Goal: Task Accomplishment & Management: Complete application form

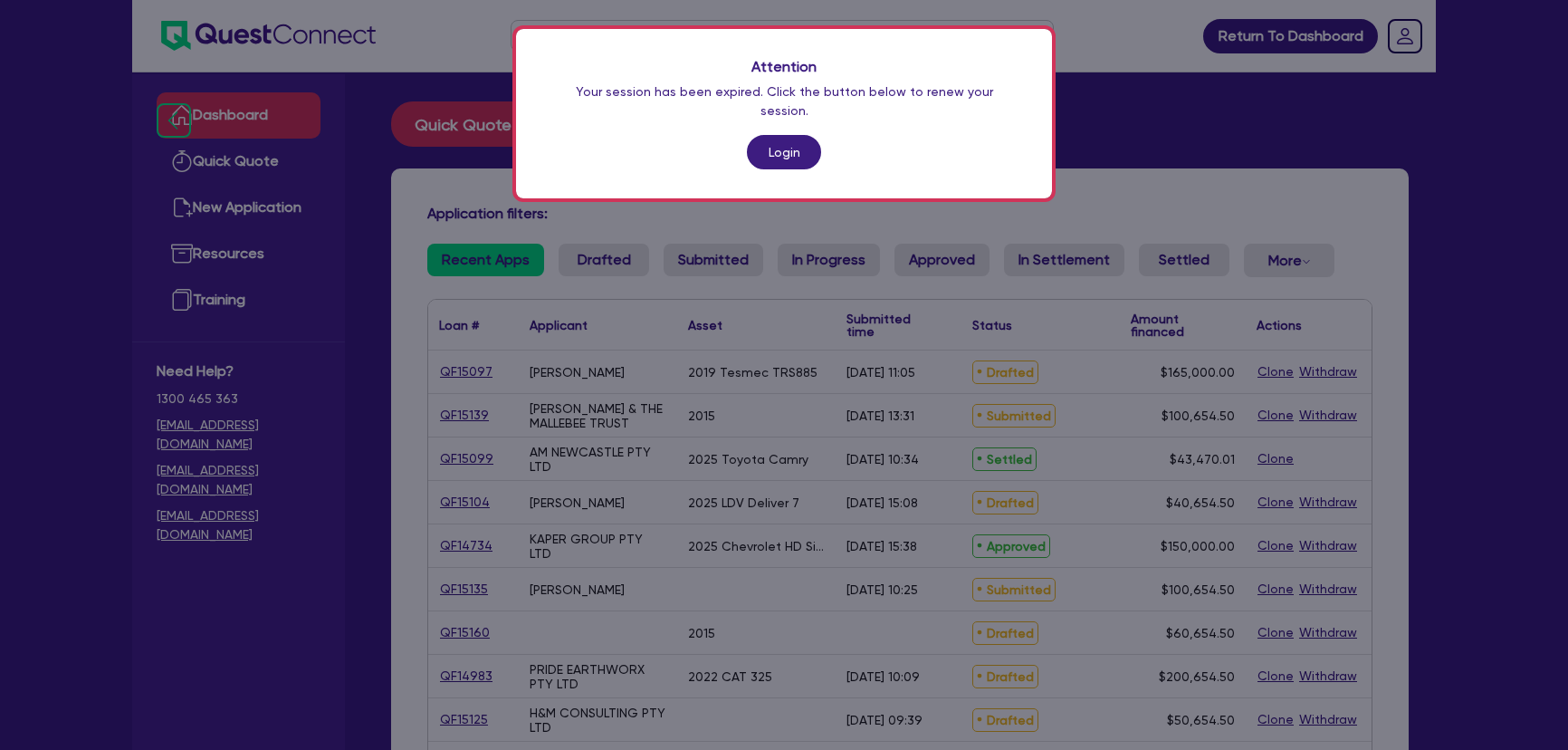
click at [773, 135] on link "Login" at bounding box center [784, 152] width 74 height 34
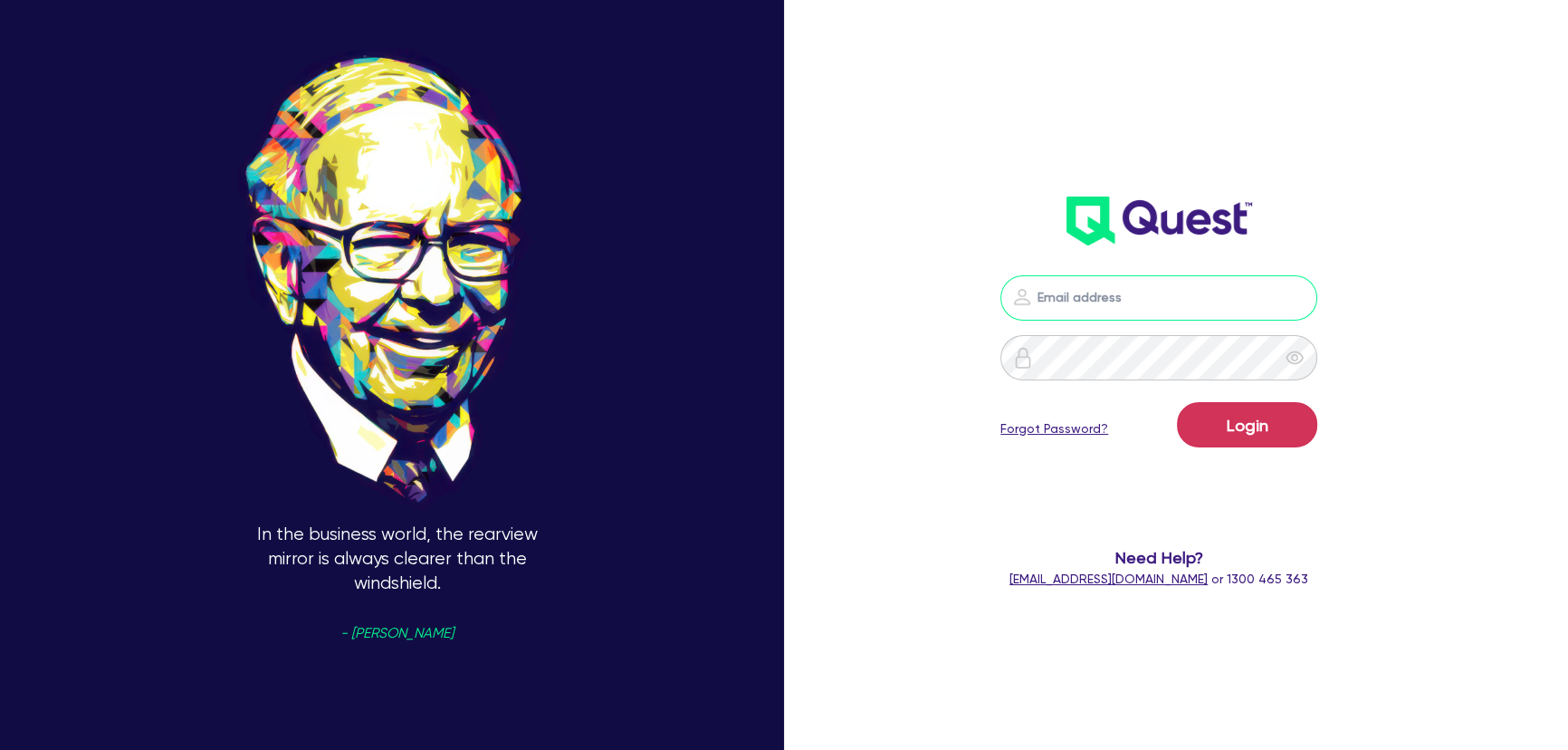
type input "[PERSON_NAME][EMAIL_ADDRESS][PERSON_NAME][DOMAIN_NAME]"
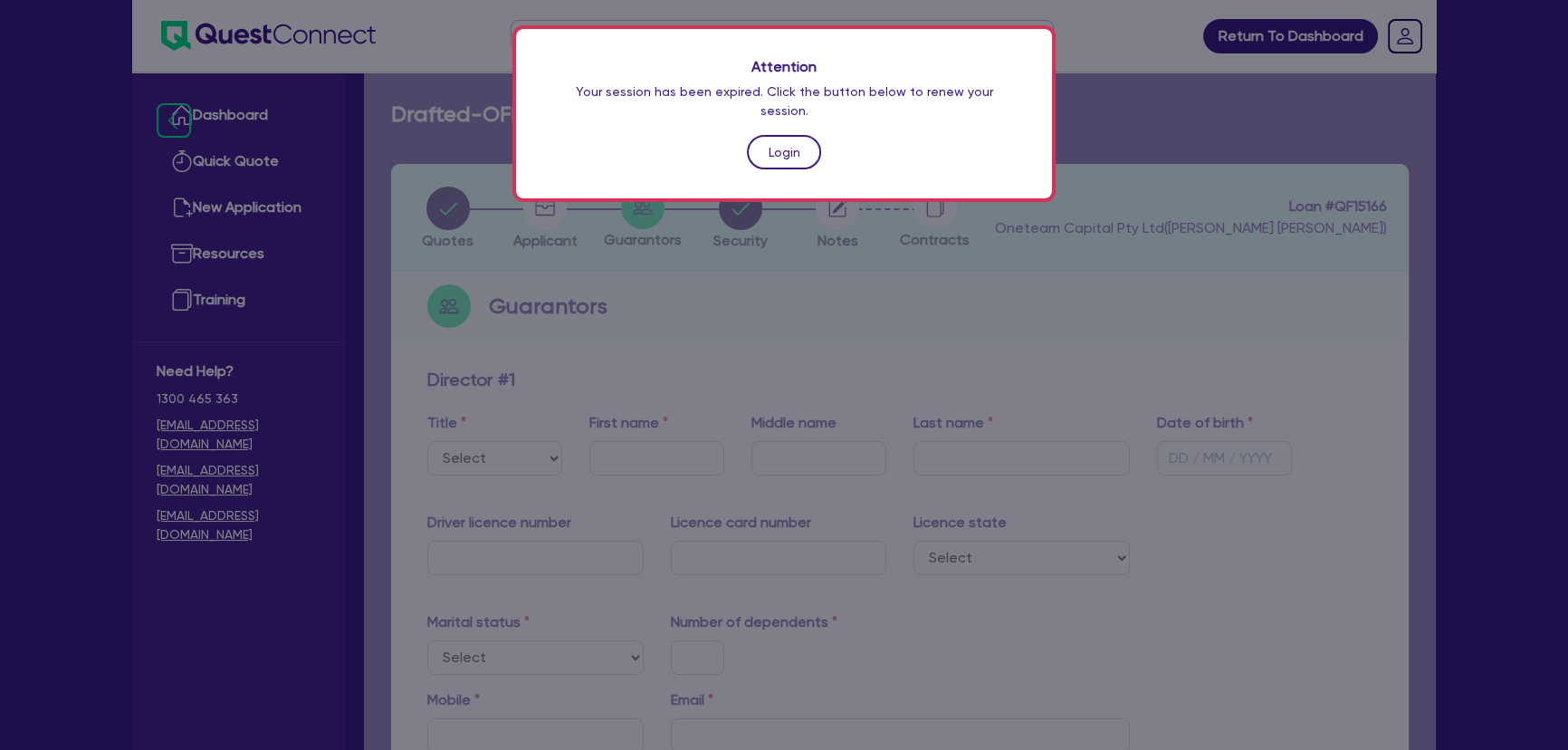
drag, startPoint x: 0, startPoint y: 0, endPoint x: 773, endPoint y: 126, distance: 783.2
click at [773, 135] on link "Login" at bounding box center [784, 152] width 74 height 34
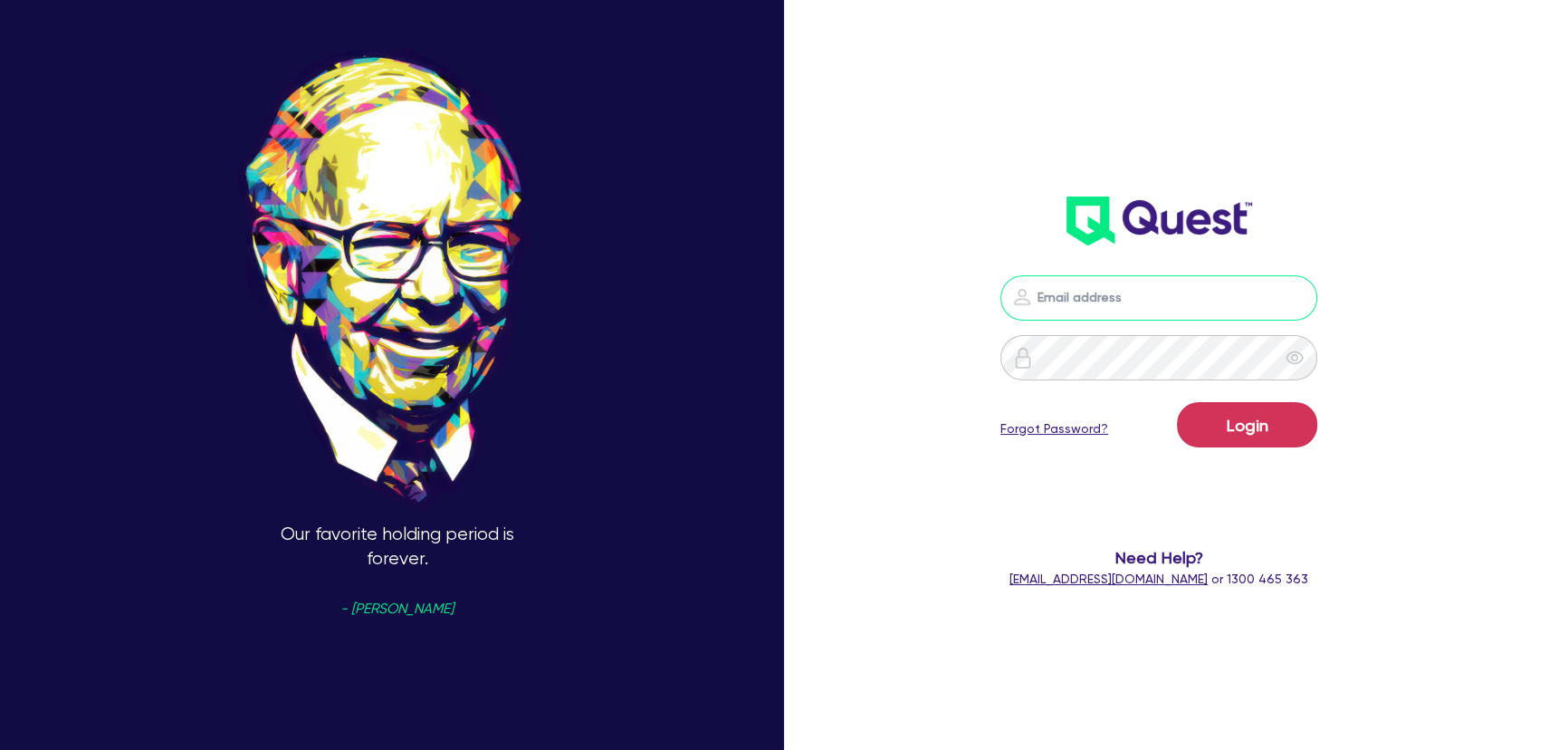
type input "joel.harding@quest.finance"
click at [1296, 433] on button "Login" at bounding box center [1247, 424] width 140 height 46
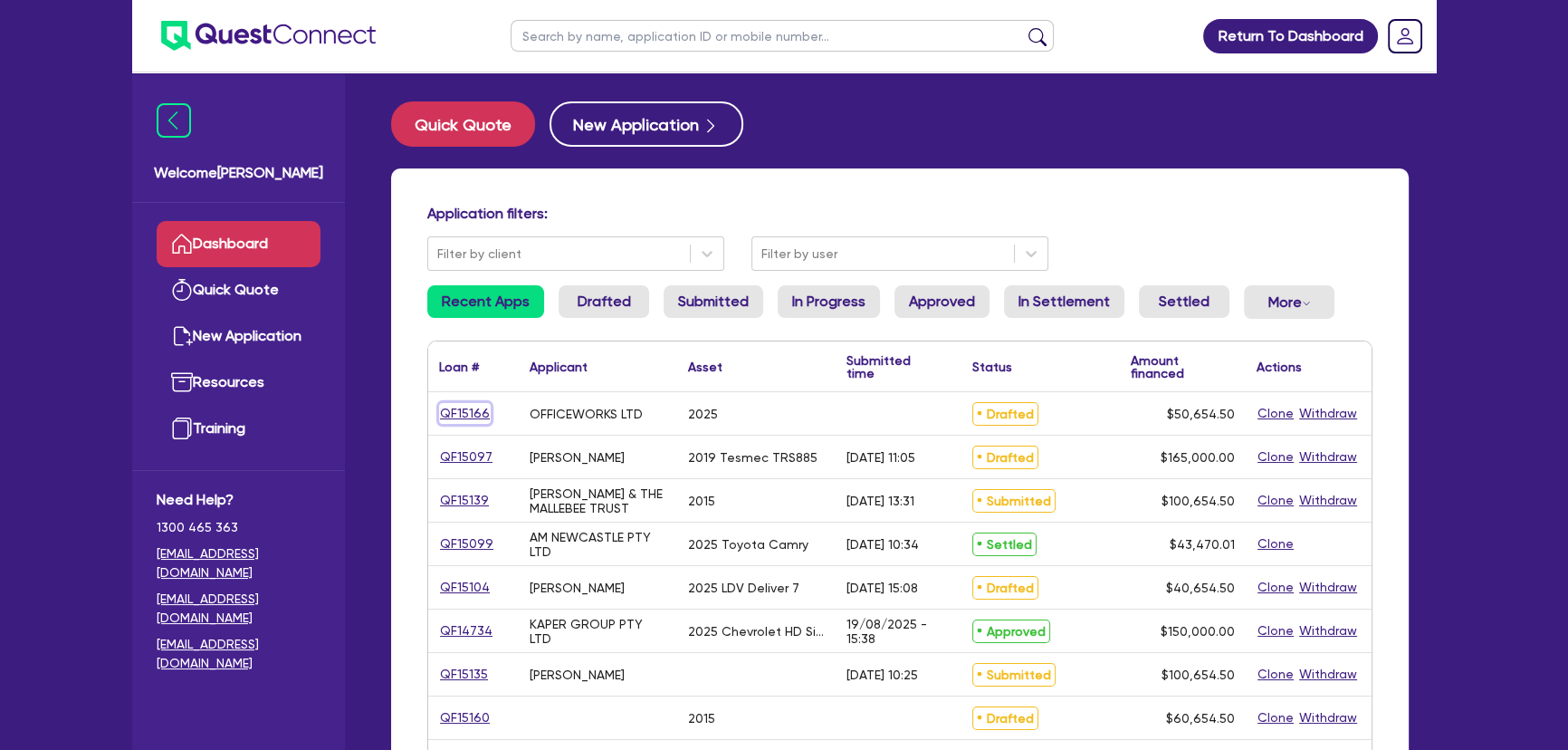
click at [464, 403] on link "QF15166" at bounding box center [464, 413] width 51 height 21
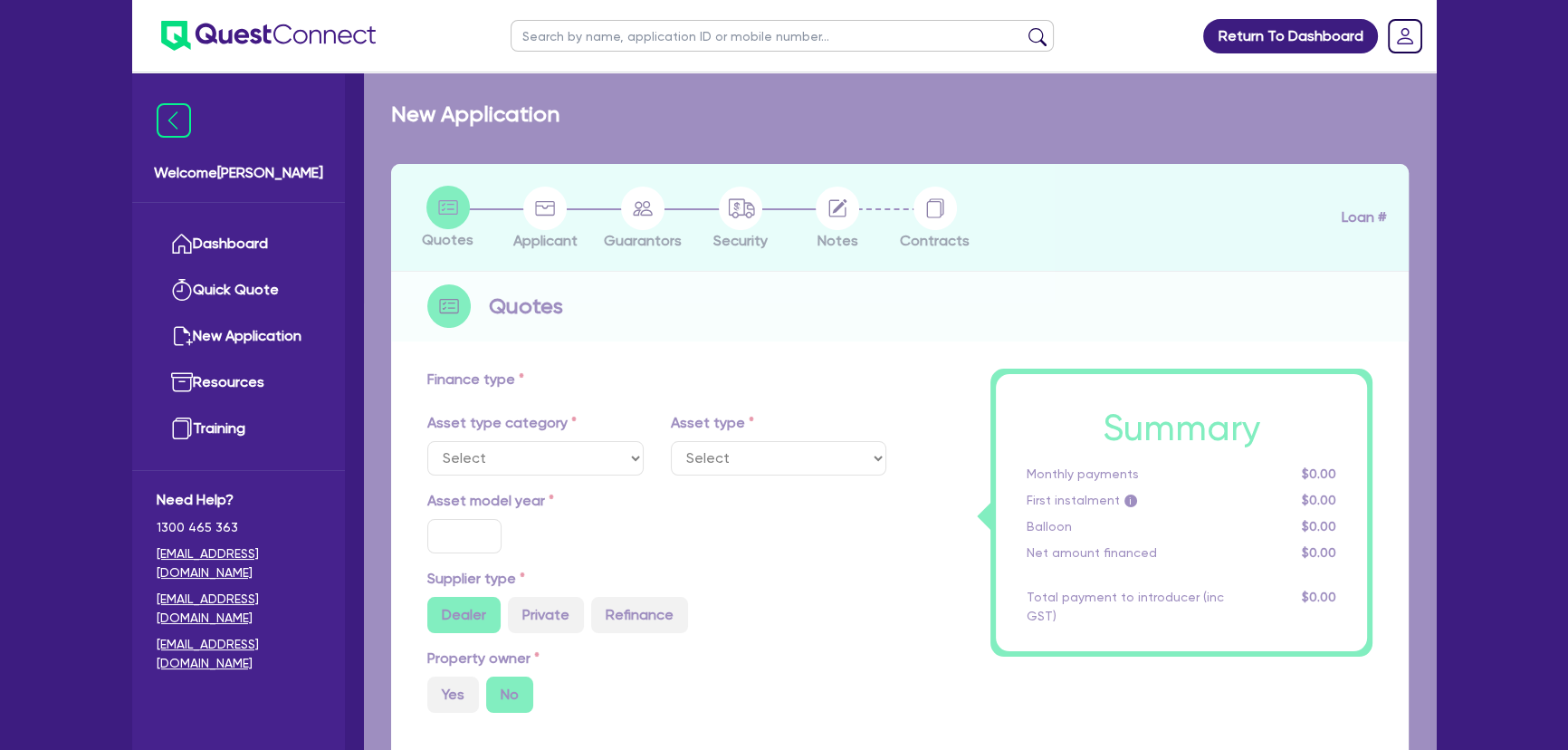
select select "SECONDARY_ASSETS"
type input "2025"
radio input "true"
type input "50,000"
type input "4"
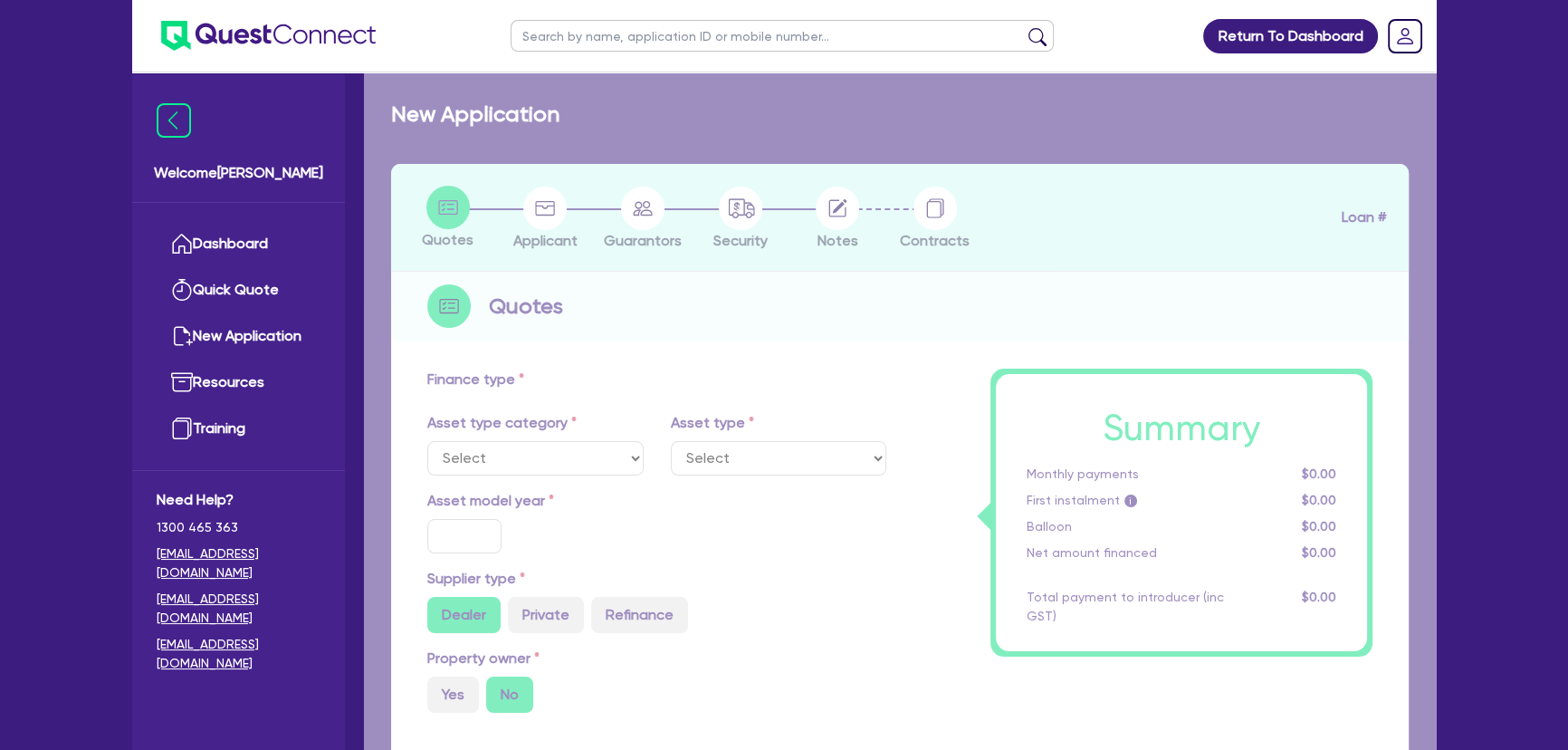
type input "2,026.18"
type input "13"
type input "595"
select select "PRINTING_AND_PACKAGING_EQUIPMENT"
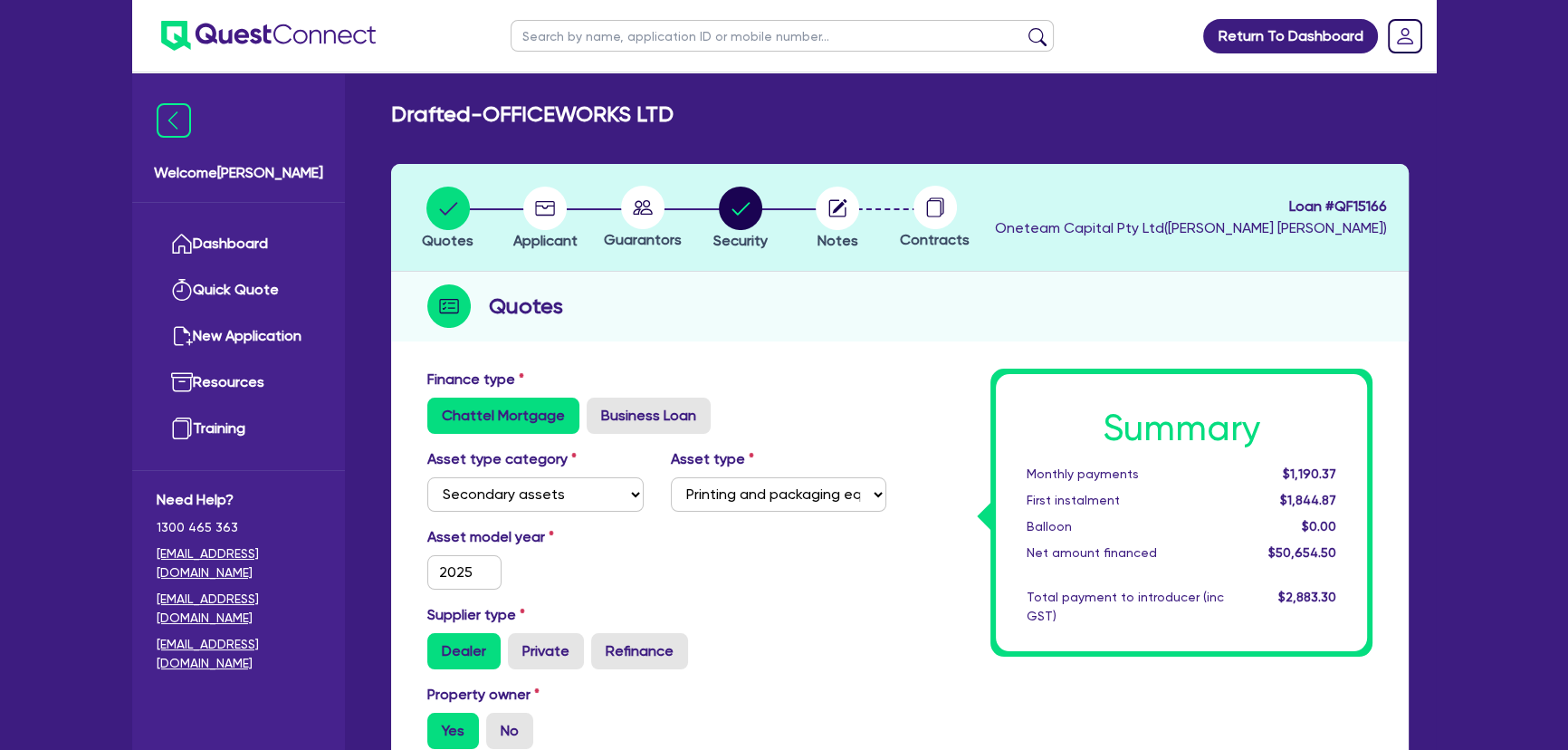
click at [821, 207] on circle "button" at bounding box center [837, 208] width 44 height 44
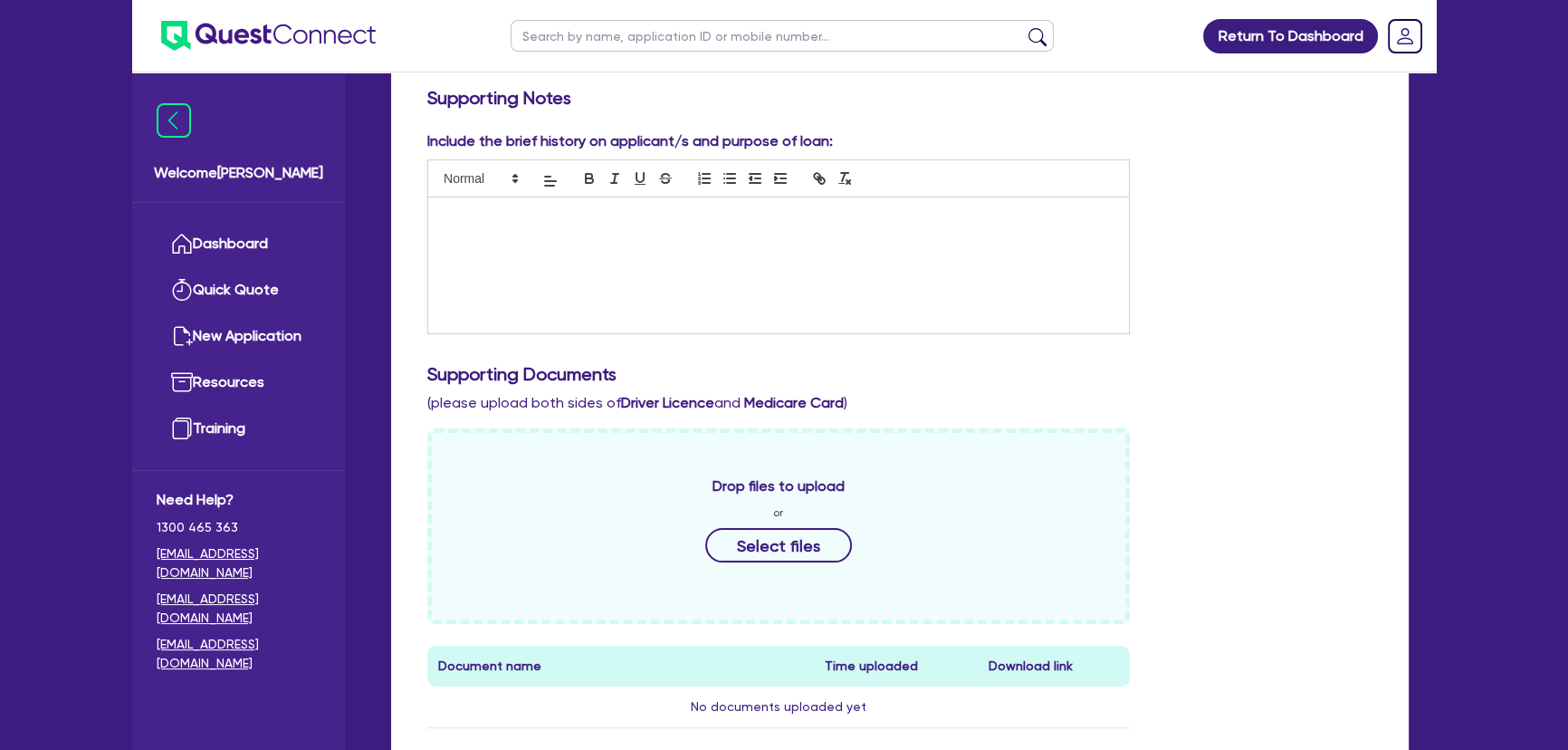
scroll to position [823, 0]
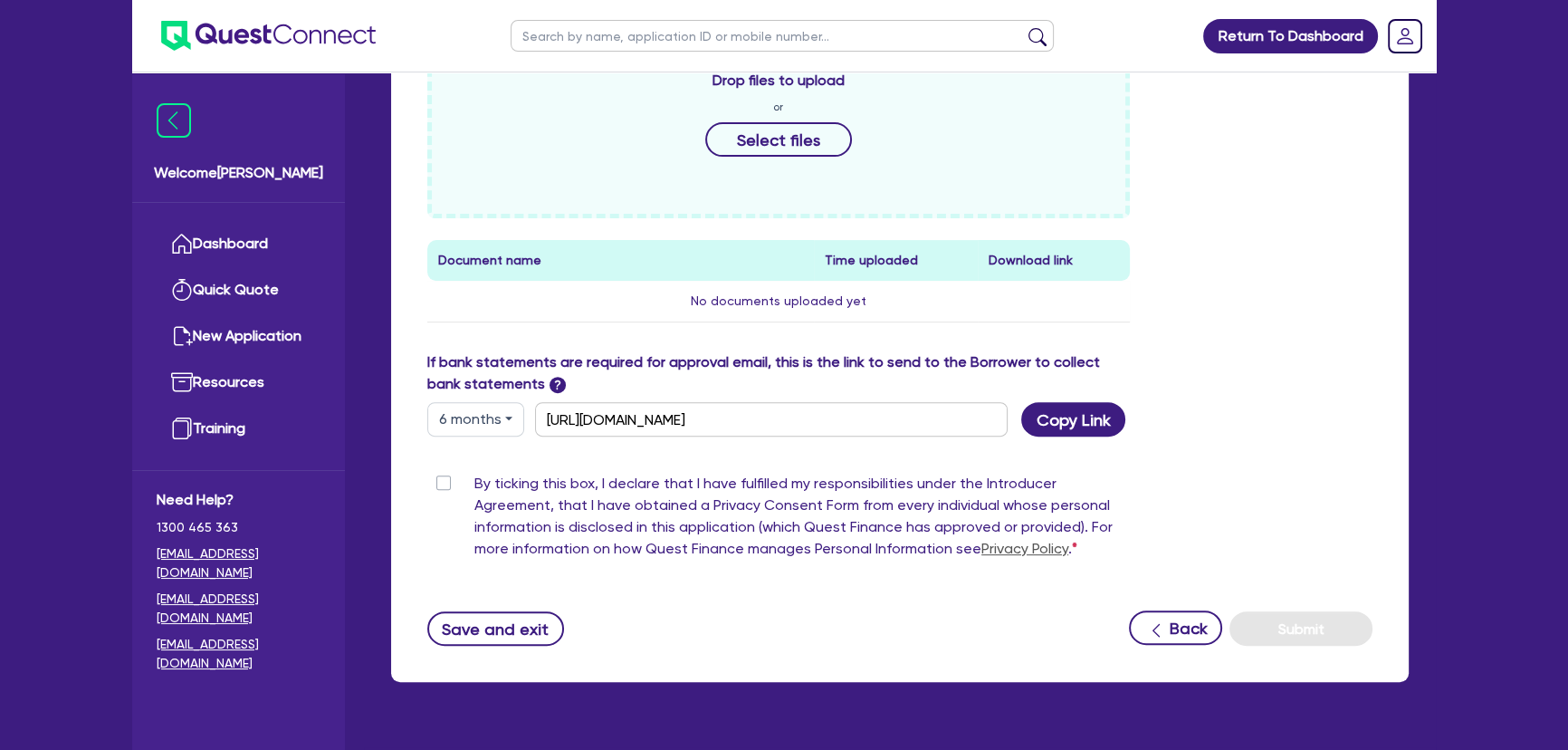
click at [764, 163] on div "Drop files to upload or Select files" at bounding box center [778, 121] width 702 height 196
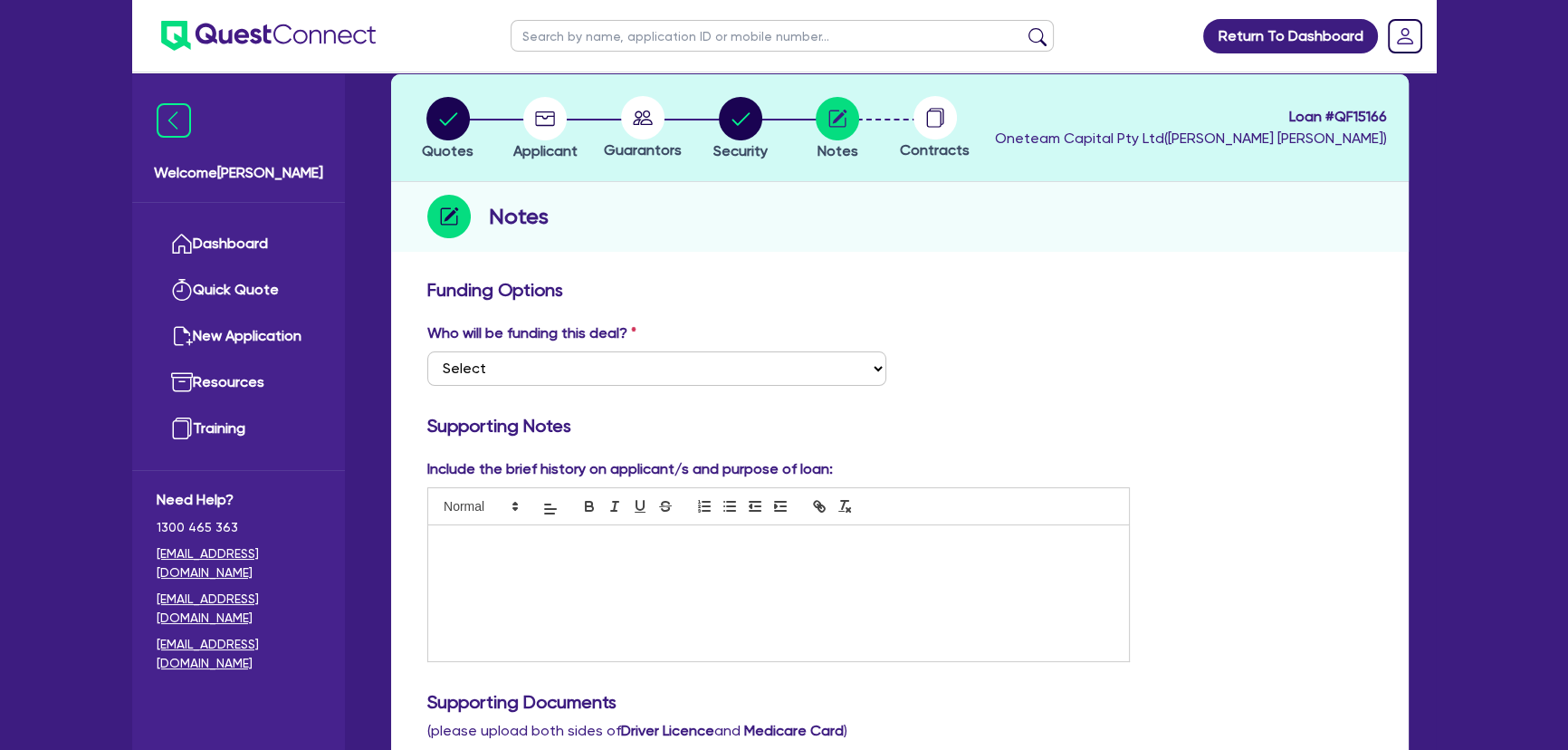
scroll to position [0, 0]
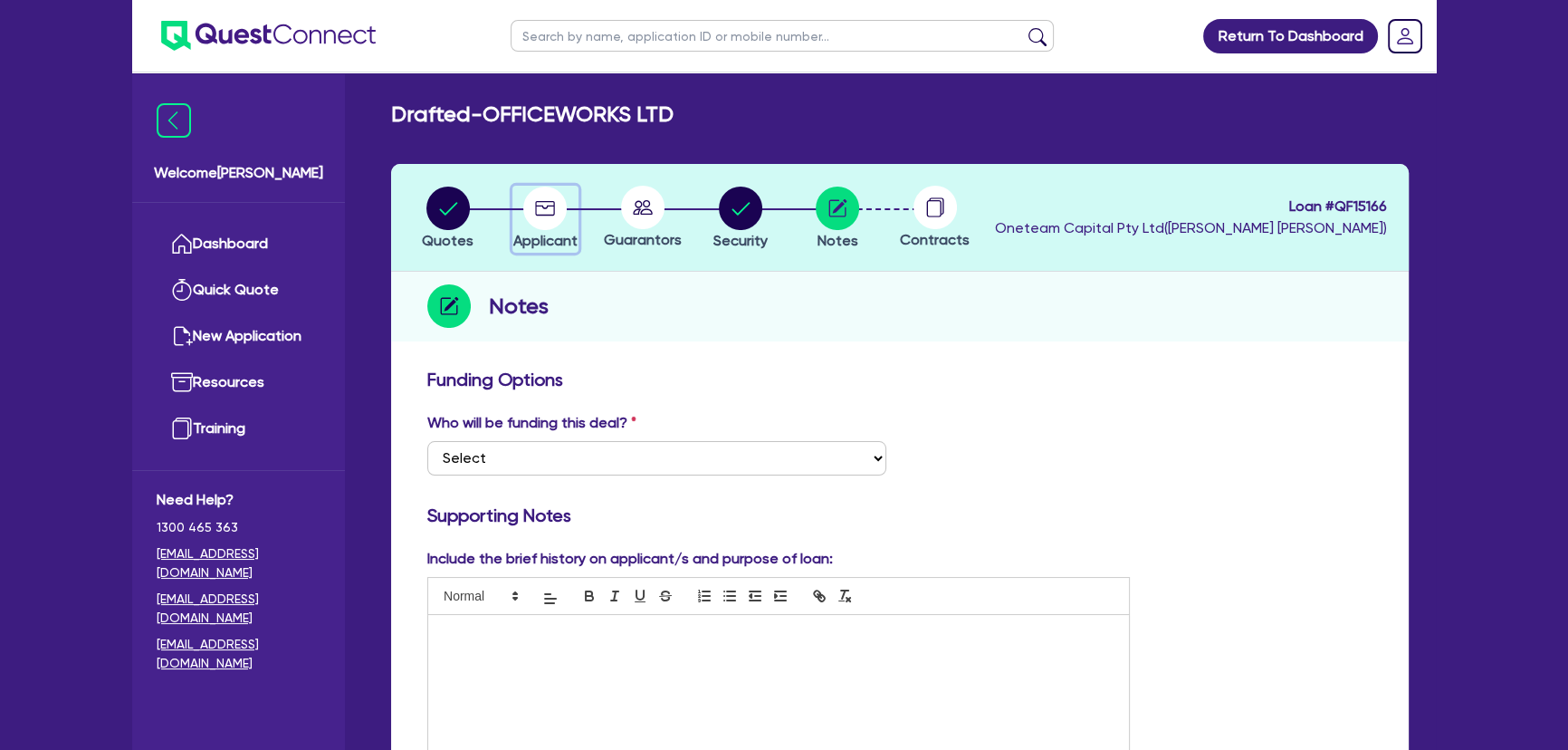
click at [551, 209] on circle "button" at bounding box center [545, 208] width 44 height 44
select select "COMPANY"
select select "RETAIL_WHOLESALE_TRADE"
select select "ELECTRICAL"
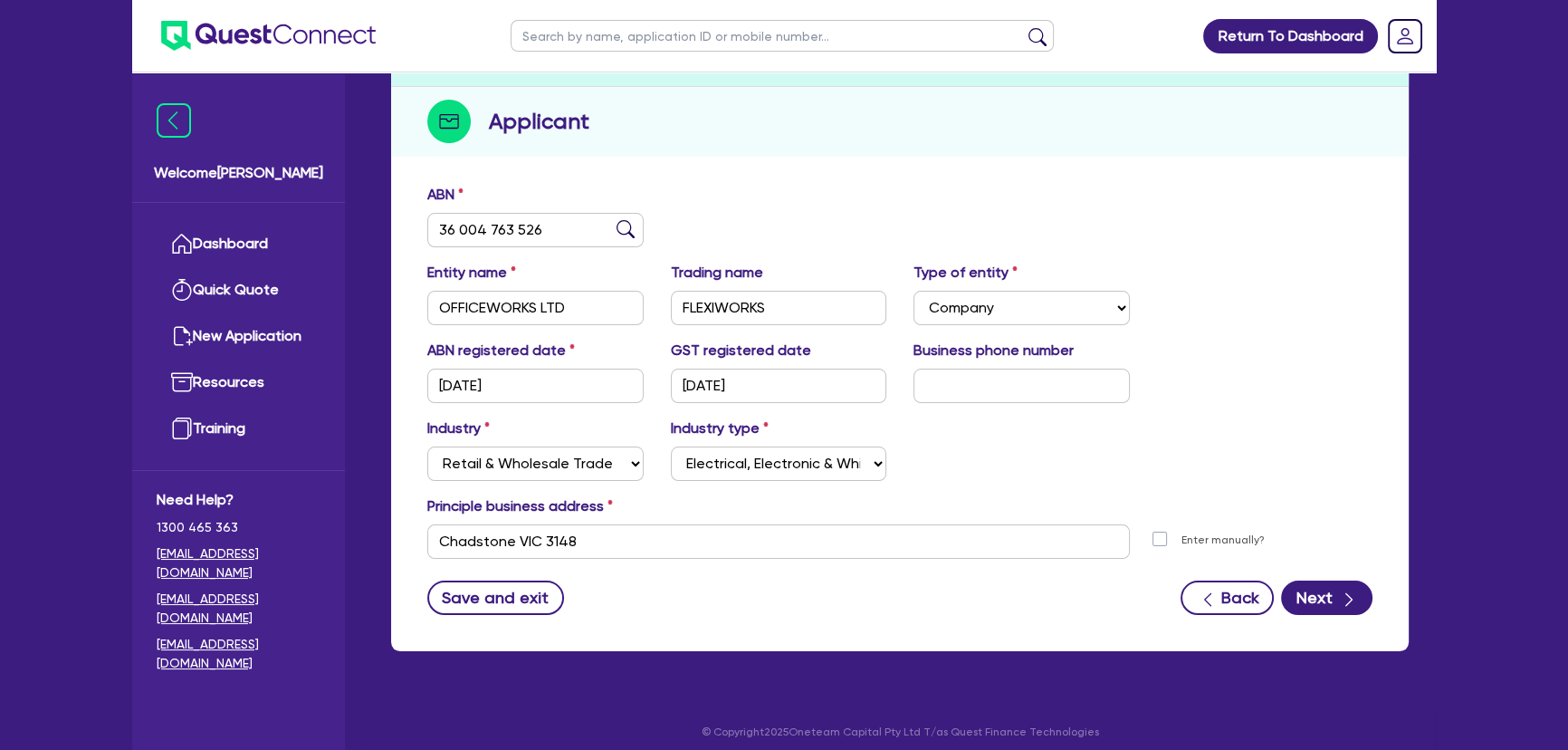
scroll to position [196, 0]
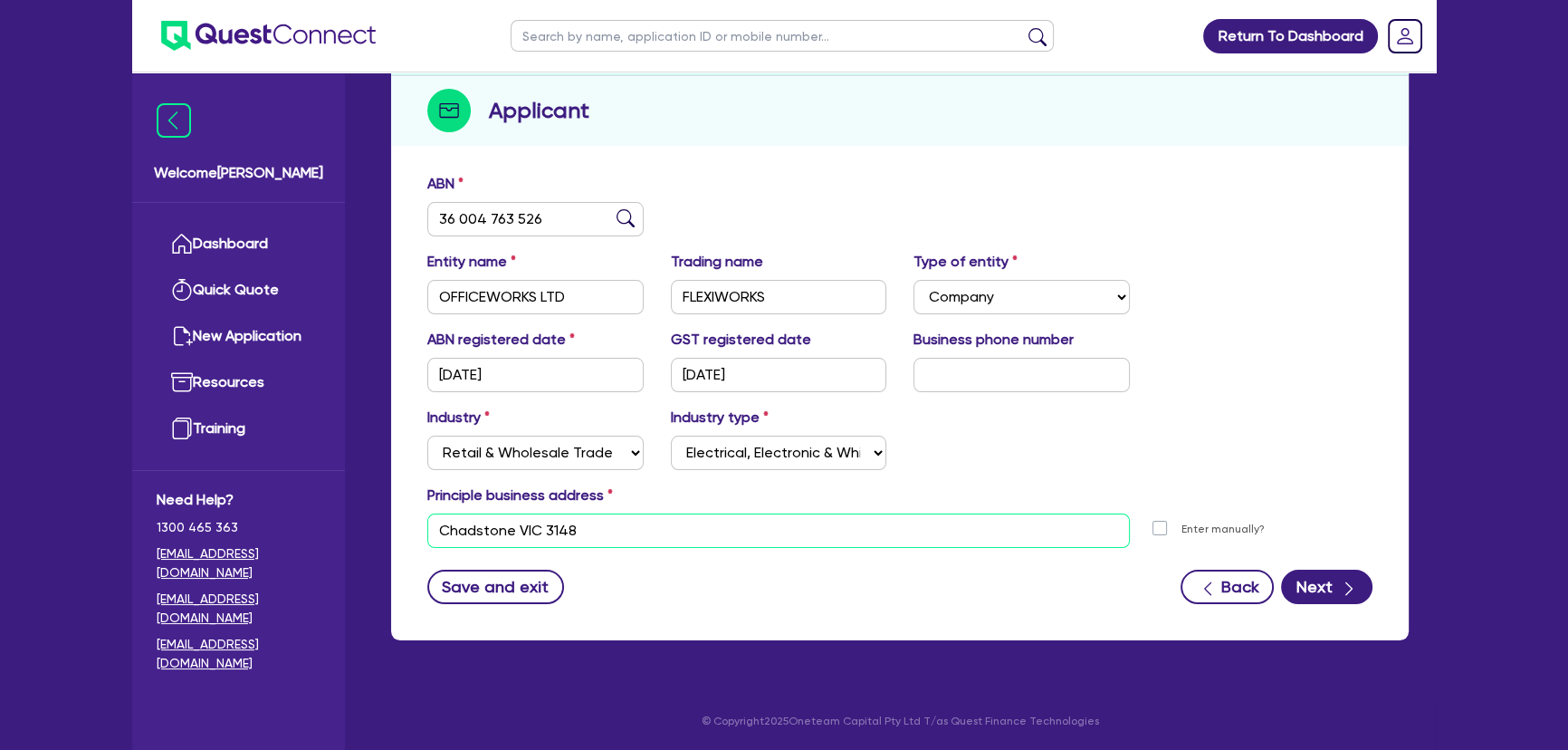
click at [561, 542] on input "Chadstone VIC 3148" at bounding box center [778, 531] width 702 height 34
click at [561, 539] on input "Chadstone VIC 3148" at bounding box center [778, 531] width 702 height 34
click at [603, 525] on input "Chadstone VIC 3148" at bounding box center [778, 531] width 702 height 34
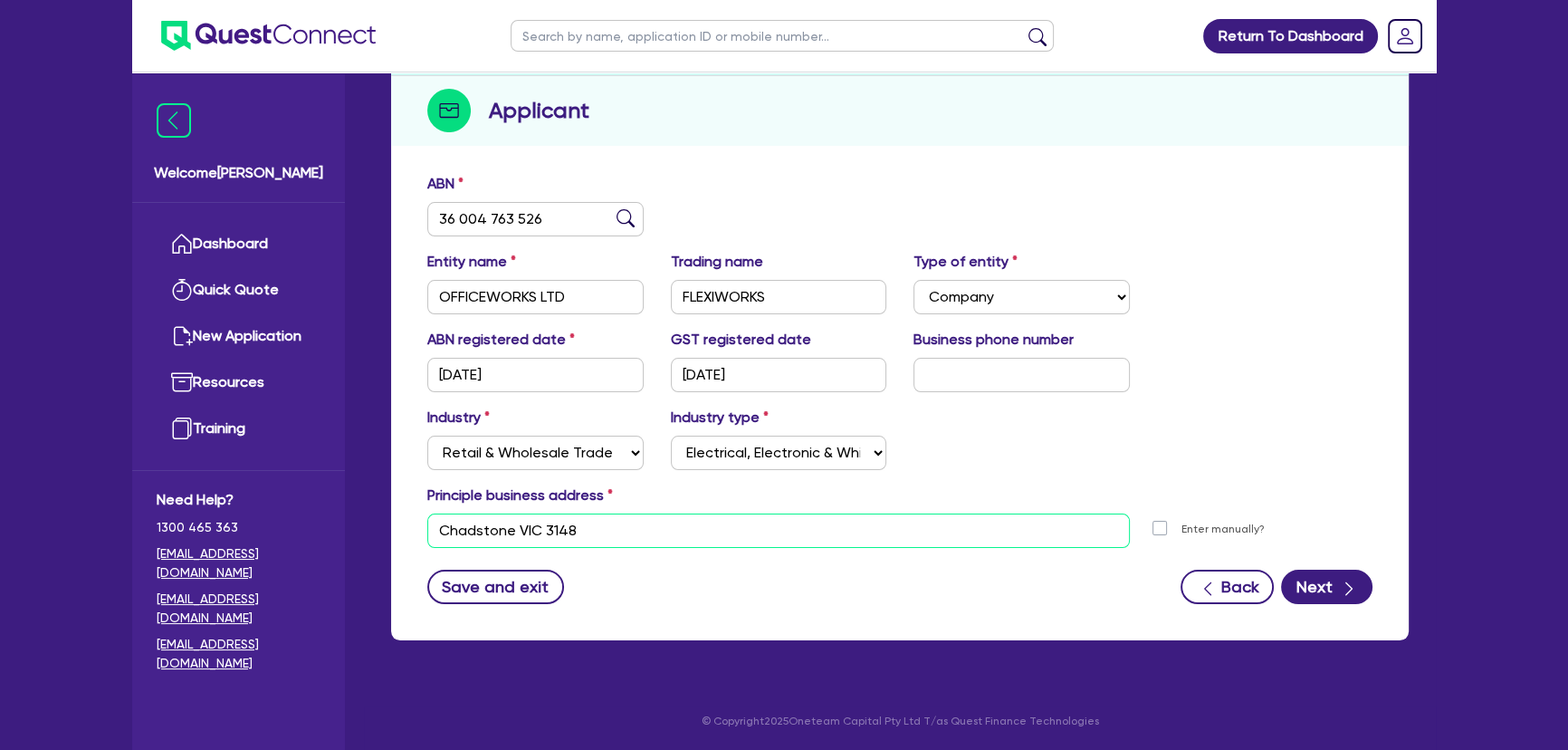
click at [603, 525] on input "Chadstone VIC 3148" at bounding box center [778, 531] width 702 height 34
paste input "15 – 17 Loyalty Road North Rocks NSW 2151"
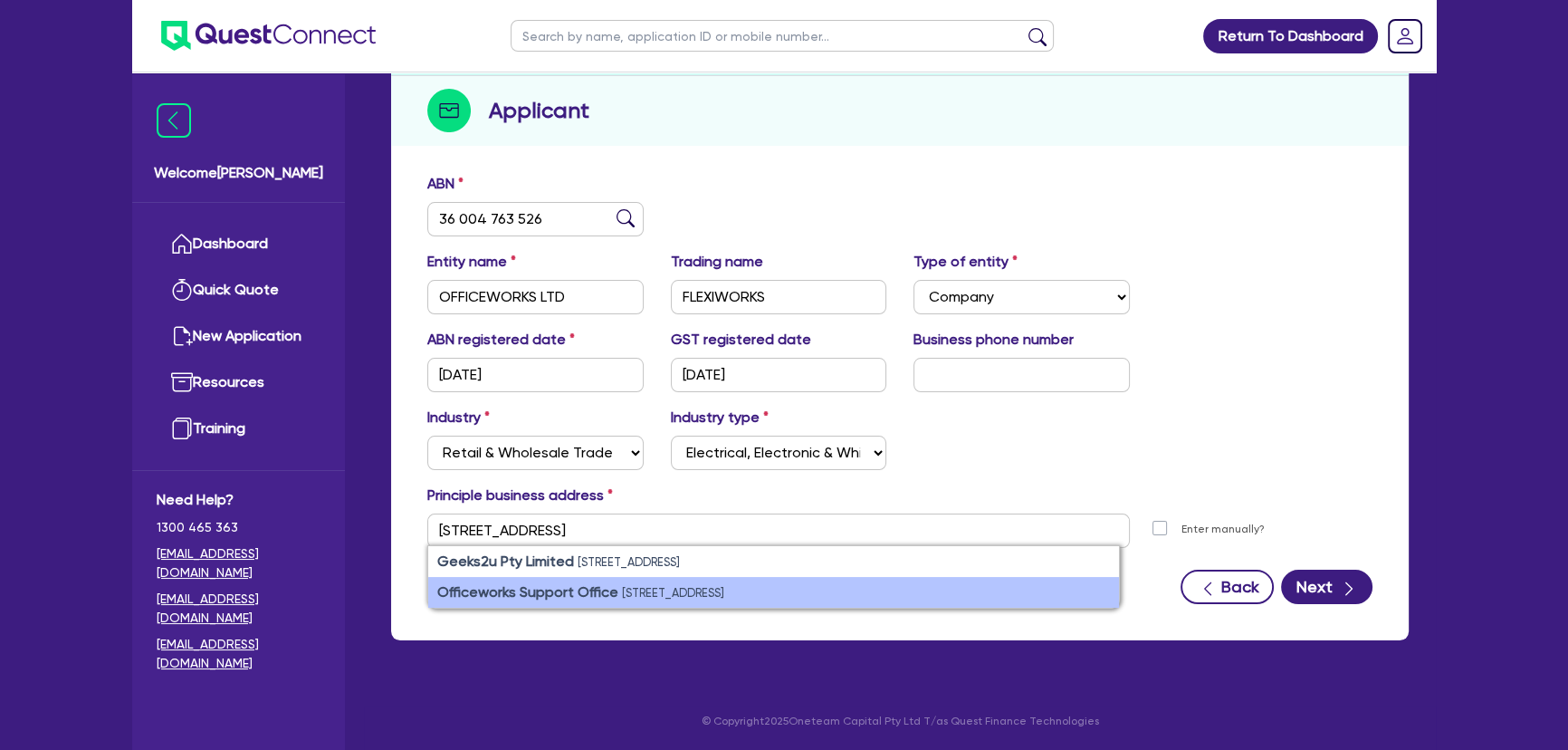
click at [570, 587] on strong "Officeworks Support Office" at bounding box center [528, 591] width 181 height 17
type input "15 17 Loyalty Rd North Rocks NSW 2151"
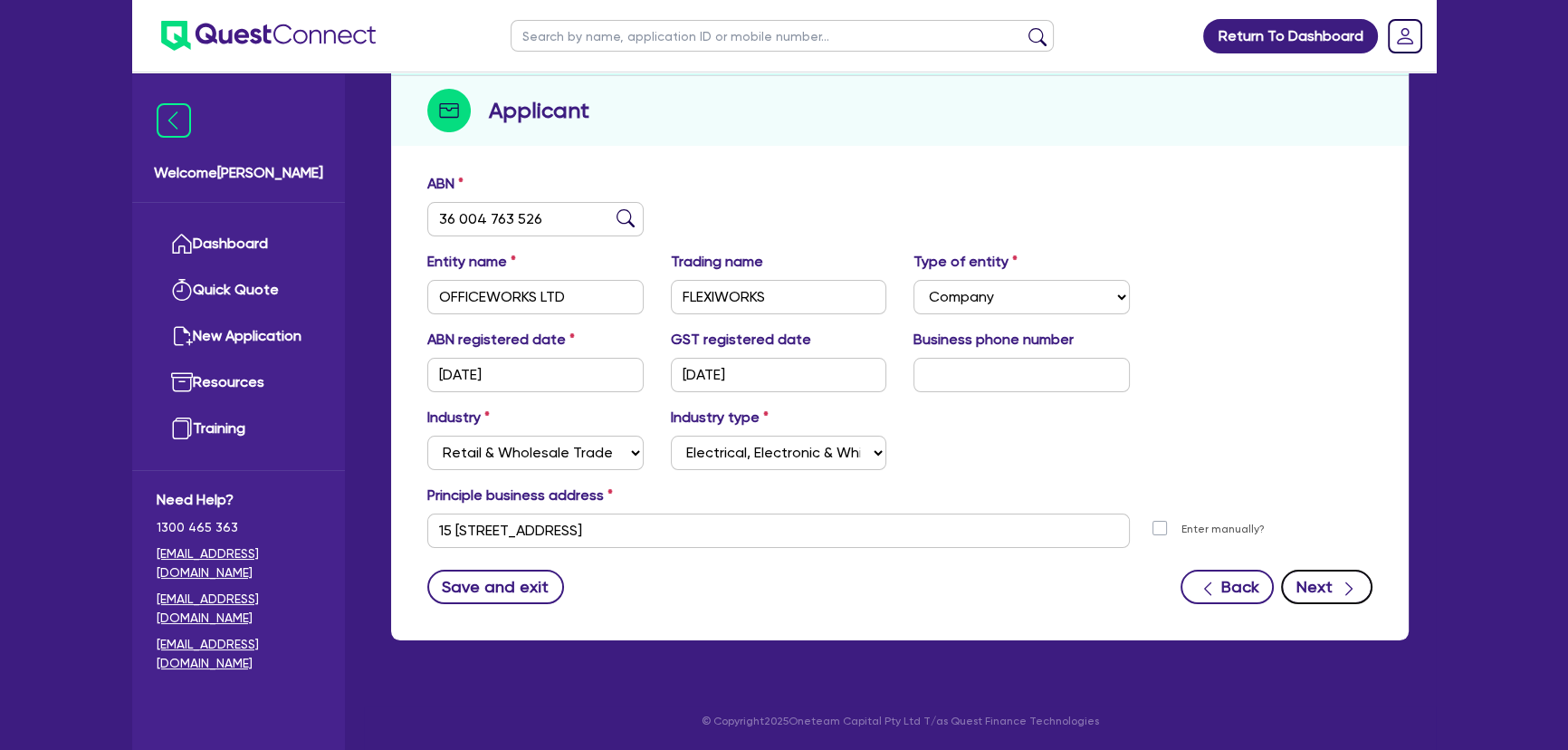
click at [1287, 576] on button "Next" at bounding box center [1326, 587] width 91 height 34
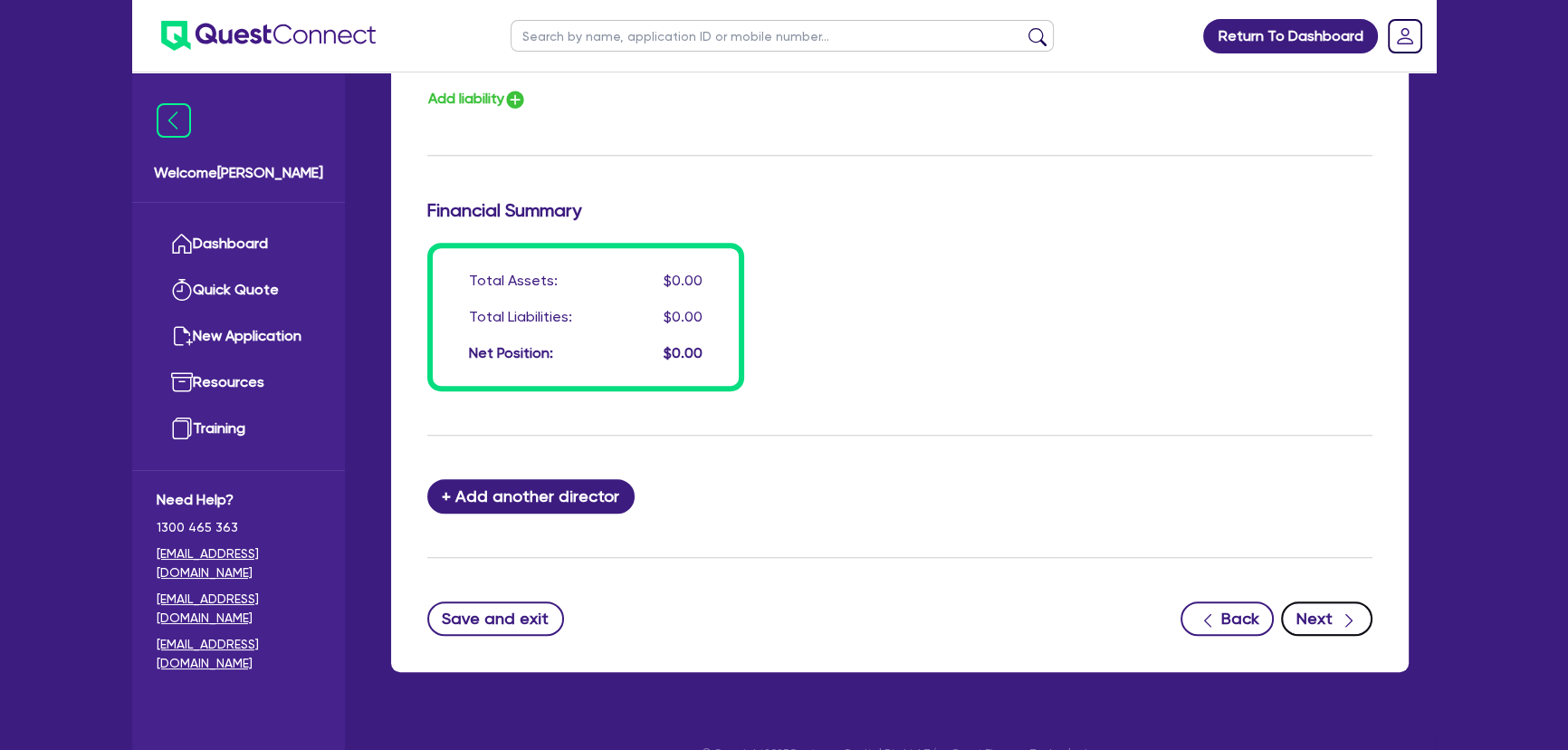
click at [1304, 612] on button "Next" at bounding box center [1326, 618] width 91 height 34
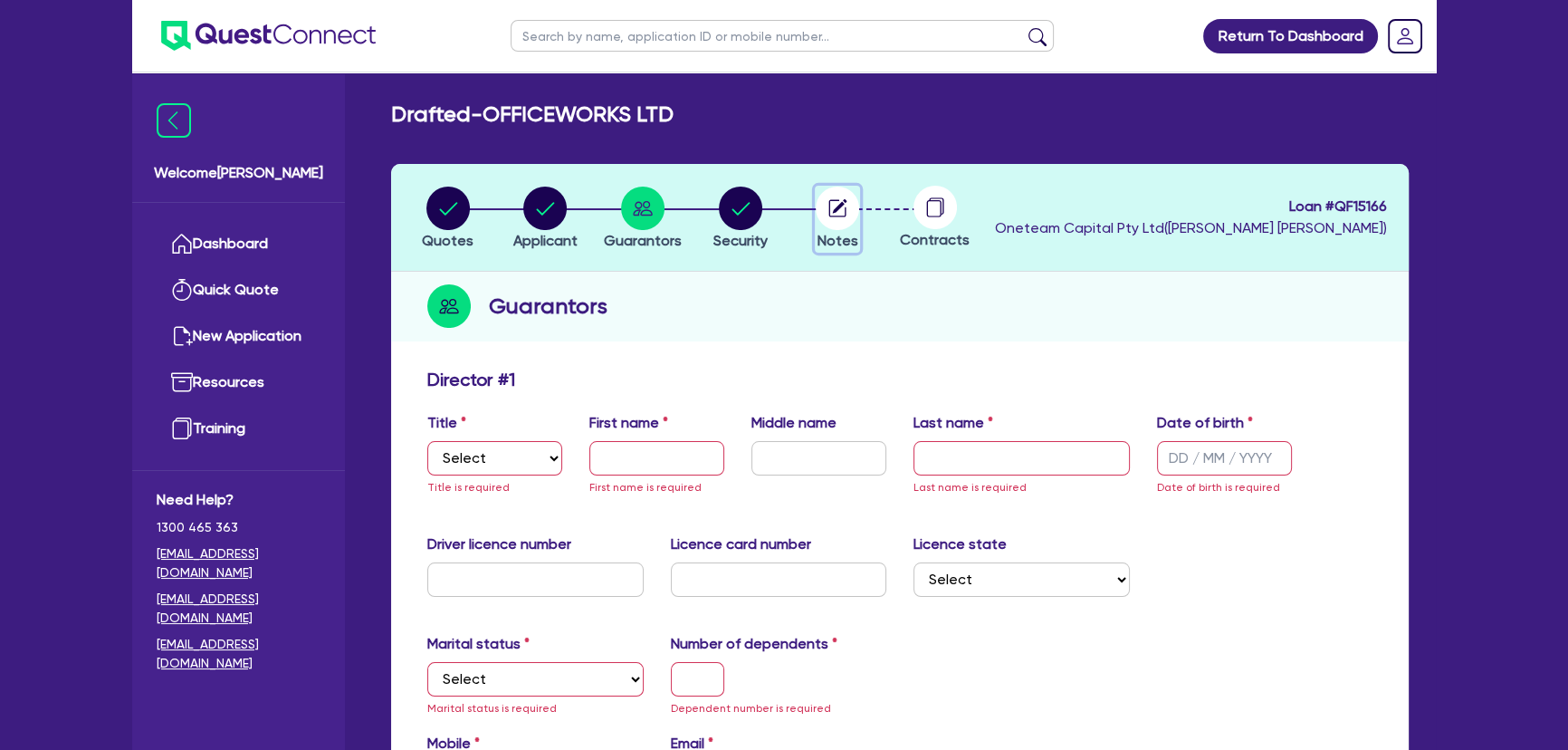
click at [824, 207] on circle "button" at bounding box center [837, 208] width 44 height 44
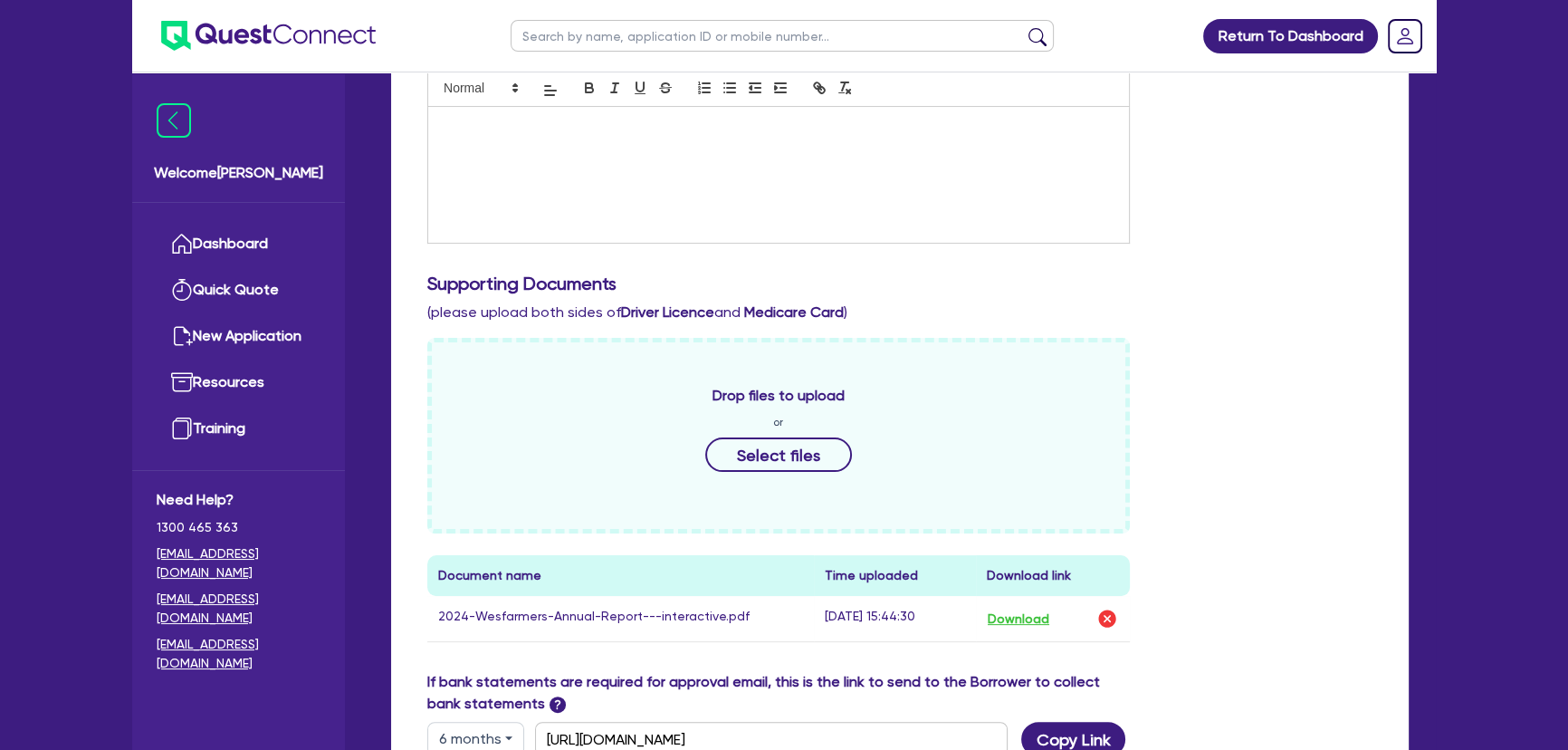
scroll to position [741, 0]
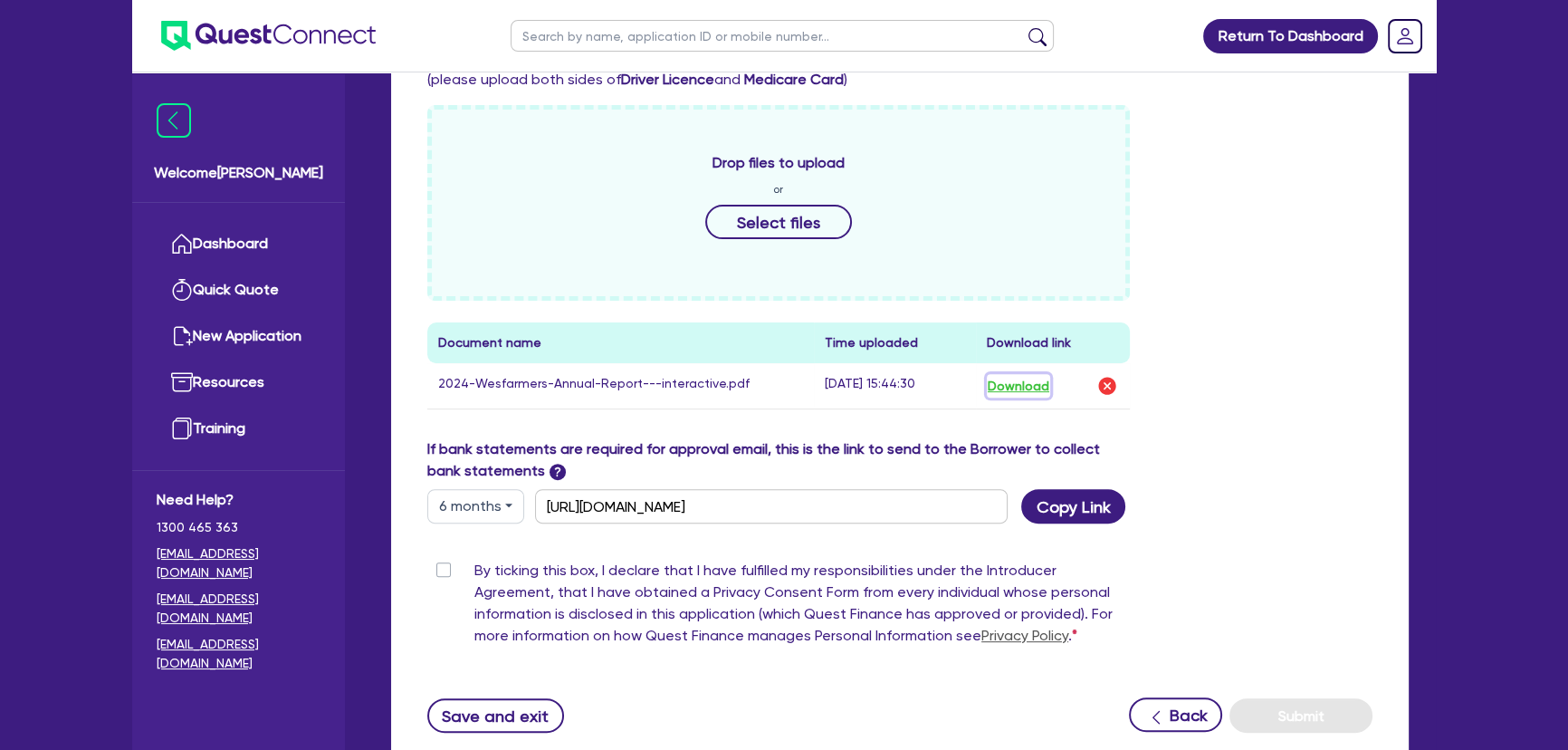
click at [1001, 381] on button "Download" at bounding box center [1017, 385] width 64 height 24
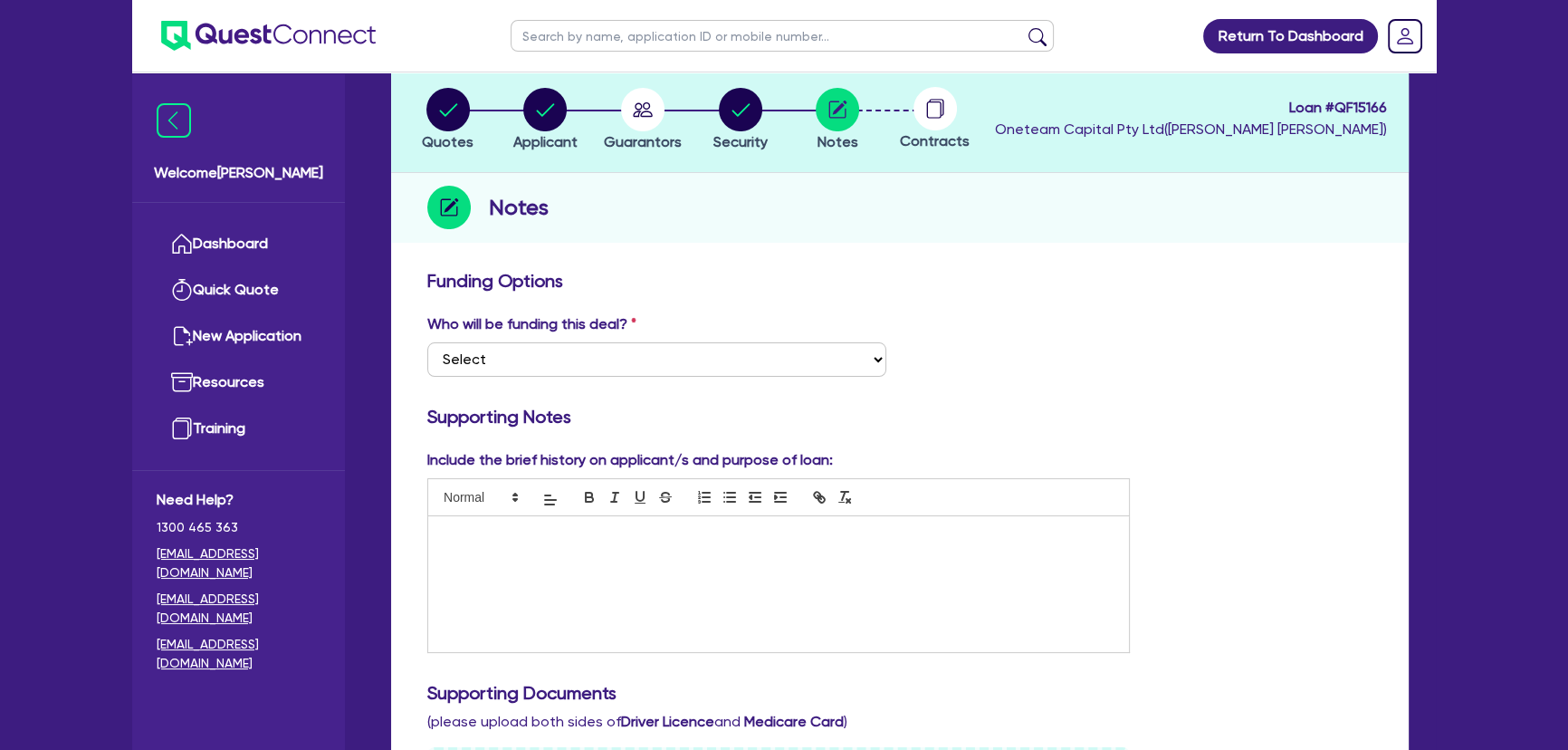
scroll to position [0, 0]
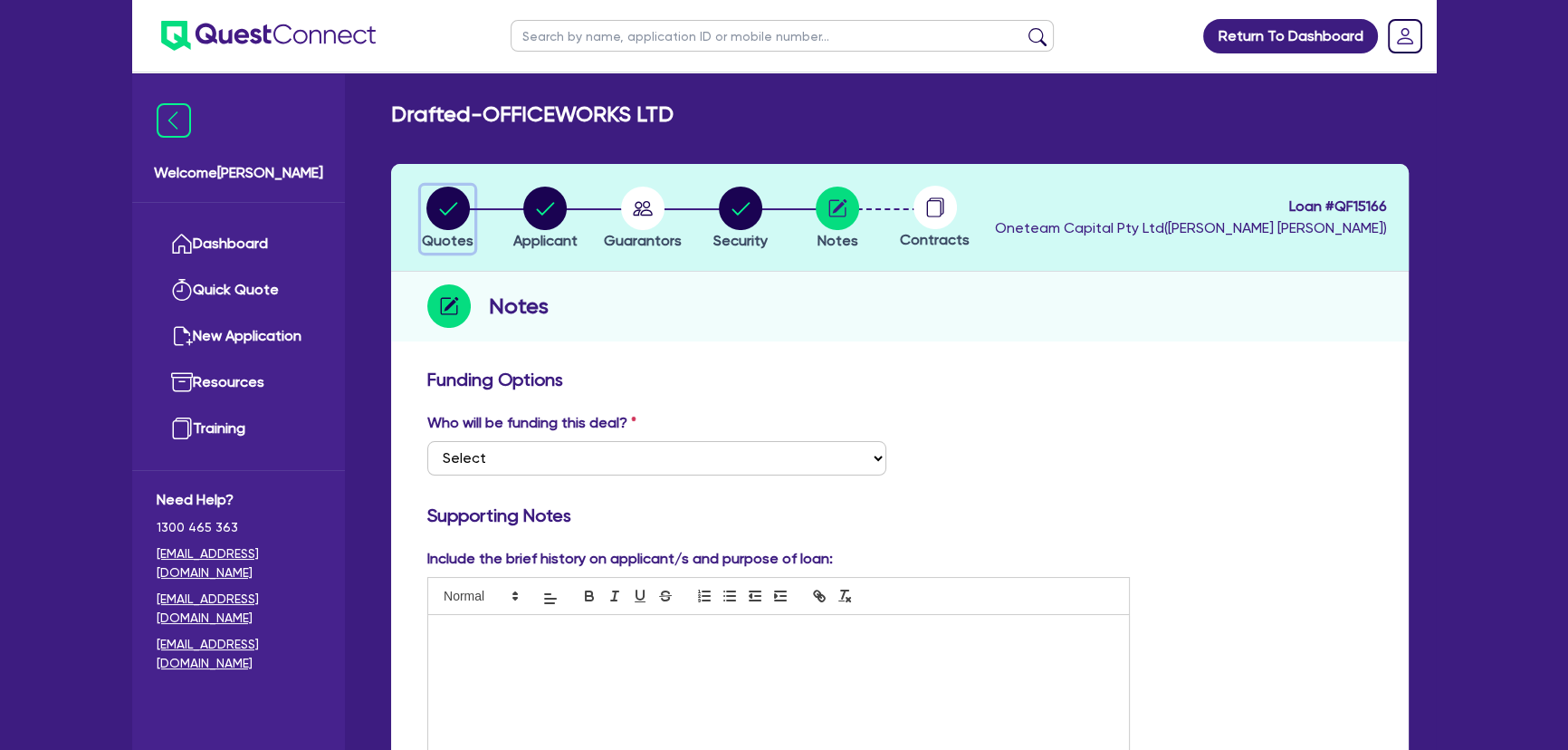
click at [457, 222] on circle "button" at bounding box center [448, 208] width 44 height 44
select select "SECONDARY_ASSETS"
select select "PRINTING_AND_PACKAGING_EQUIPMENT"
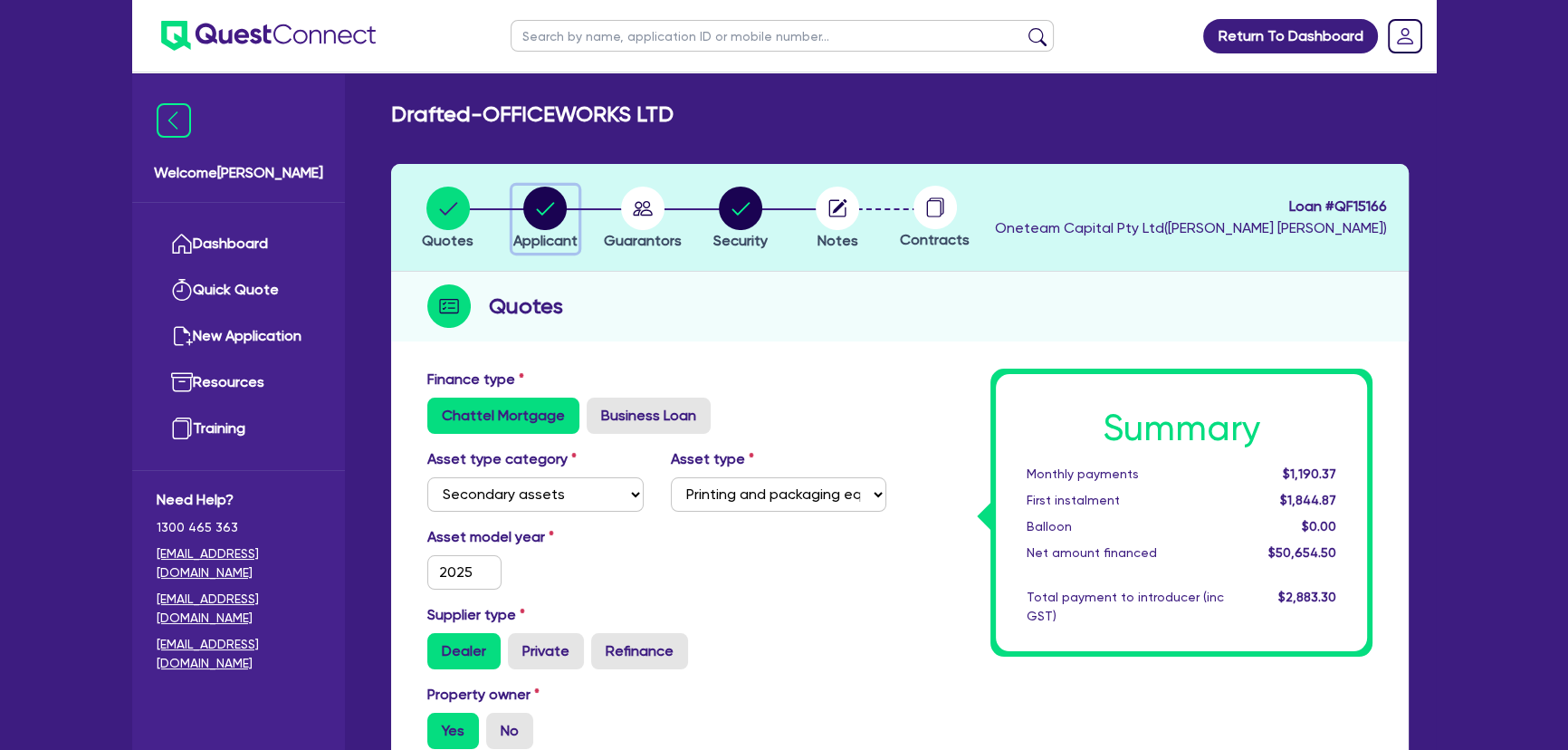
click at [553, 233] on span "Applicant" at bounding box center [546, 240] width 65 height 17
select select "COMPANY"
select select "RETAIL_WHOLESALE_TRADE"
select select "ELECTRICAL"
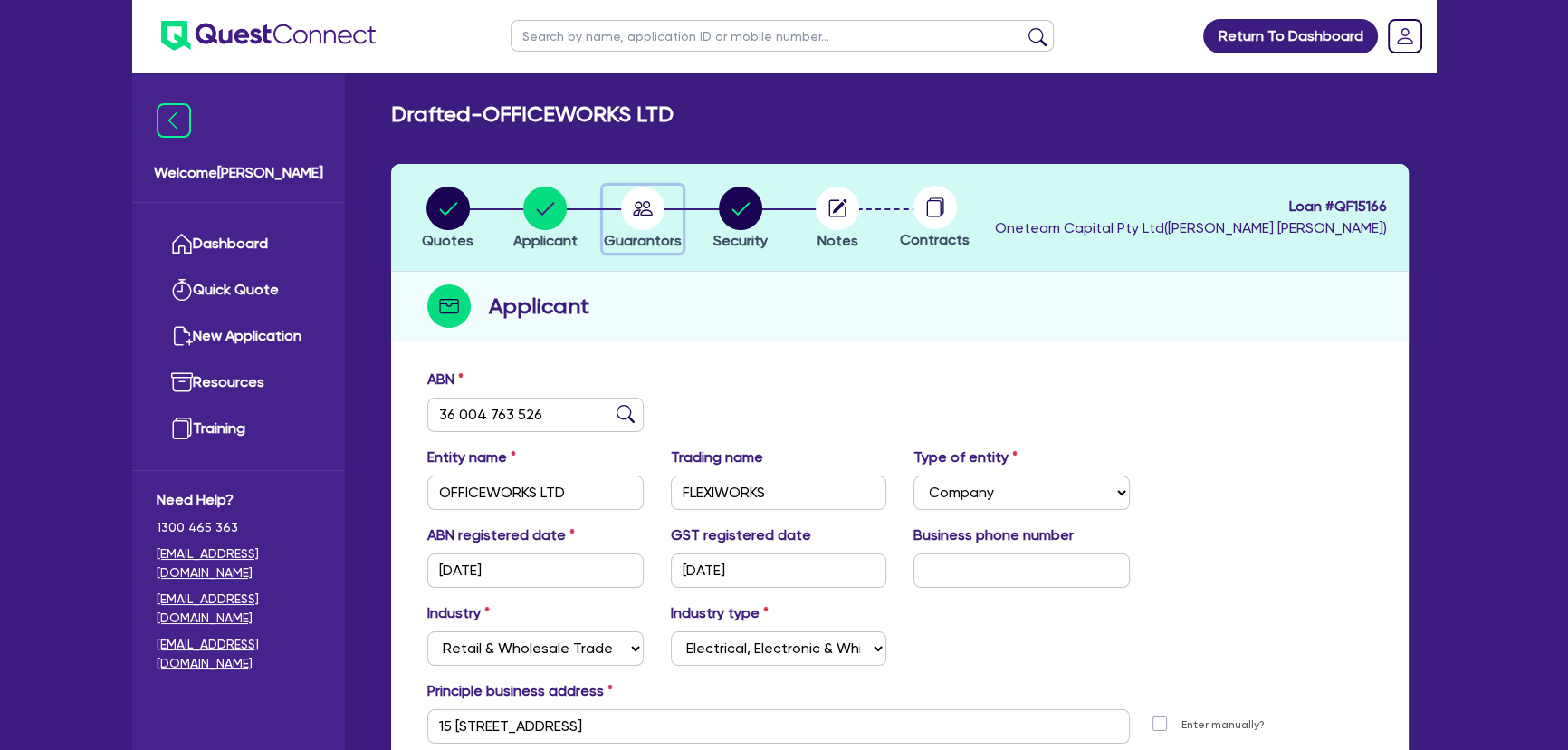
click at [644, 214] on circle "button" at bounding box center [643, 208] width 44 height 44
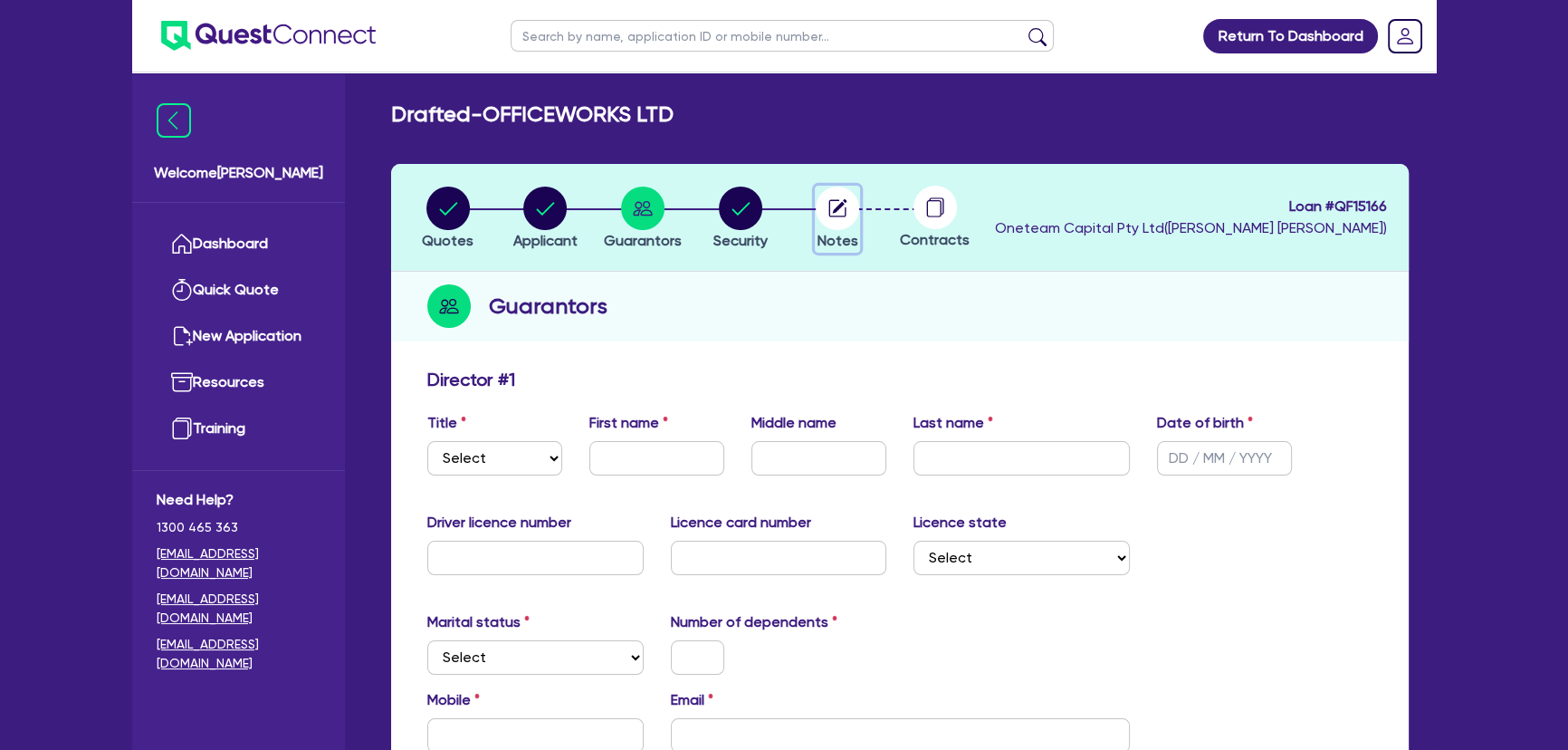
click at [841, 234] on span "Notes" at bounding box center [837, 240] width 41 height 17
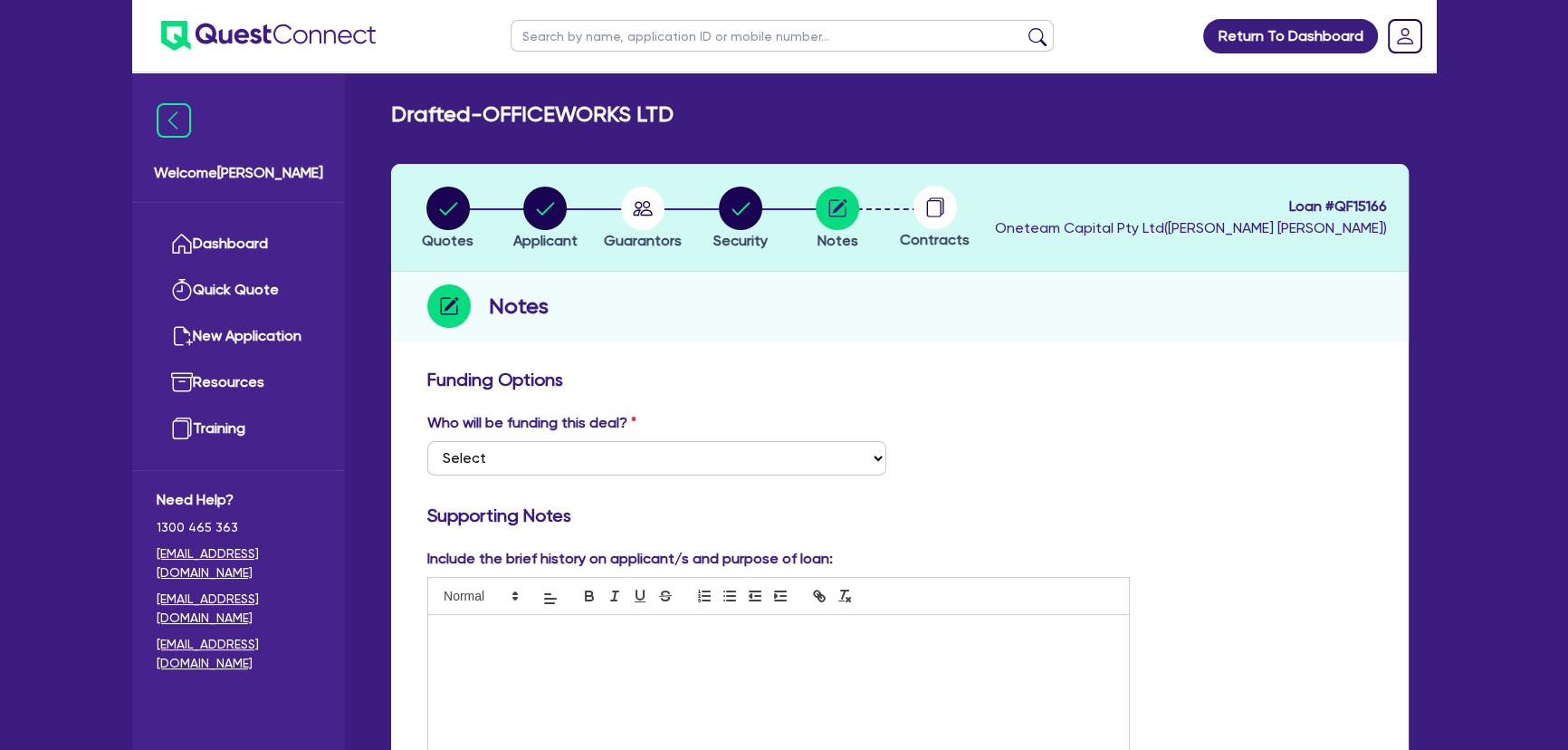
drag, startPoint x: 345, startPoint y: 52, endPoint x: 341, endPoint y: 40, distance: 12.6
click at [344, 50] on ul at bounding box center [253, 35] width 244 height 71
click at [341, 39] on img at bounding box center [269, 35] width 215 height 29
click at [279, 39] on img at bounding box center [269, 35] width 215 height 29
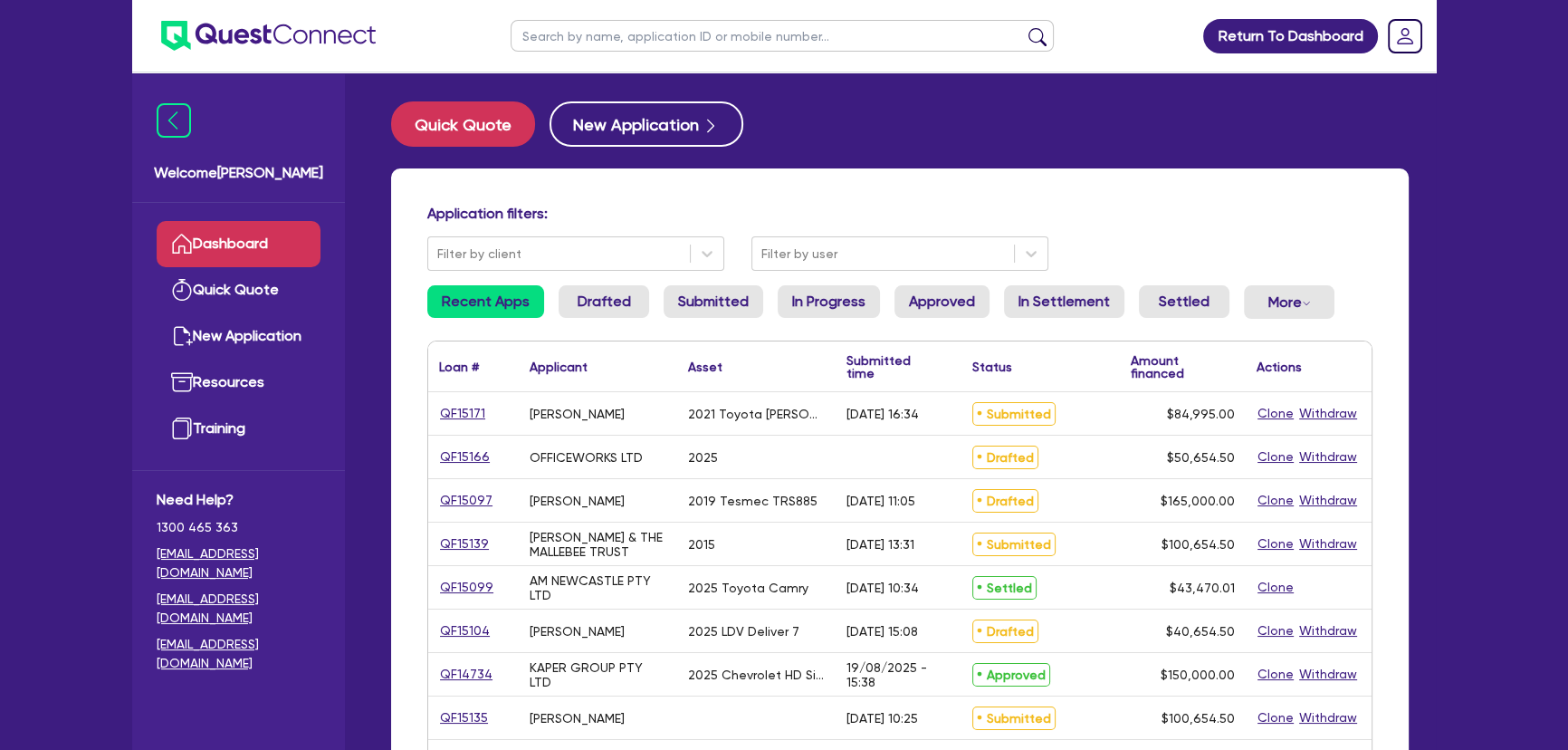
click at [586, 35] on input "text" at bounding box center [782, 35] width 543 height 31
type input "a"
type input "[PERSON_NAME]"
click at [1023, 28] on button "submit" at bounding box center [1037, 40] width 29 height 26
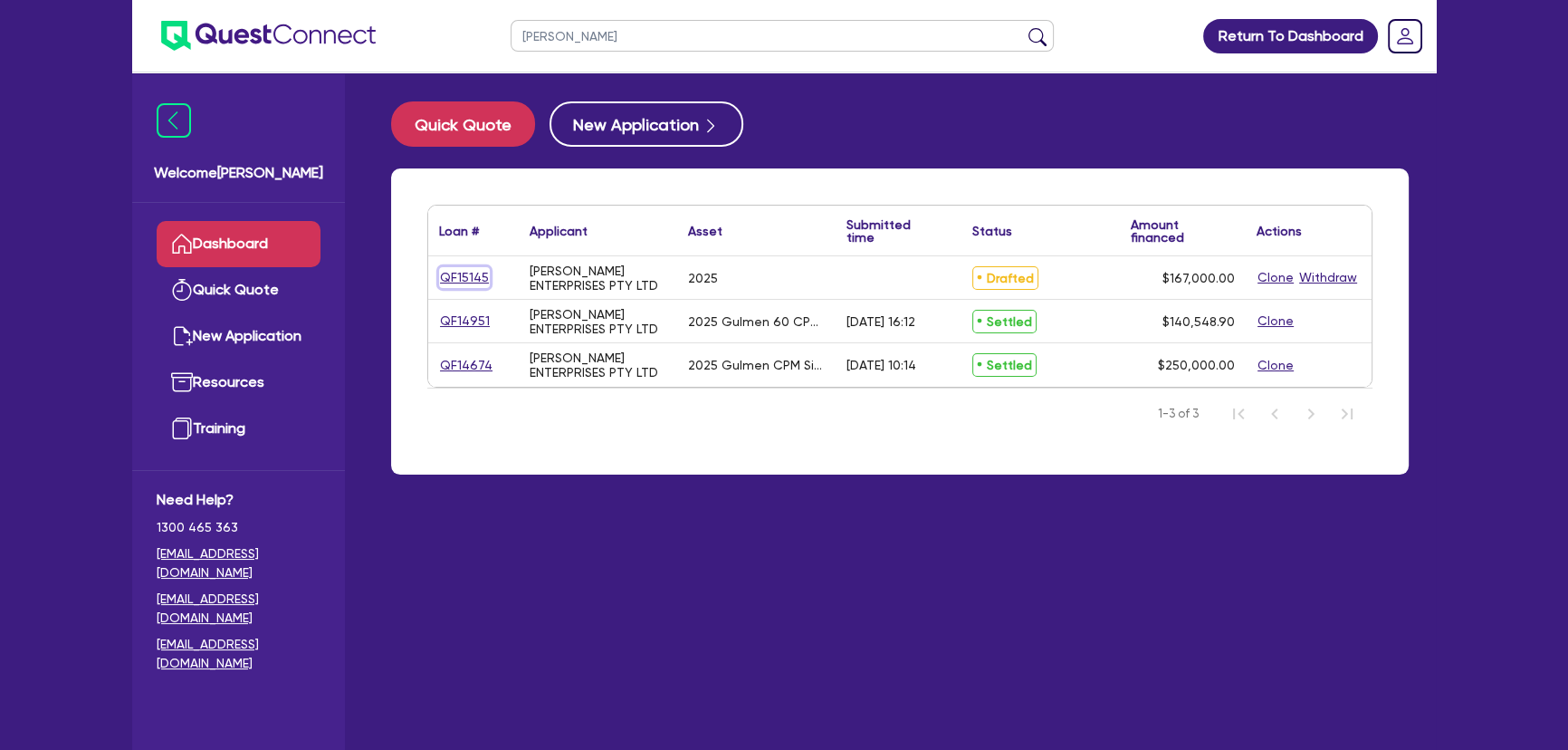
click at [479, 278] on link "QF15145" at bounding box center [463, 277] width 50 height 21
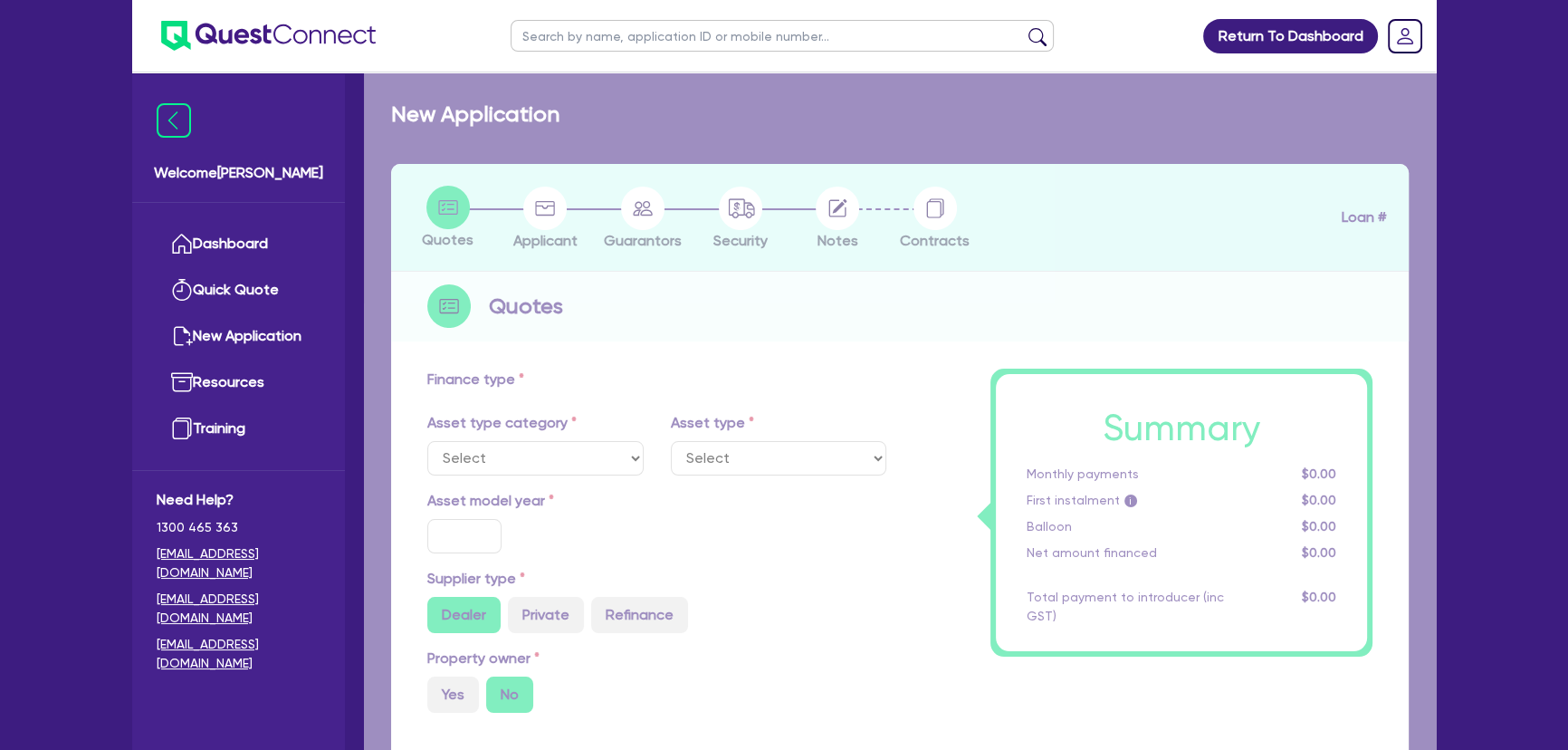
select select "SECONDARY_ASSETS"
type input "2025"
radio input "true"
type input "167,000"
type input "5"
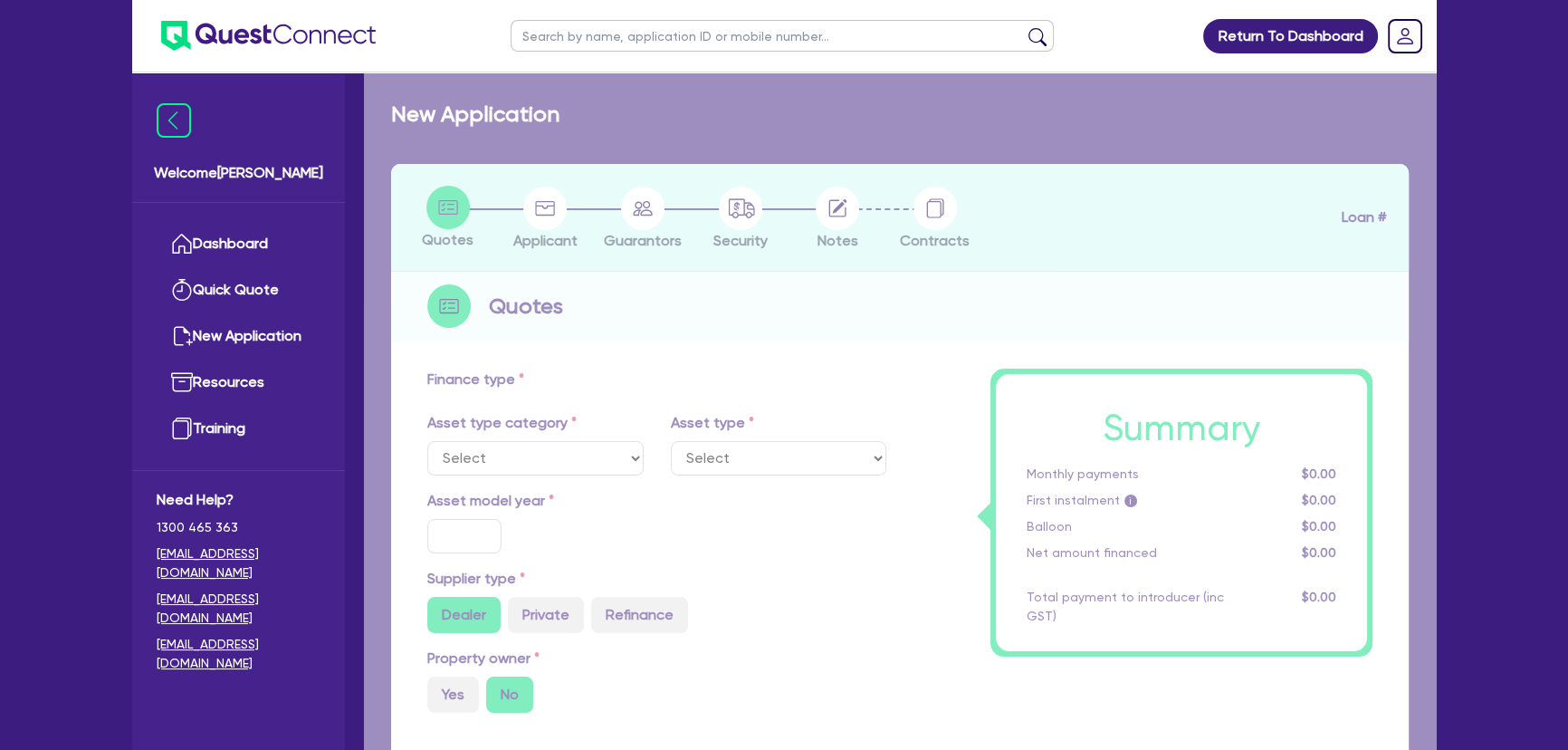
type input "8,350"
type input "9.99"
type input "495"
type input "990"
select select "PRINTING_AND_PACKAGING_EQUIPMENT"
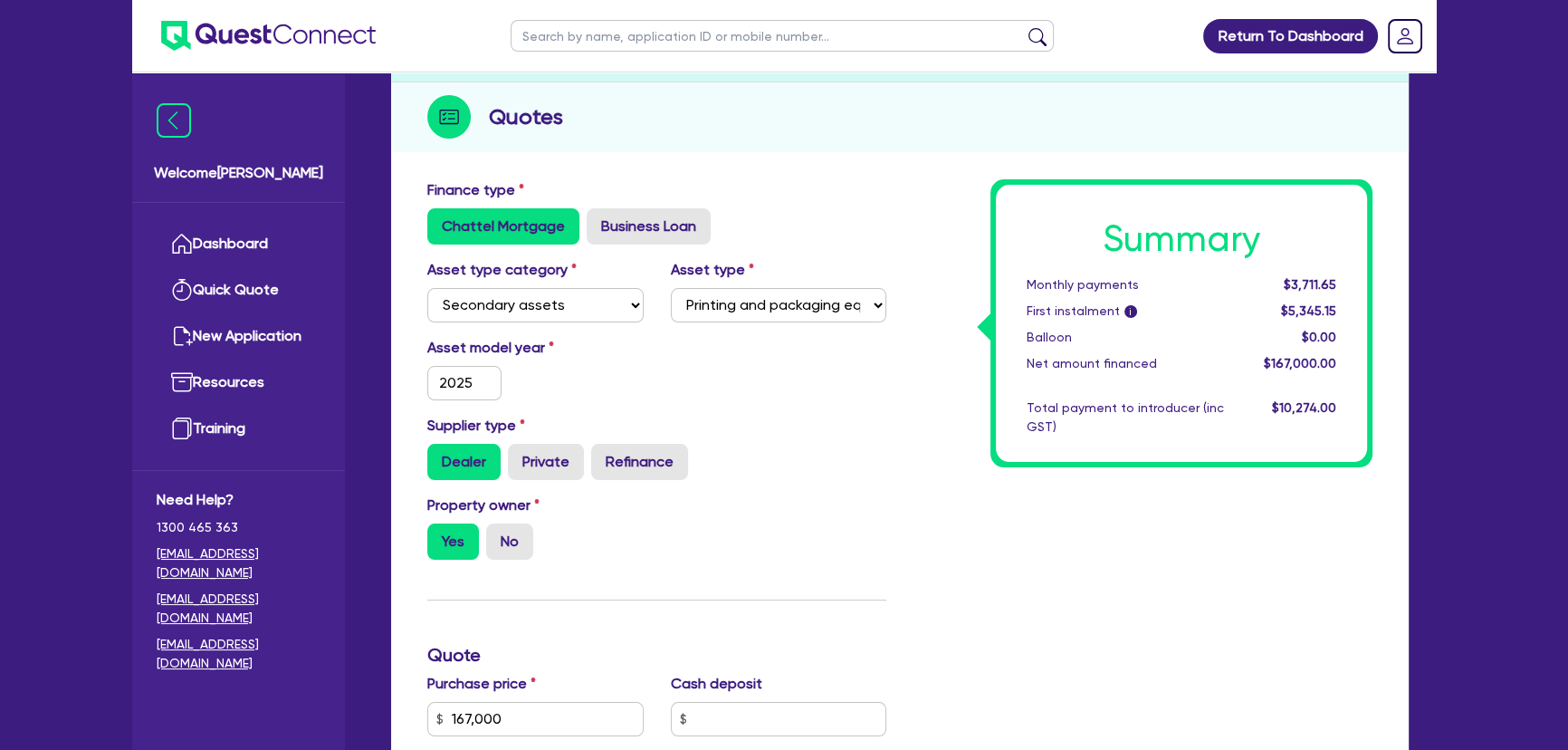
scroll to position [328, 0]
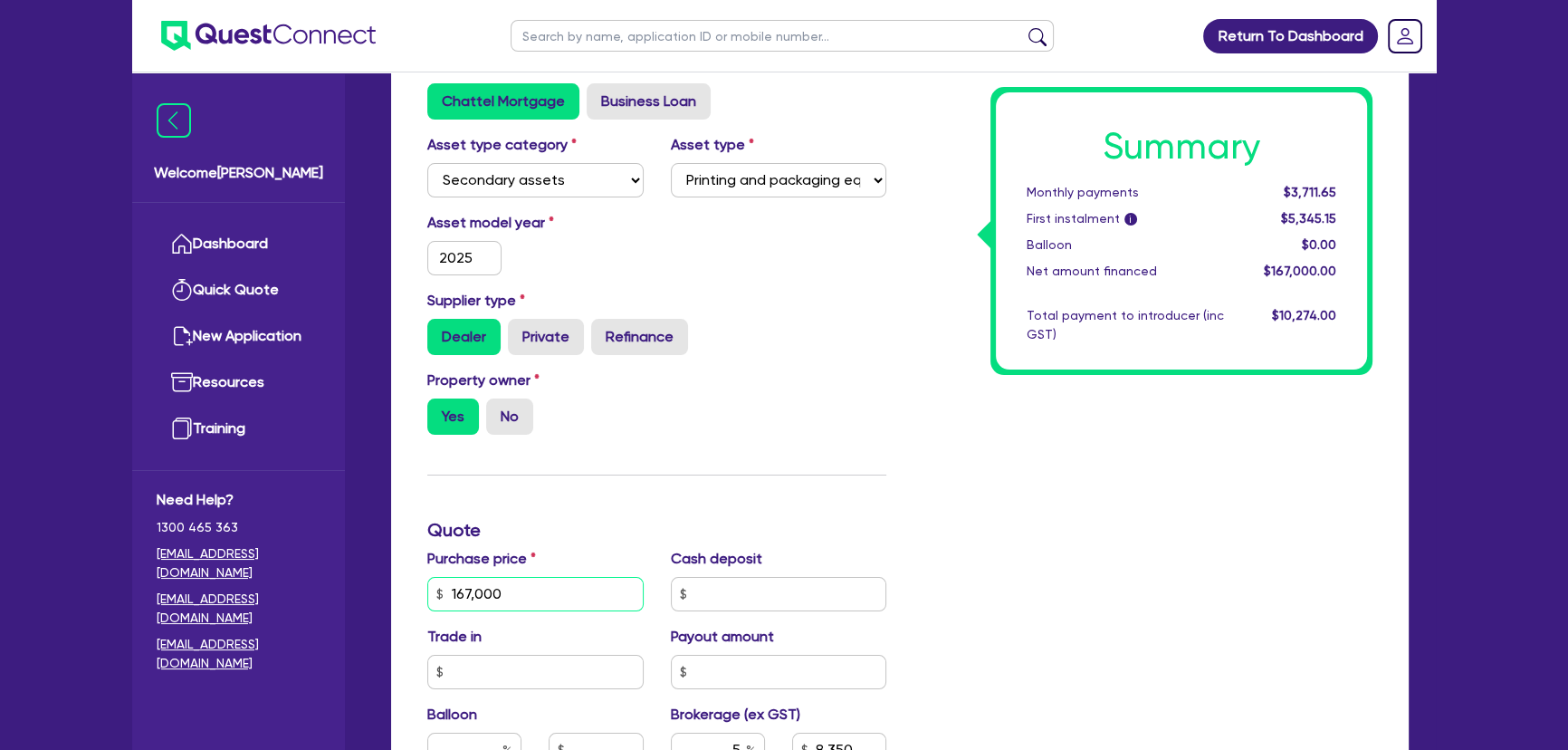
click at [508, 582] on input "167,000" at bounding box center [535, 593] width 216 height 34
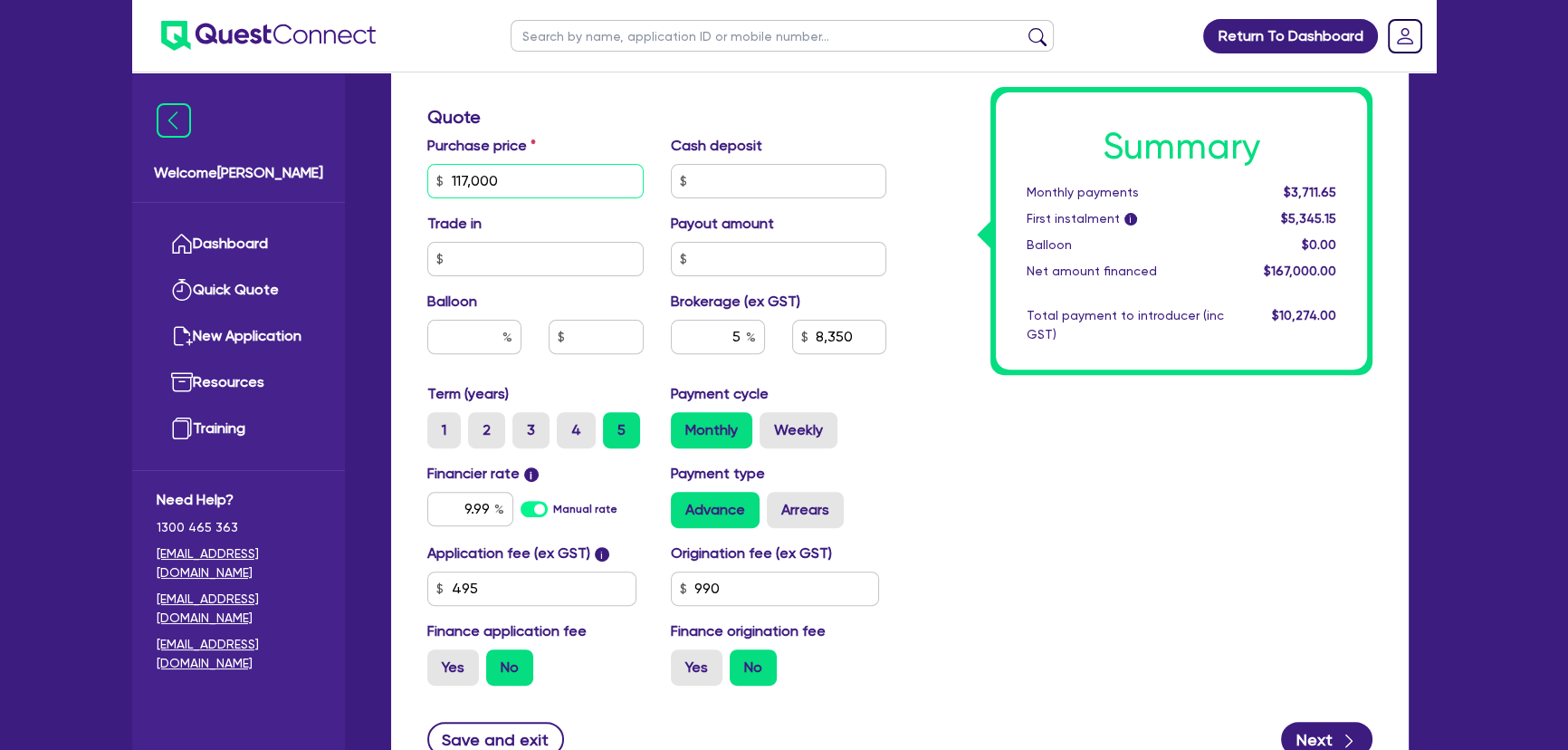
scroll to position [823, 0]
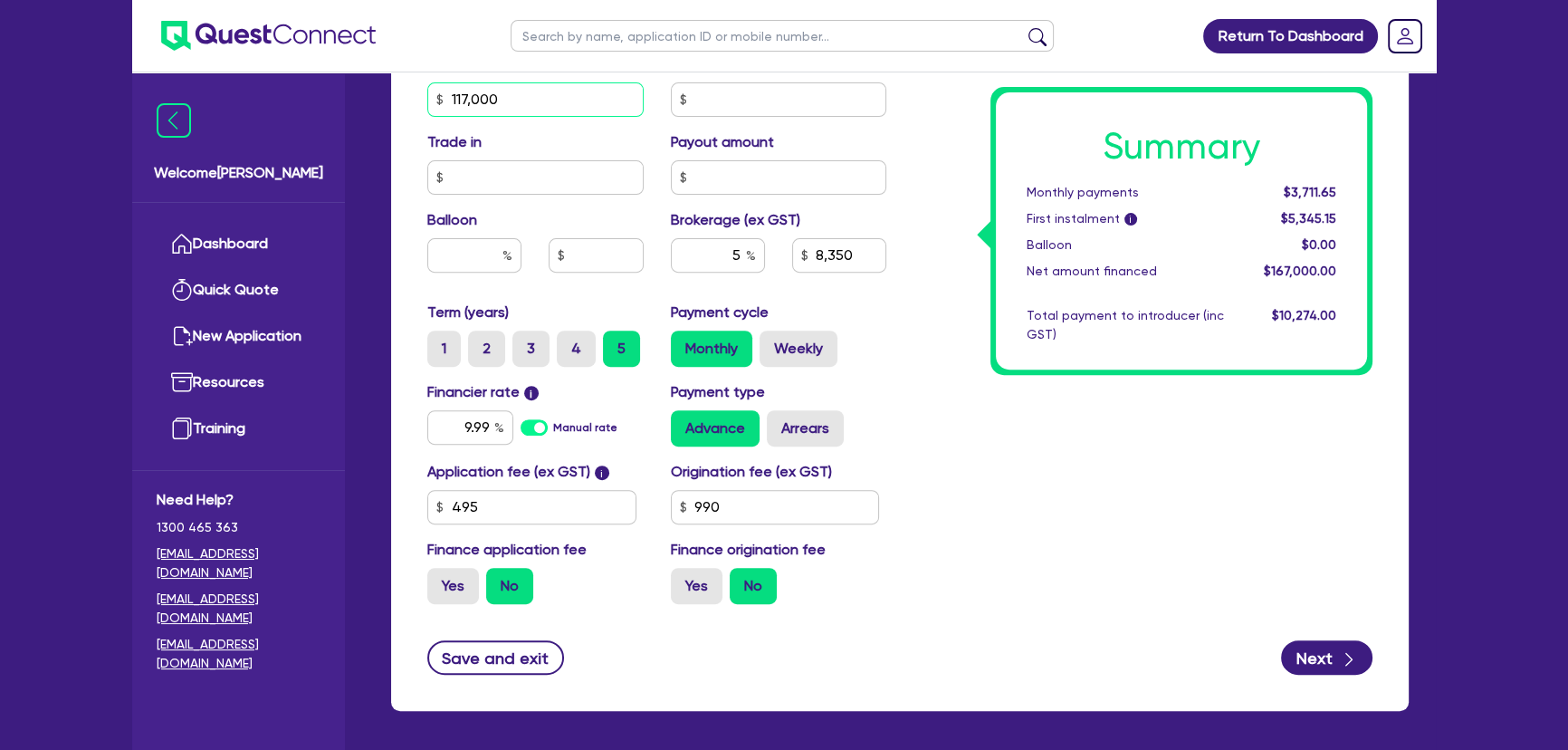
type input "117,000"
click at [931, 449] on div "Summary Monthly payments $3,711.65 First instalment i $5,345.15 Balloon $0.00 N…" at bounding box center [1143, 89] width 486 height 1059
type input "5,850"
click at [707, 262] on input "5" at bounding box center [718, 255] width 94 height 34
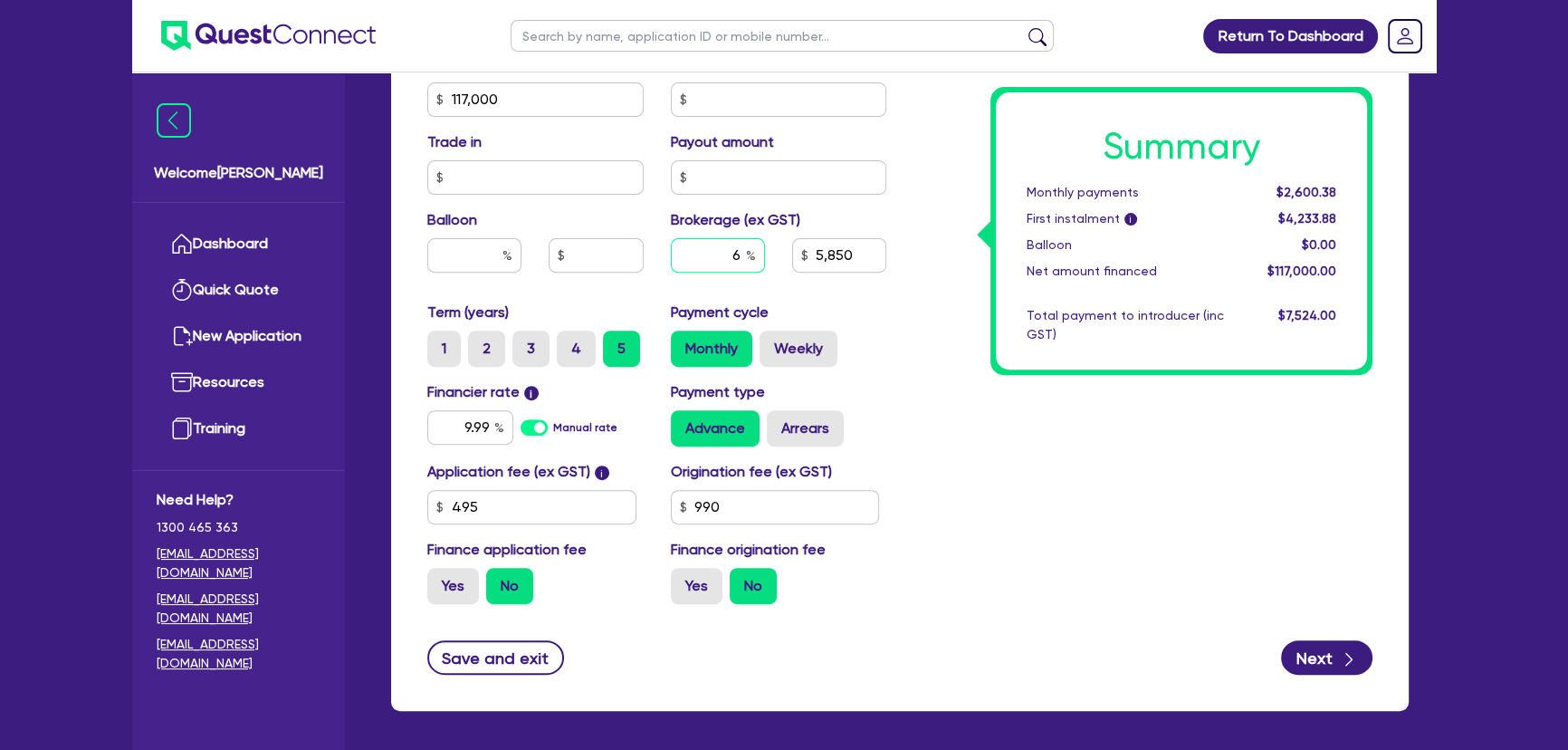
type input "6"
type input "7,020"
click at [996, 452] on div "Summary Monthly payments Calculating... First instalment i Calculating... Ballo…" at bounding box center [1143, 89] width 486 height 1059
click at [731, 259] on input "6" at bounding box center [718, 255] width 94 height 34
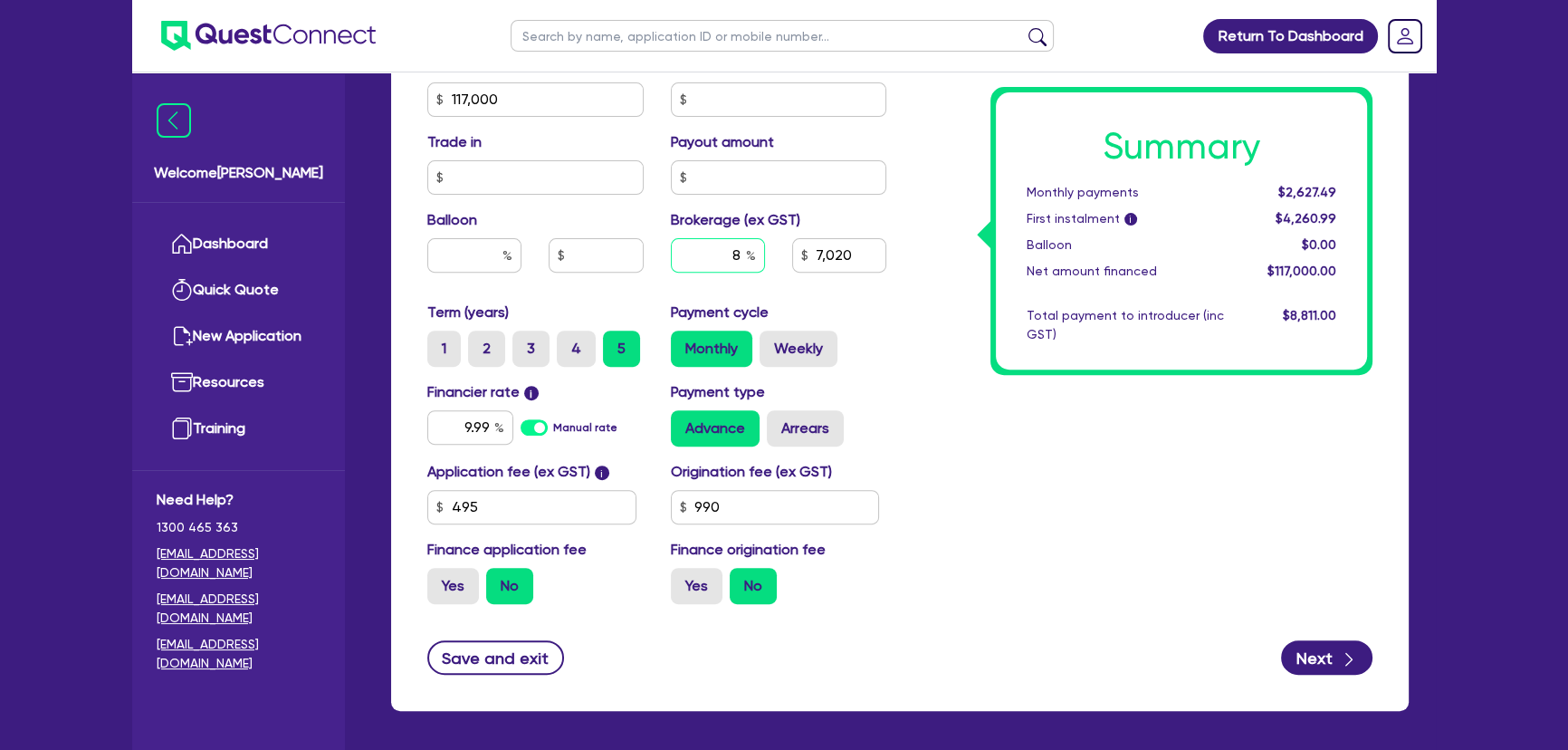
type input "8"
type input "9,360"
click at [937, 434] on div "Summary Monthly payments $2,627.49 First instalment i $4,260.99 Balloon $0.00 N…" at bounding box center [1143, 89] width 486 height 1059
click at [457, 425] on input "9.99" at bounding box center [470, 427] width 86 height 34
click at [457, 426] on input "9.99" at bounding box center [470, 427] width 86 height 34
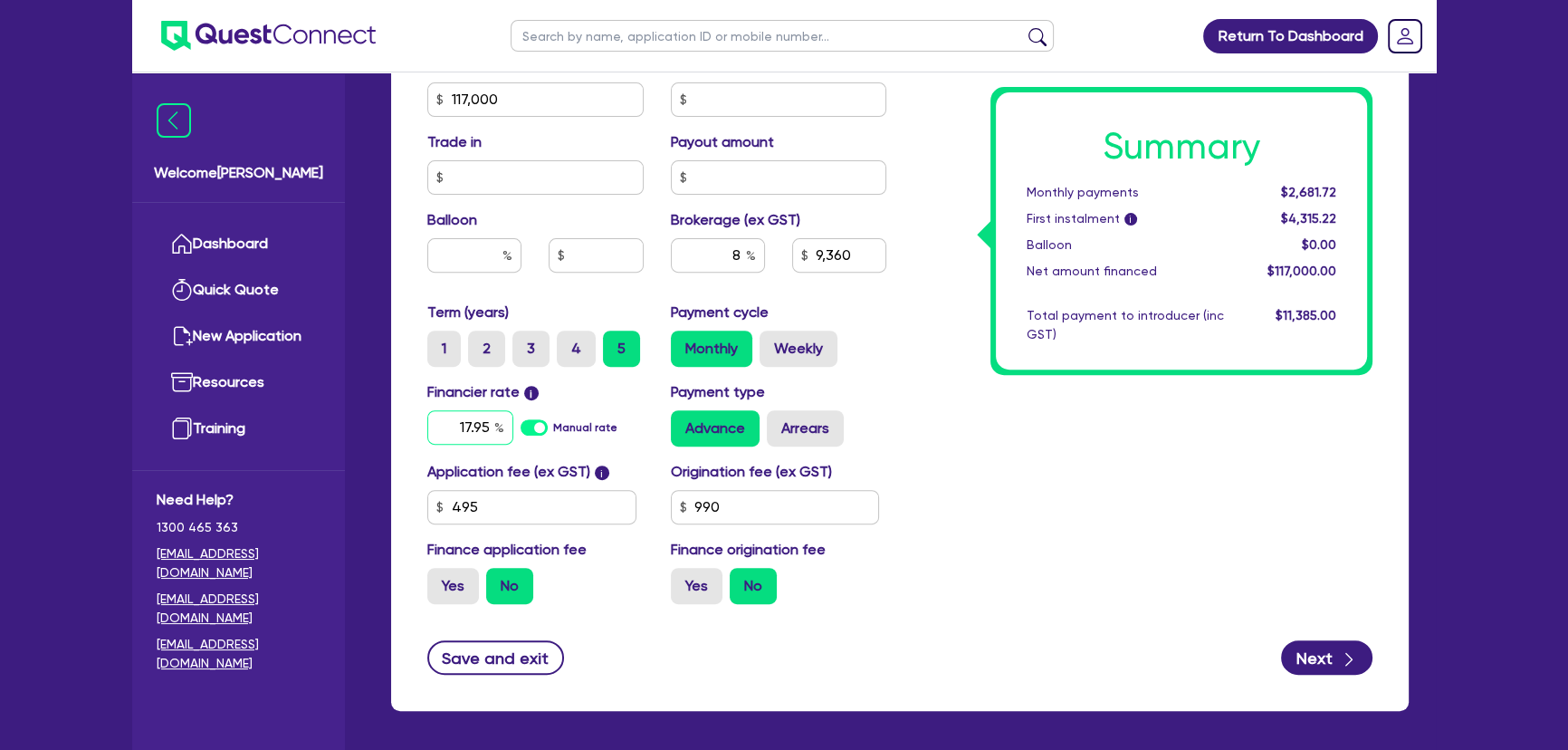
type input "17.95"
type input "9,360"
click at [575, 497] on input "495" at bounding box center [532, 507] width 209 height 34
type input "595"
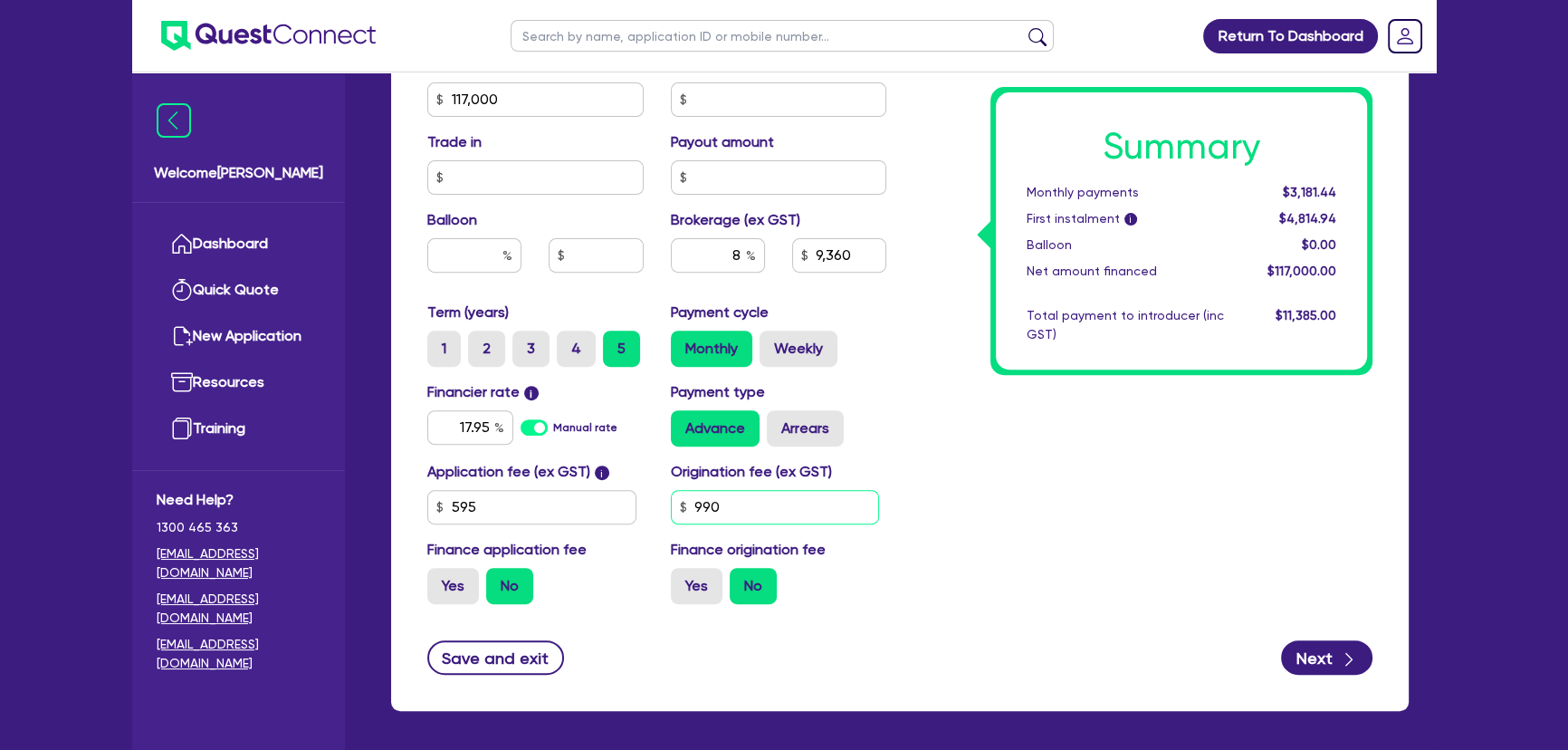
type input "9,360"
click at [731, 512] on input "990" at bounding box center [775, 507] width 209 height 34
type input "0"
click at [1332, 666] on button "Next" at bounding box center [1326, 657] width 91 height 34
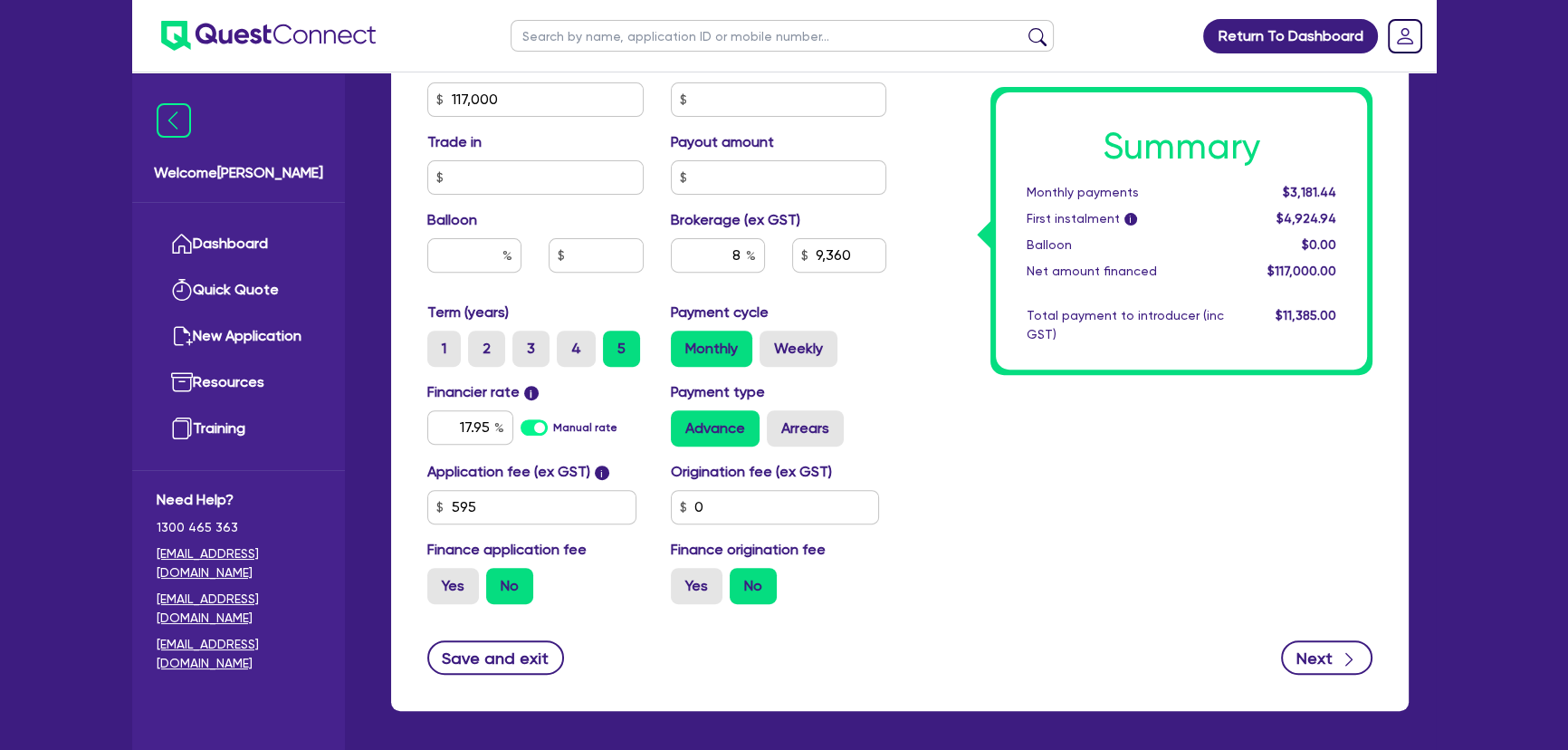
type input "9,360"
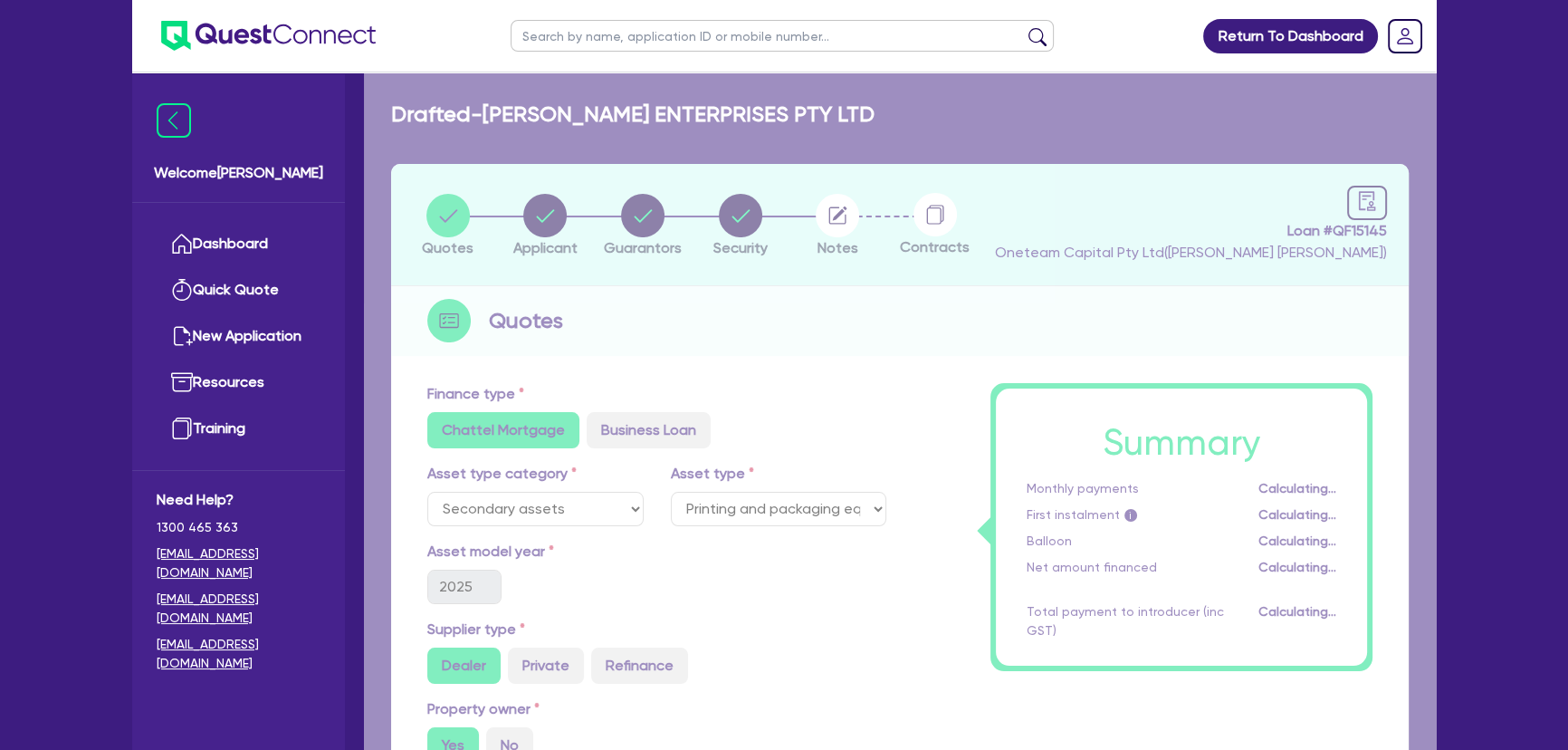
select select "COMPANY"
select select "MANUFACTURING"
select select "PULP_AND_PAPER"
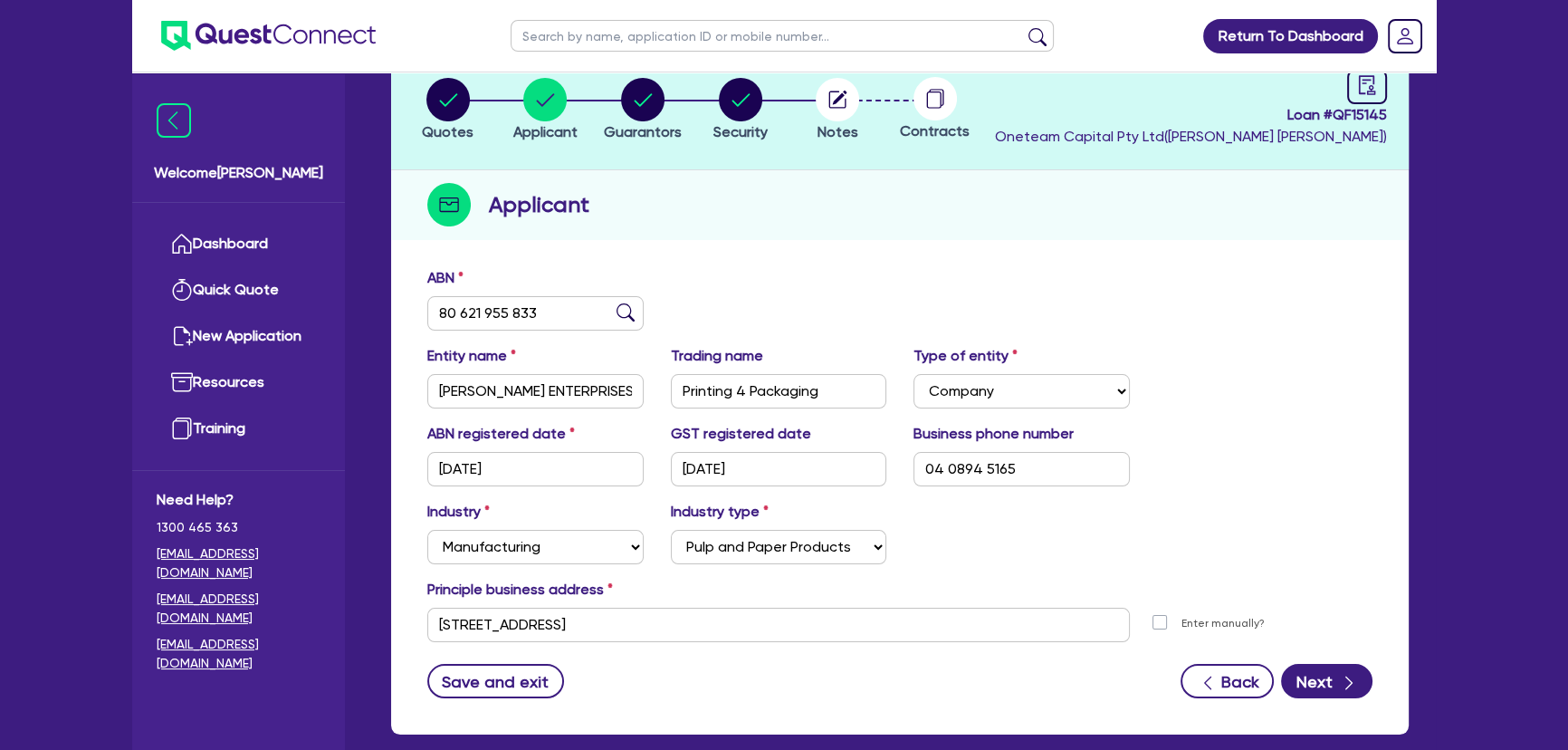
scroll to position [209, 0]
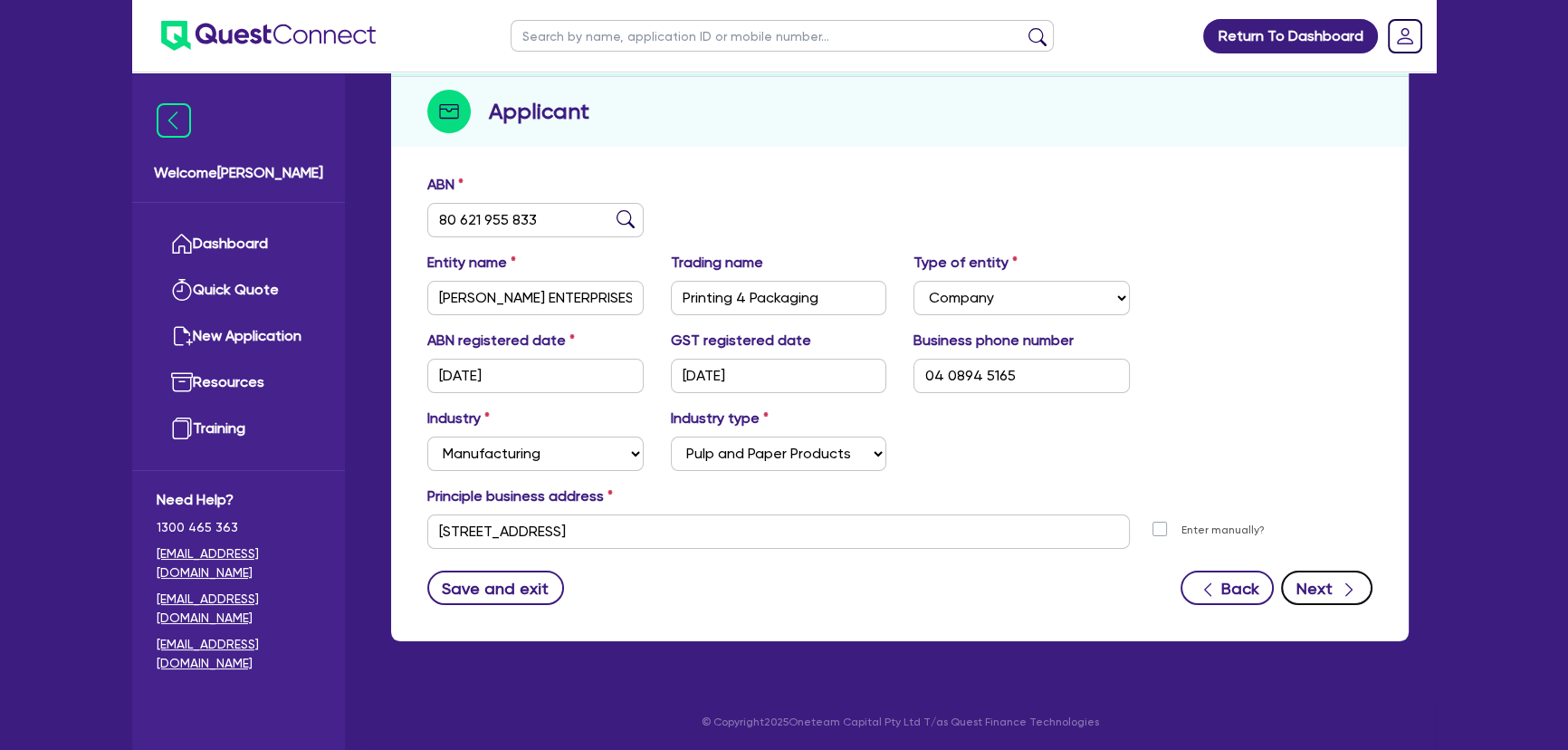
click at [1352, 572] on button "Next" at bounding box center [1326, 588] width 91 height 34
select select "MR"
select select "WA"
select select "MARRIED"
select select "PROPERTY"
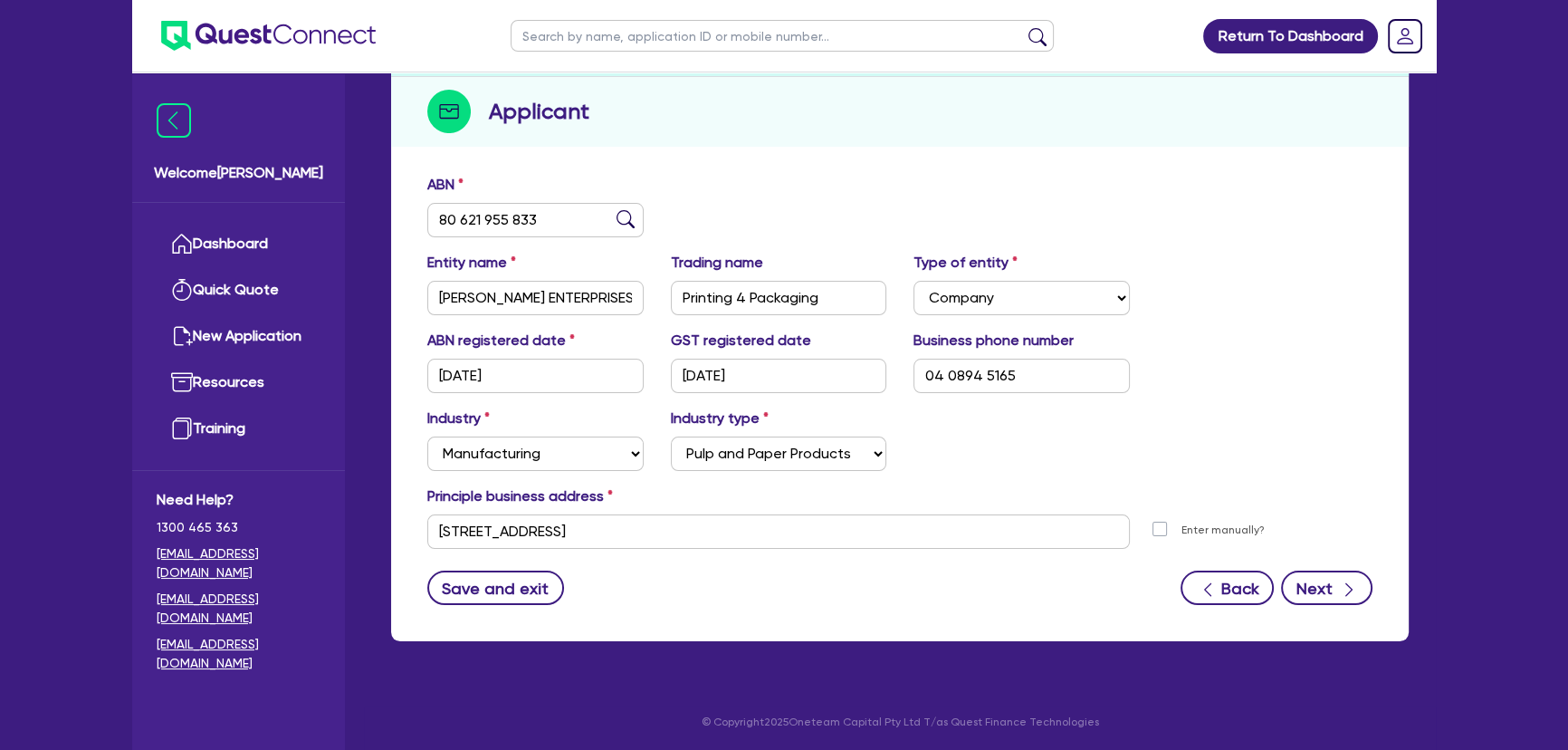
select select "TRUCK"
select select "EQUIPMENT"
select select "CASH"
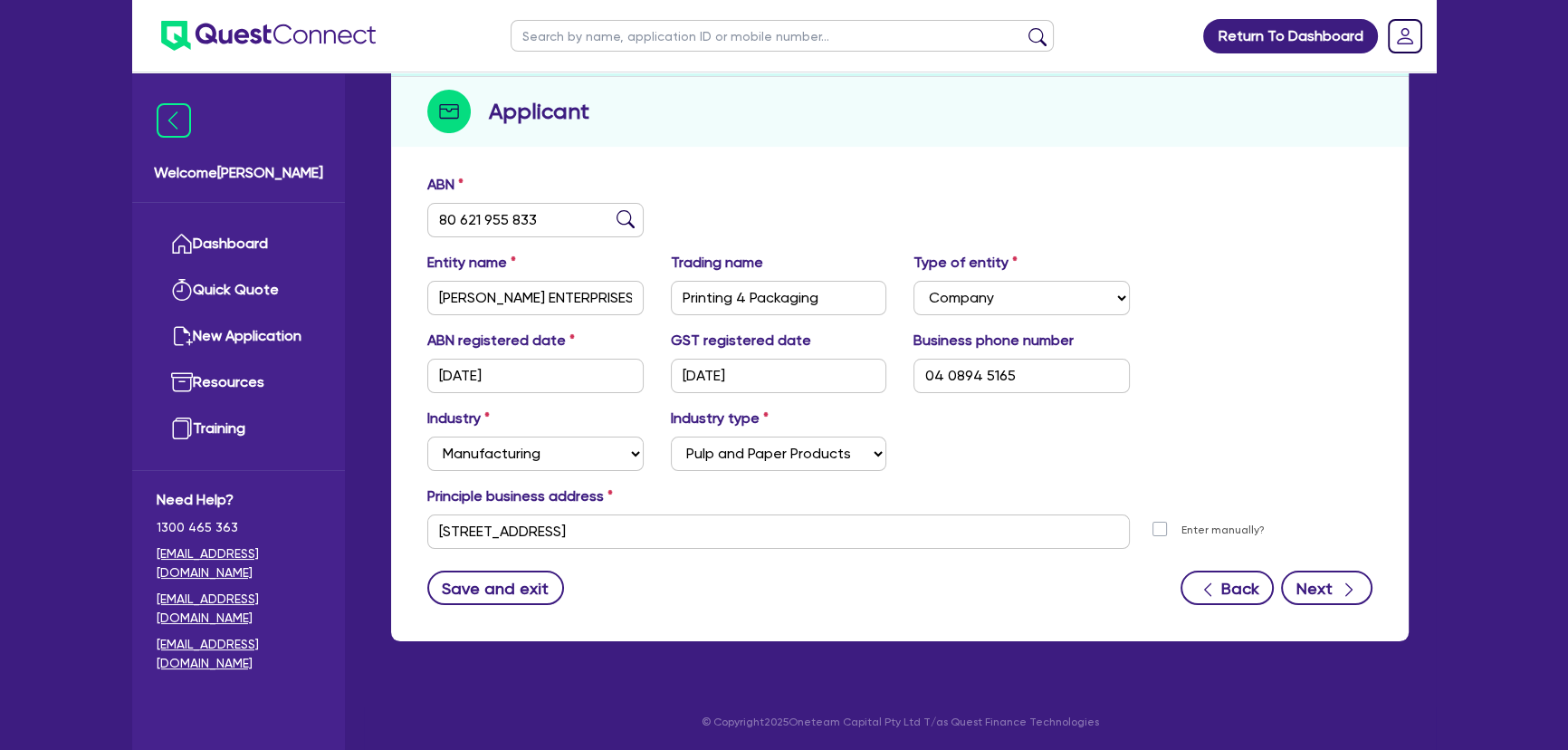
select select "TRAILER"
select select "MORTGAGE"
select select "TRUCK_LOAN"
select select "EQUIPMENT_LOAN"
select select "TRUCK_LOAN"
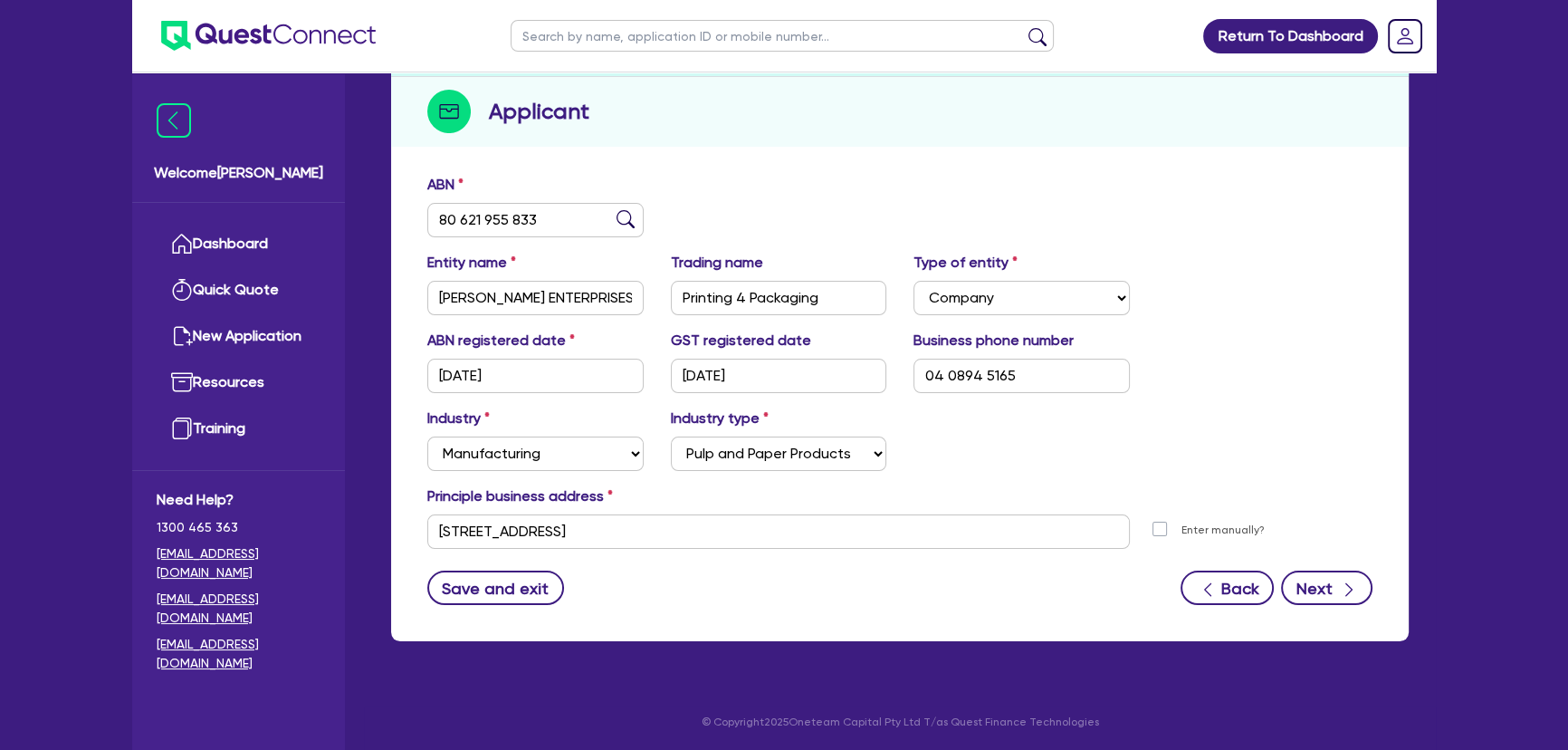
select select "OTHER"
select select "MRS"
select select "WA"
select select "MARRIED"
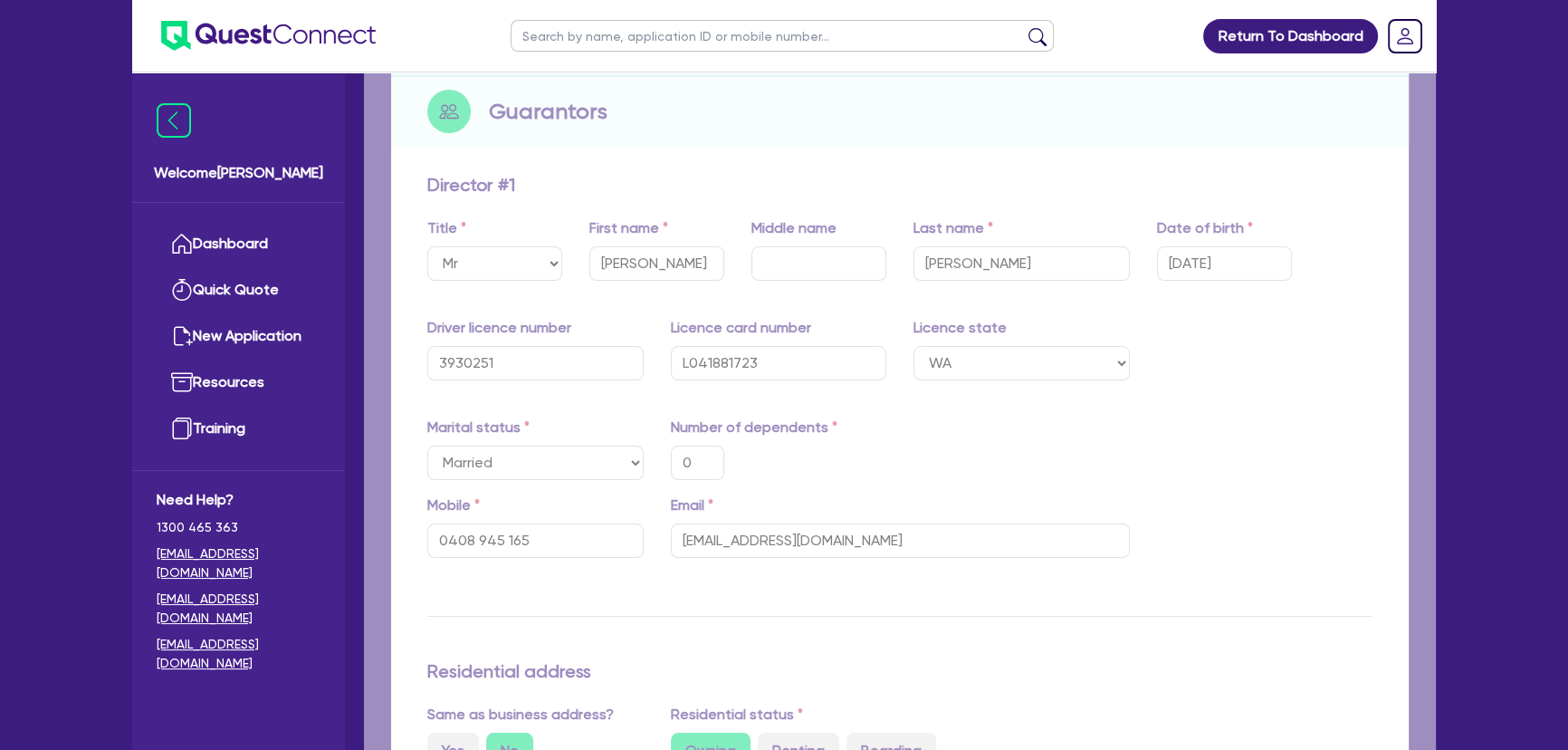
type input "0"
type input "0408 945 165"
type input "2,200,000"
type input "150,000"
type input "140,000"
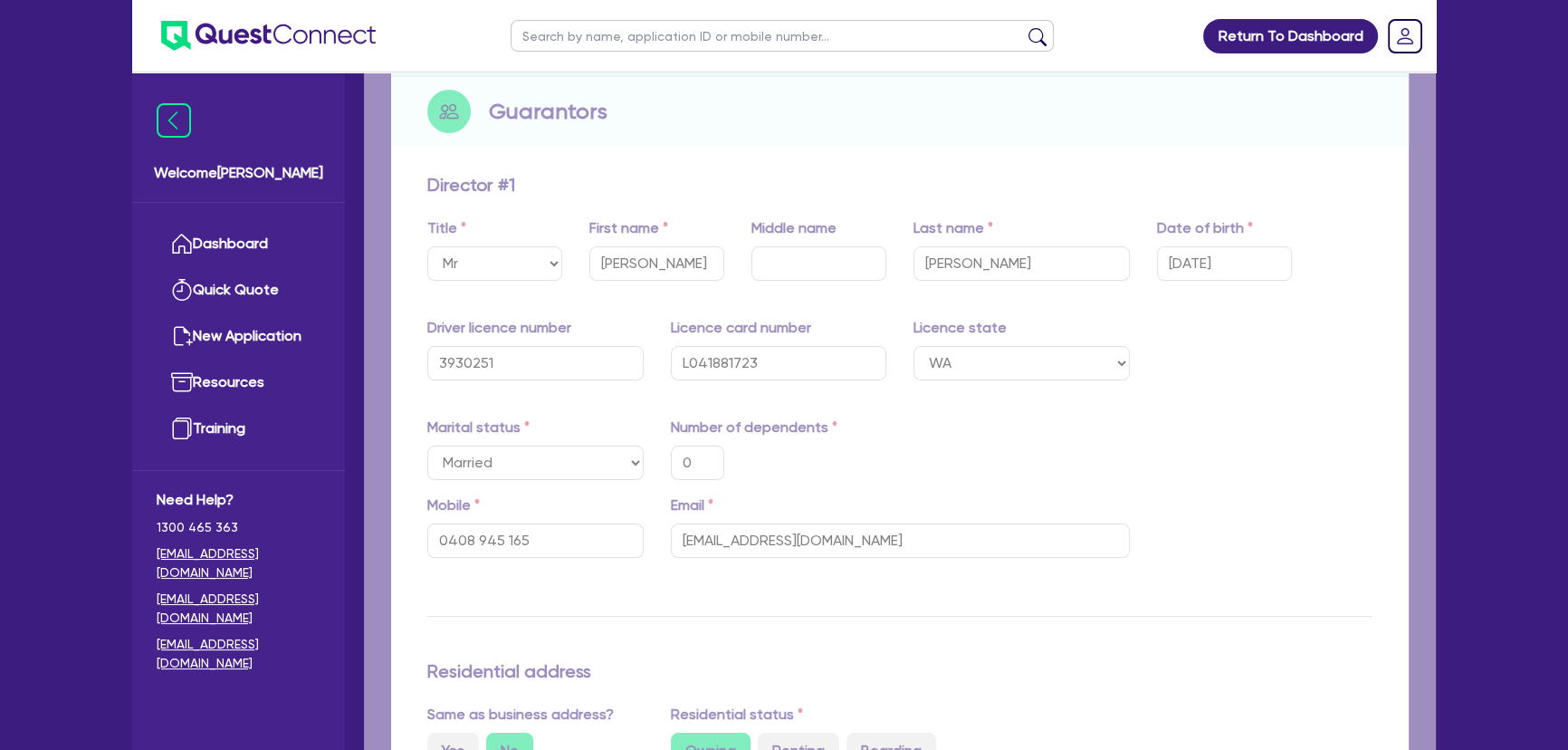
type input "88,000"
type input "450,000"
type input "50,000"
type input "65,000"
type input "313,000"
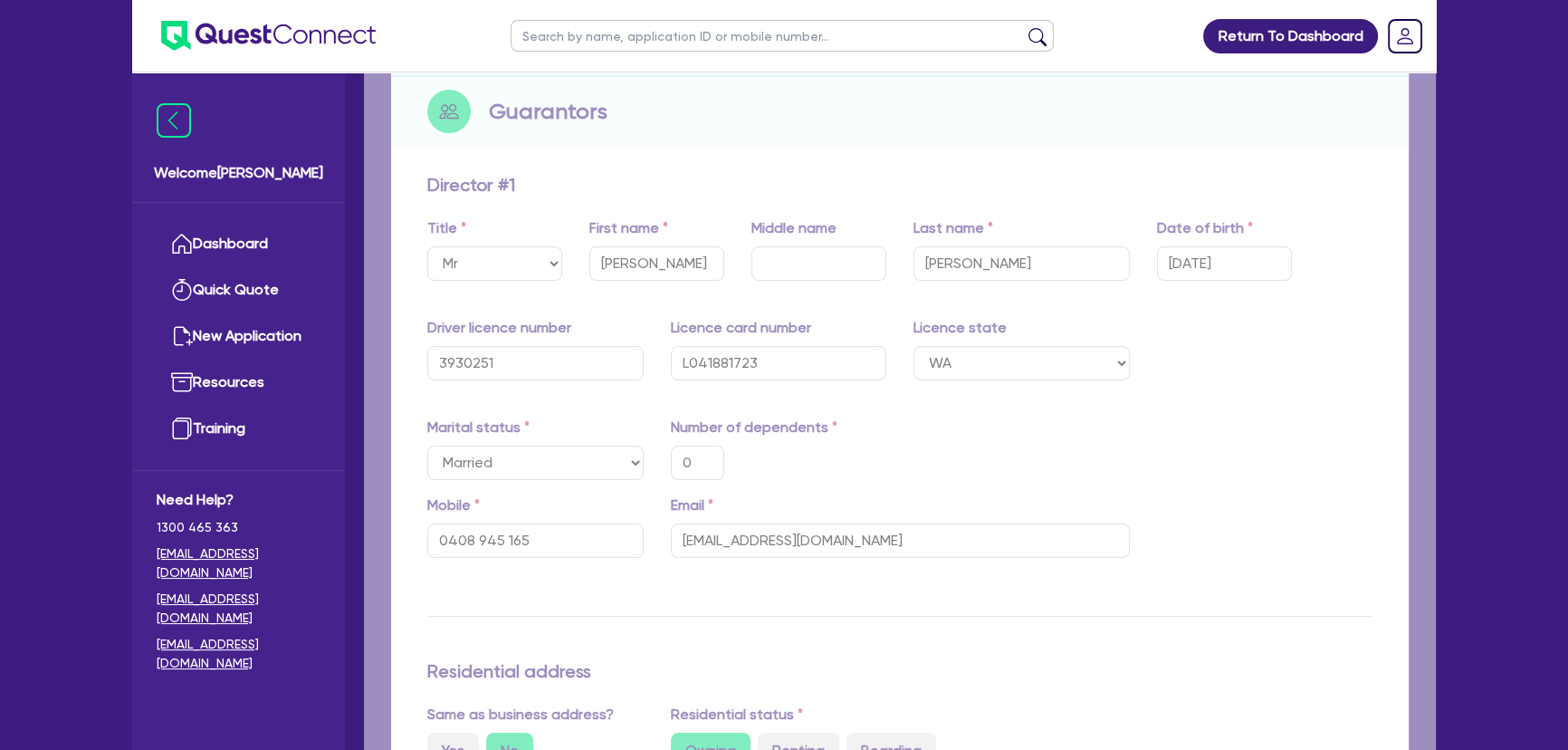
type input "3,012"
type input "89,000"
type input "1,500"
type input "300,000"
type input "4,500"
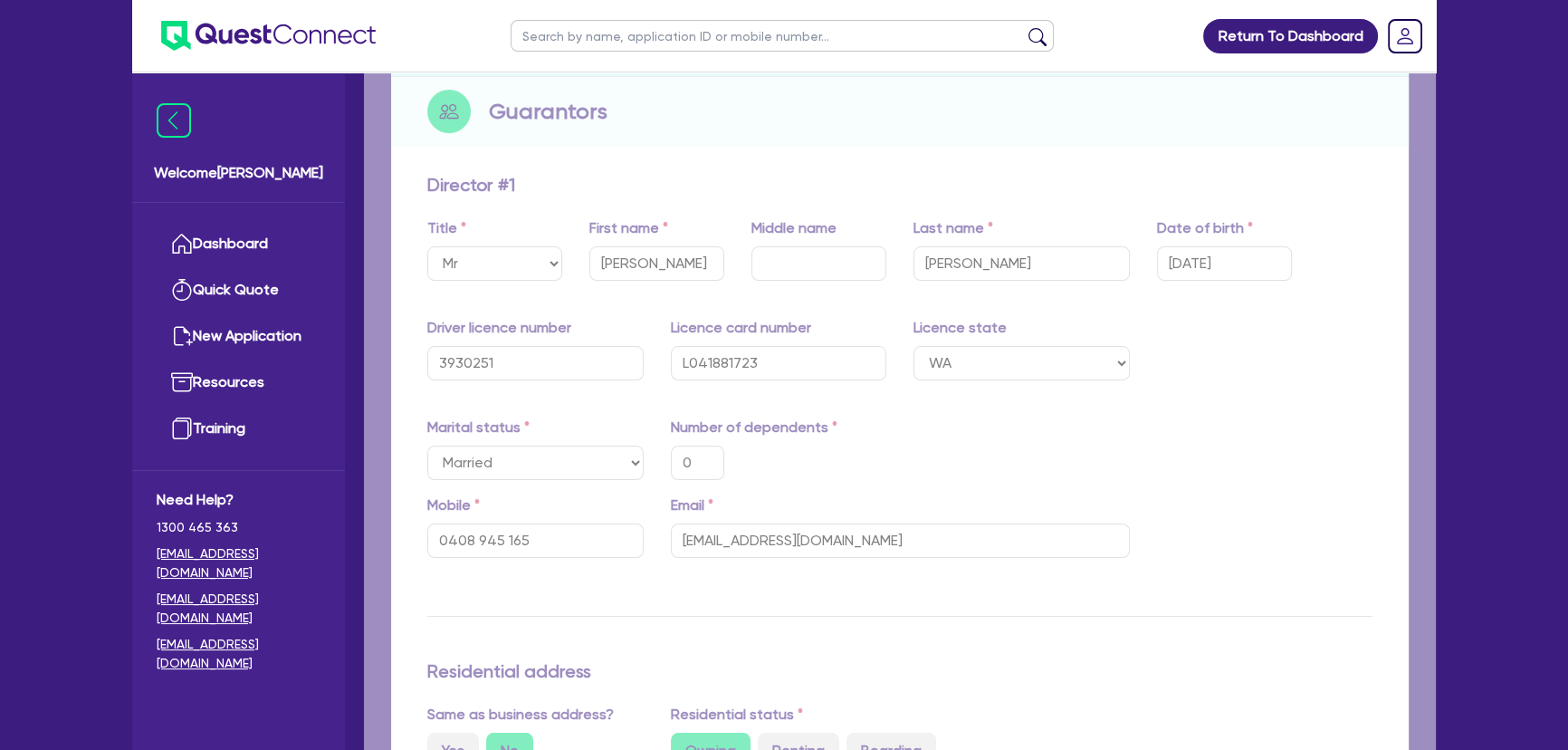
type input "150,000"
type input "2,850"
type input "150,000"
type input "2,750"
type input "0"
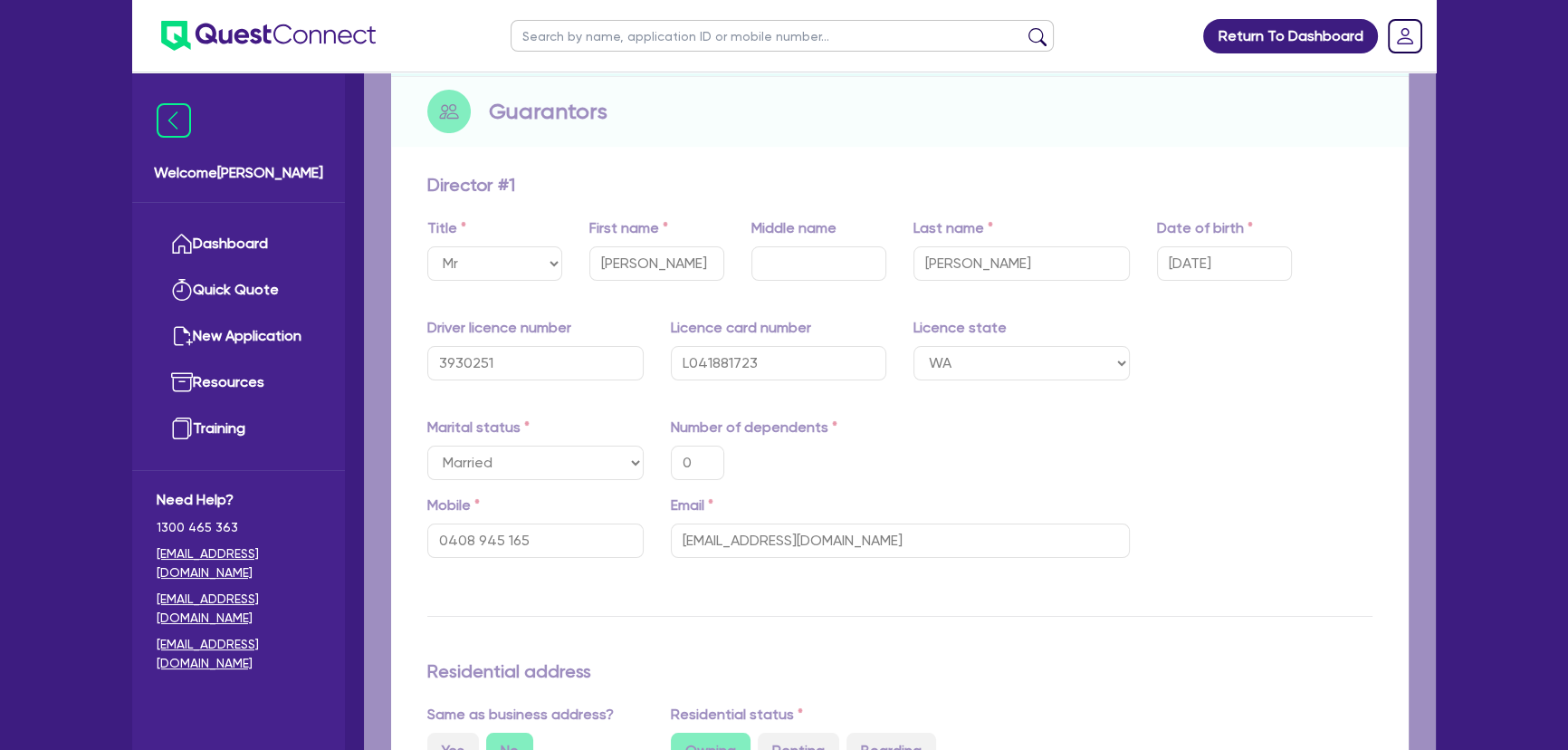
type input "0409 917 968"
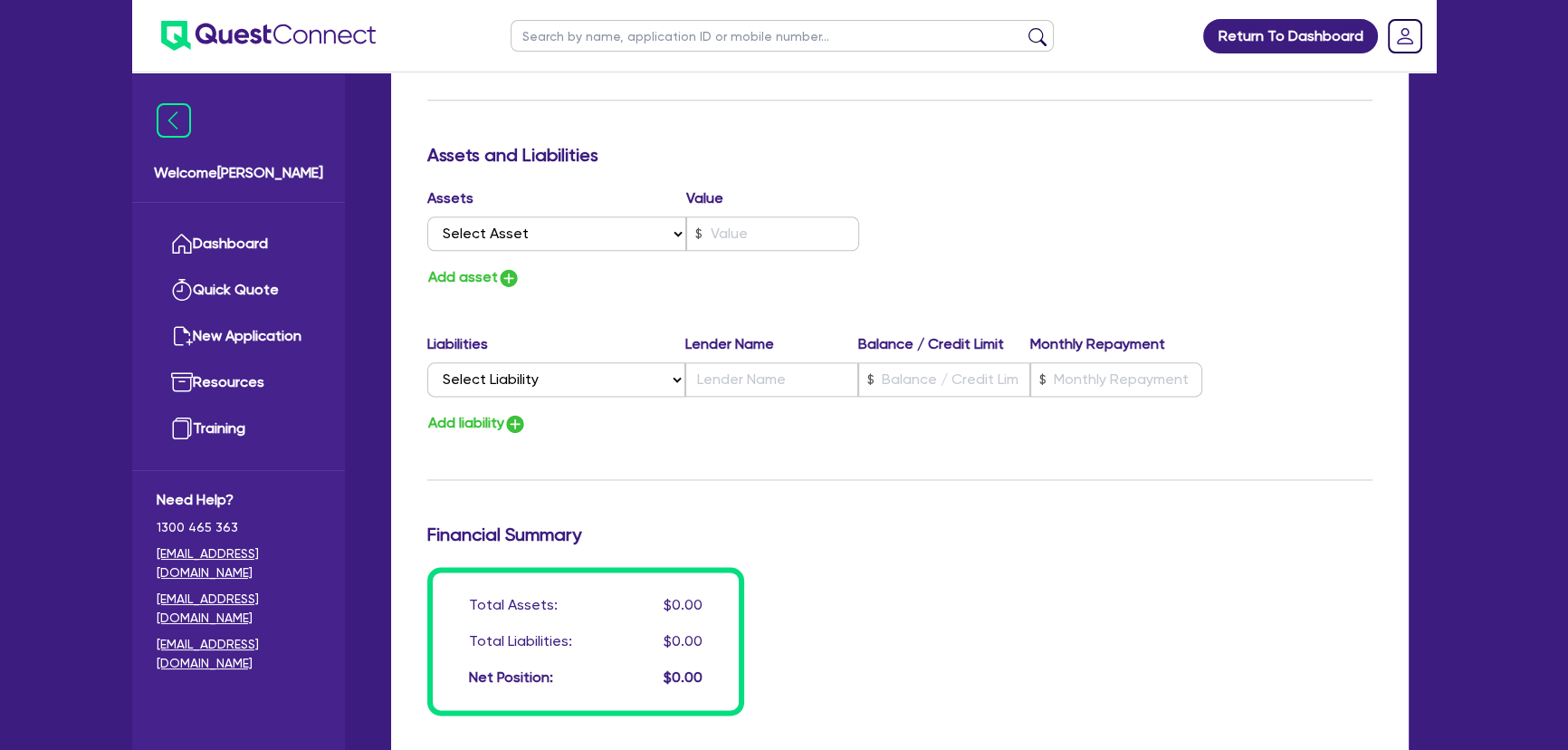
scroll to position [3045, 0]
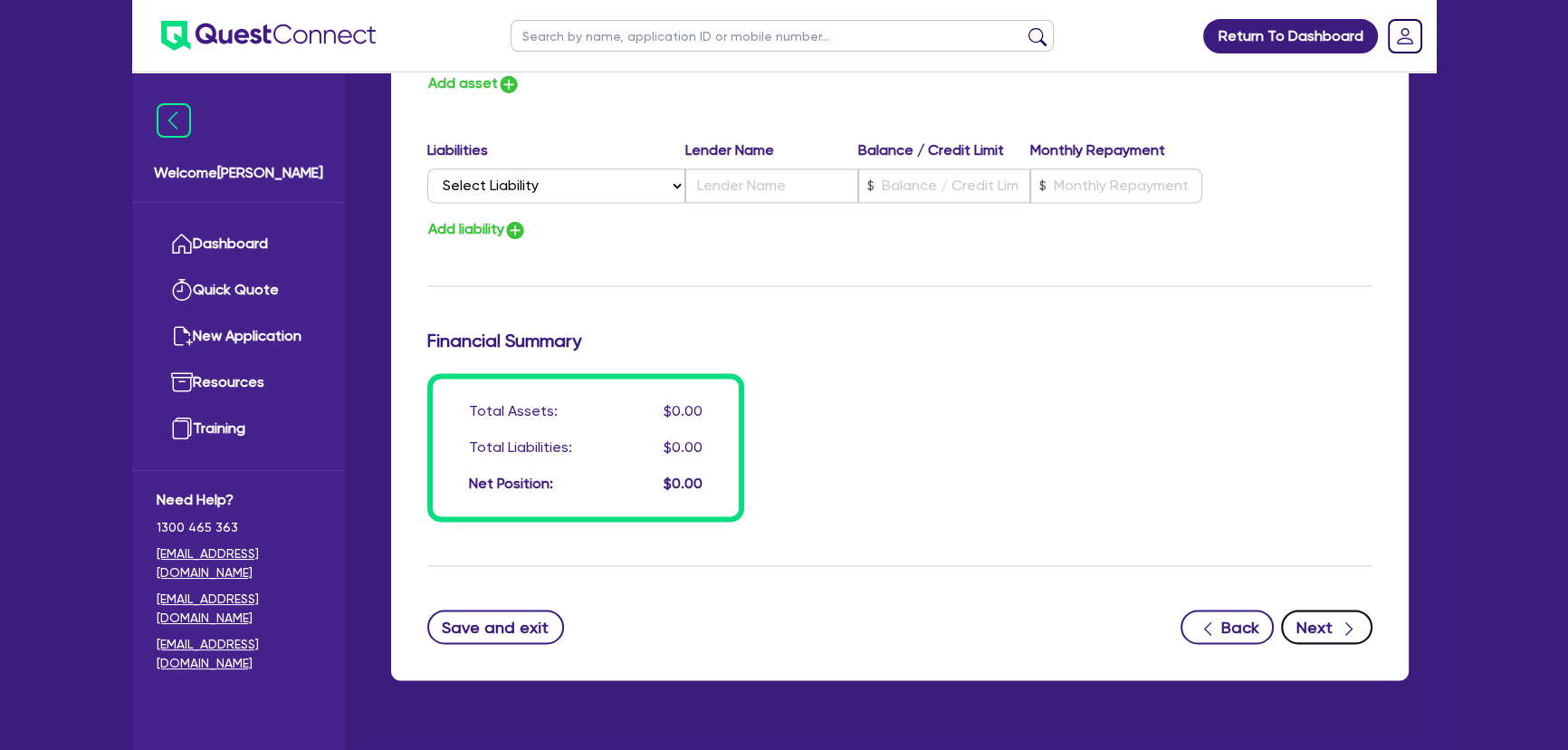
click at [1332, 620] on button "Next" at bounding box center [1326, 627] width 91 height 34
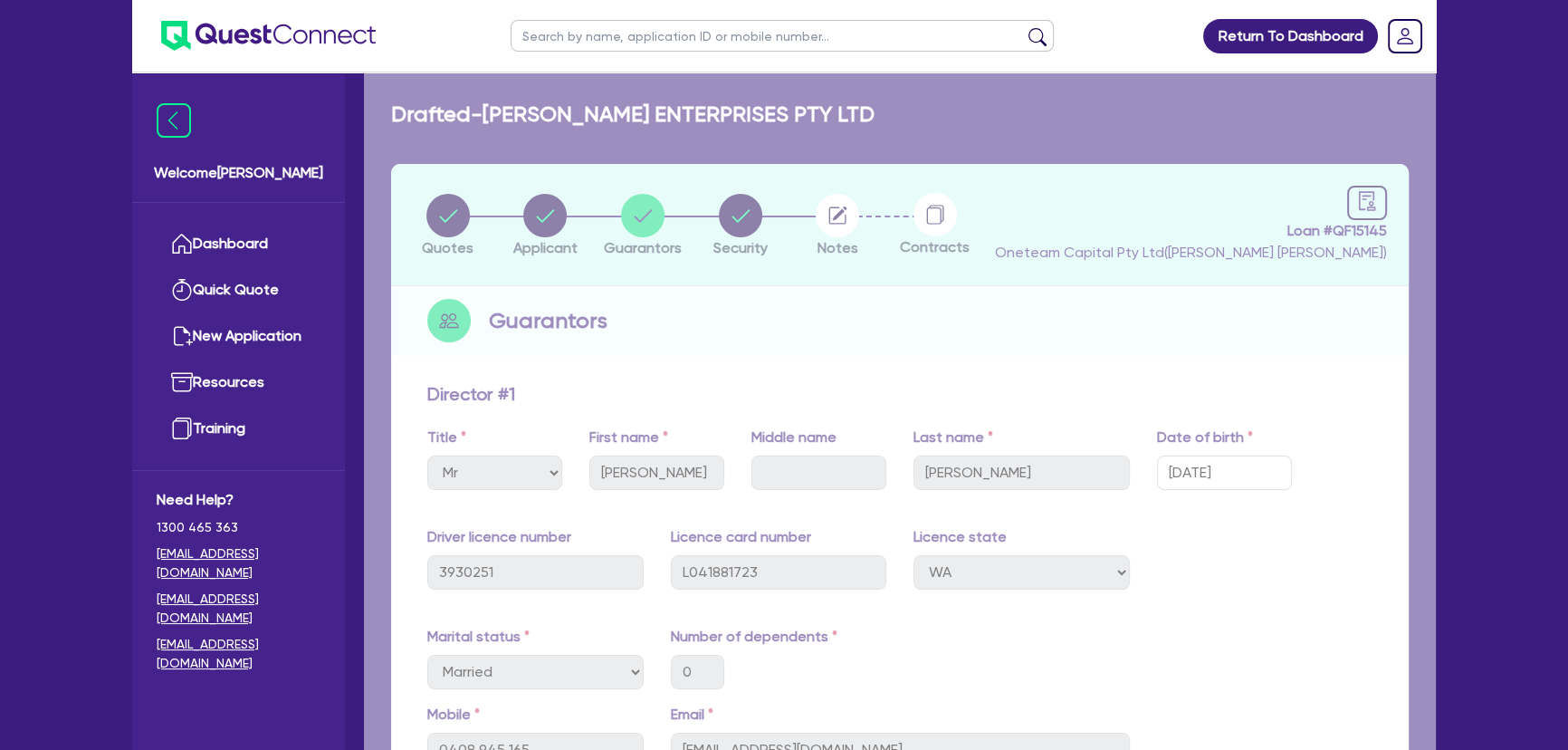
select select "SECONDARY_ASSETS"
select select "PRINTING_AND_PACKAGING_EQUIPMENT"
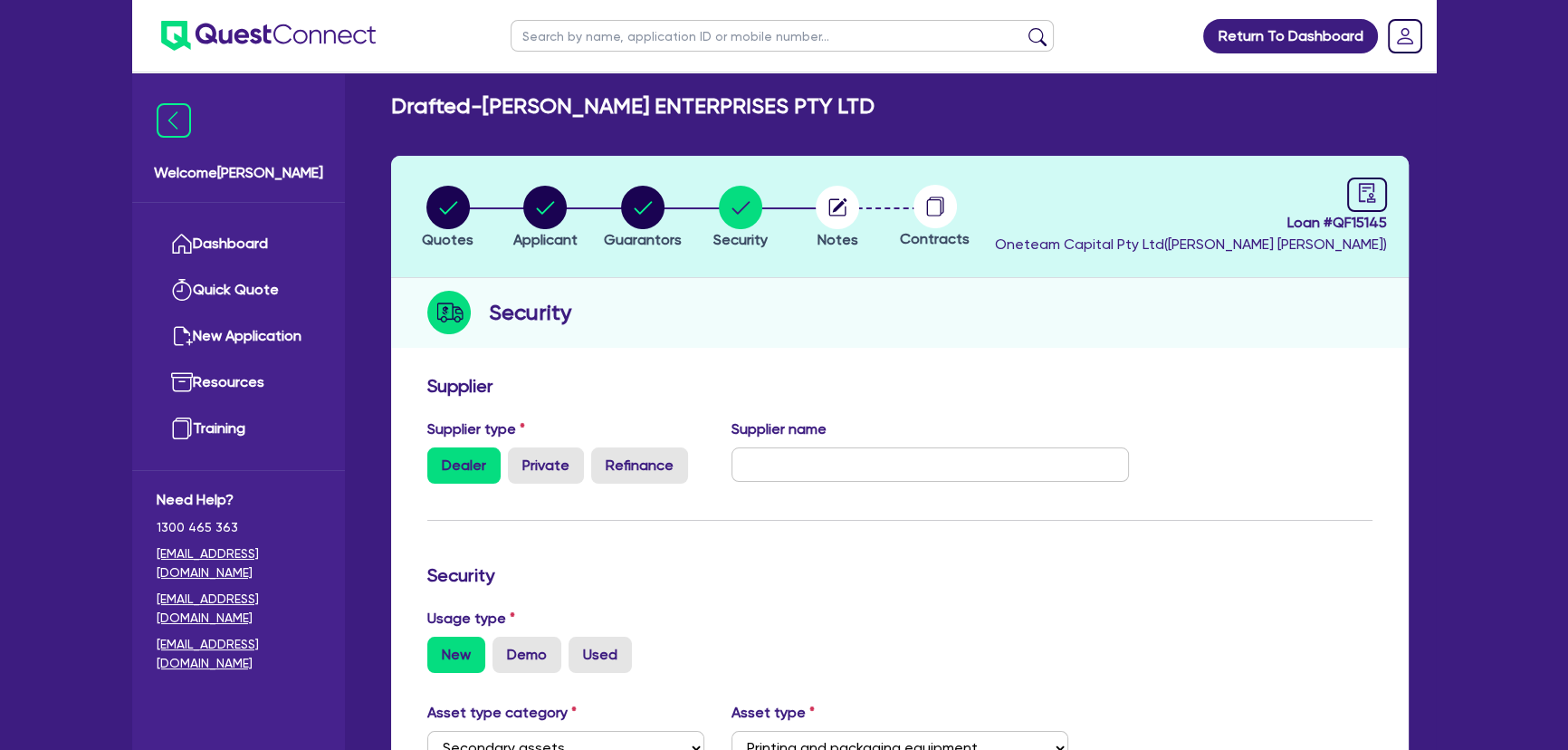
scroll to position [4, 0]
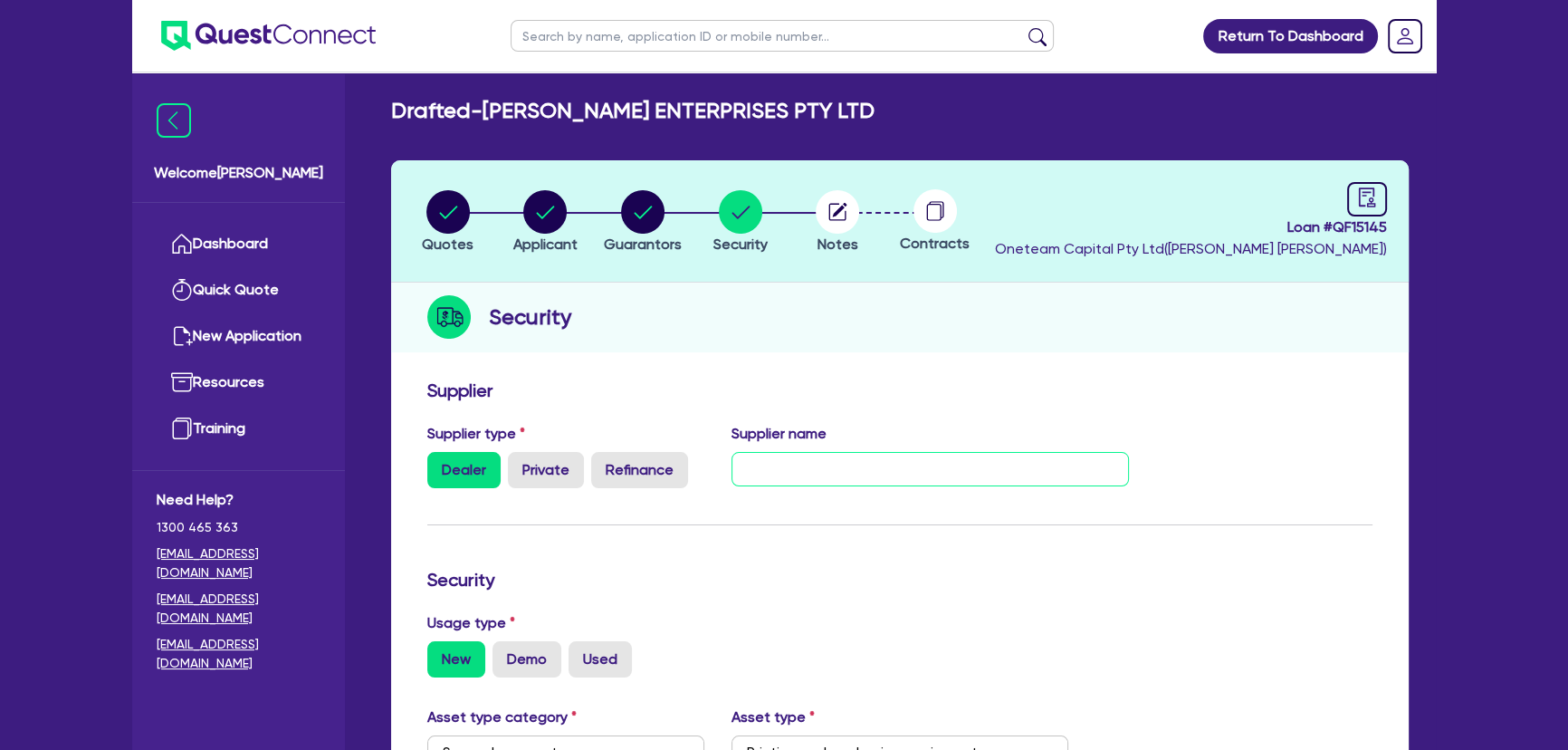
click at [794, 466] on input "text" at bounding box center [930, 469] width 399 height 34
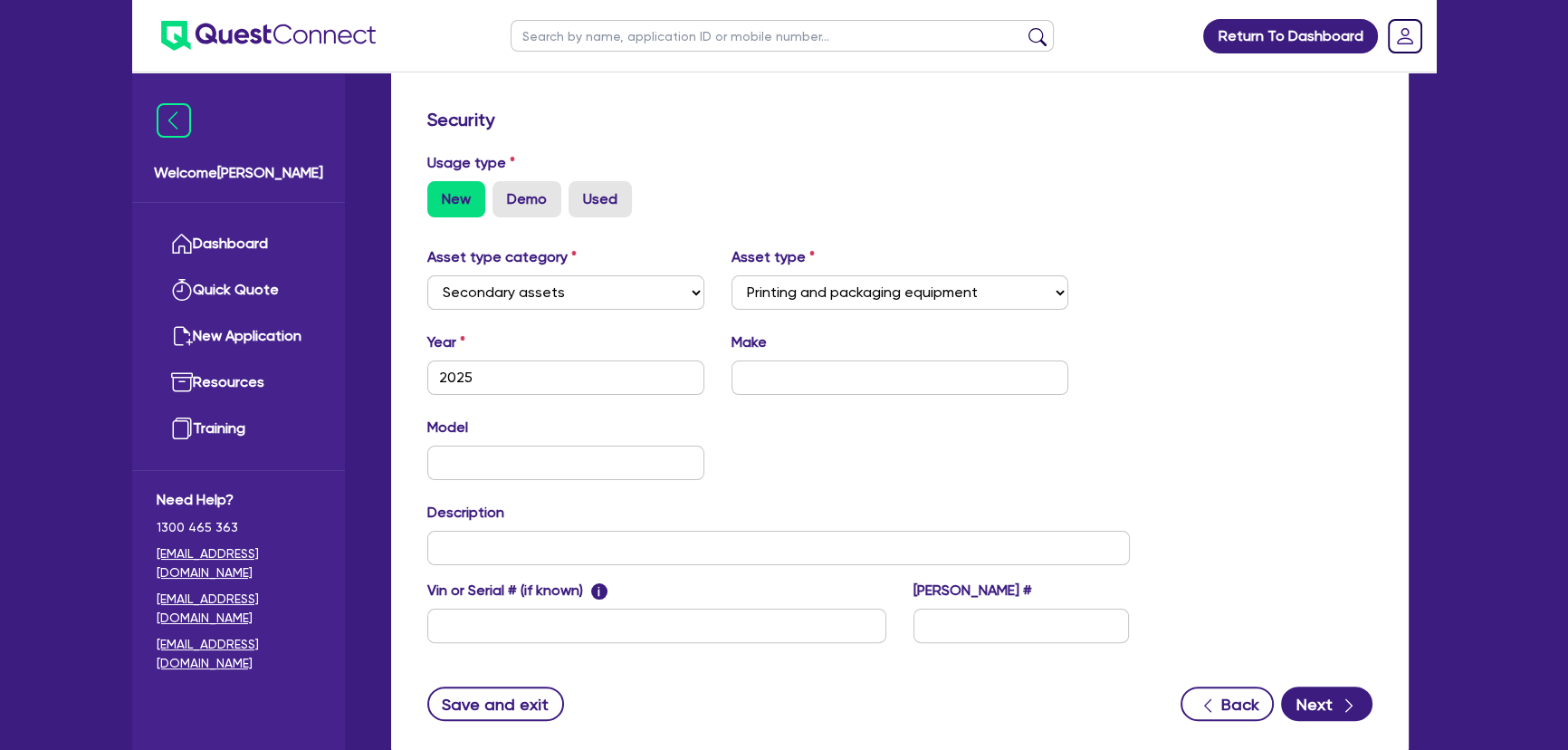
scroll to position [579, 0]
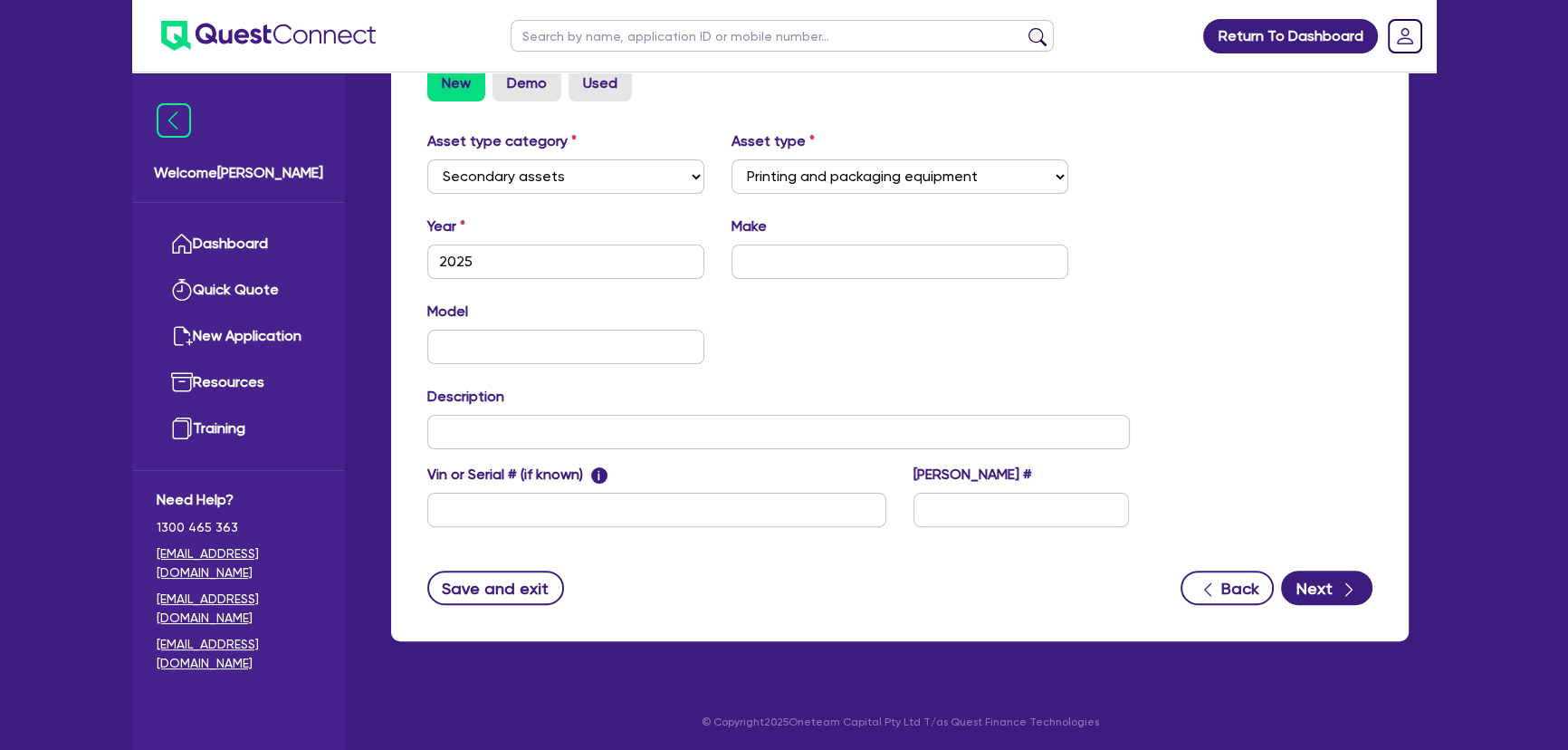
type input "Gulmen Digital"
click at [794, 269] on input "text" at bounding box center [900, 261] width 338 height 34
click at [1354, 583] on icon "button" at bounding box center [1348, 589] width 18 height 18
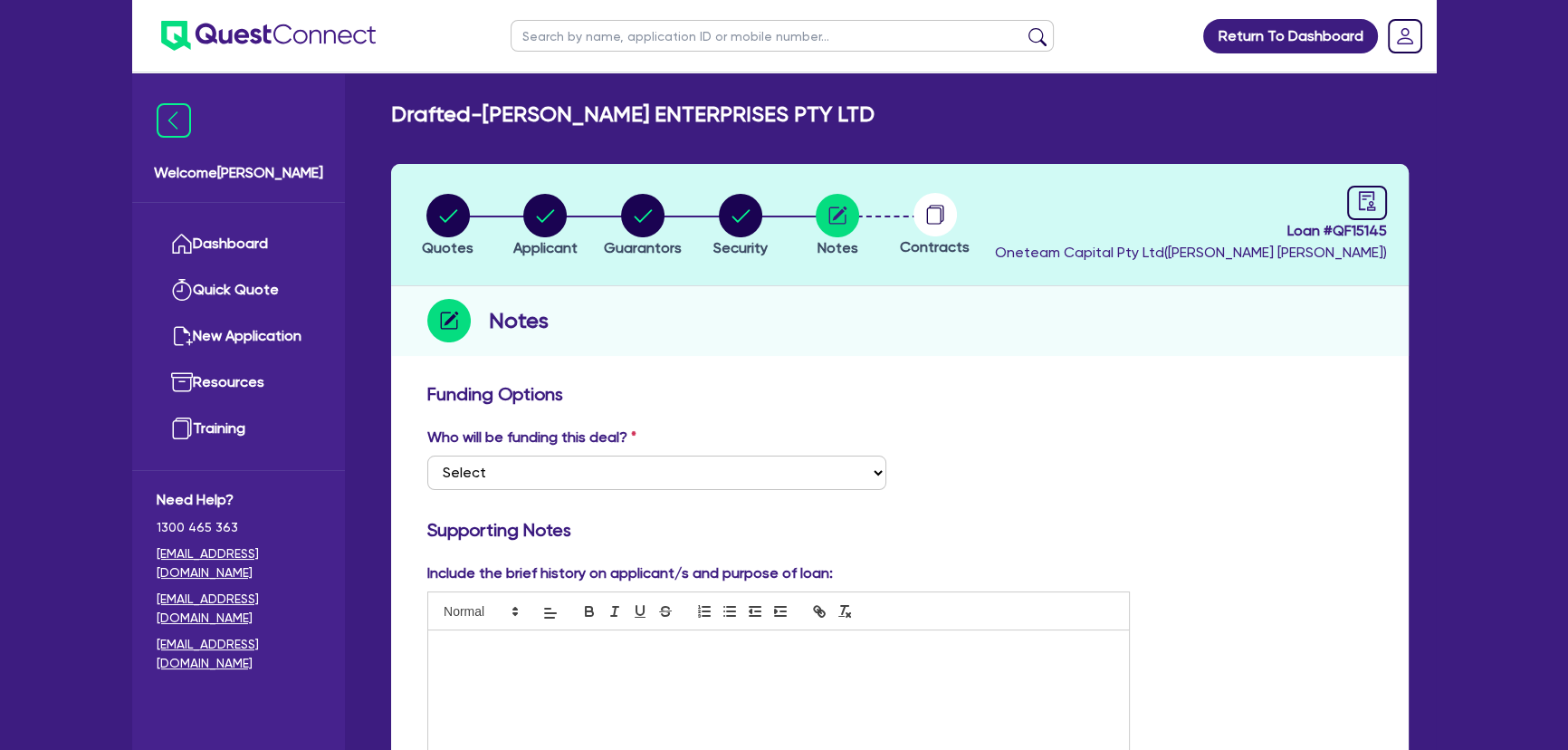
click at [296, 28] on img at bounding box center [269, 35] width 215 height 29
click at [538, 650] on p at bounding box center [777, 648] width 673 height 16
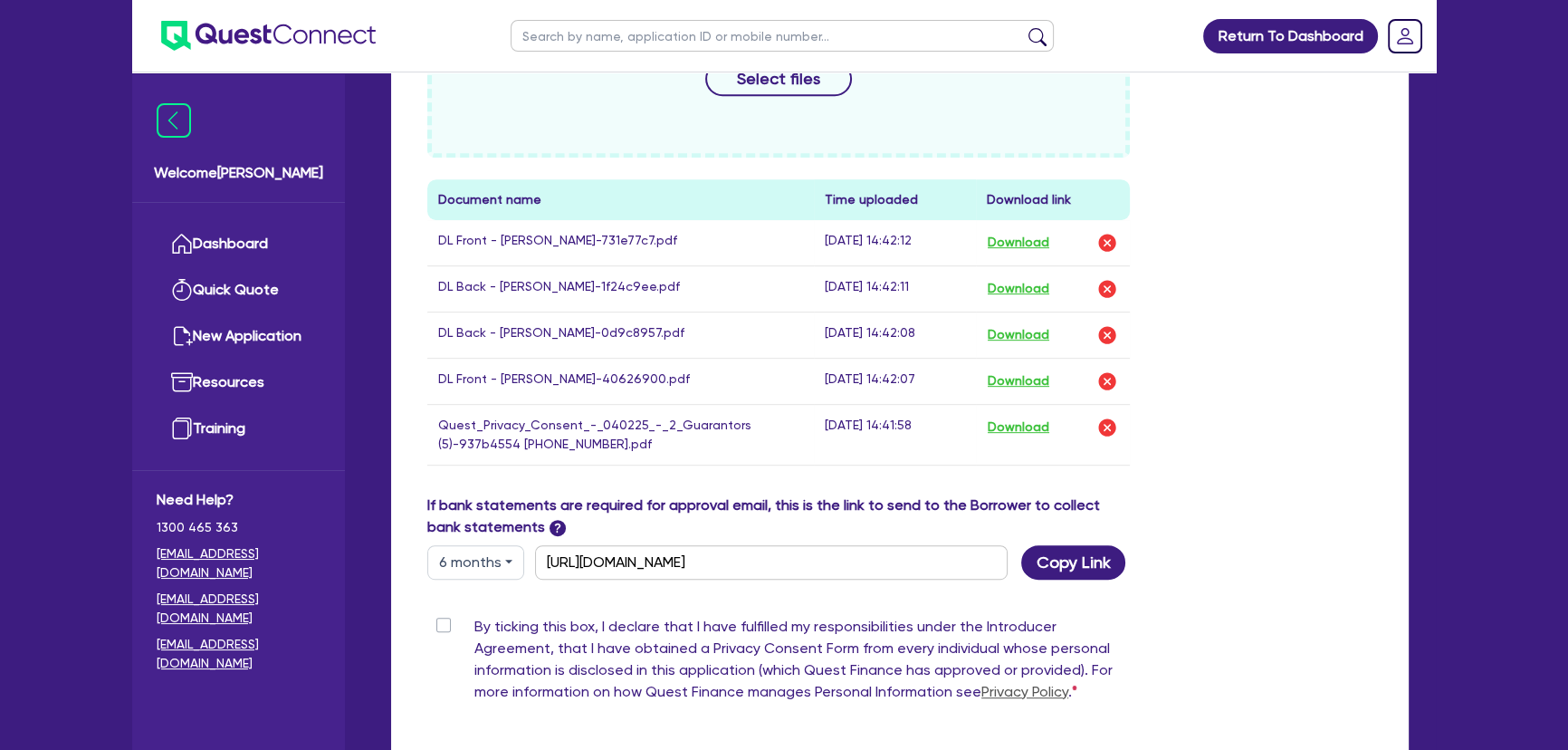
scroll to position [1069, 0]
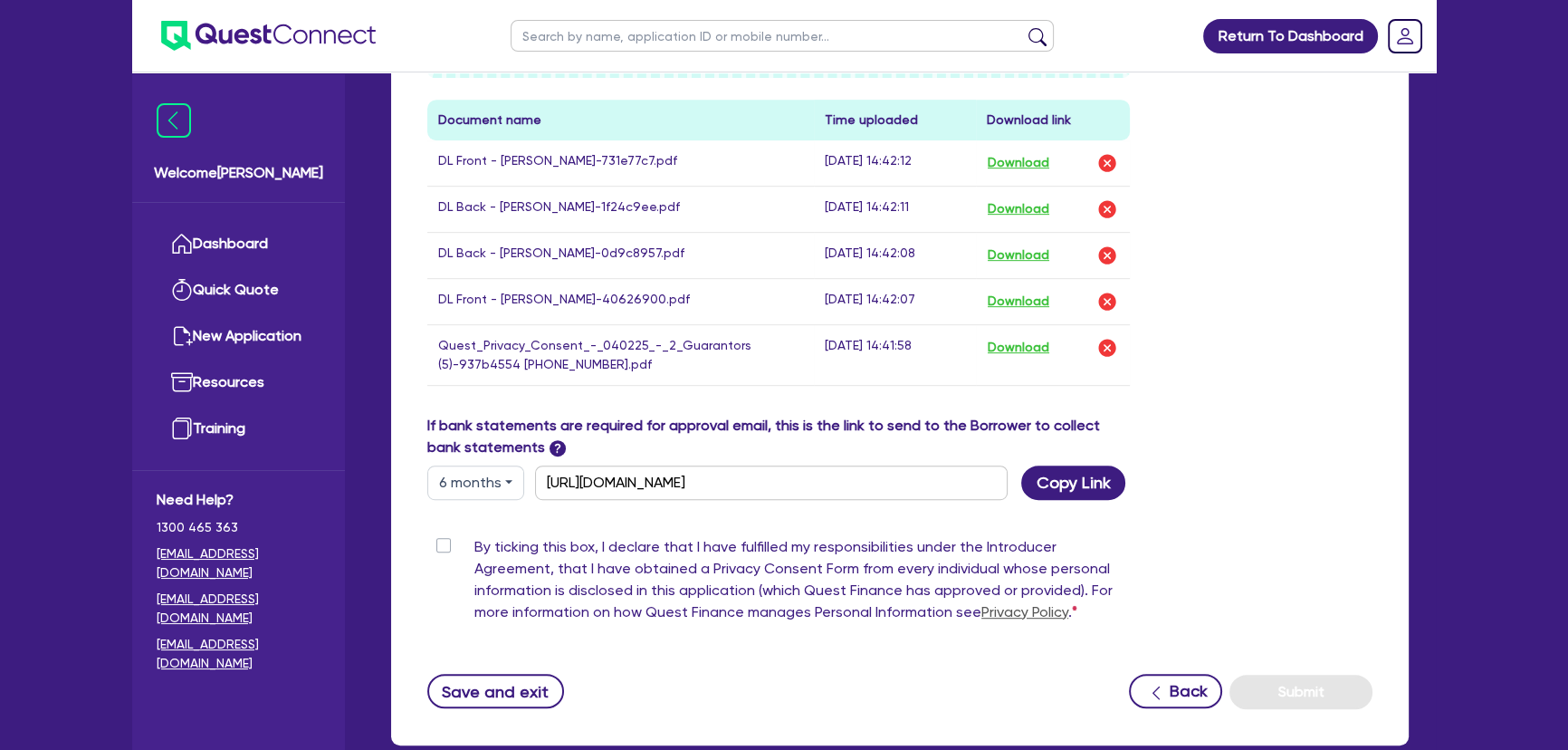
click at [475, 539] on label "By ticking this box, I declare that I have fulfilled my responsibilities under …" at bounding box center [802, 583] width 655 height 94
click at [441, 539] on input "By ticking this box, I declare that I have fulfilled my responsibilities under …" at bounding box center [434, 545] width 14 height 17
checkbox input "true"
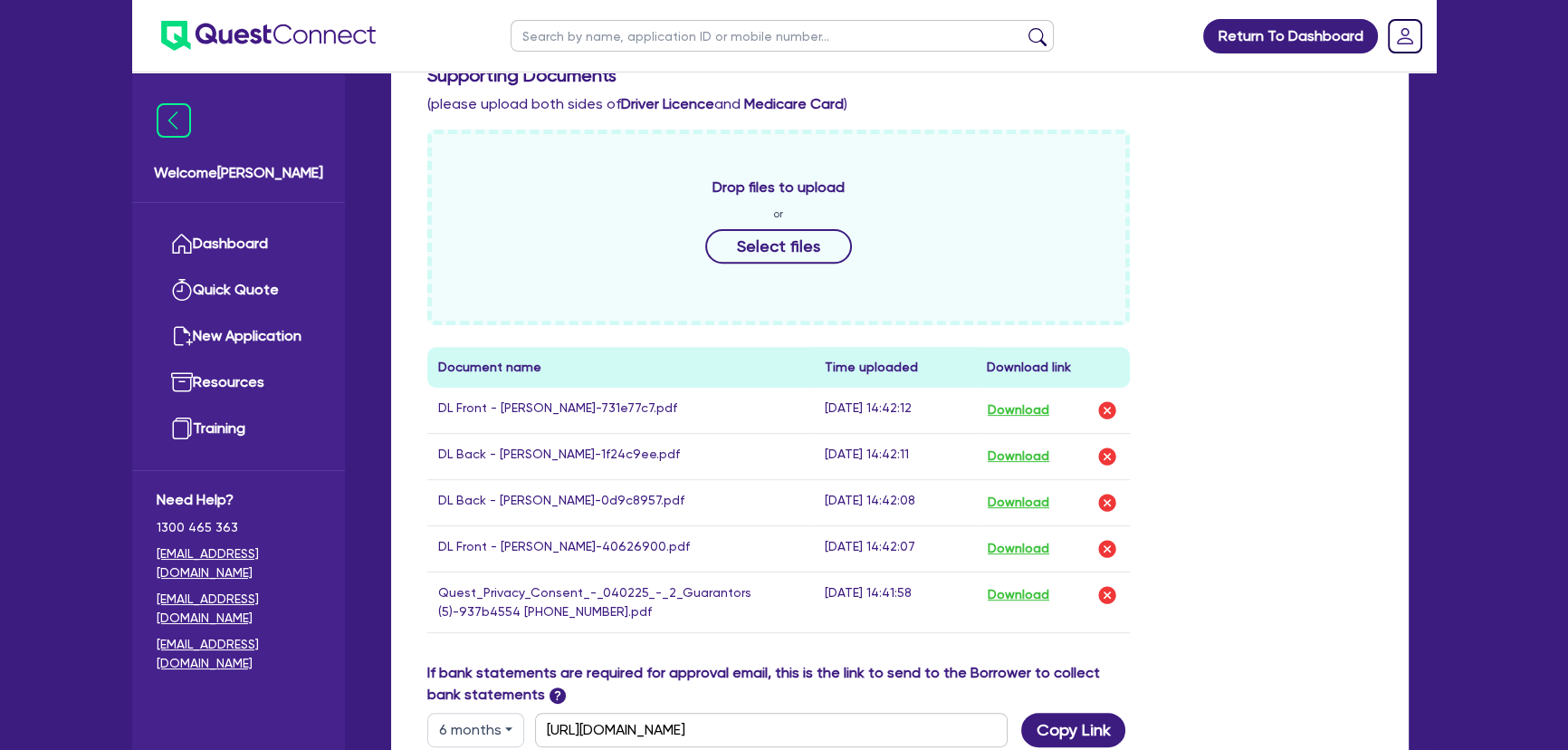
scroll to position [823, 0]
click at [1021, 591] on button "Download" at bounding box center [1017, 593] width 64 height 24
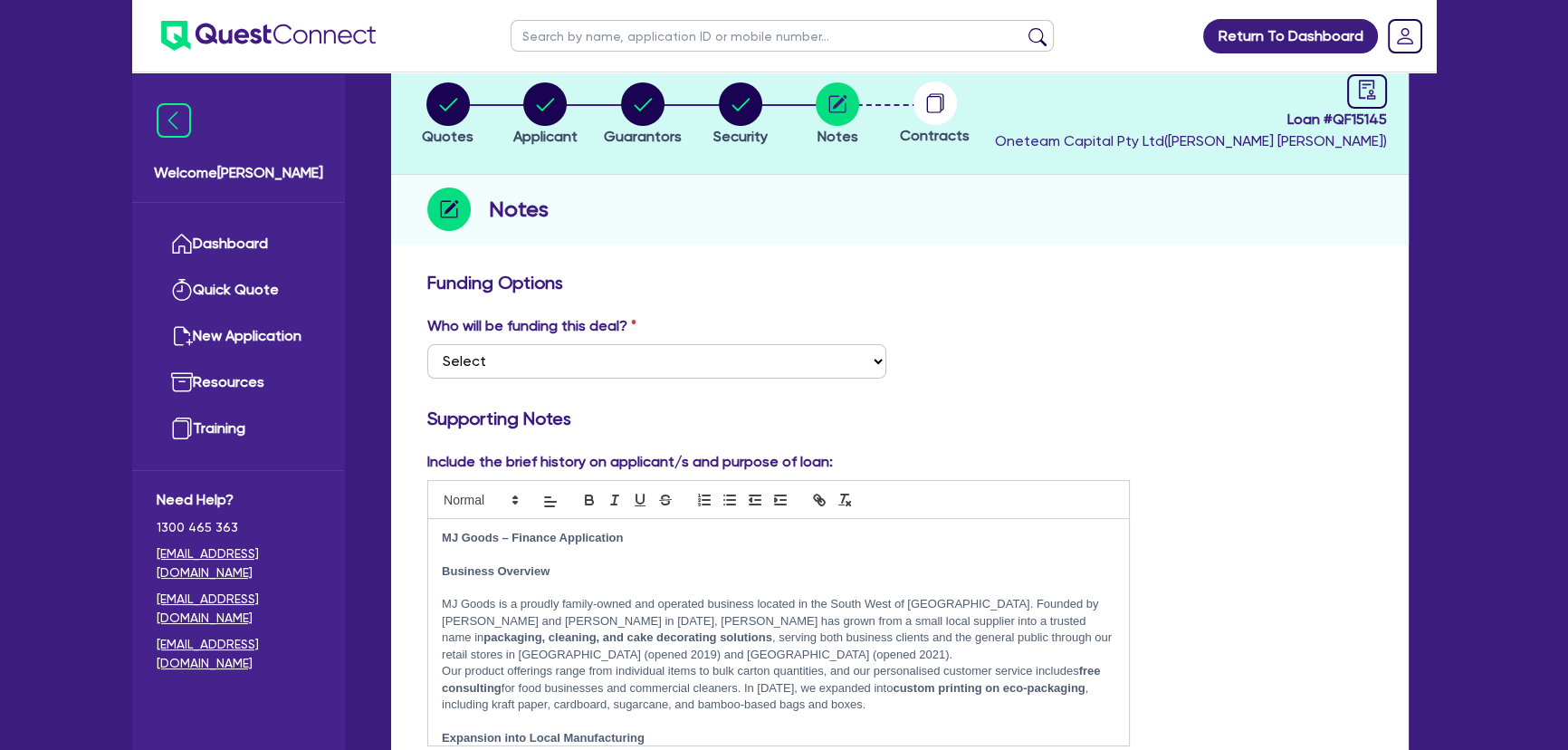
scroll to position [20, 0]
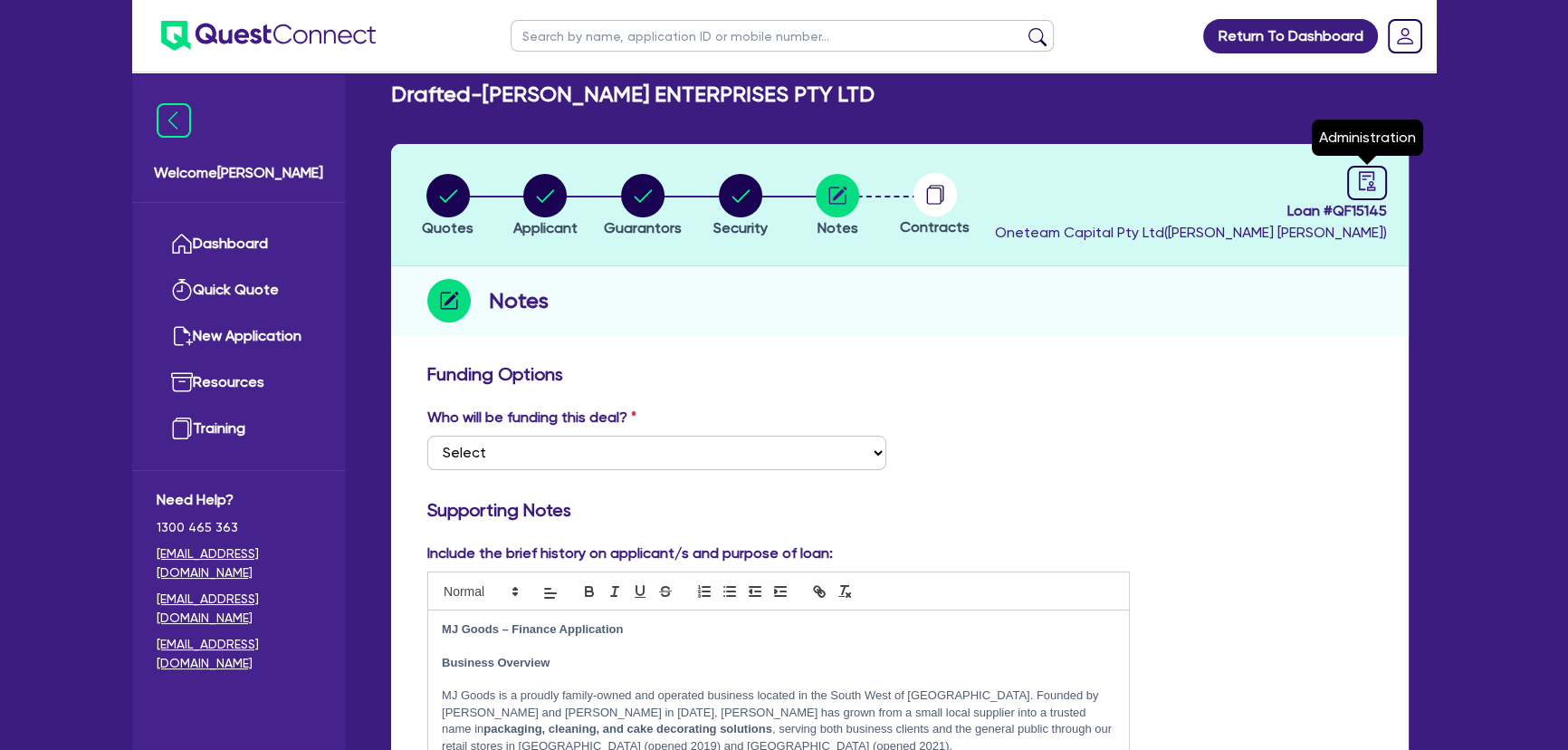
click at [1361, 171] on icon "audit" at bounding box center [1366, 180] width 16 height 19
select select "DRAFTED_NEW"
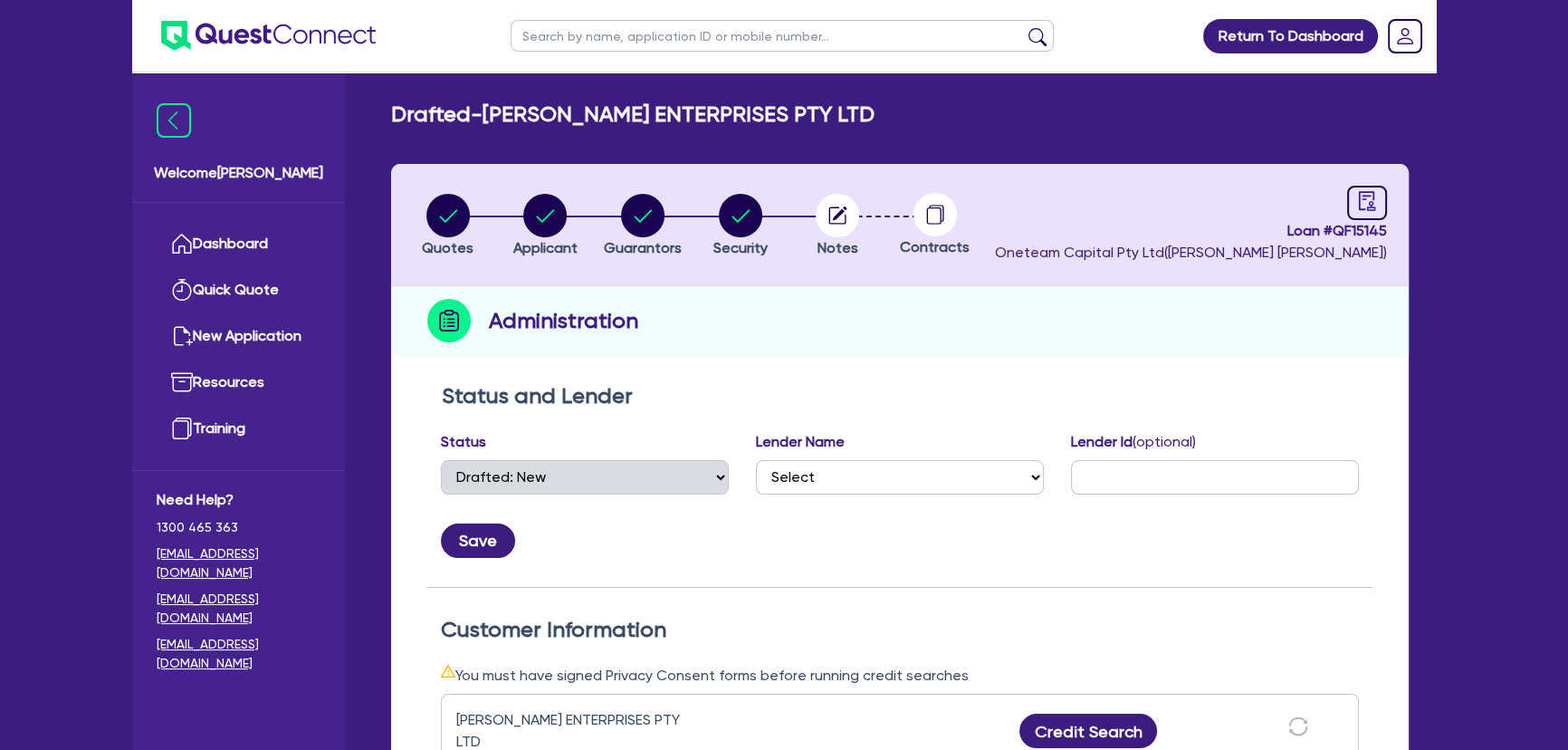
drag, startPoint x: 812, startPoint y: 229, endPoint x: 829, endPoint y: 218, distance: 20.2
click at [814, 227] on li "Notes" at bounding box center [837, 224] width 98 height 64
click at [831, 218] on circle "button" at bounding box center [837, 216] width 44 height 44
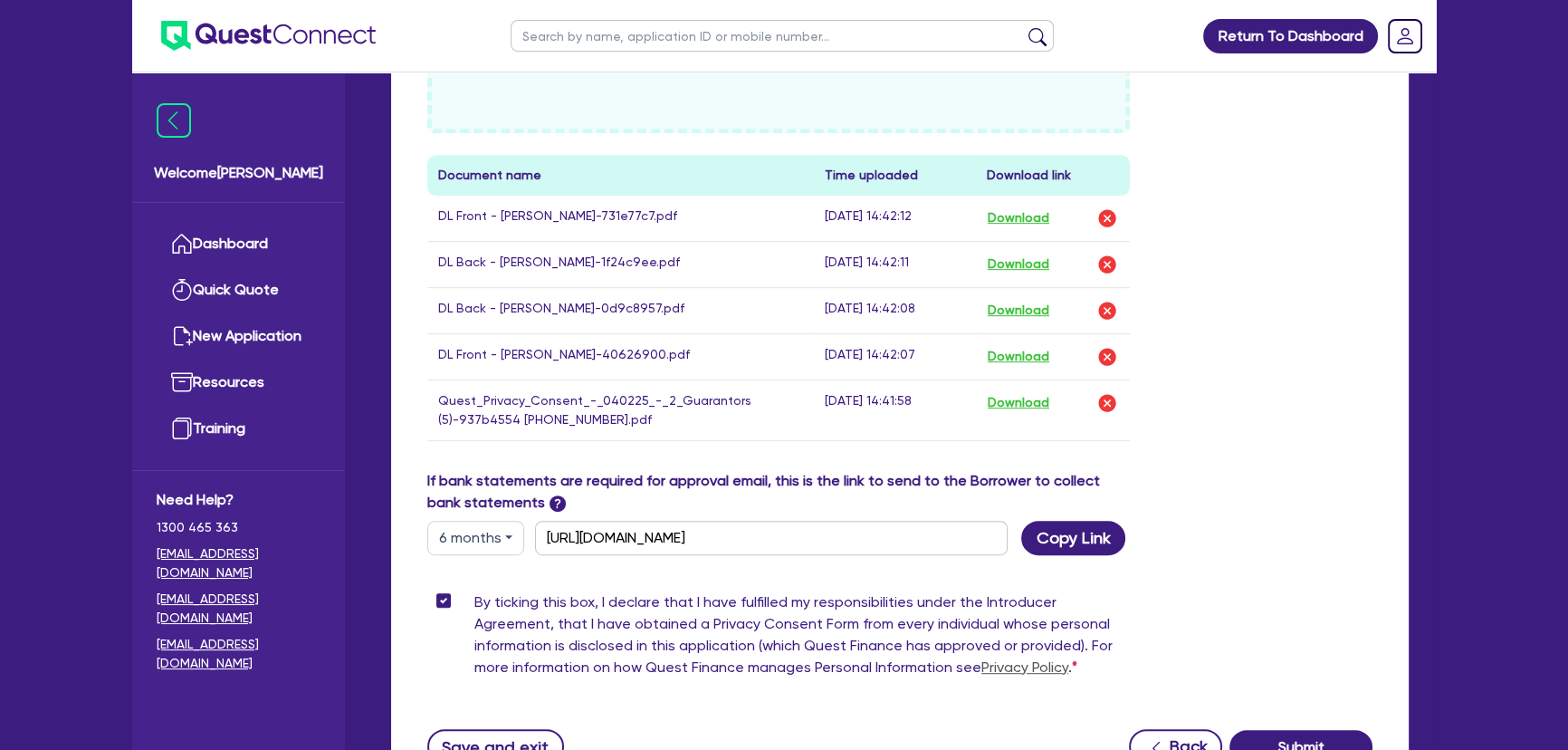
scroll to position [1152, 0]
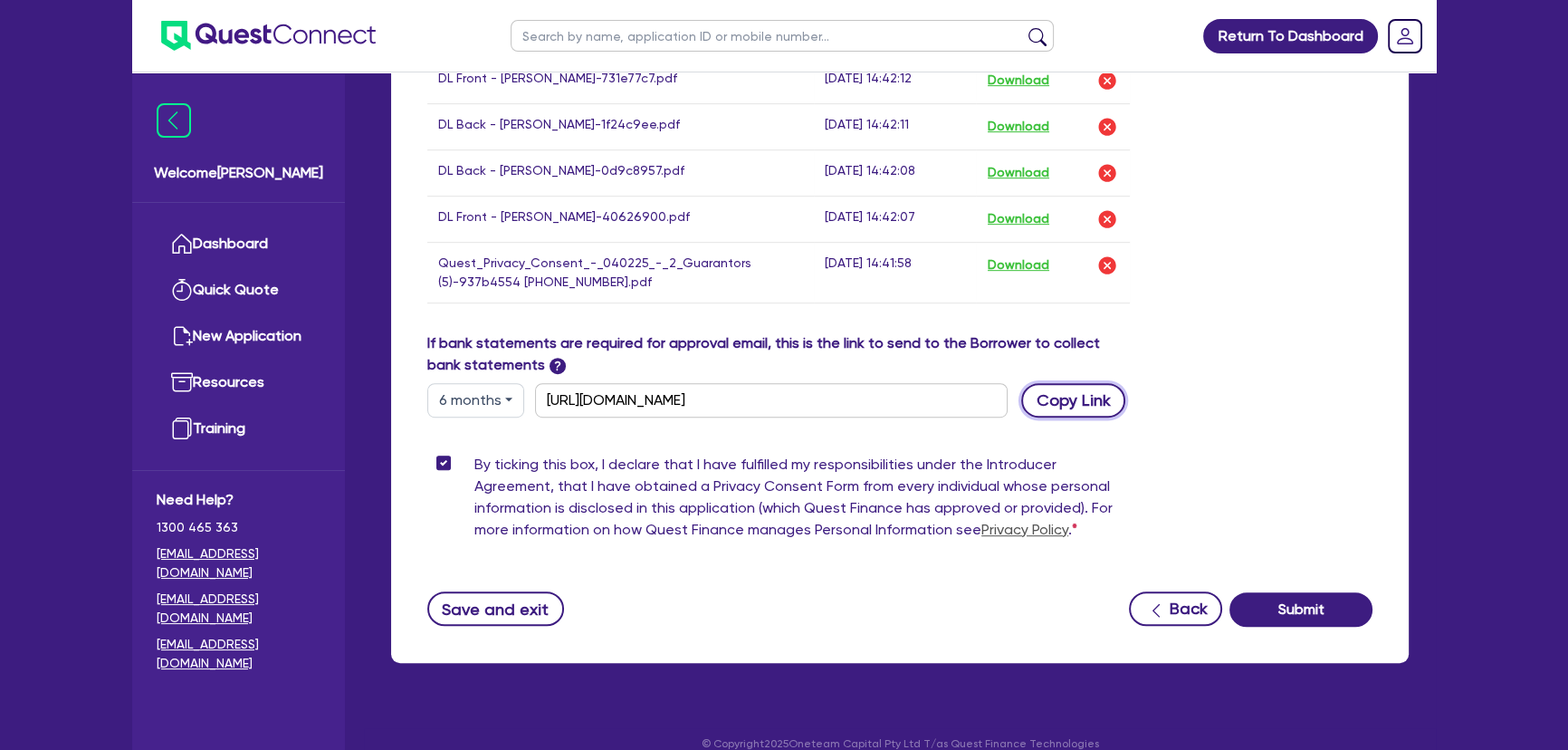
click at [1089, 385] on button "Copy Link" at bounding box center [1073, 400] width 104 height 34
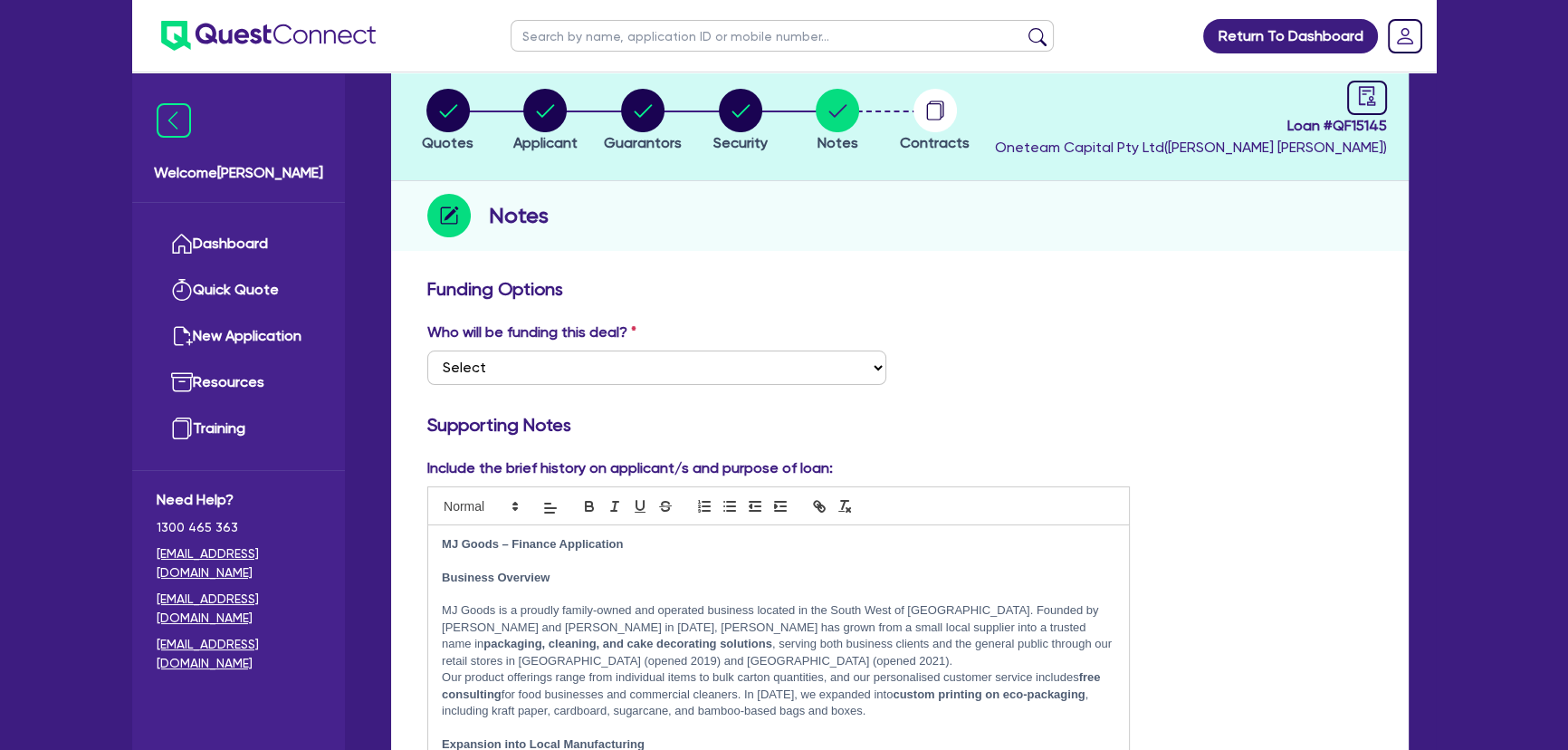
scroll to position [0, 0]
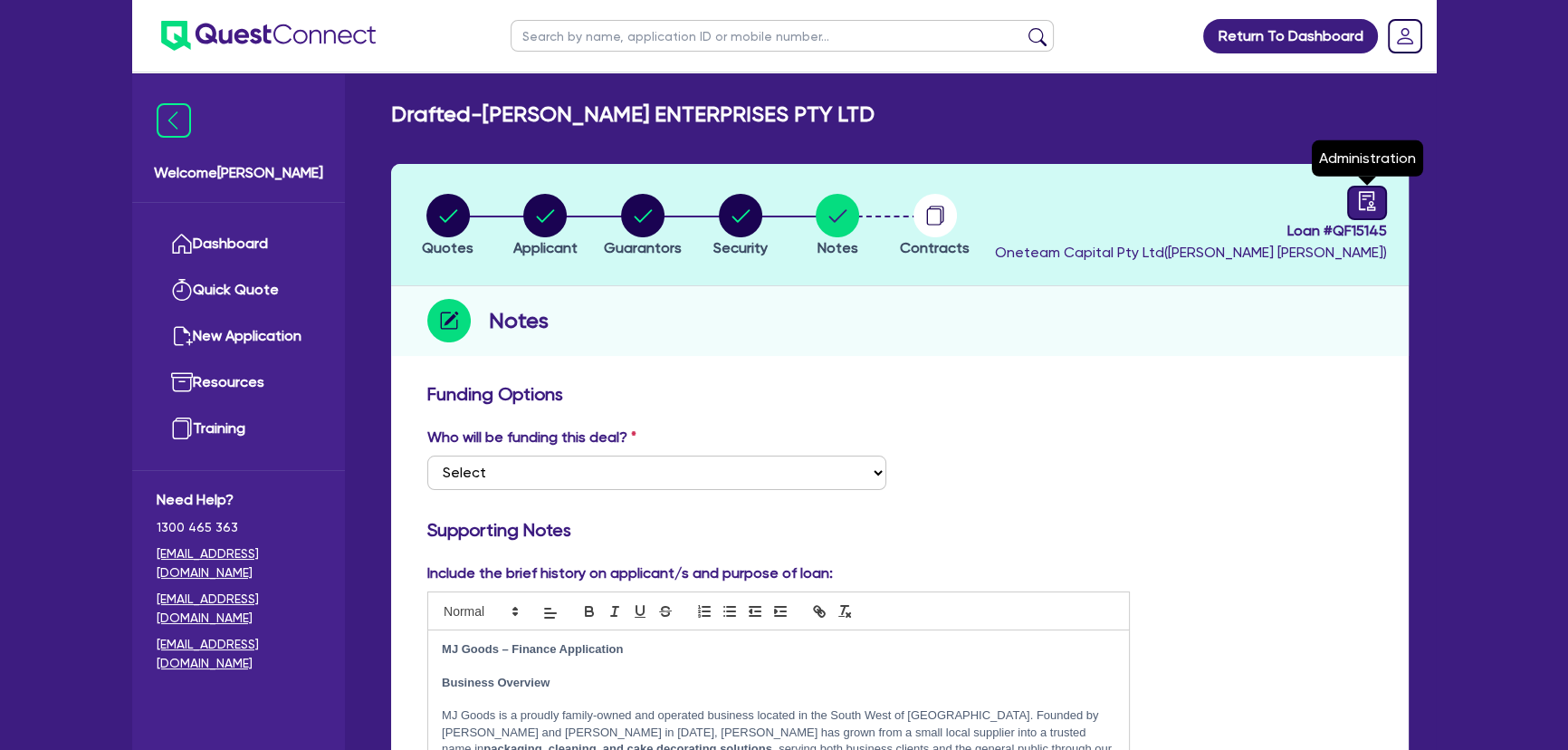
click at [1378, 204] on link at bounding box center [1367, 202] width 40 height 34
select select "DRAFTED_NEW"
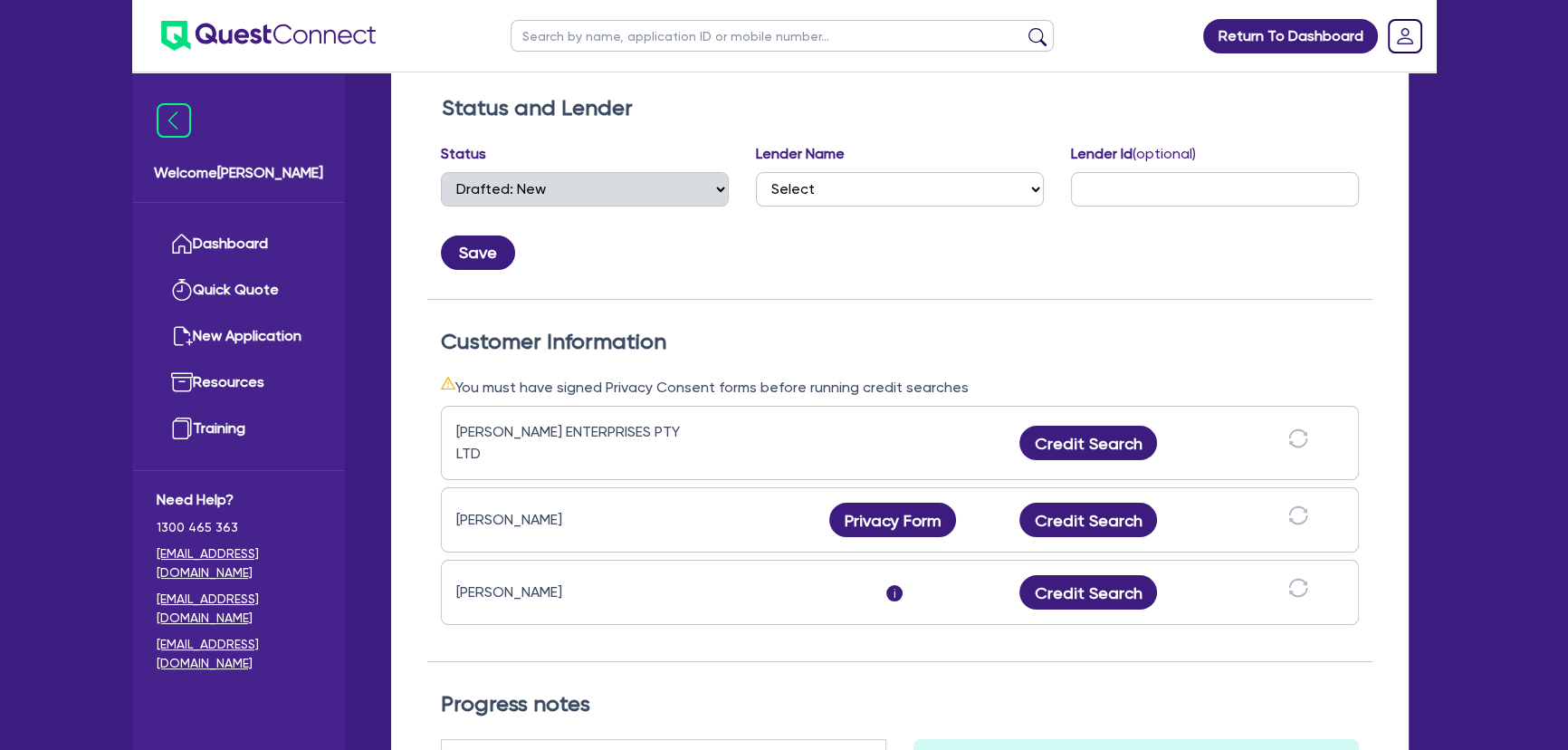
scroll to position [575, 0]
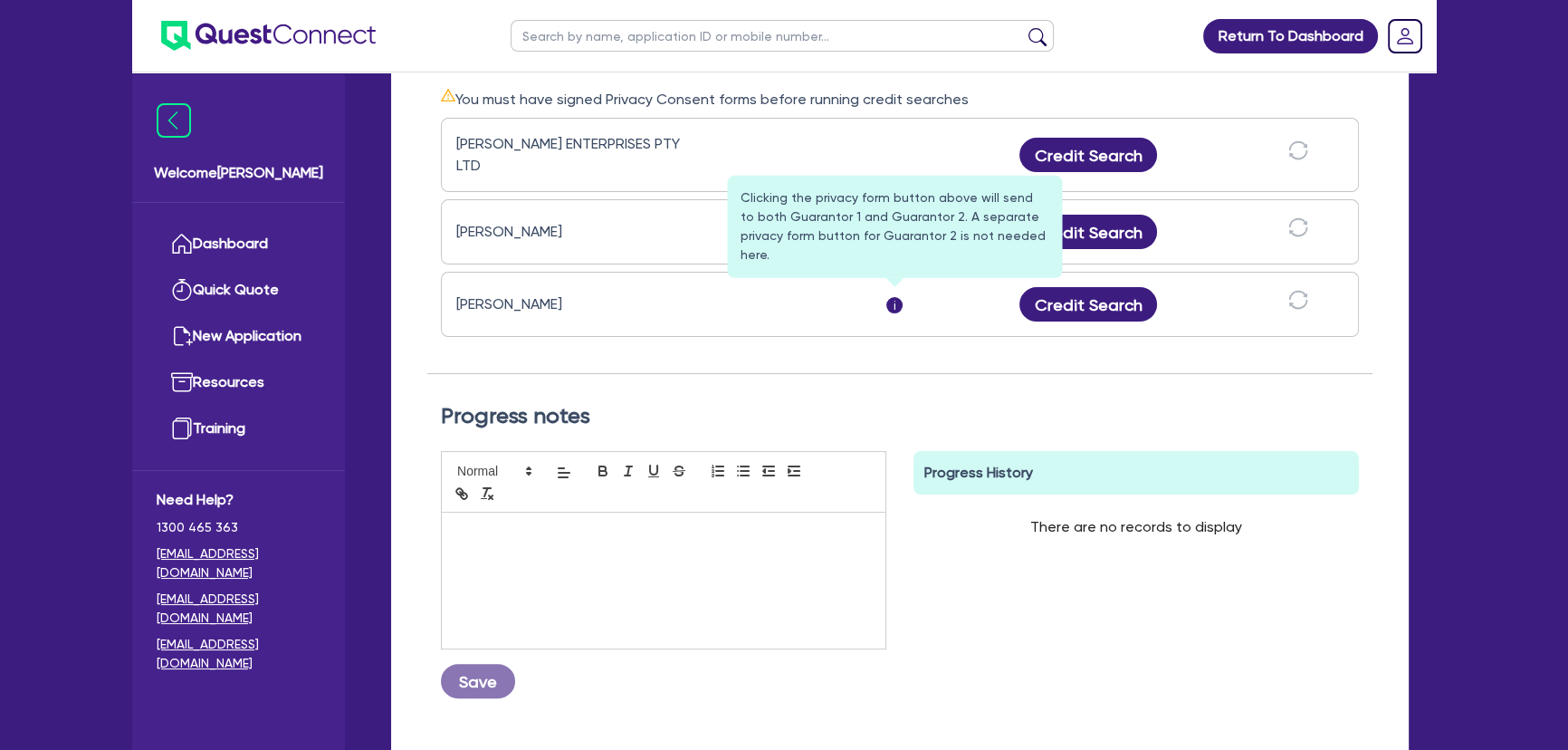
click at [892, 299] on span "i" at bounding box center [894, 305] width 16 height 16
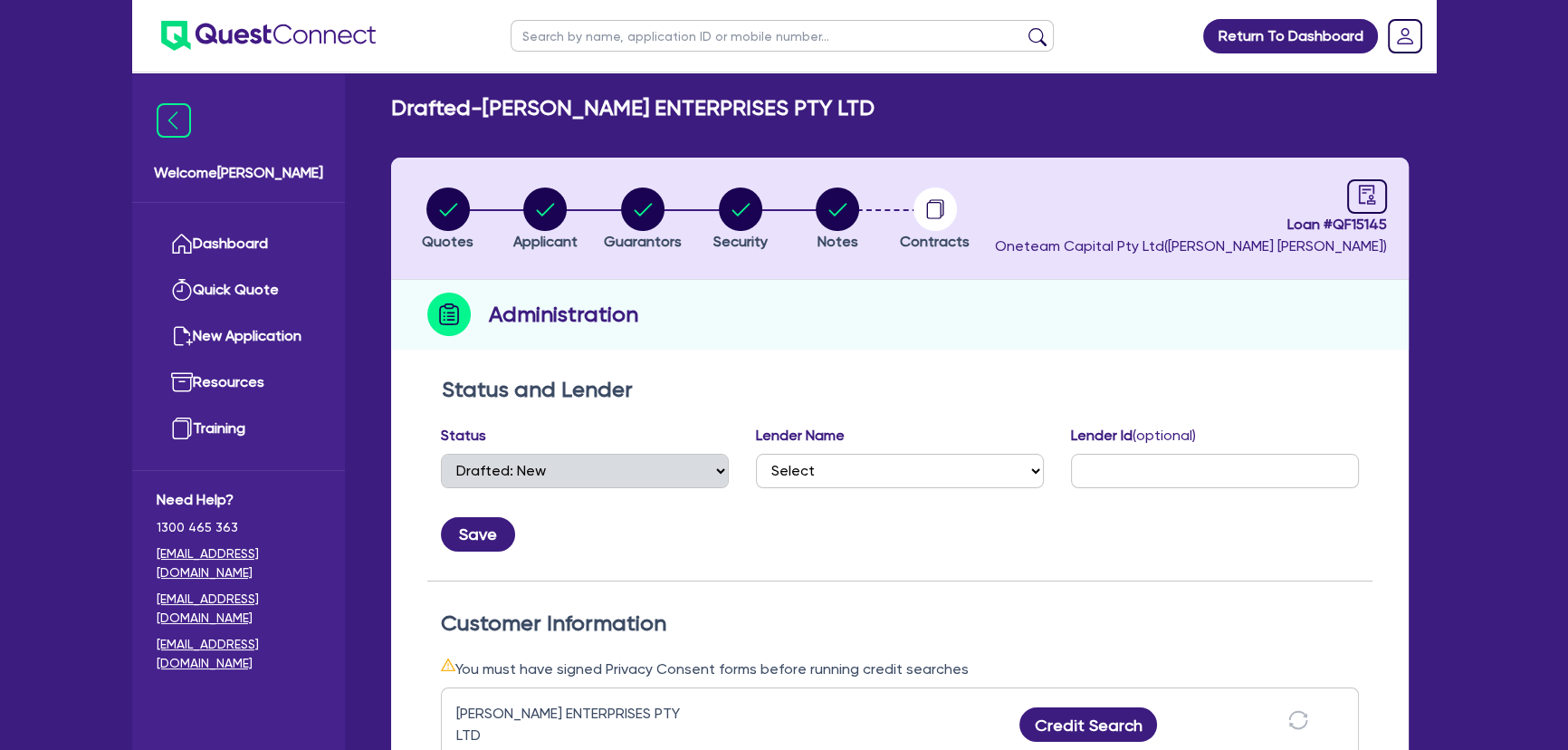
scroll to position [0, 0]
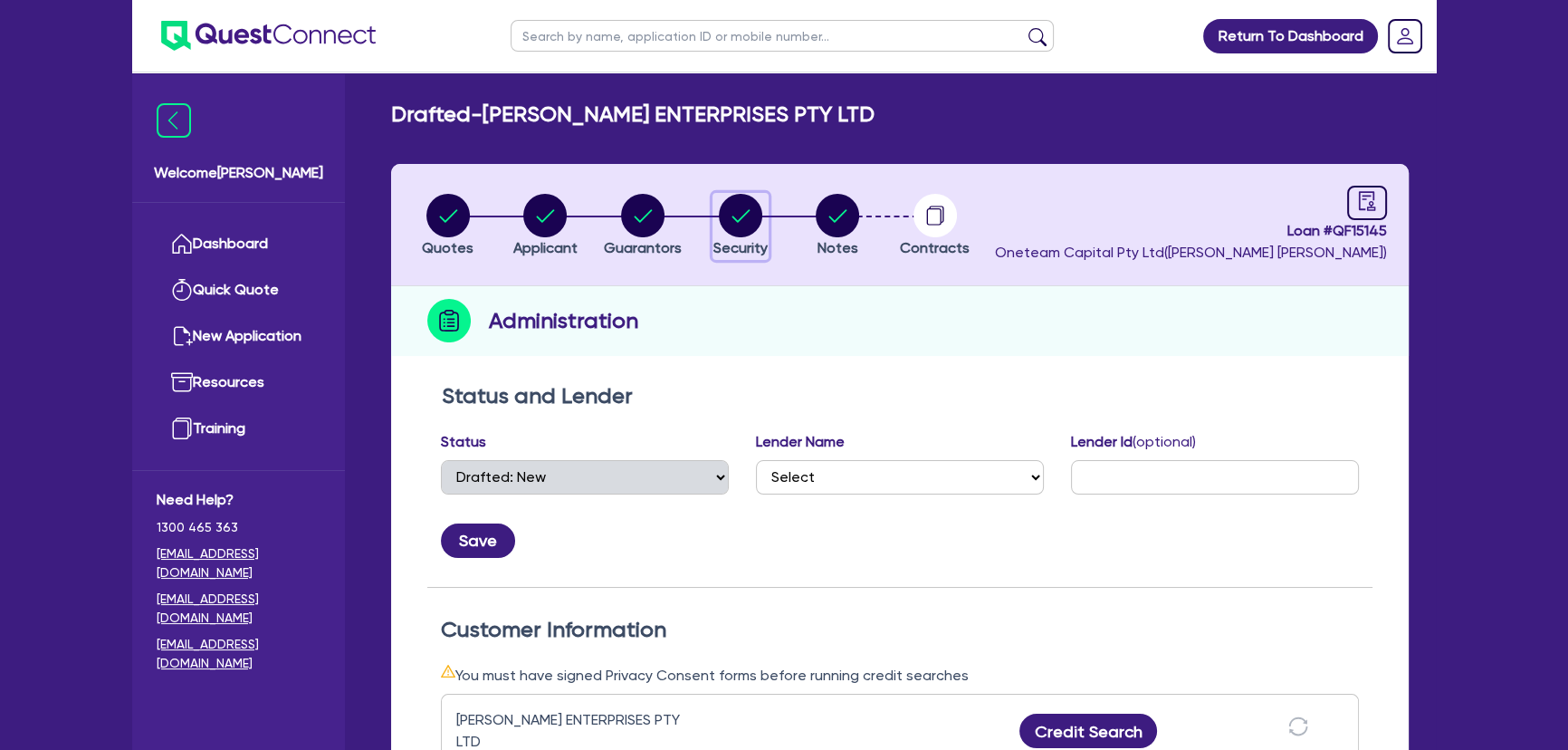
click at [723, 226] on circle "button" at bounding box center [740, 216] width 44 height 44
select select "SECONDARY_ASSETS"
select select "PRINTING_AND_PACKAGING_EQUIPMENT"
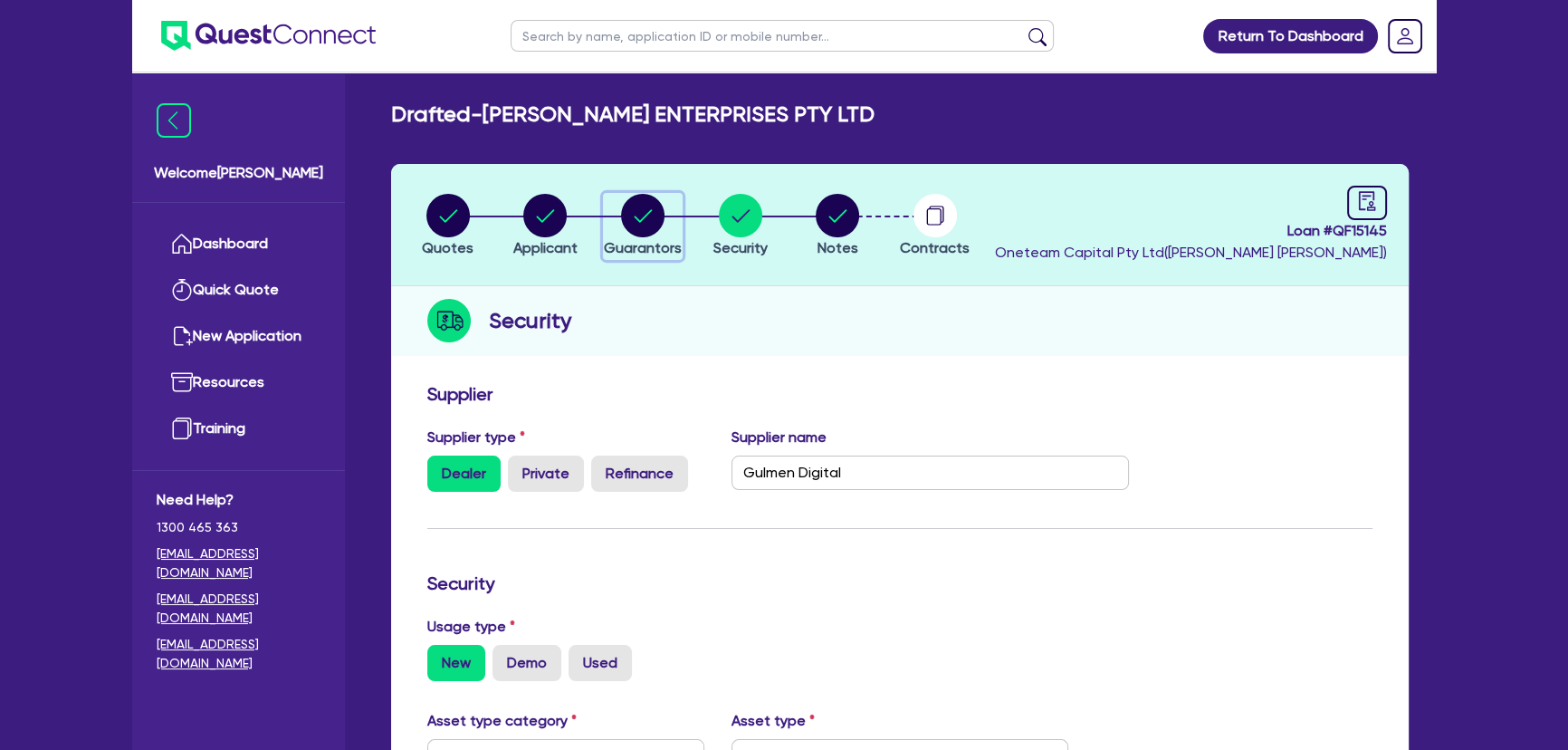
click at [657, 225] on circle "button" at bounding box center [643, 216] width 44 height 44
select select "MR"
select select "WA"
select select "MARRIED"
select select "PROPERTY"
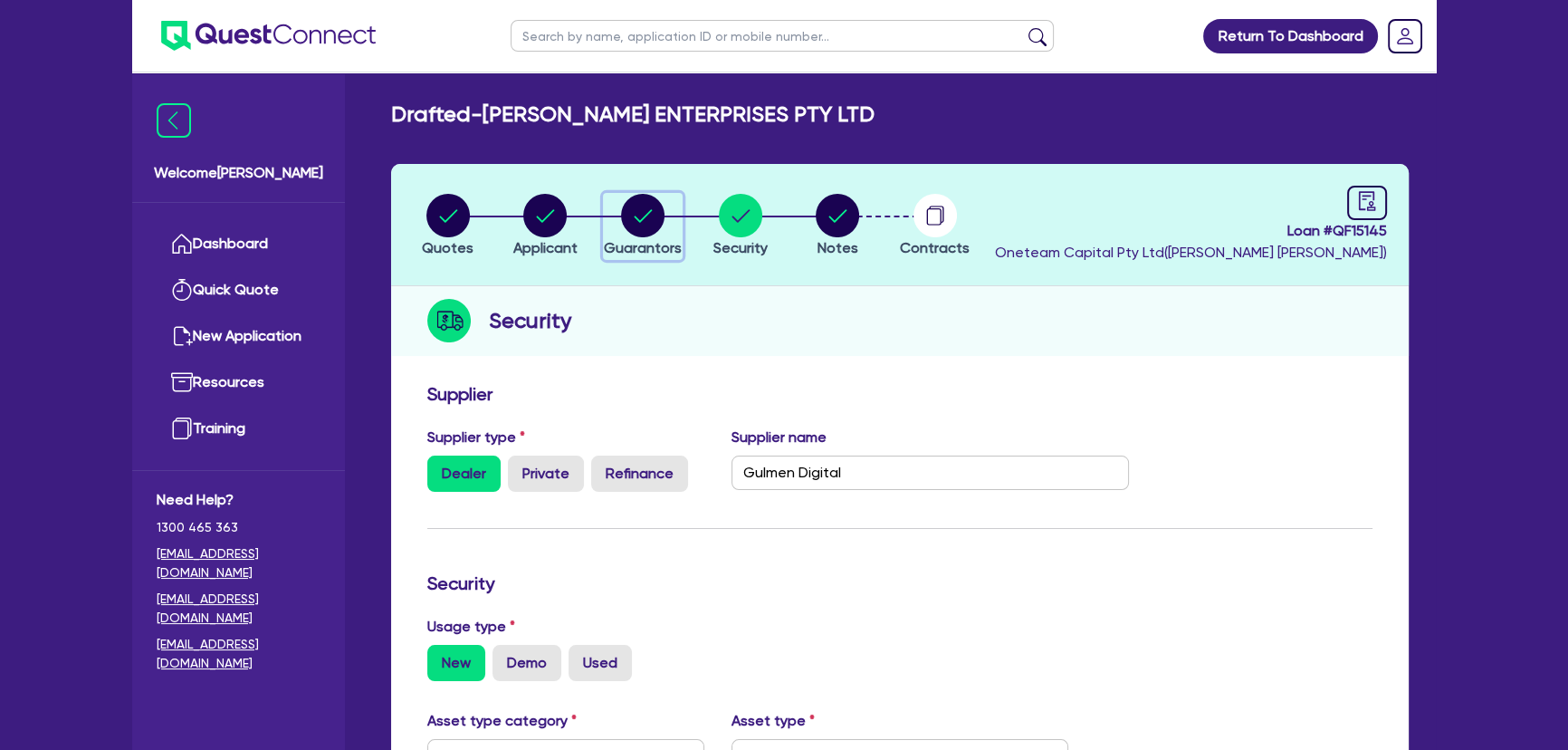
select select "TRUCK"
select select "EQUIPMENT"
select select "CASH"
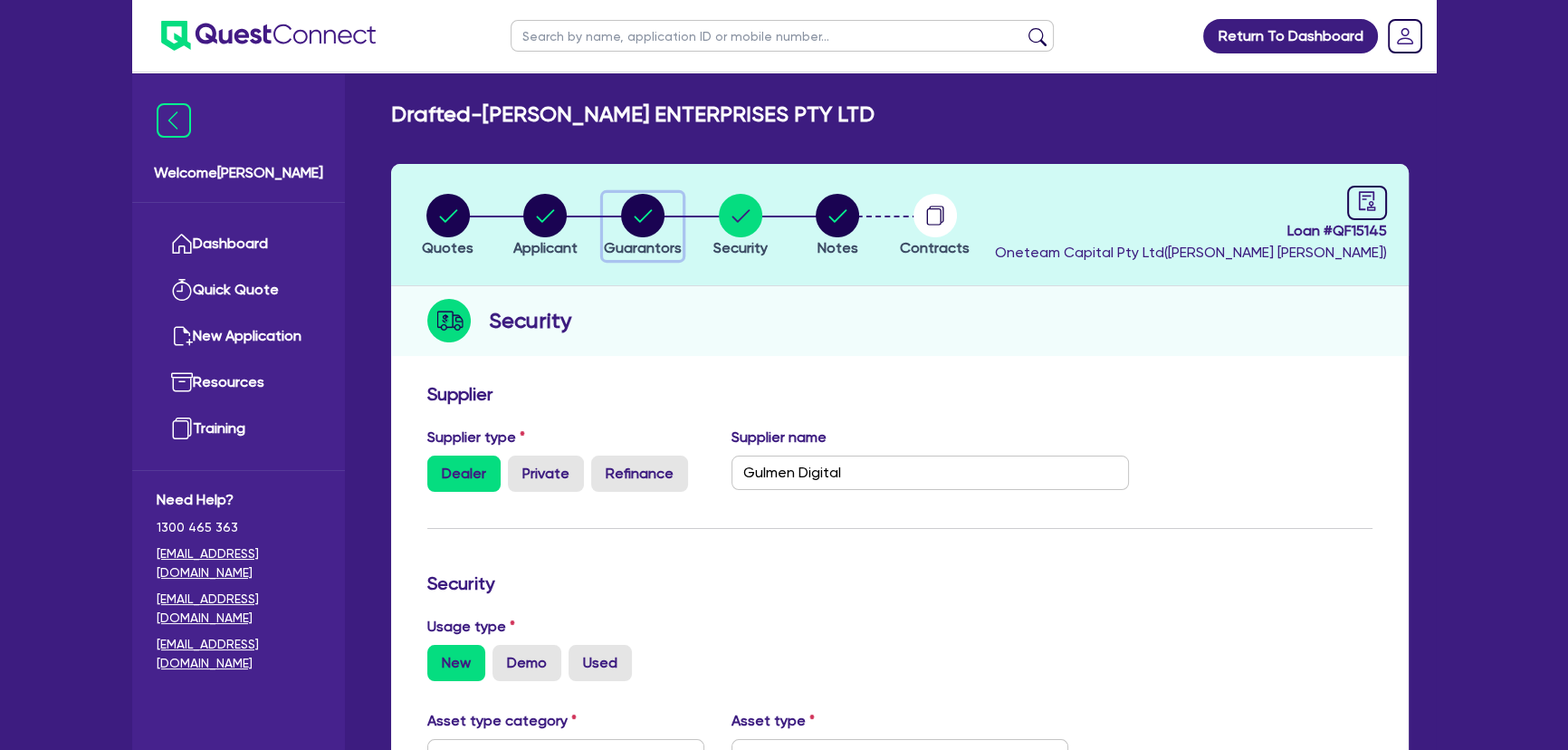
select select "TRAILER"
select select "MORTGAGE"
select select "TRUCK_LOAN"
select select "EQUIPMENT_LOAN"
select select "TRUCK_LOAN"
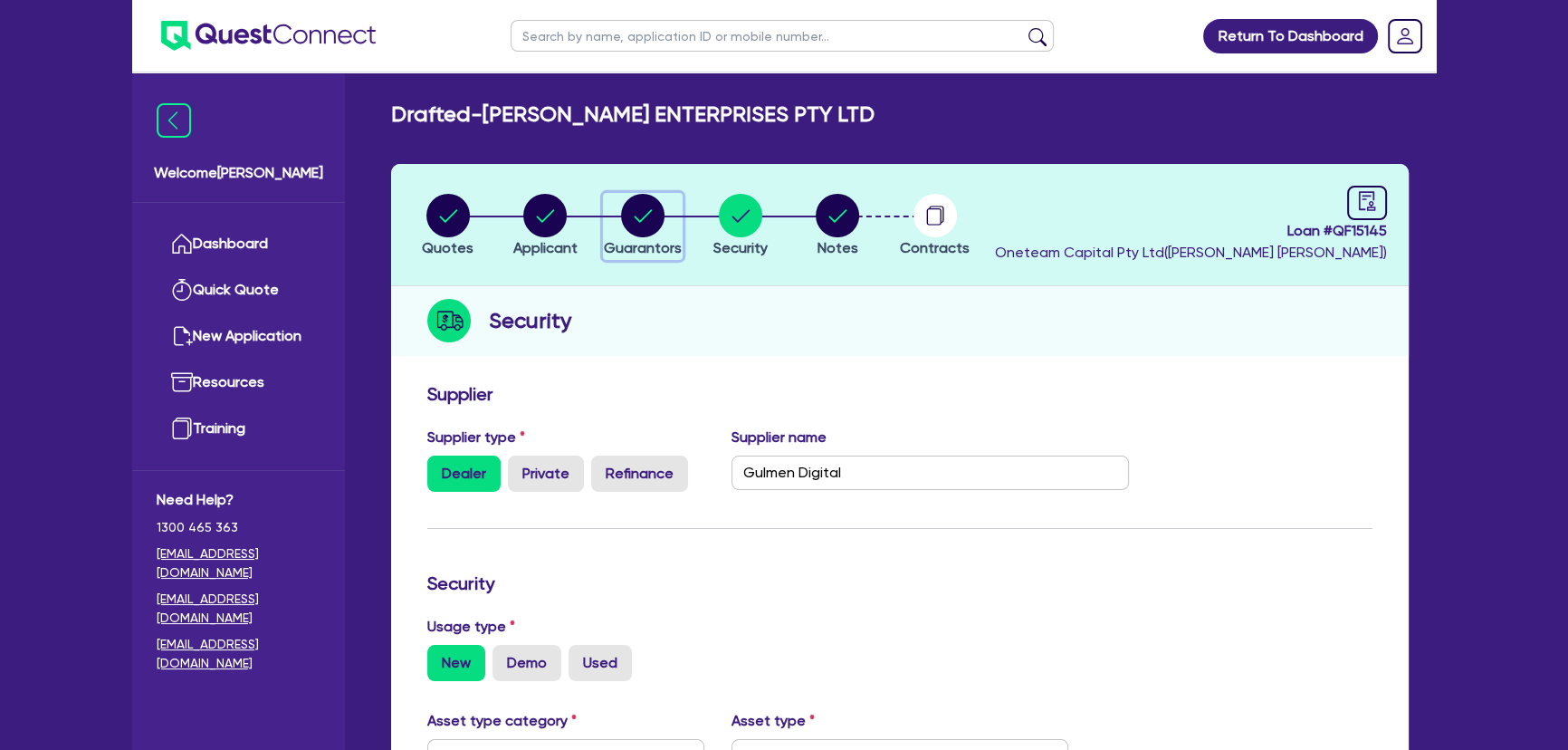
select select "OTHER"
select select "MRS"
select select "WA"
select select "MARRIED"
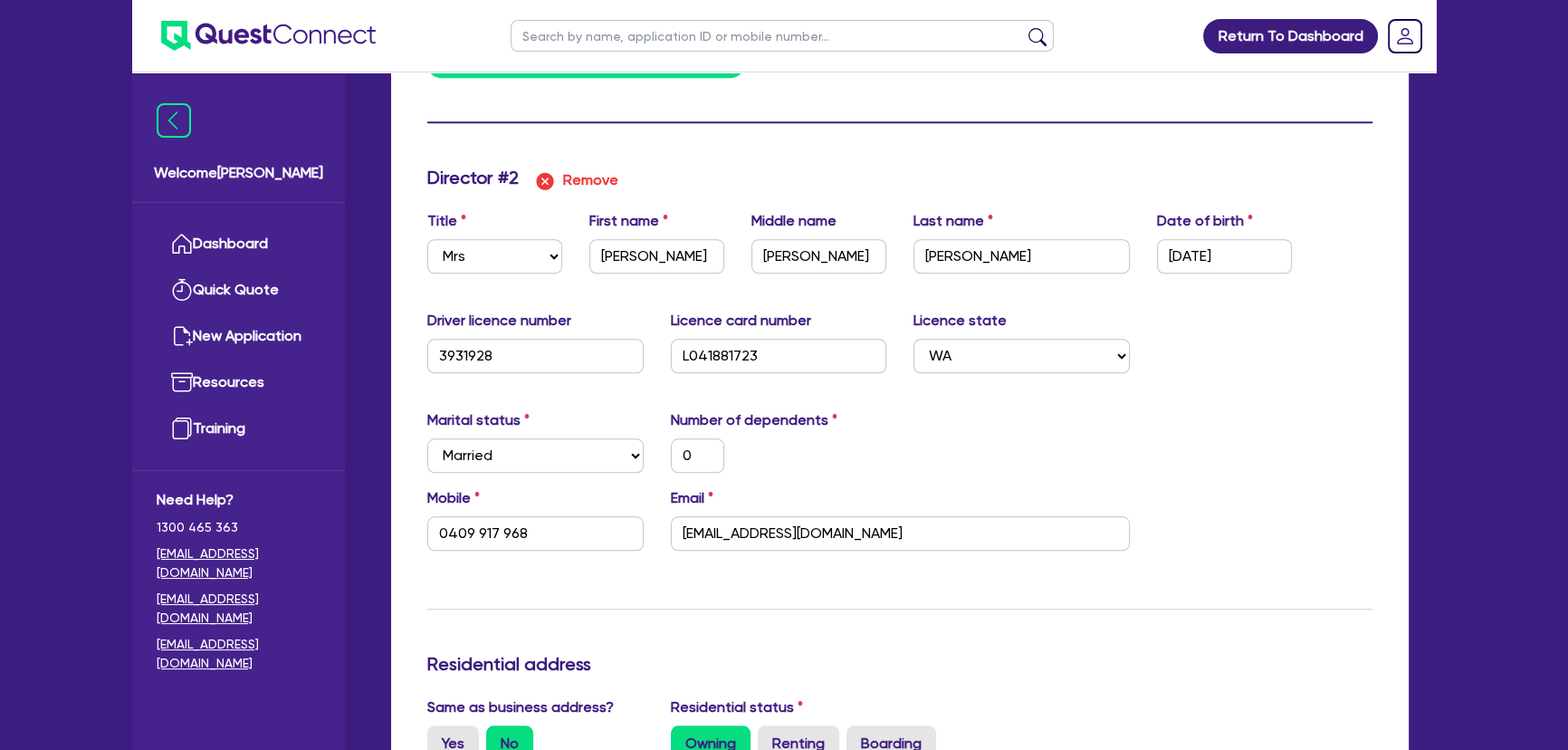
scroll to position [2139, 0]
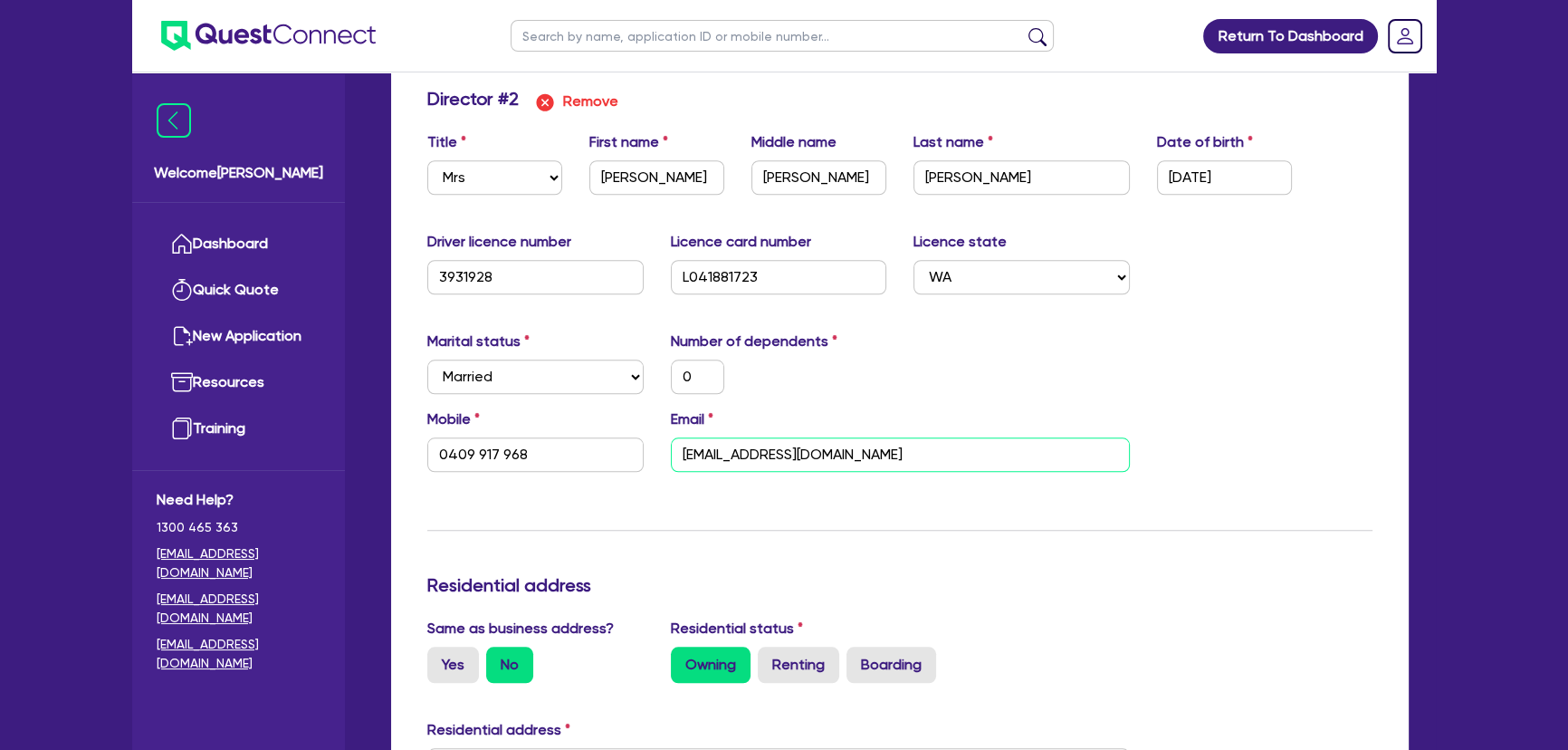
click at [882, 443] on input "Admin@mjgoods.com.au" at bounding box center [900, 455] width 458 height 34
click at [917, 384] on div "Marital status Select Single Married De Facto / Partner Number of dependents 0" at bounding box center [900, 369] width 972 height 78
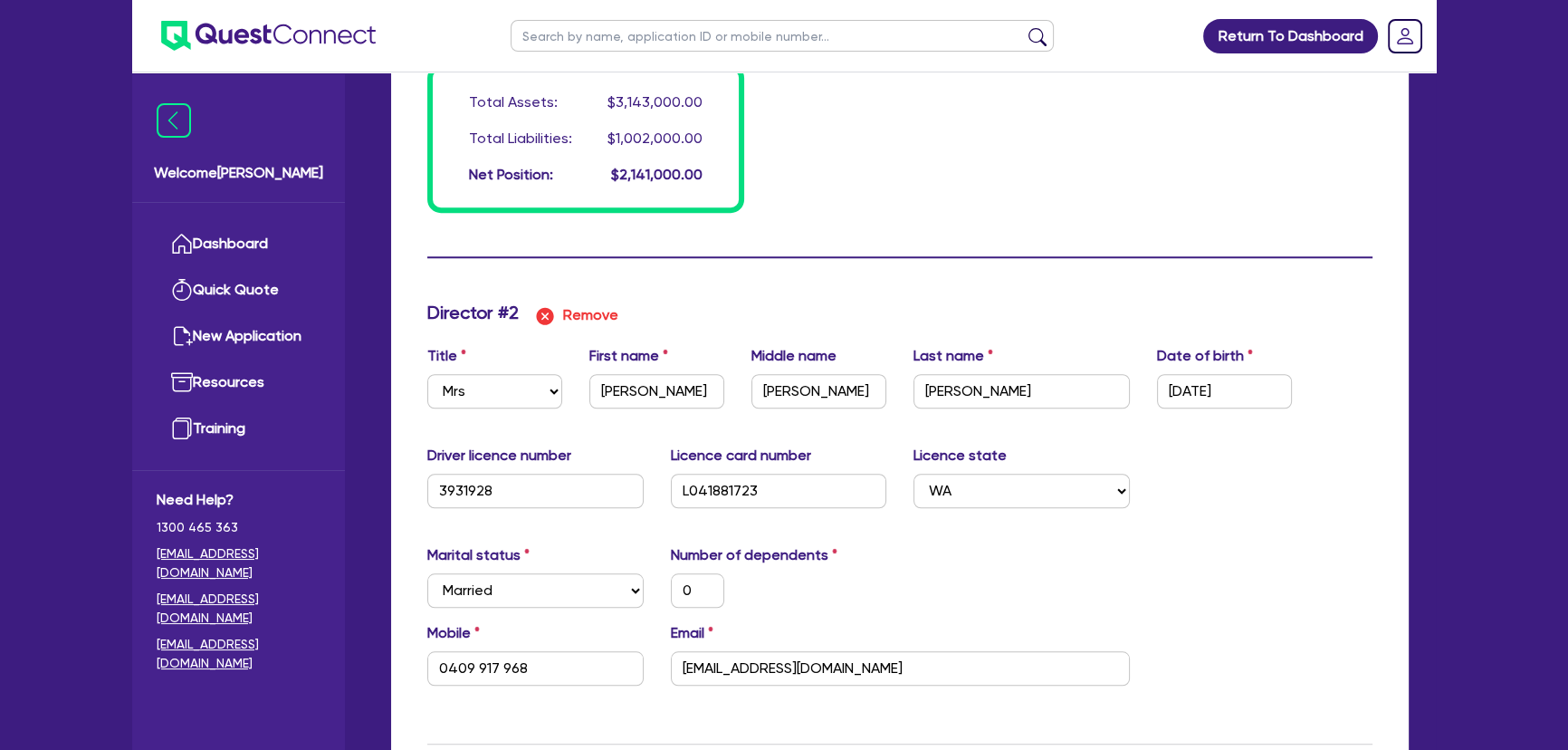
scroll to position [2011, 0]
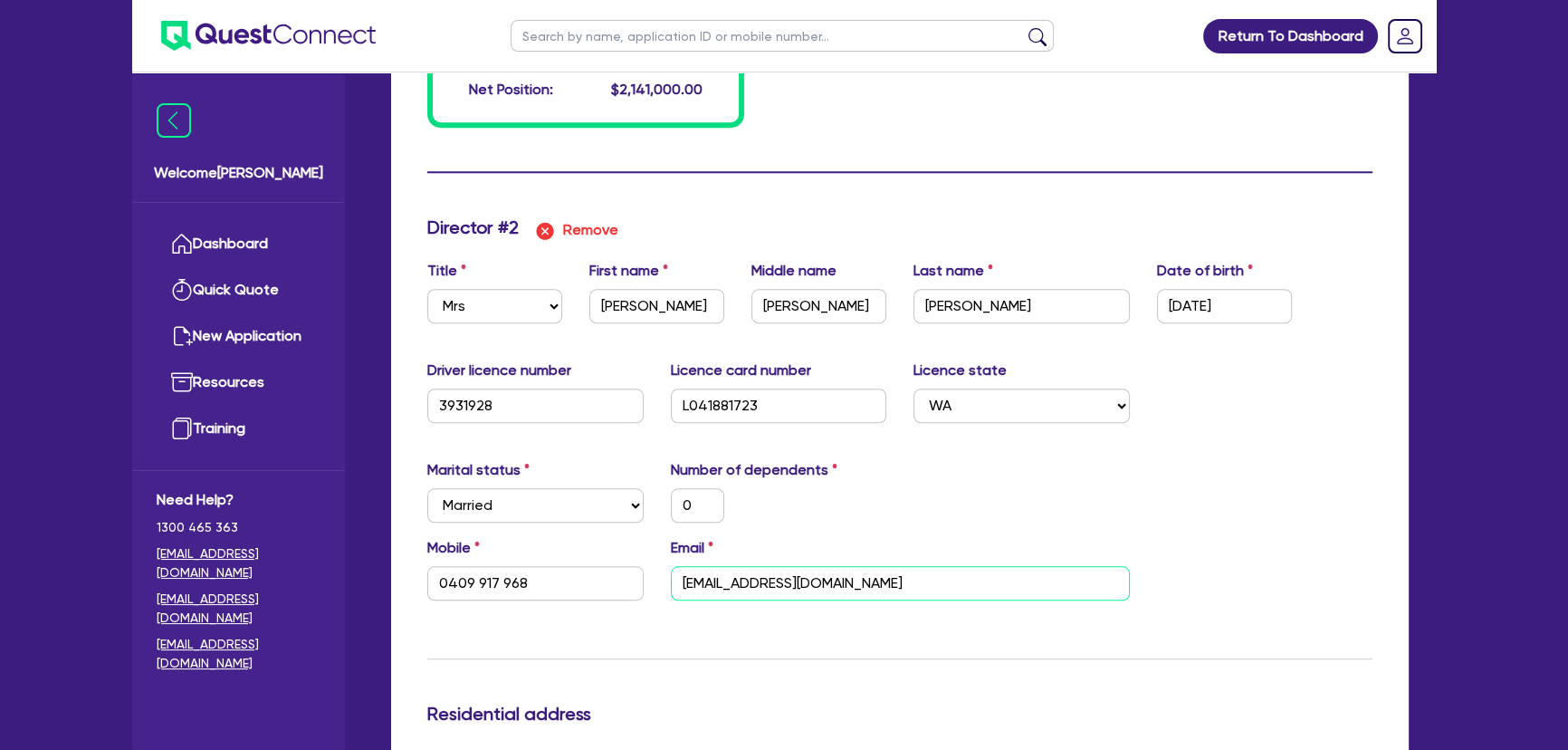
drag, startPoint x: 829, startPoint y: 587, endPoint x: 577, endPoint y: 607, distance: 252.8
click at [577, 607] on div "Mobile 0409 917 968 Email Admin@mjgoods.com.au" at bounding box center [900, 575] width 972 height 78
click at [1335, 432] on div "Driver licence number 3931928 Licence card number L041881723 Licence state Sele…" at bounding box center [900, 399] width 972 height 78
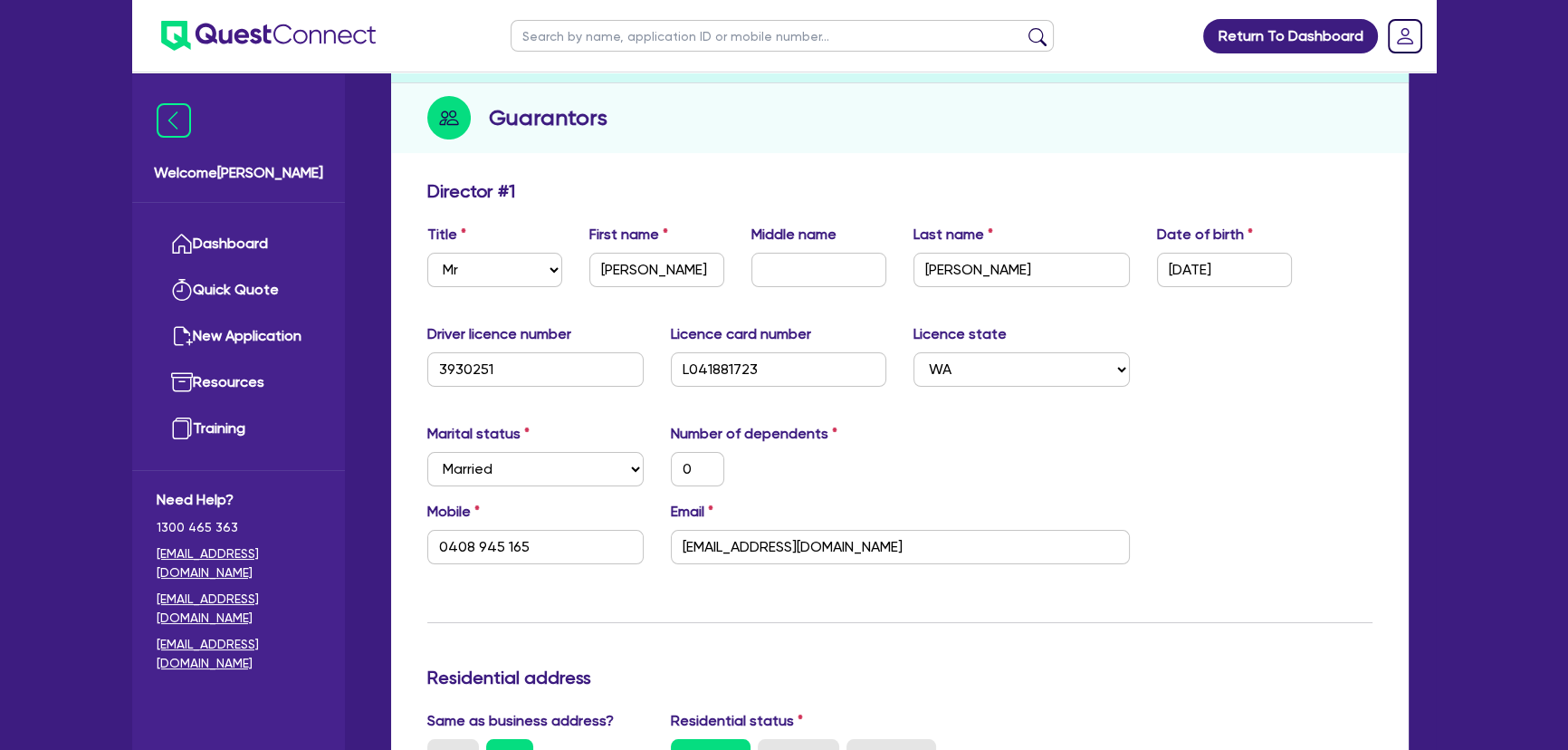
scroll to position [0, 0]
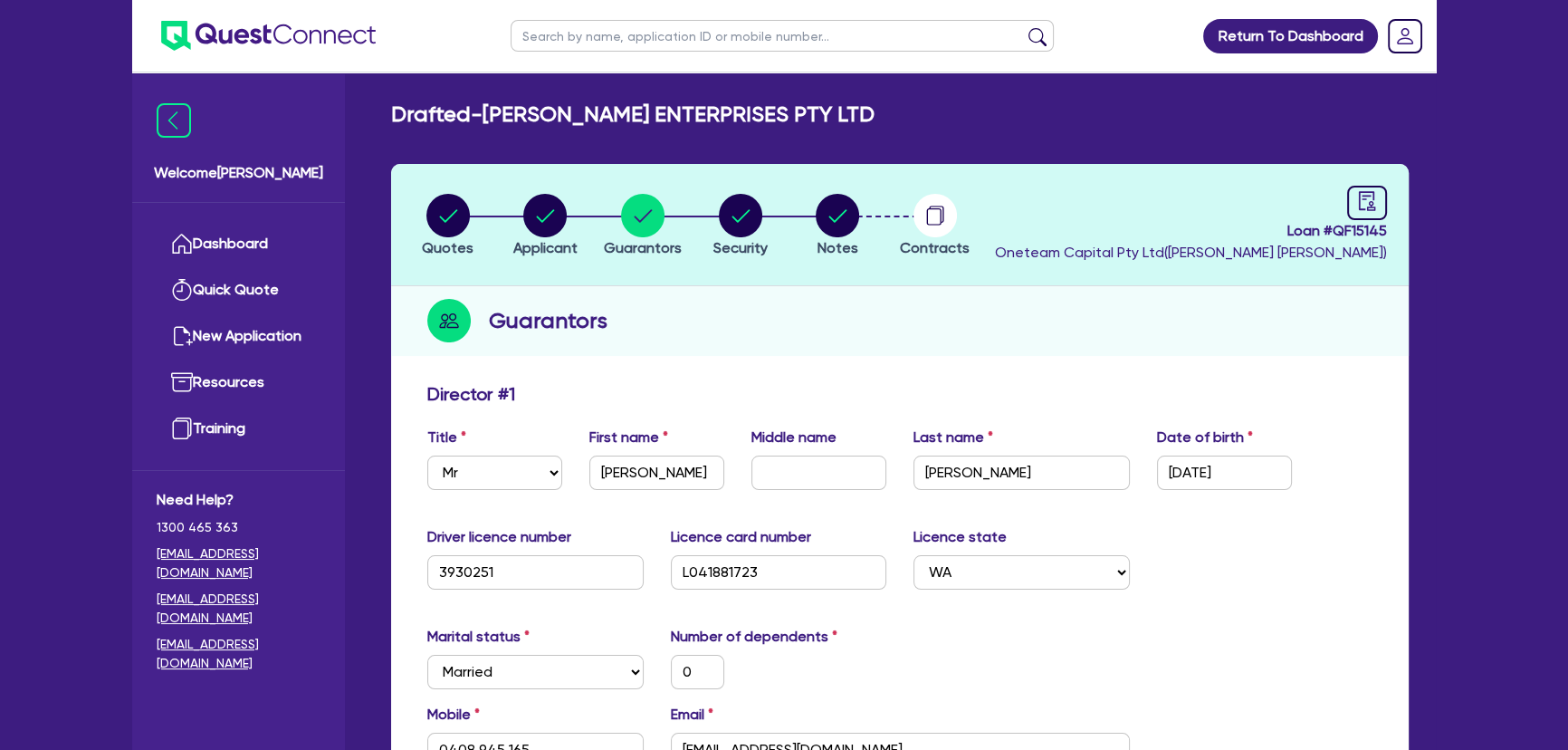
click at [324, 30] on img at bounding box center [269, 35] width 215 height 29
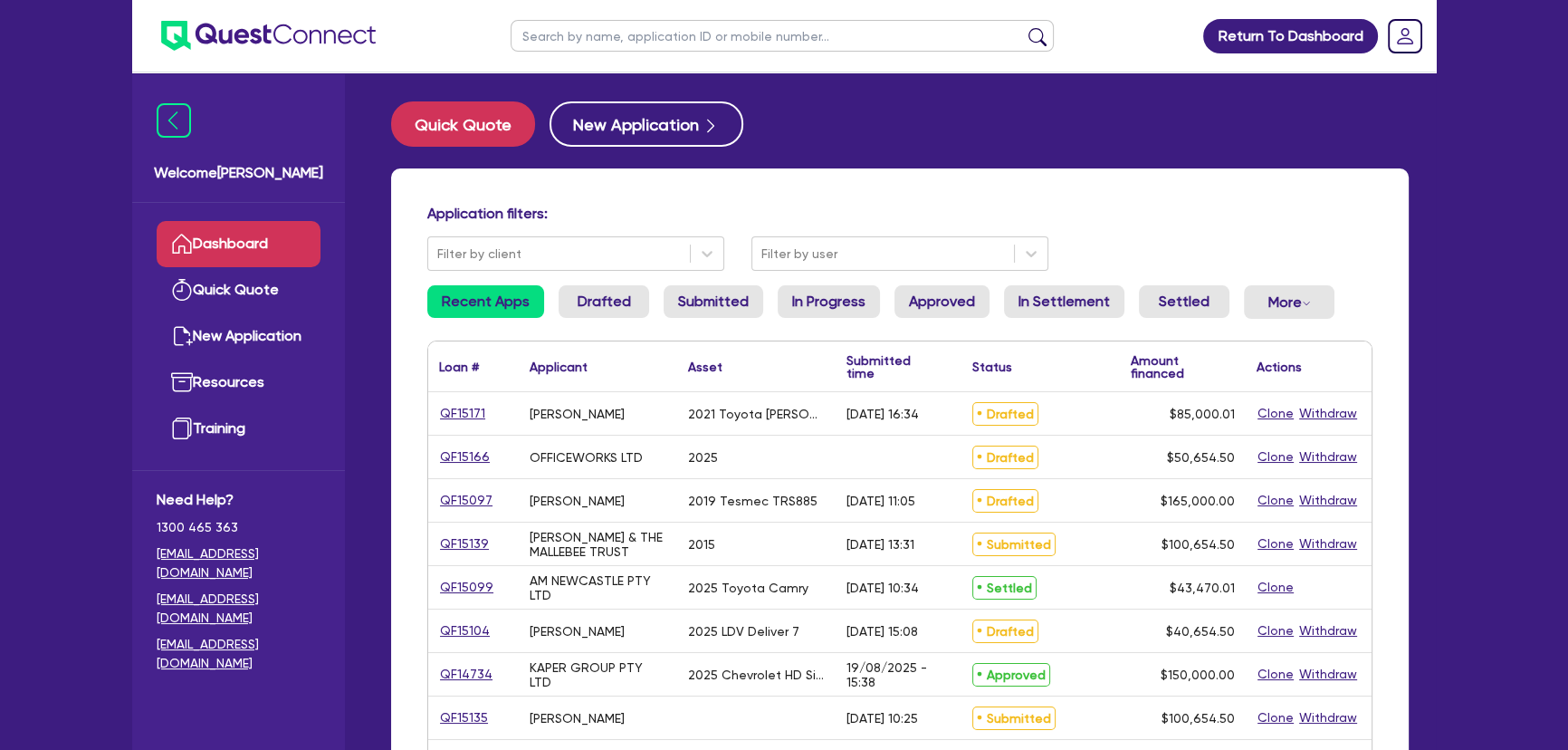
click at [1039, 160] on div "Quick Quote New Application Application filters: Filter by client Filter by use…" at bounding box center [899, 737] width 1072 height 1270
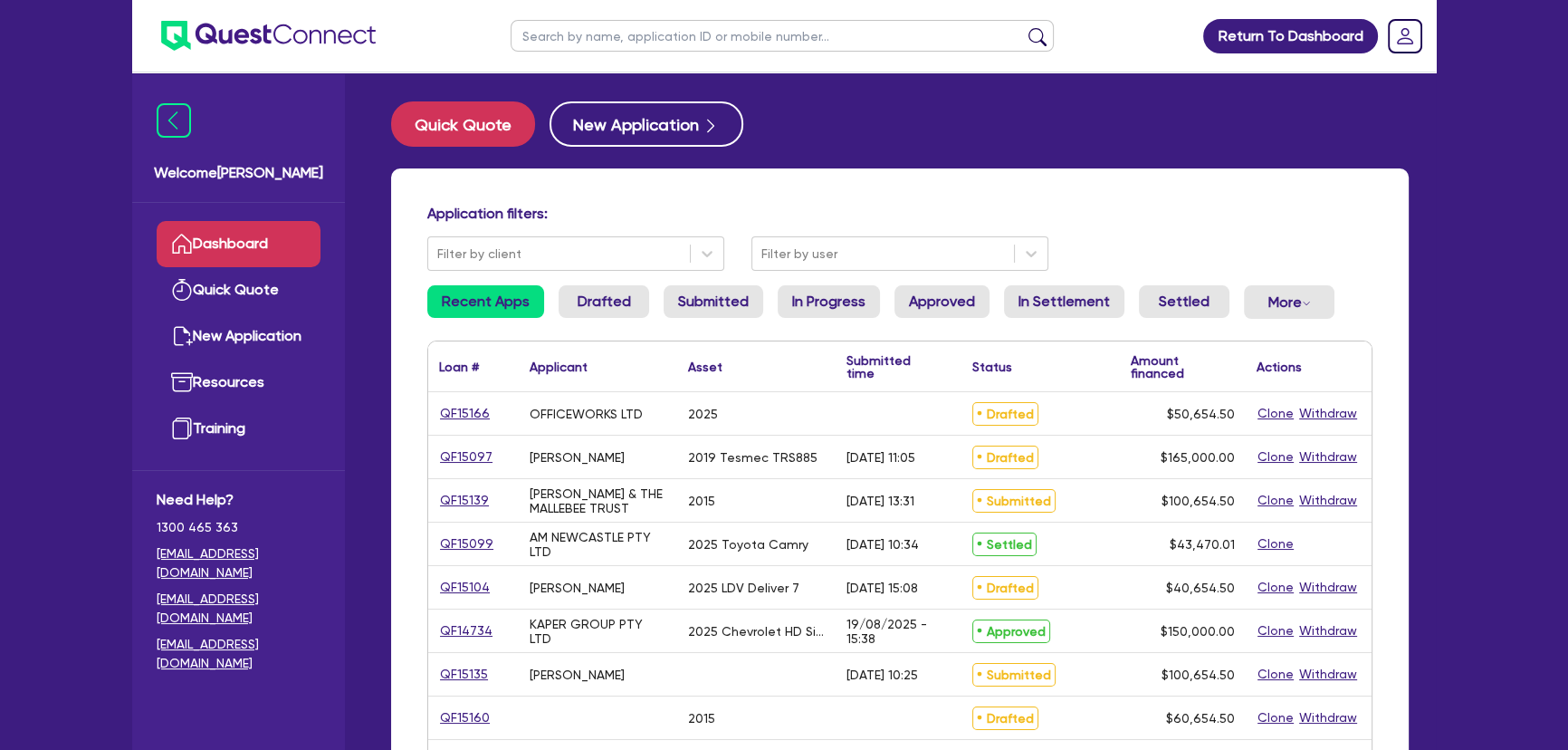
click at [750, 37] on input "text" at bounding box center [782, 35] width 543 height 31
click at [497, 74] on main "Quick Quote New Application Application filters: Filter by client Filter by use…" at bounding box center [899, 743] width 1072 height 1342
click at [608, 124] on button "New Application" at bounding box center [646, 124] width 194 height 46
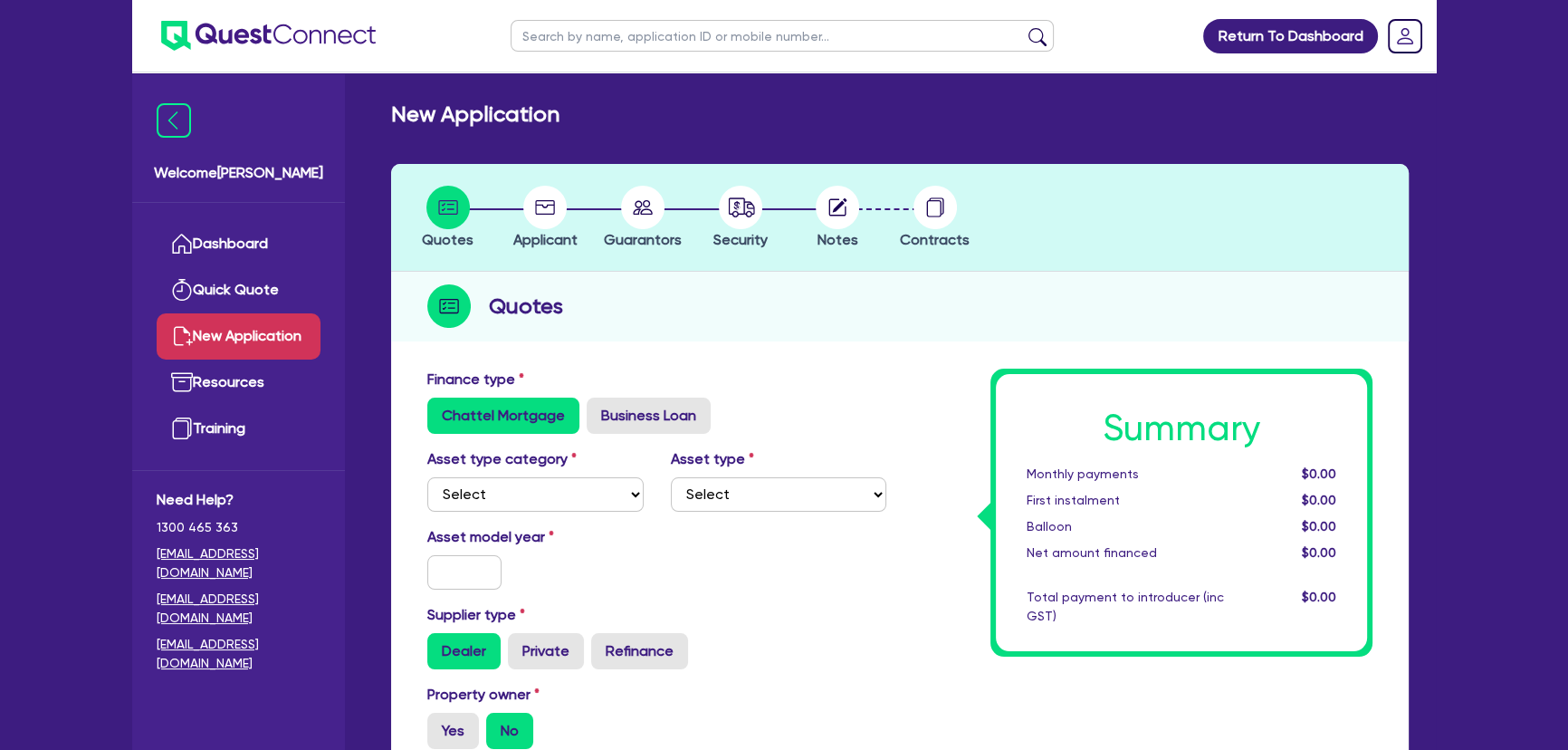
click at [208, 37] on img at bounding box center [269, 35] width 215 height 29
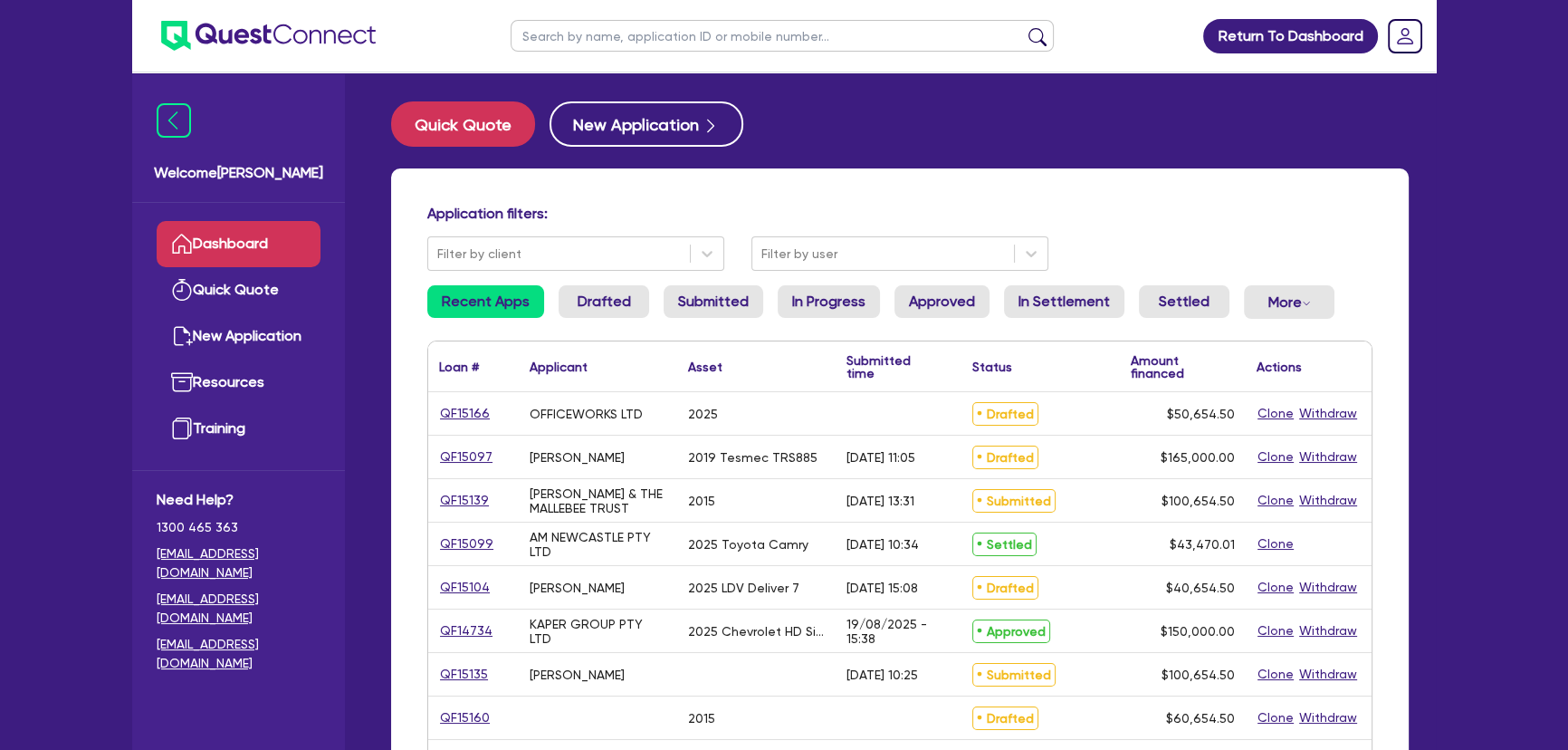
click at [684, 34] on input "text" at bounding box center [782, 35] width 543 height 31
type input "hira"
click at [1023, 28] on button "submit" at bounding box center [1037, 40] width 29 height 26
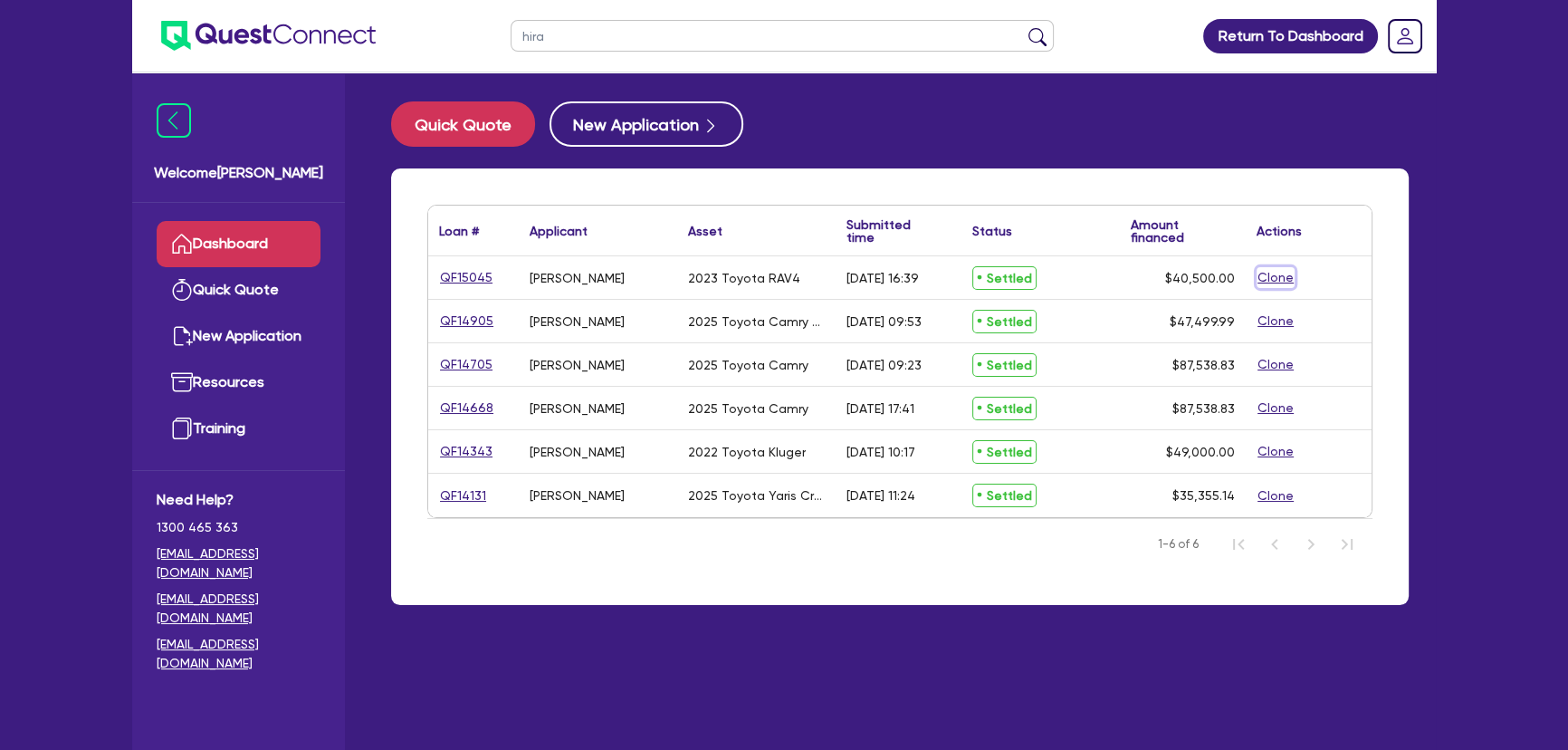
click at [1275, 281] on button "Clone" at bounding box center [1276, 277] width 38 height 21
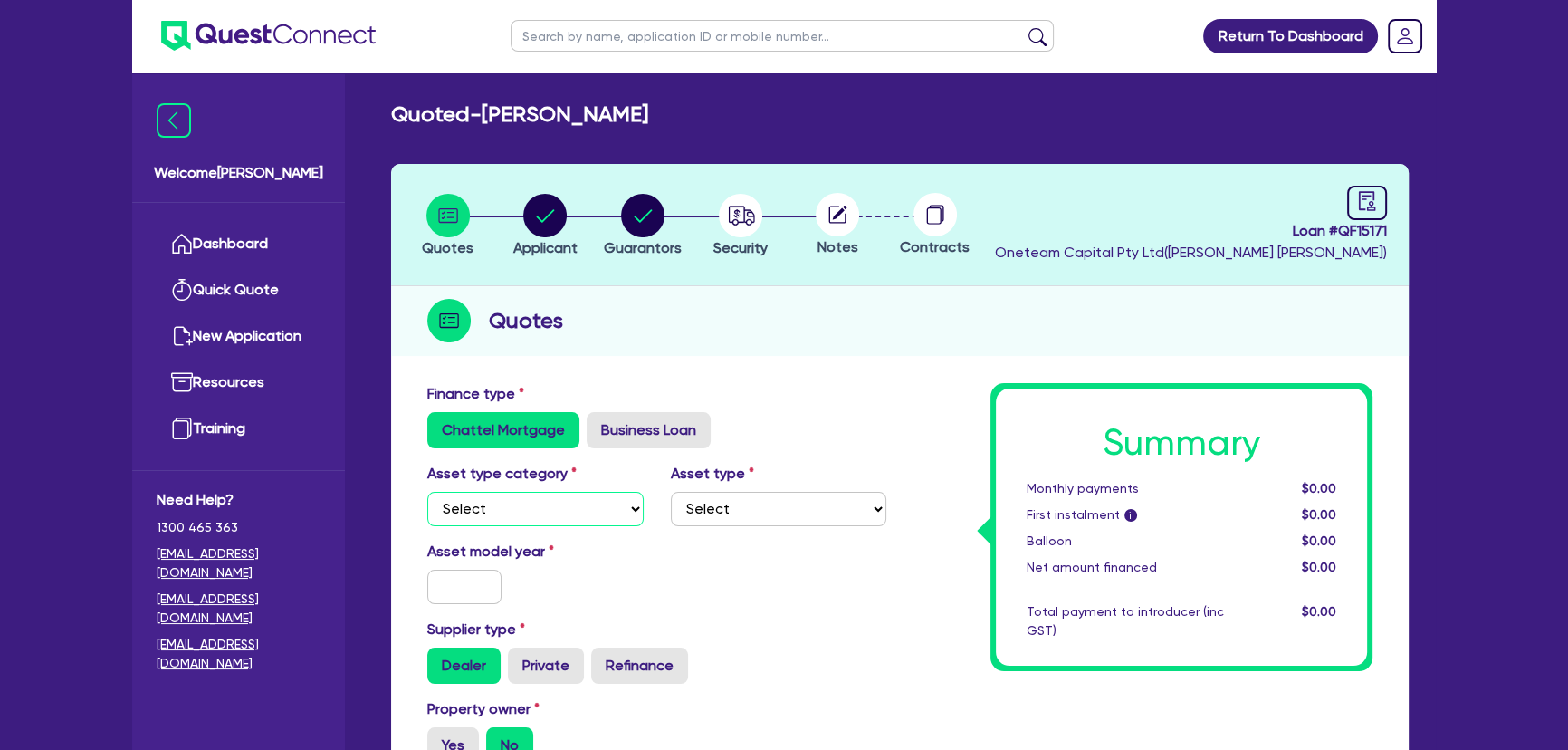
click at [497, 514] on select "Select Cars and light trucks Primary assets Secondary assets Tertiary assets" at bounding box center [535, 509] width 216 height 34
select select "CARS_AND_LIGHT_TRUCKS"
click at [427, 492] on select "Select Cars and light trucks Primary assets Secondary assets Tertiary assets" at bounding box center [535, 509] width 216 height 34
click at [805, 509] on select "Select Passenger vehicles Vans and utes Light trucks up to 4.5 tonne" at bounding box center [779, 509] width 216 height 34
select select "PASSENGER_VEHICLES"
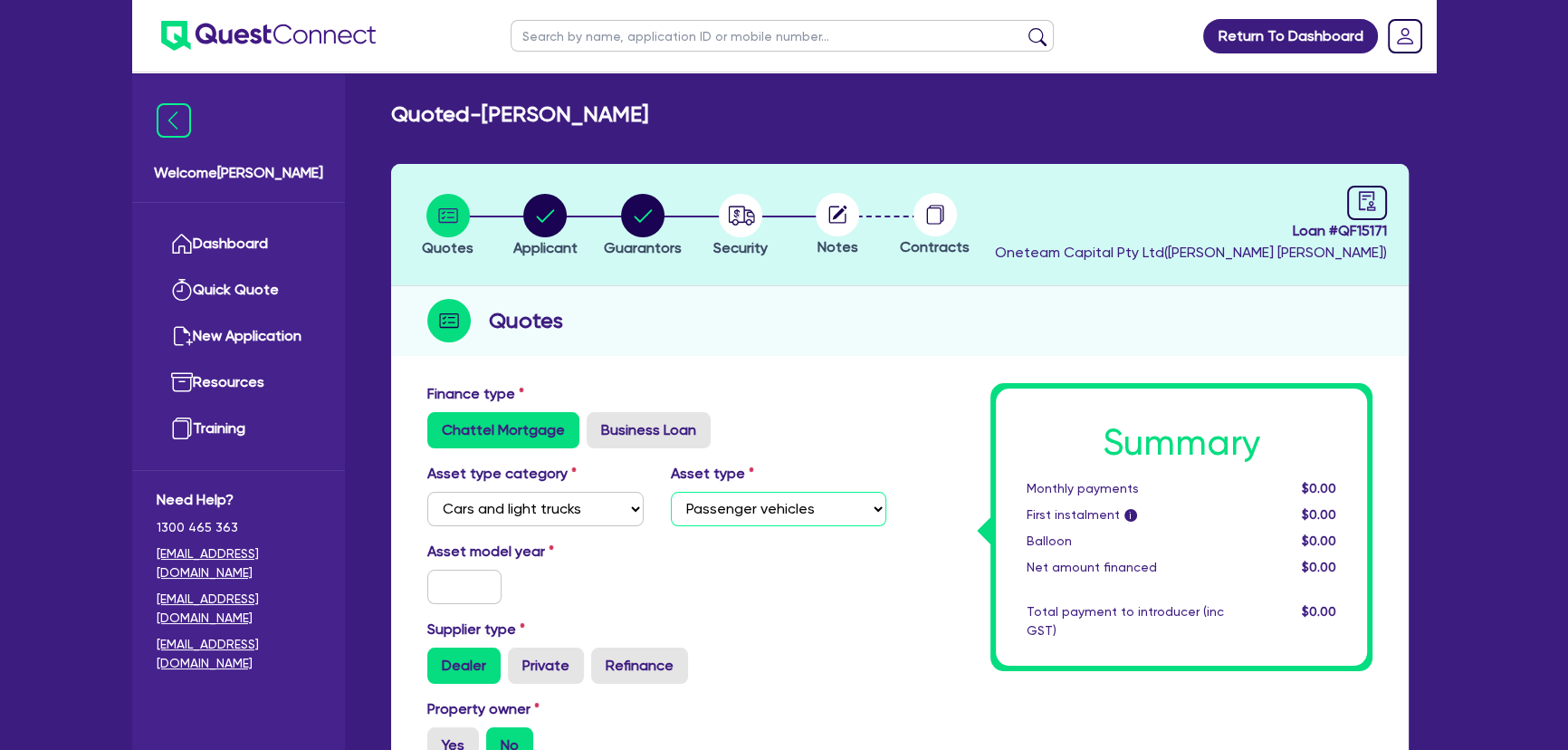
click at [671, 492] on select "Select Passenger vehicles Vans and utes Light trucks up to 4.5 tonne" at bounding box center [779, 509] width 216 height 34
click at [439, 590] on input "text" at bounding box center [464, 587] width 74 height 34
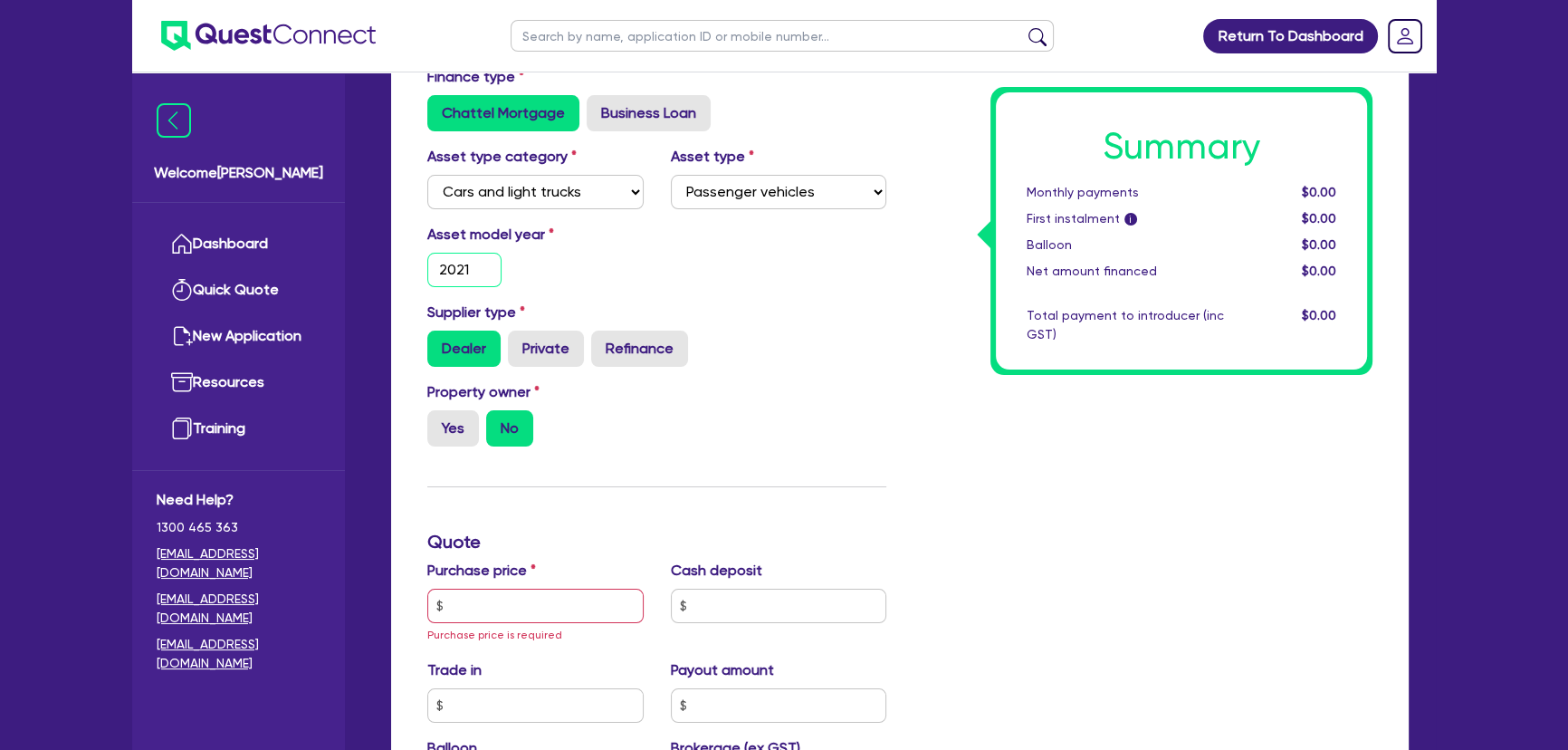
scroll to position [494, 0]
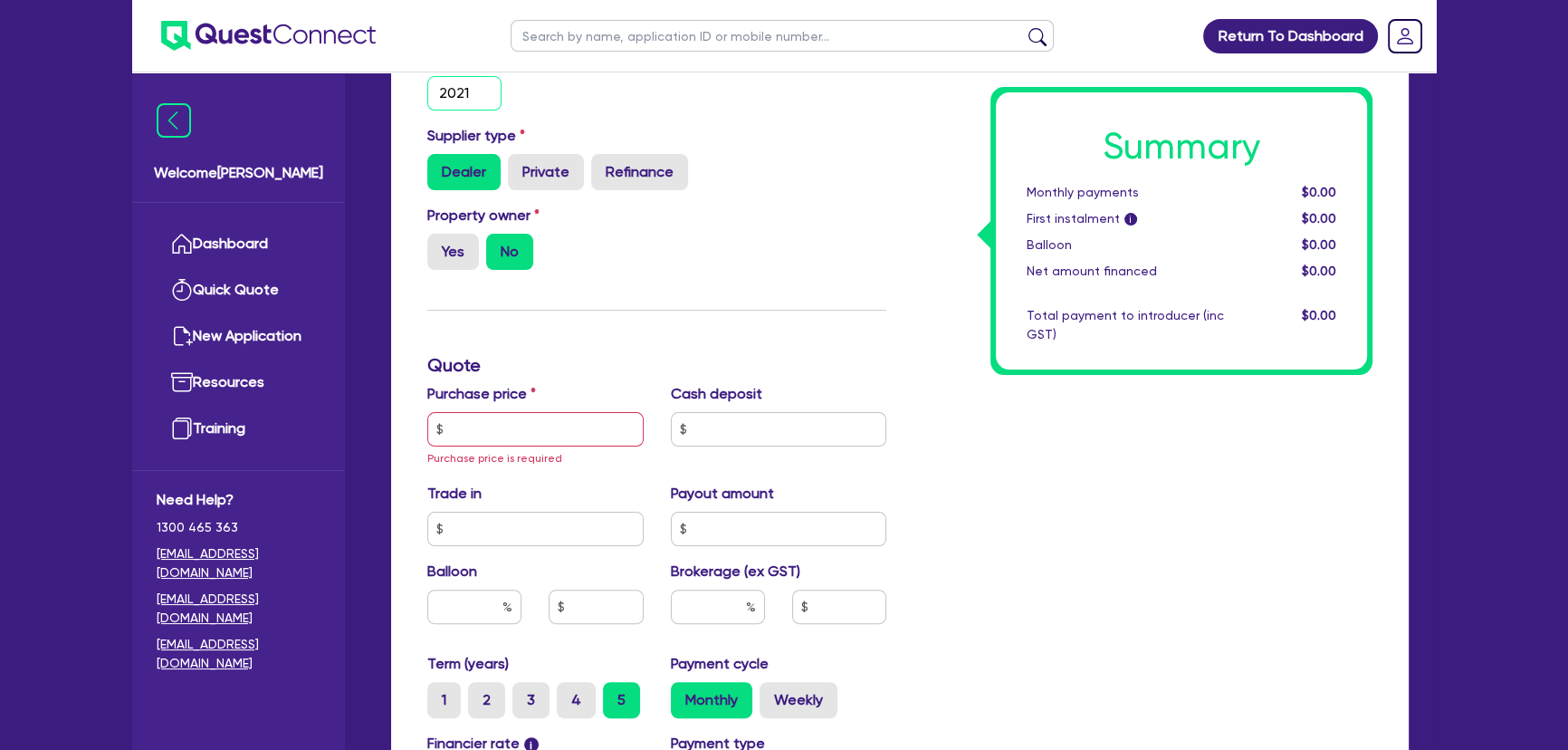
type input "2021"
click at [479, 412] on input "text" at bounding box center [535, 429] width 216 height 34
click at [449, 252] on label "Yes" at bounding box center [453, 252] width 51 height 36
click at [439, 245] on input "Yes" at bounding box center [433, 239] width 11 height 11
radio input "true"
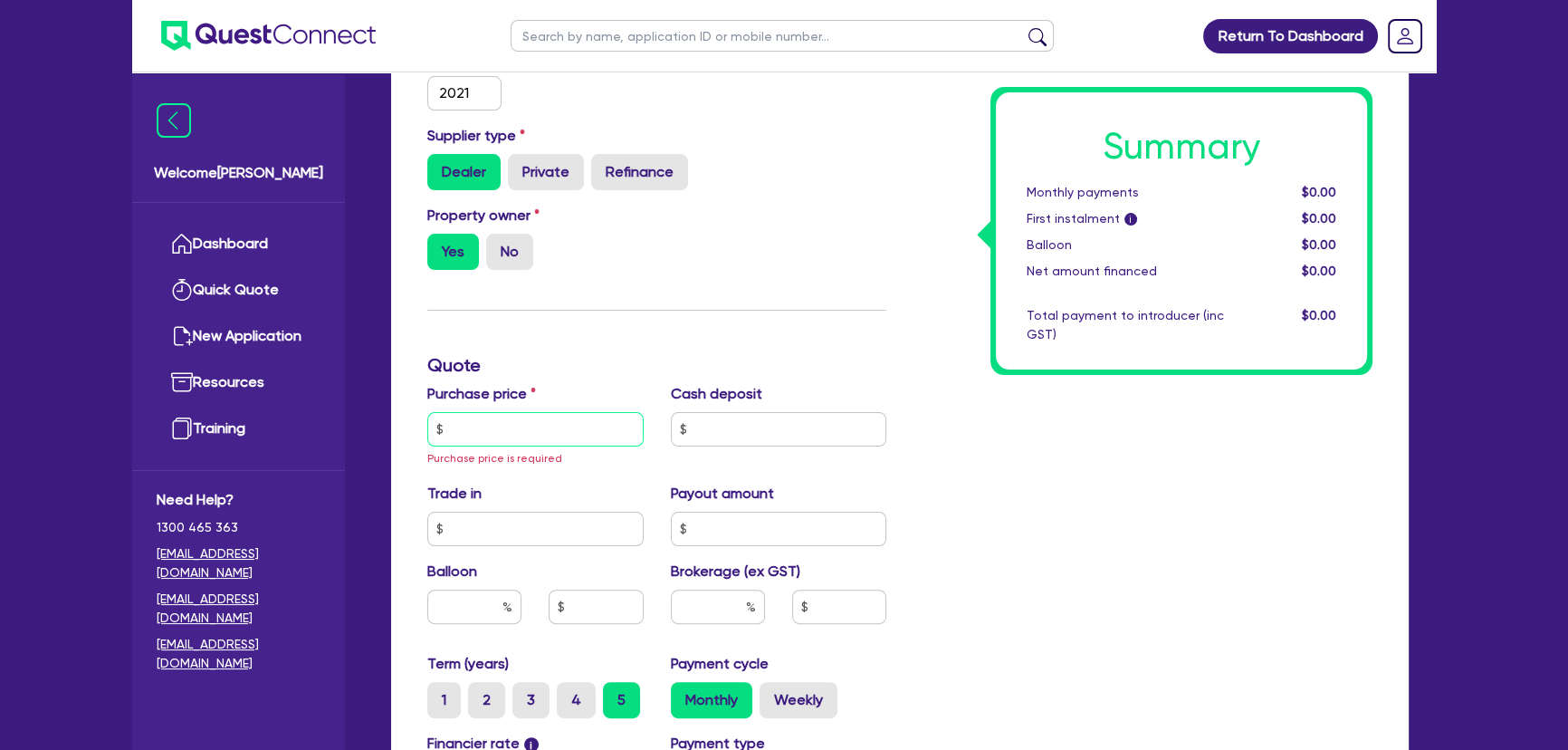
click at [489, 412] on input "text" at bounding box center [535, 429] width 216 height 34
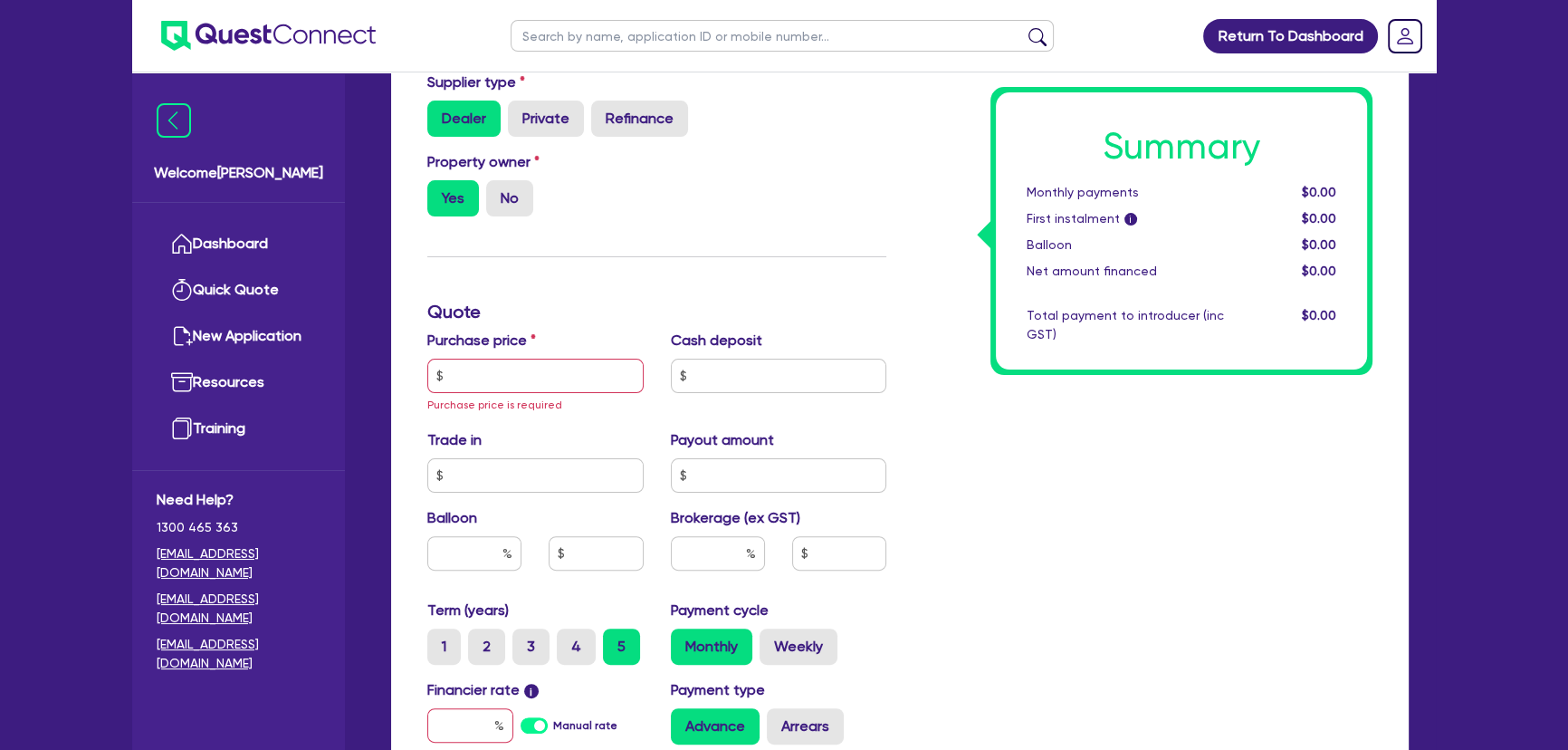
scroll to position [575, 0]
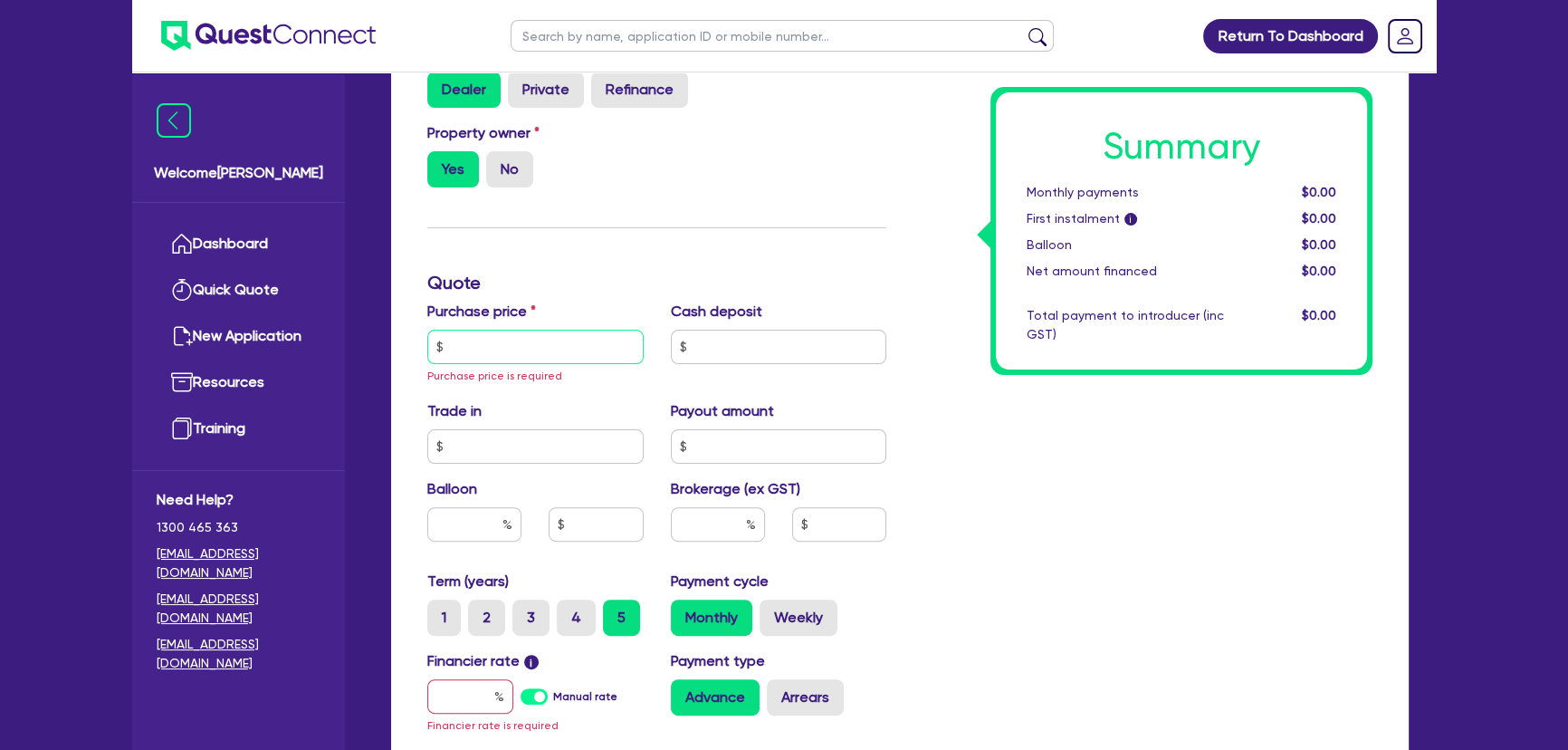
click at [475, 345] on input "text" at bounding box center [535, 347] width 216 height 34
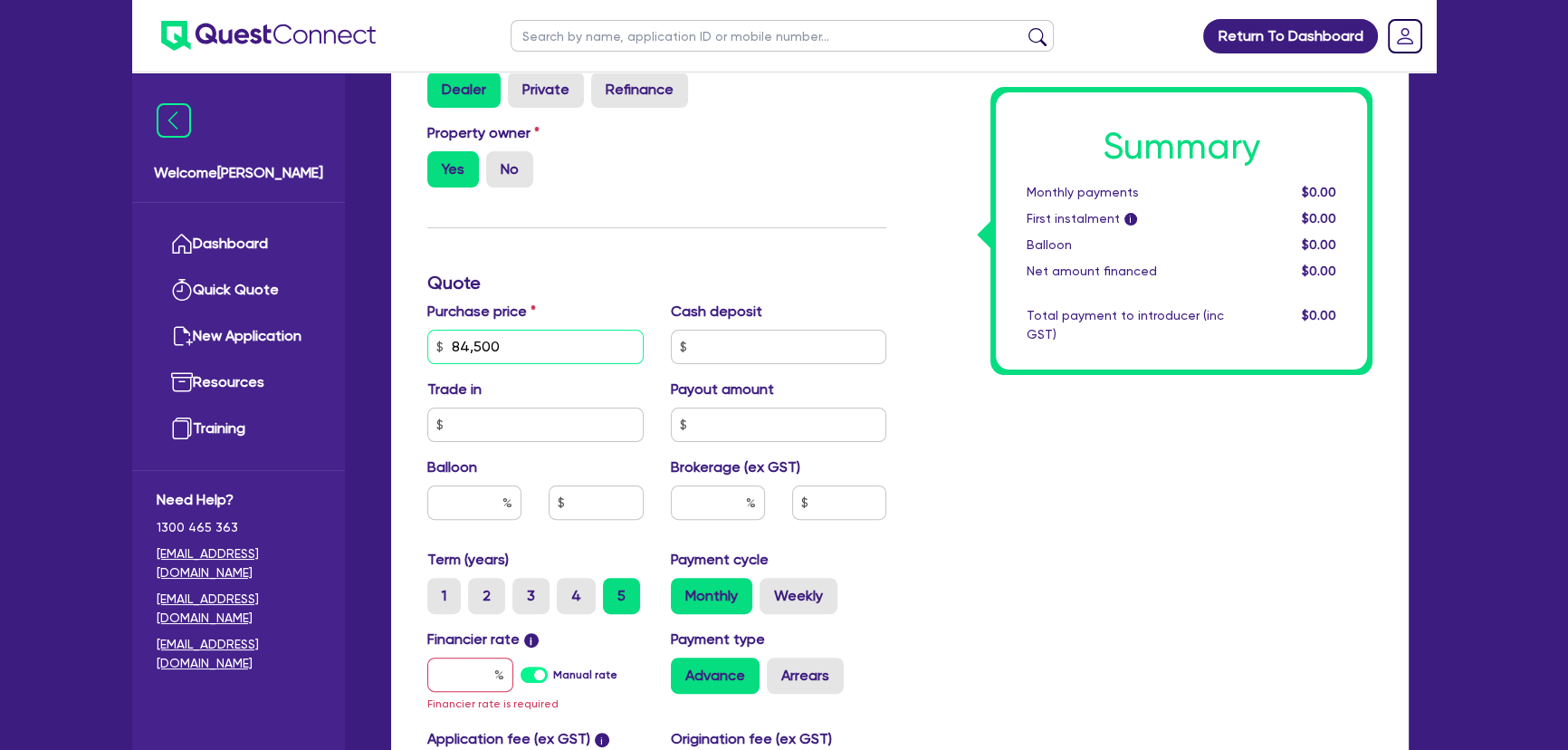
type input "84,500"
click at [705, 338] on input "text" at bounding box center [779, 347] width 216 height 34
click at [525, 437] on input "text" at bounding box center [535, 424] width 216 height 34
click at [455, 675] on input "text" at bounding box center [470, 674] width 86 height 34
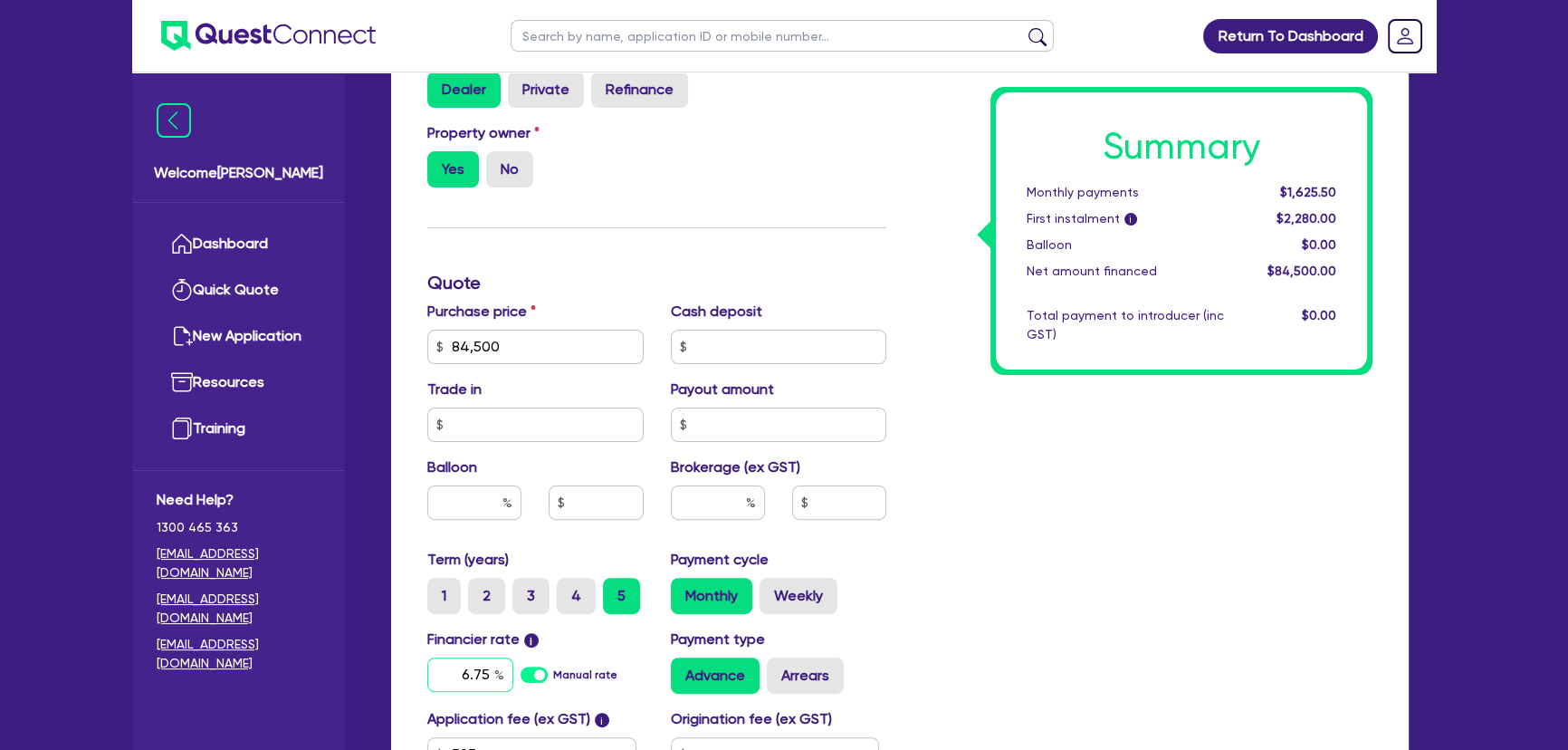
type input "6.75"
click at [721, 504] on input "text" at bounding box center [718, 502] width 94 height 34
type input "3"
type input "2,535"
click at [1091, 551] on div "Summary Monthly payments $1,708.53 First instalment i $2,363.03 Balloon $0.00 N…" at bounding box center [1143, 336] width 486 height 1059
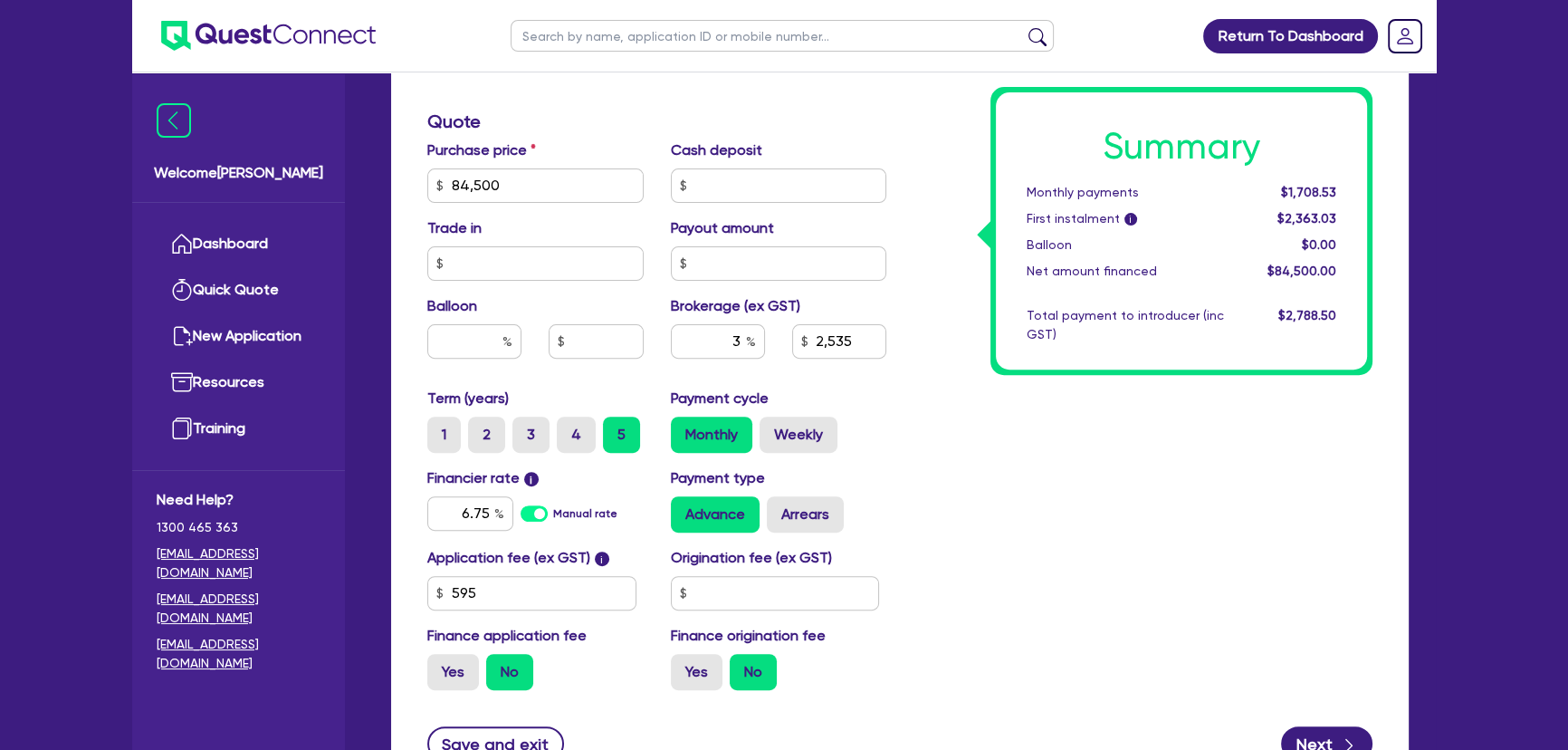
scroll to position [741, 0]
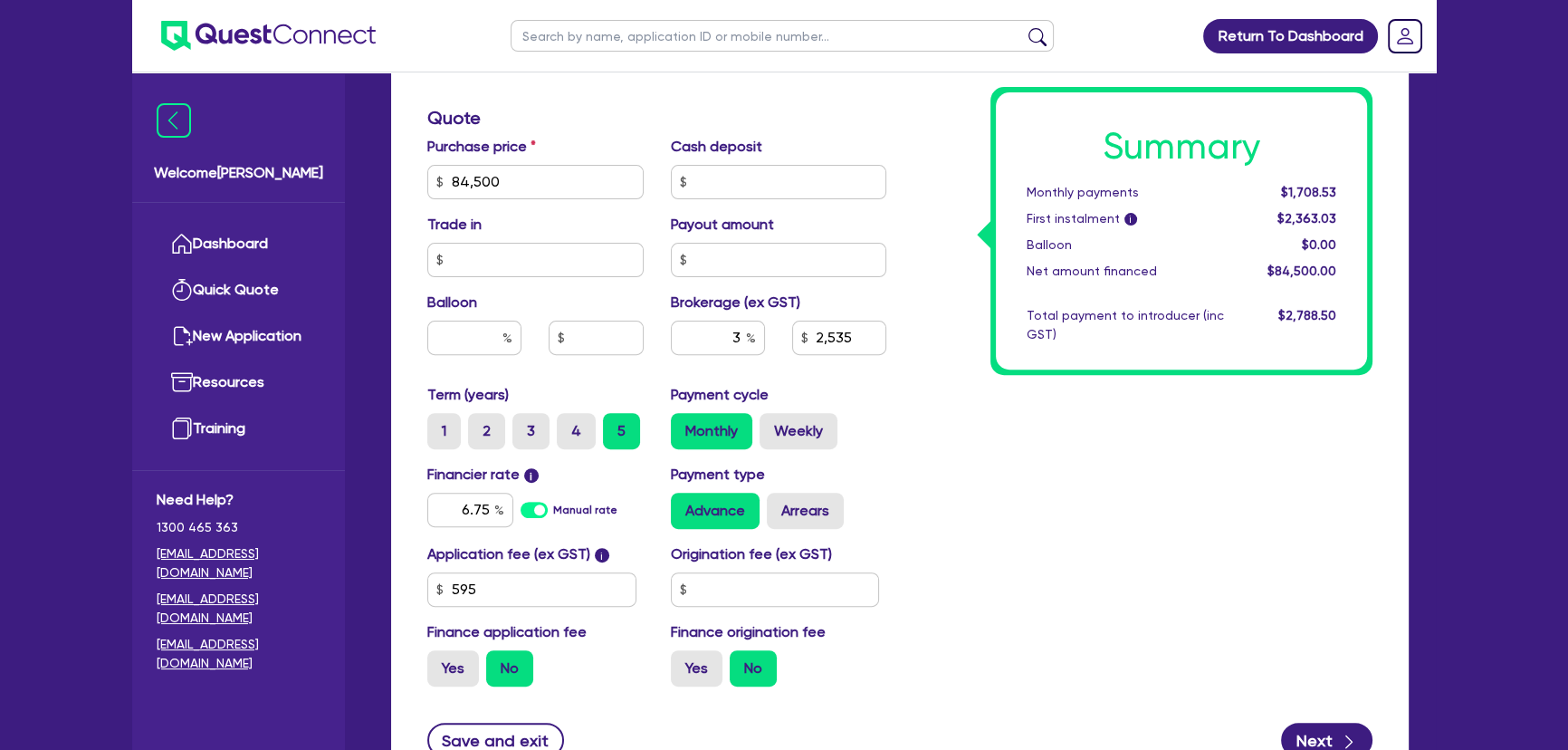
click at [536, 607] on div "Application fee (ex GST) i 595 Origination fee (ex GST) Finance application fee…" at bounding box center [657, 622] width 486 height 158
click at [530, 593] on input "595" at bounding box center [532, 590] width 209 height 34
drag, startPoint x: 530, startPoint y: 593, endPoint x: 487, endPoint y: 590, distance: 43.1
click at [508, 589] on input "595" at bounding box center [532, 590] width 209 height 34
type input "450"
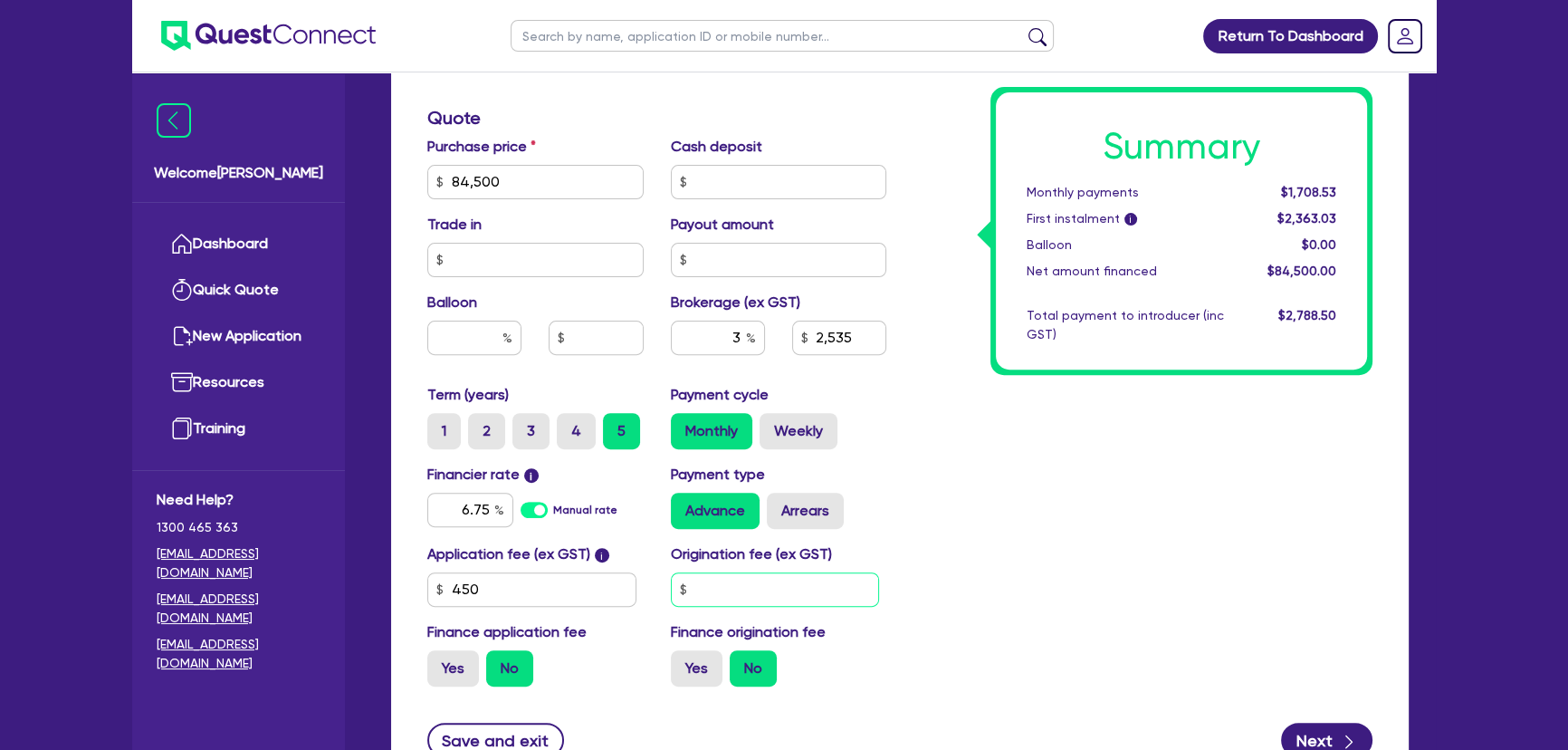
type input "2,535"
click at [826, 576] on input "text" at bounding box center [775, 590] width 209 height 34
type input "318.18"
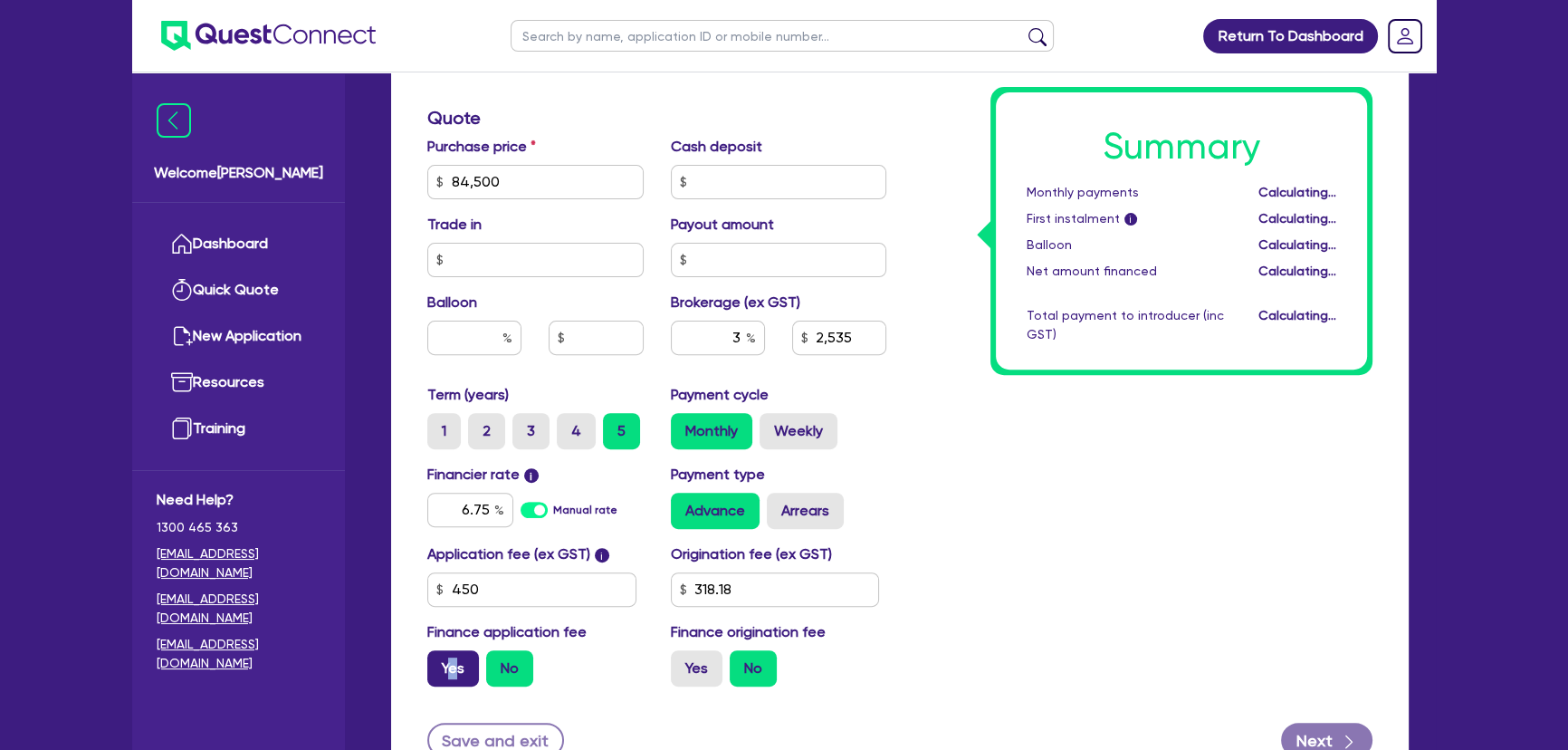
type input "2,535"
click at [453, 673] on label "Yes" at bounding box center [453, 668] width 51 height 36
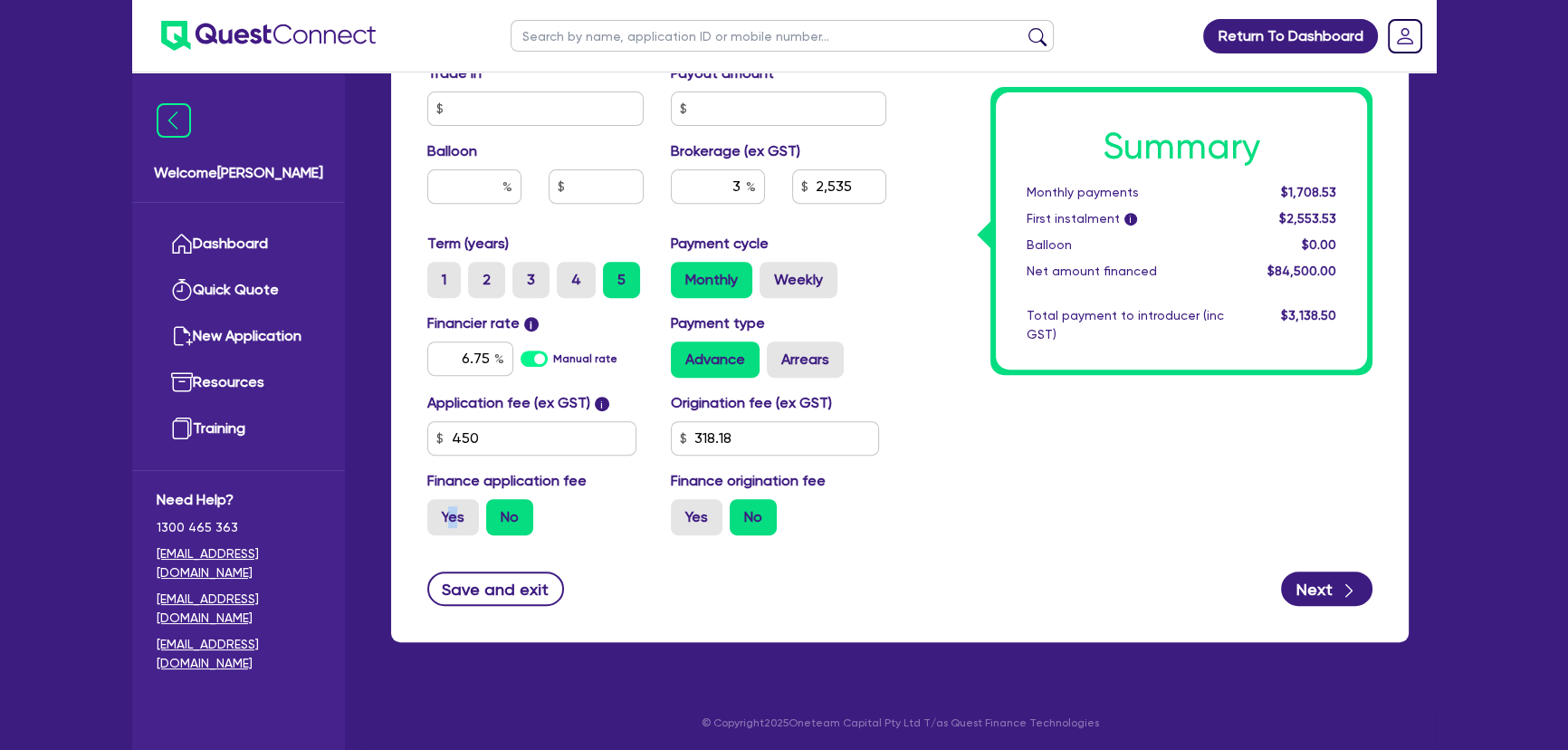
scroll to position [892, 0]
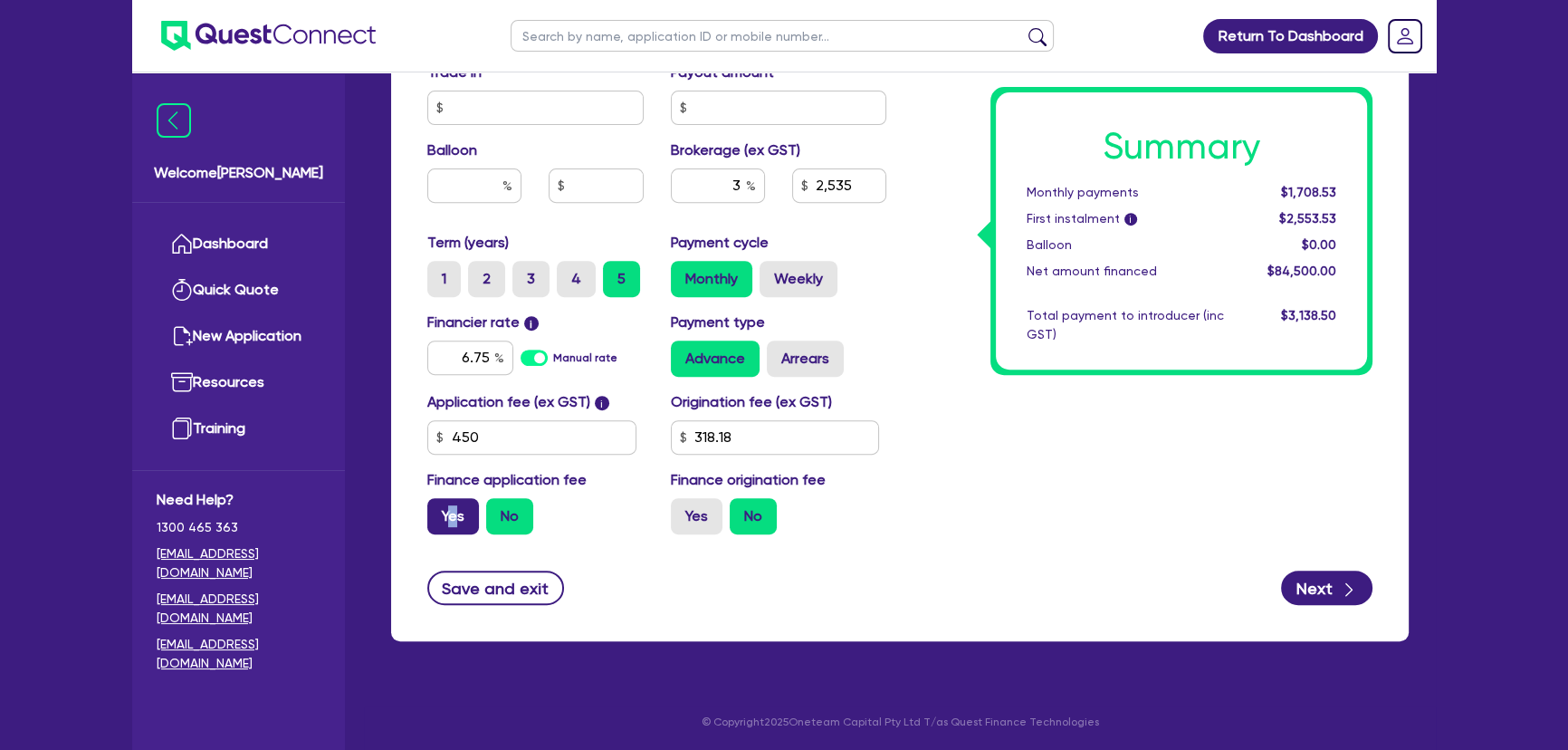
click at [452, 516] on label "Yes" at bounding box center [453, 516] width 51 height 36
click at [439, 510] on input "Yes" at bounding box center [433, 503] width 11 height 11
radio input "true"
click at [1314, 578] on button "Next" at bounding box center [1326, 588] width 91 height 34
type input "2,549.85"
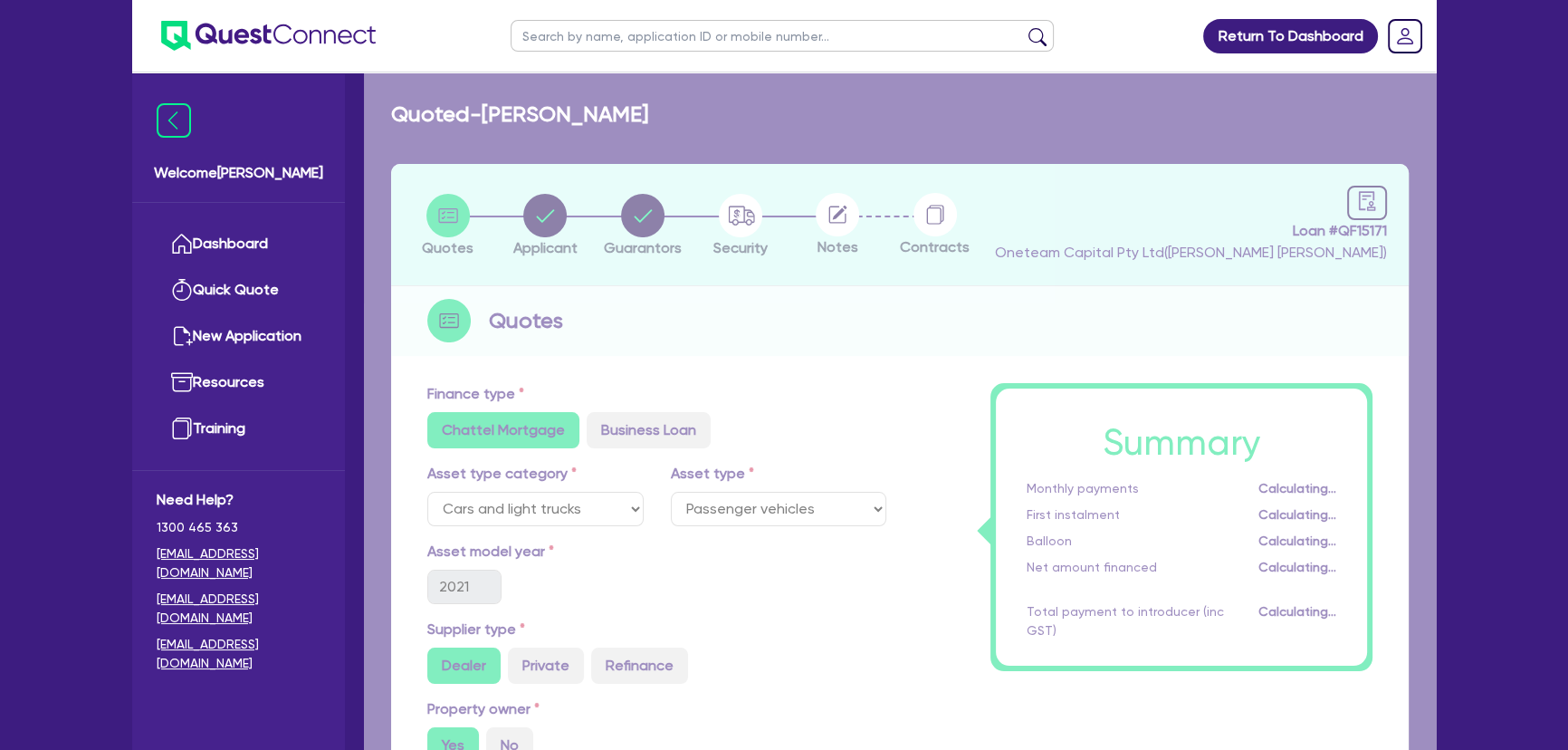
select select "SOLE_TRADER"
select select "ADMINISTRATIVE_SUPPORT"
select select "SUPPORT_OPERATIONS"
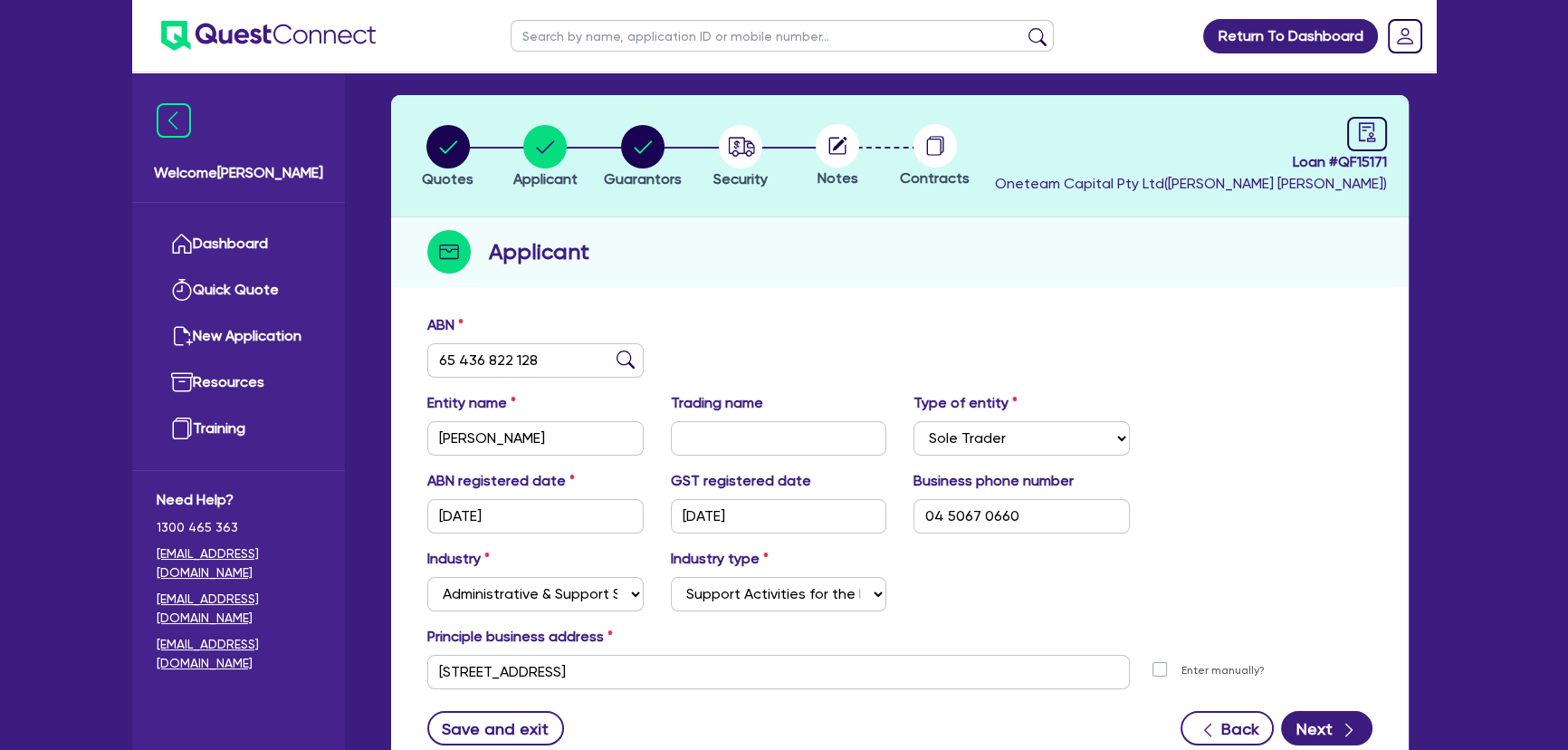
scroll to position [209, 0]
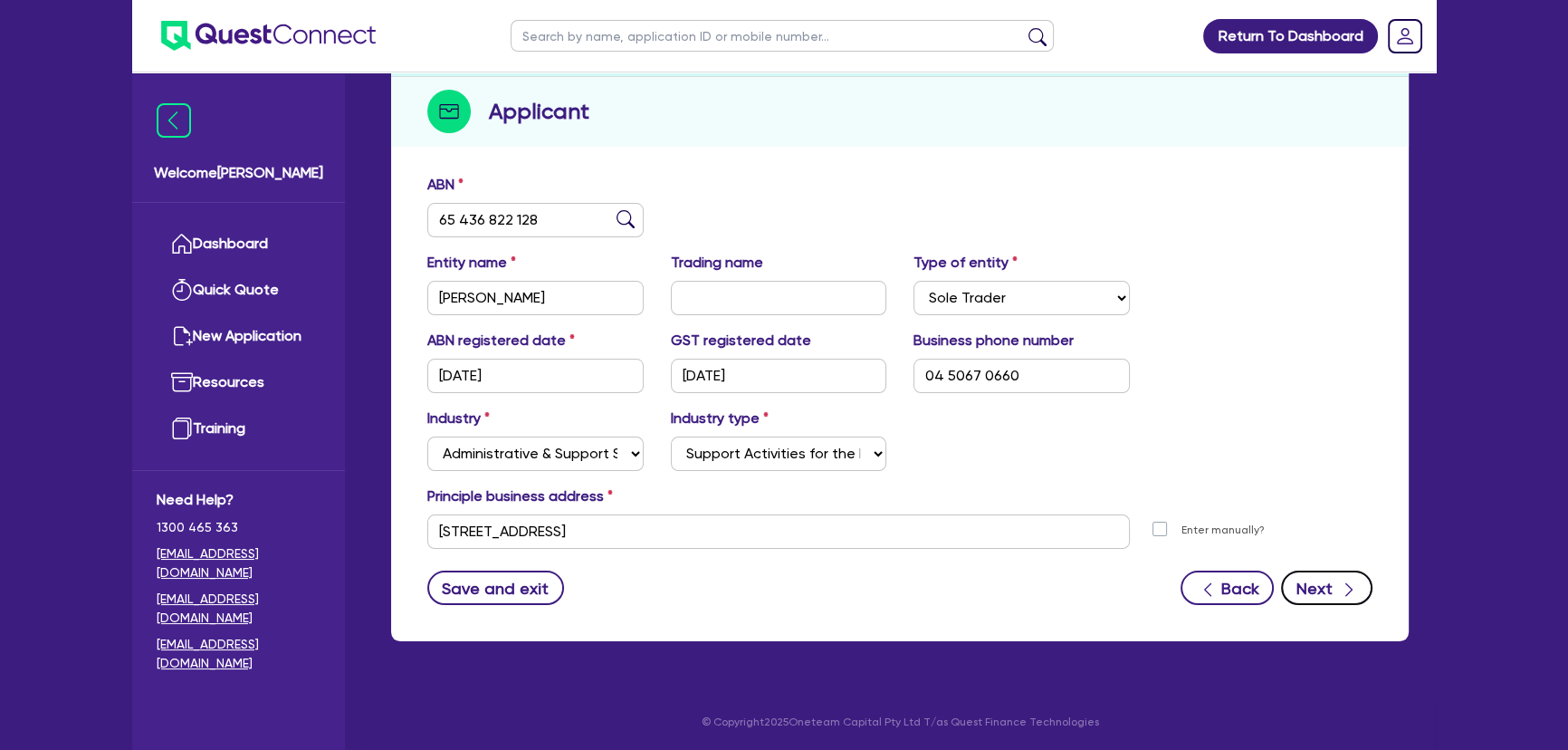
click at [1316, 577] on button "Next" at bounding box center [1326, 588] width 91 height 34
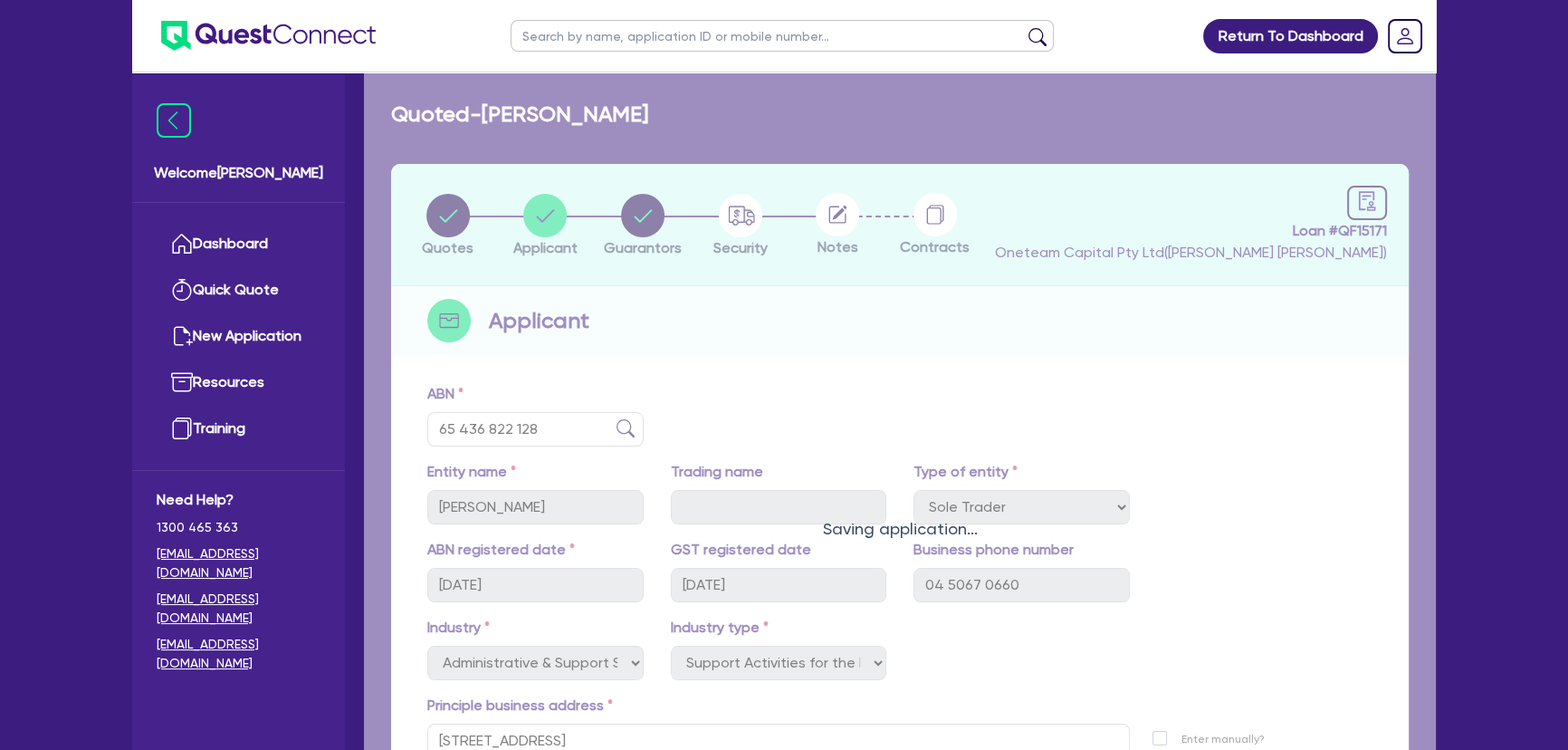
select select "MRS"
select select "NSW"
select select "MARRIED"
select select "PROPERTY"
select select "CASH"
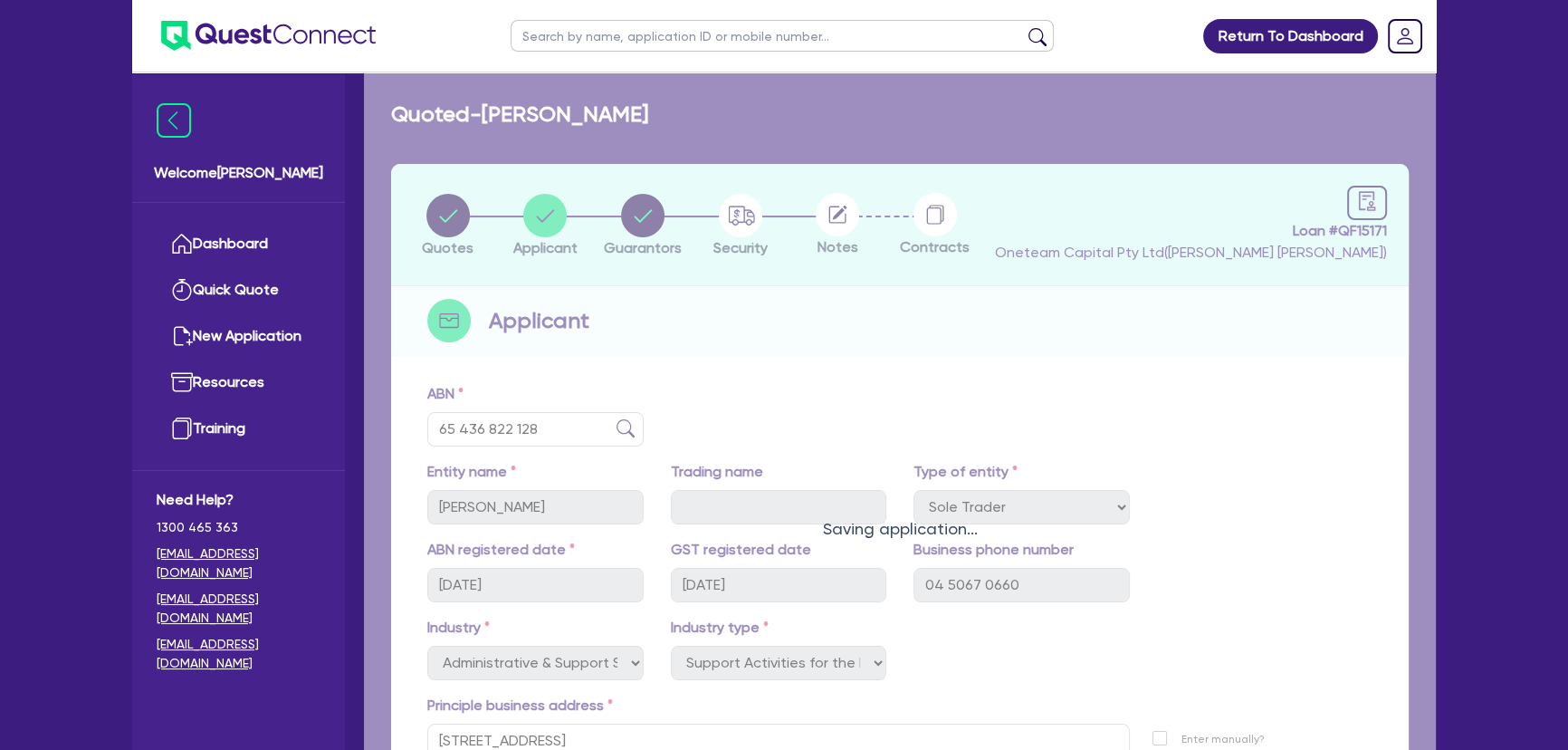
select select "VEHICLE"
select select "MORTGAGE"
select select "VEHICLE_LOAN"
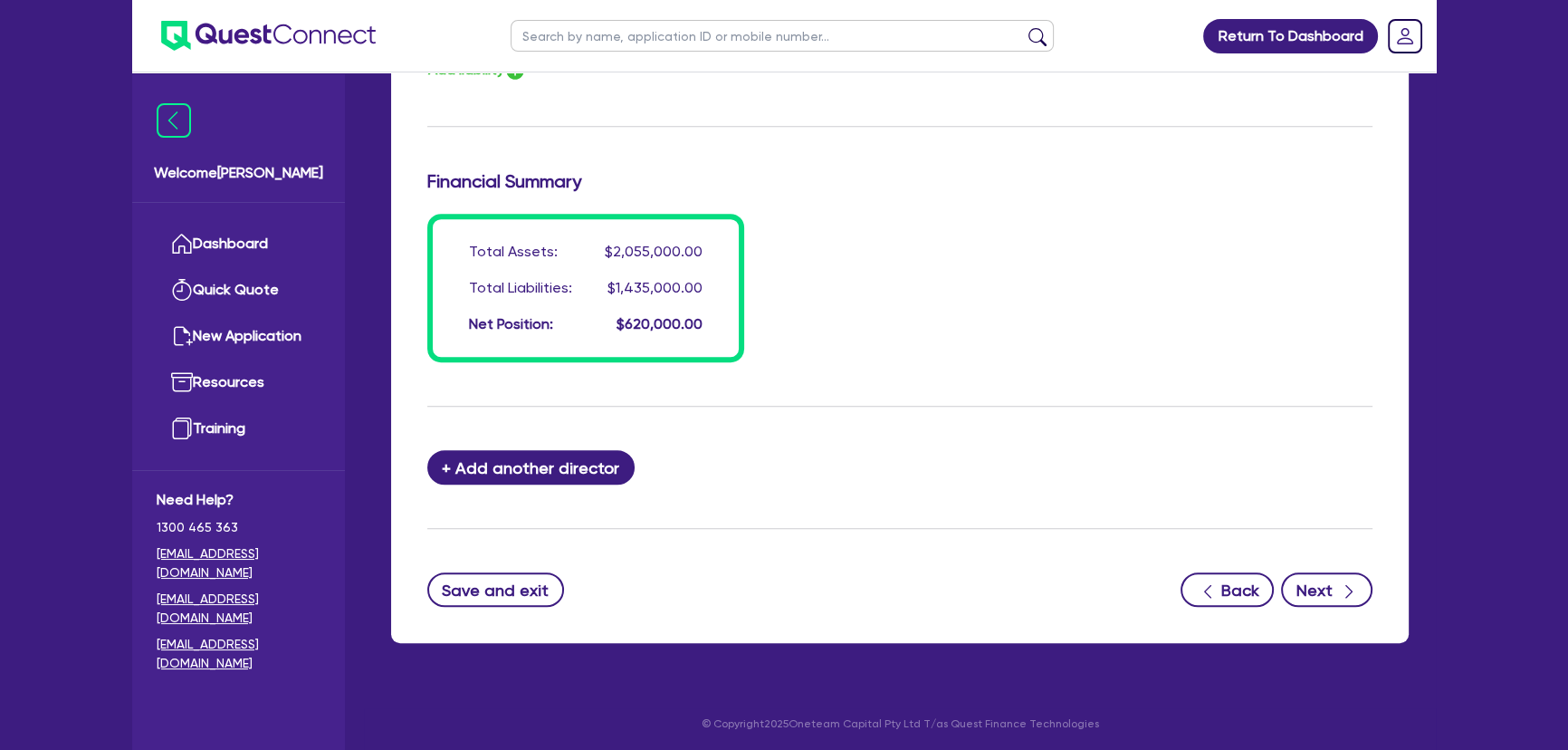
scroll to position [1485, 0]
click at [1313, 582] on button "Next" at bounding box center [1326, 590] width 91 height 34
select select "CARS_AND_LIGHT_TRUCKS"
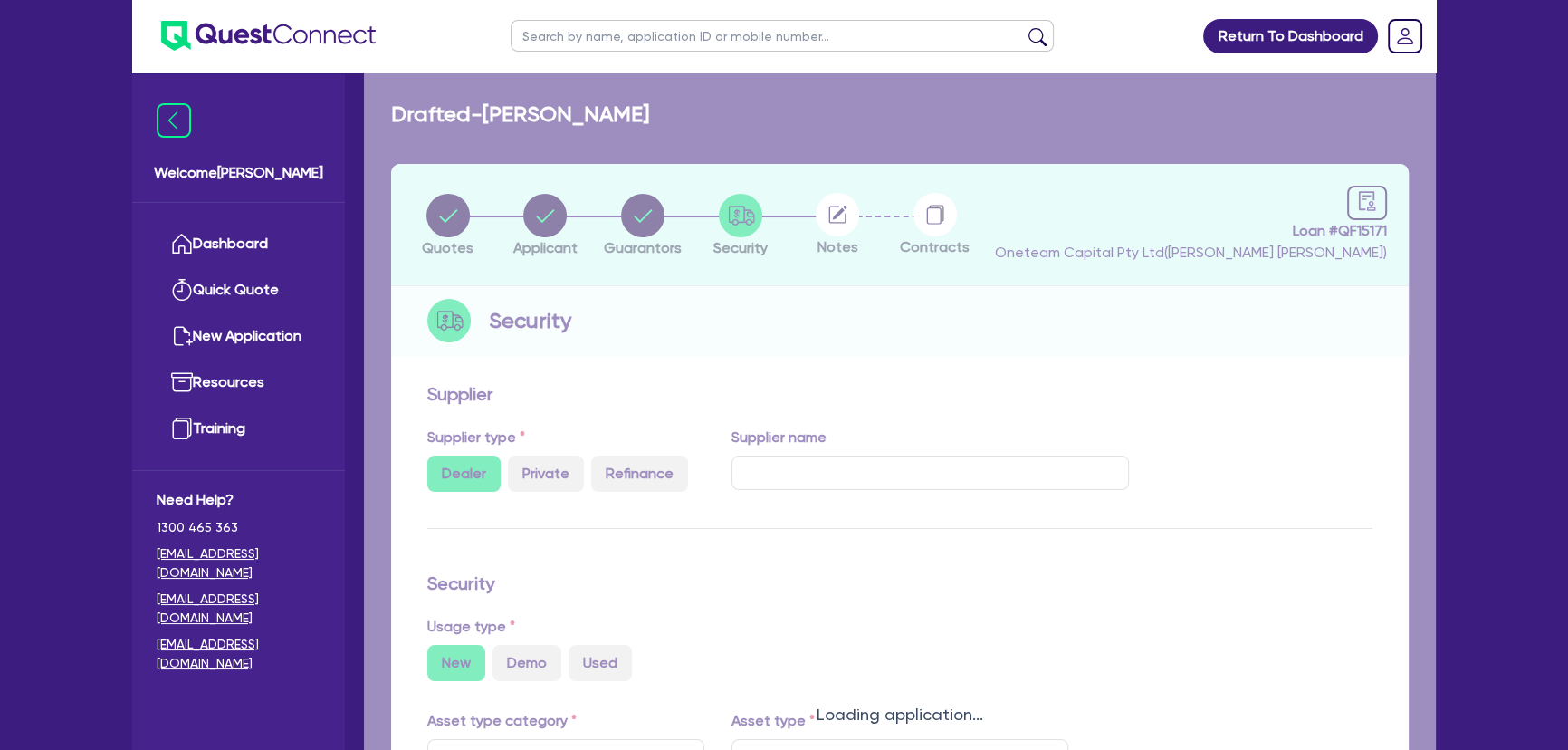
select select "PASSENGER_VEHICLES"
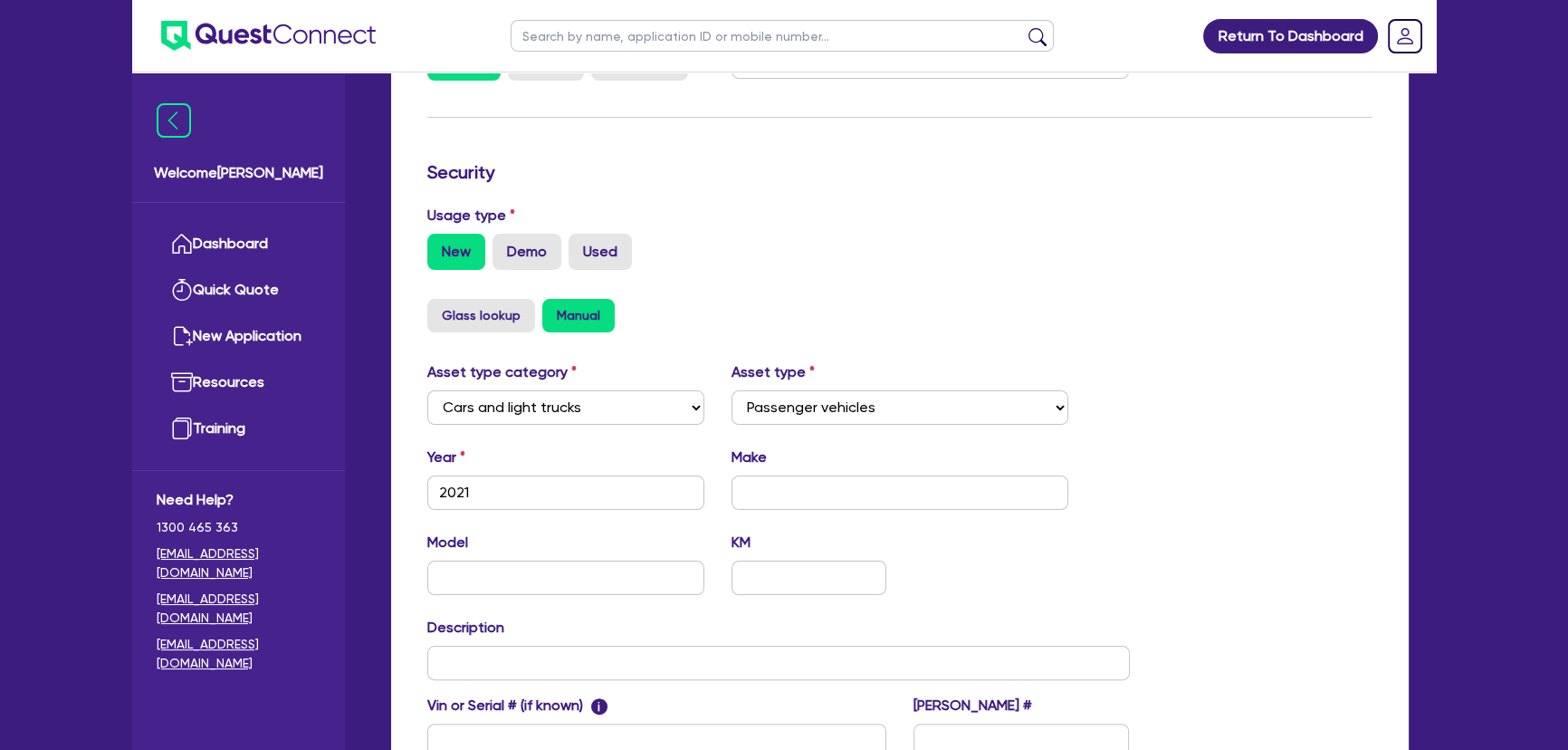
scroll to position [82, 0]
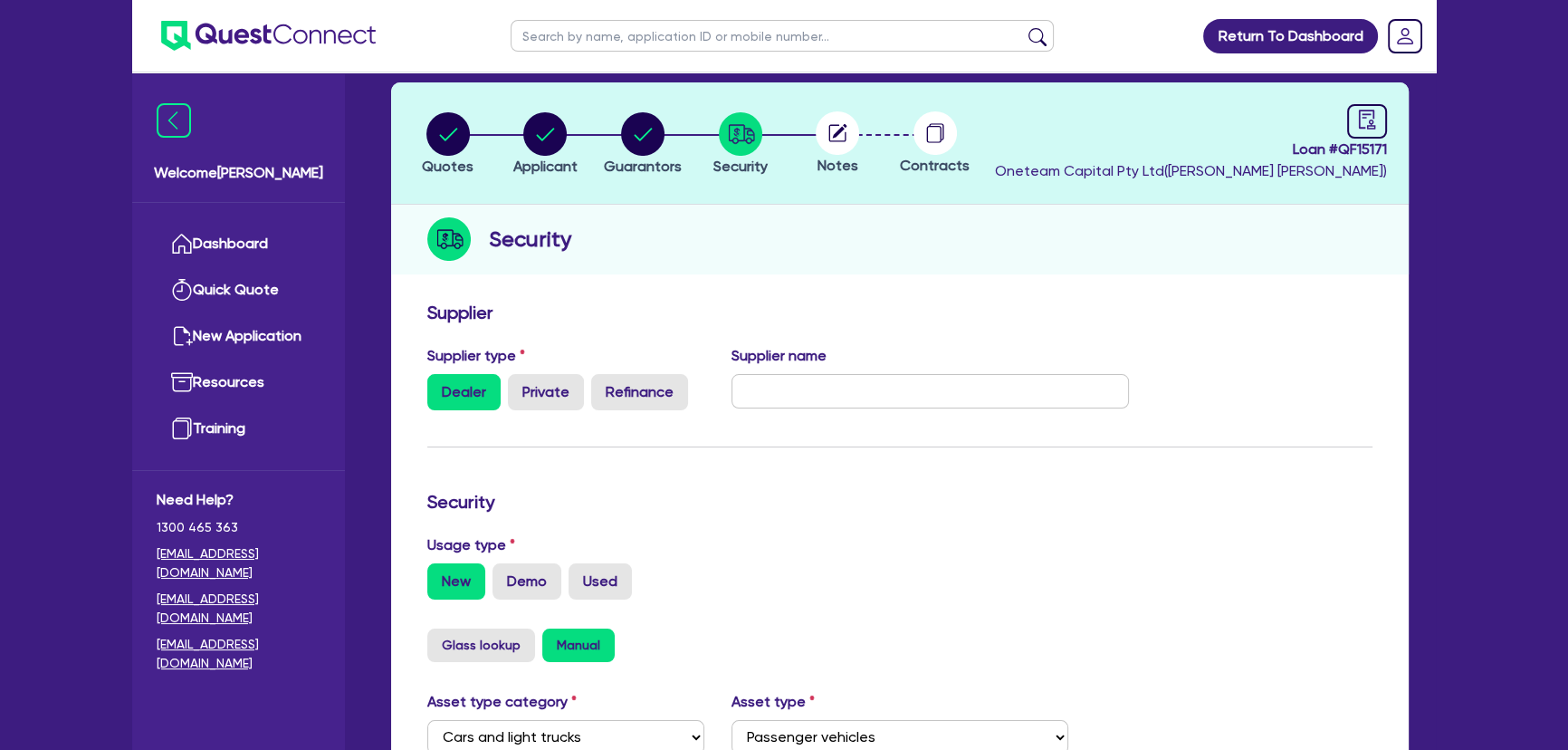
click at [311, 34] on img at bounding box center [269, 35] width 215 height 29
click at [847, 160] on span "Notes" at bounding box center [837, 165] width 41 height 17
click at [838, 132] on icon at bounding box center [839, 131] width 14 height 14
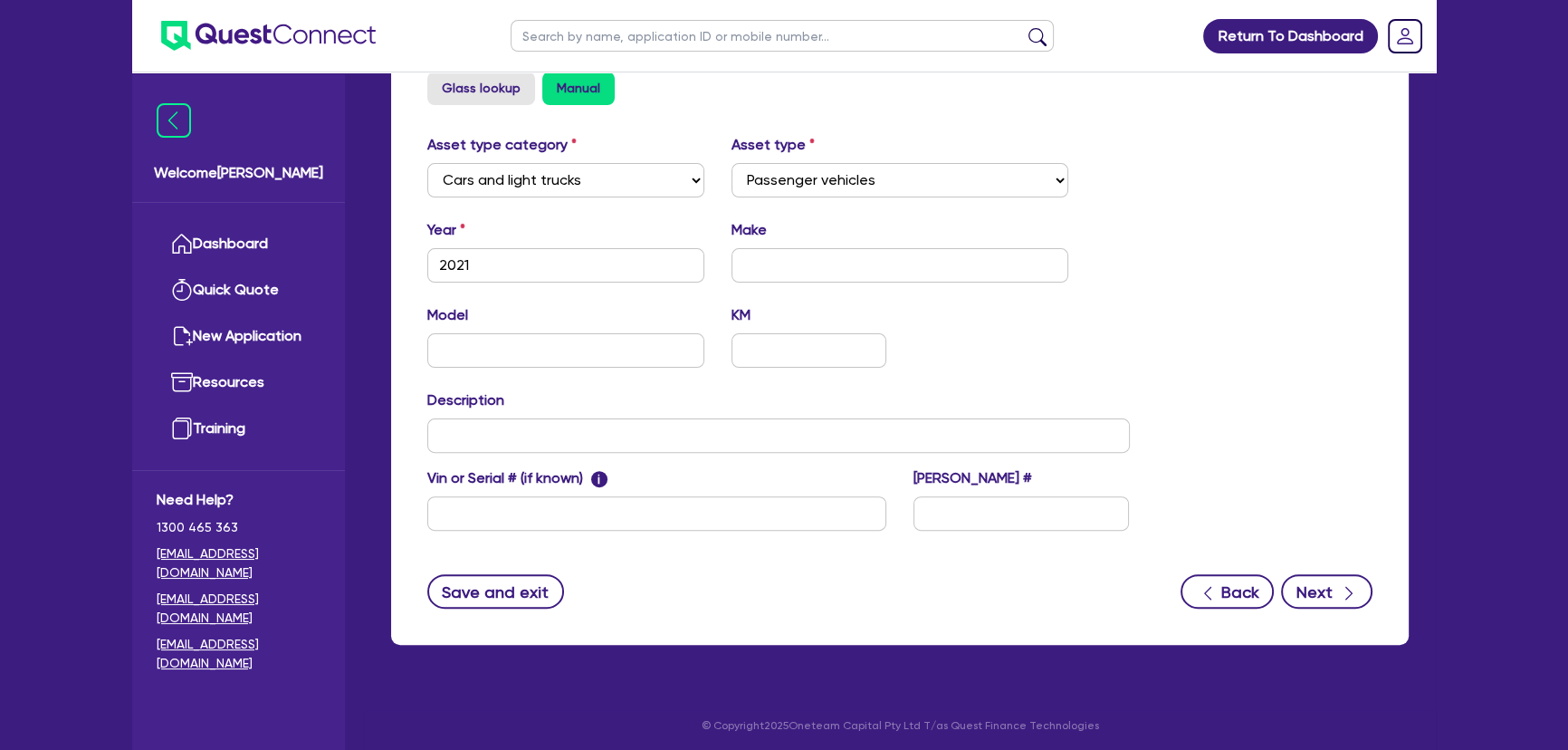
scroll to position [642, 0]
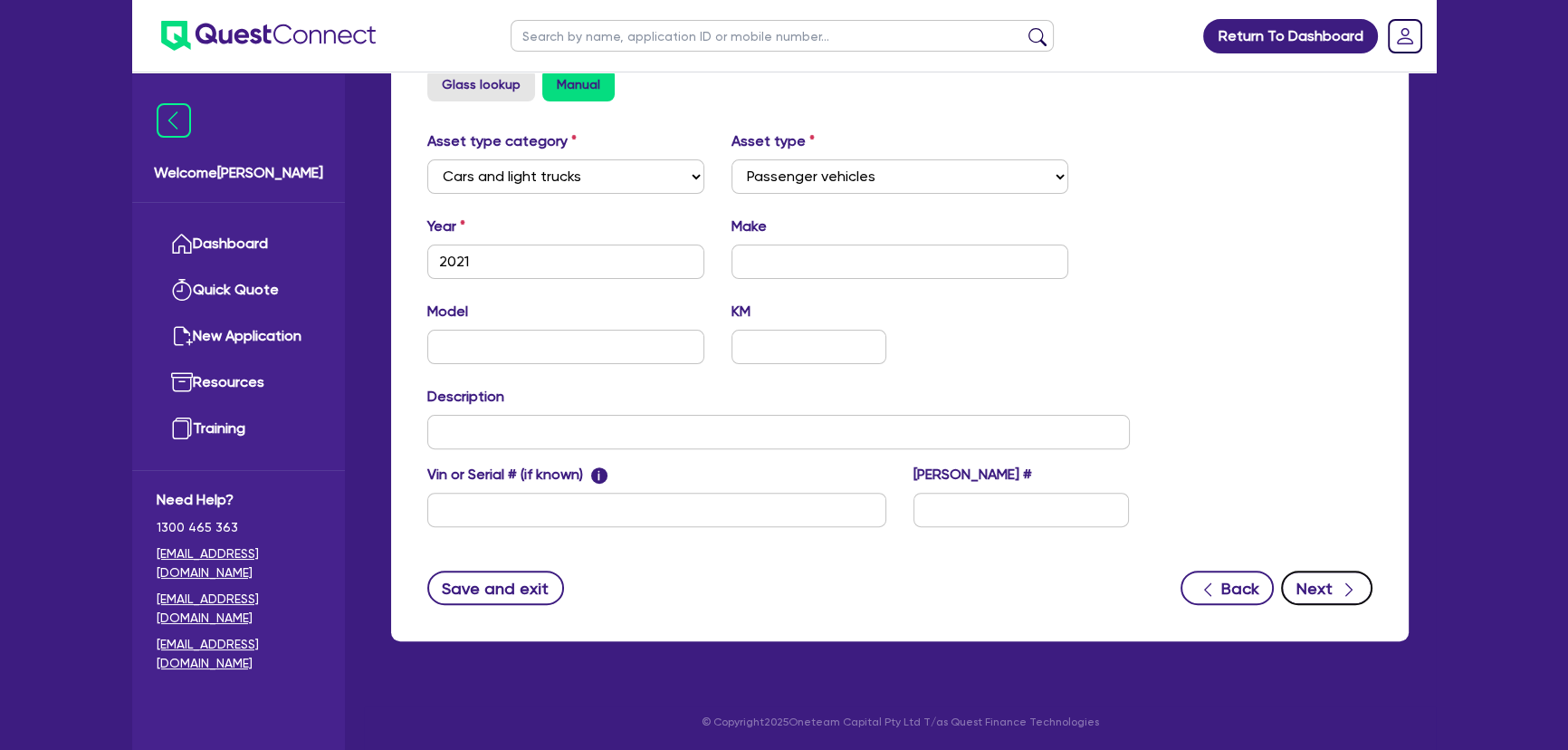
click at [1322, 579] on button "Next" at bounding box center [1326, 588] width 91 height 34
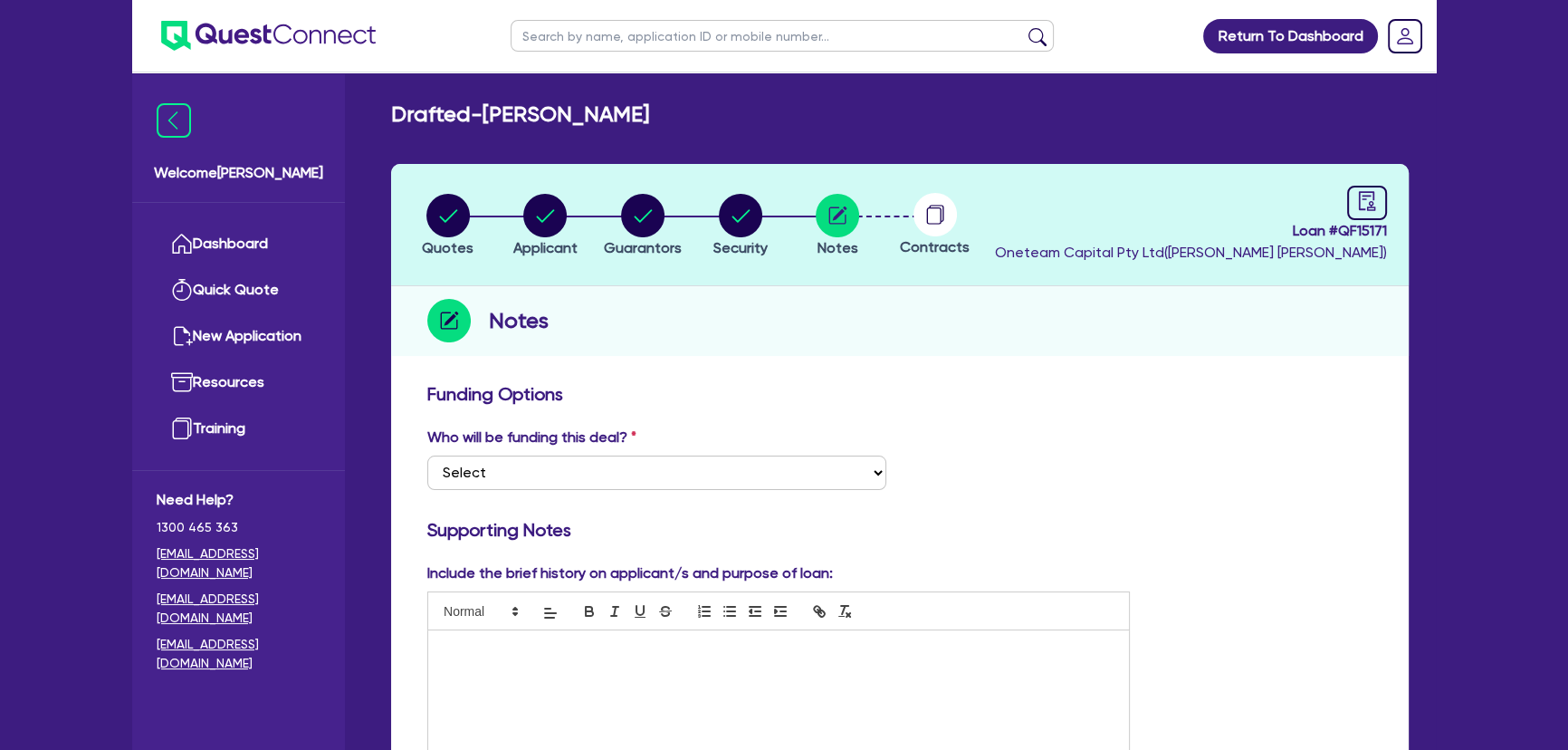
click at [718, 652] on p at bounding box center [777, 648] width 673 height 16
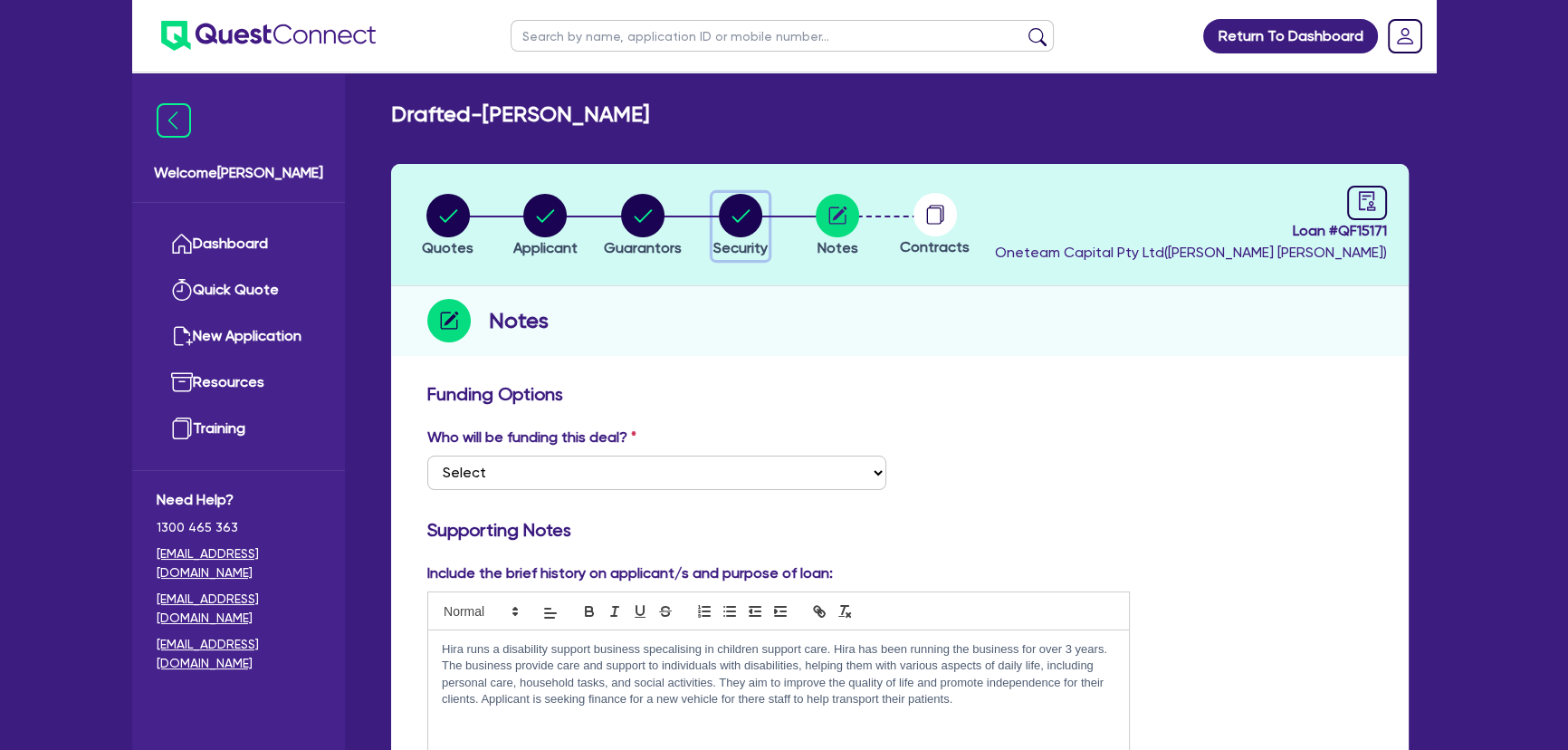
click at [723, 239] on span "Security" at bounding box center [739, 248] width 54 height 17
select select "CARS_AND_LIGHT_TRUCKS"
select select "PASSENGER_VEHICLES"
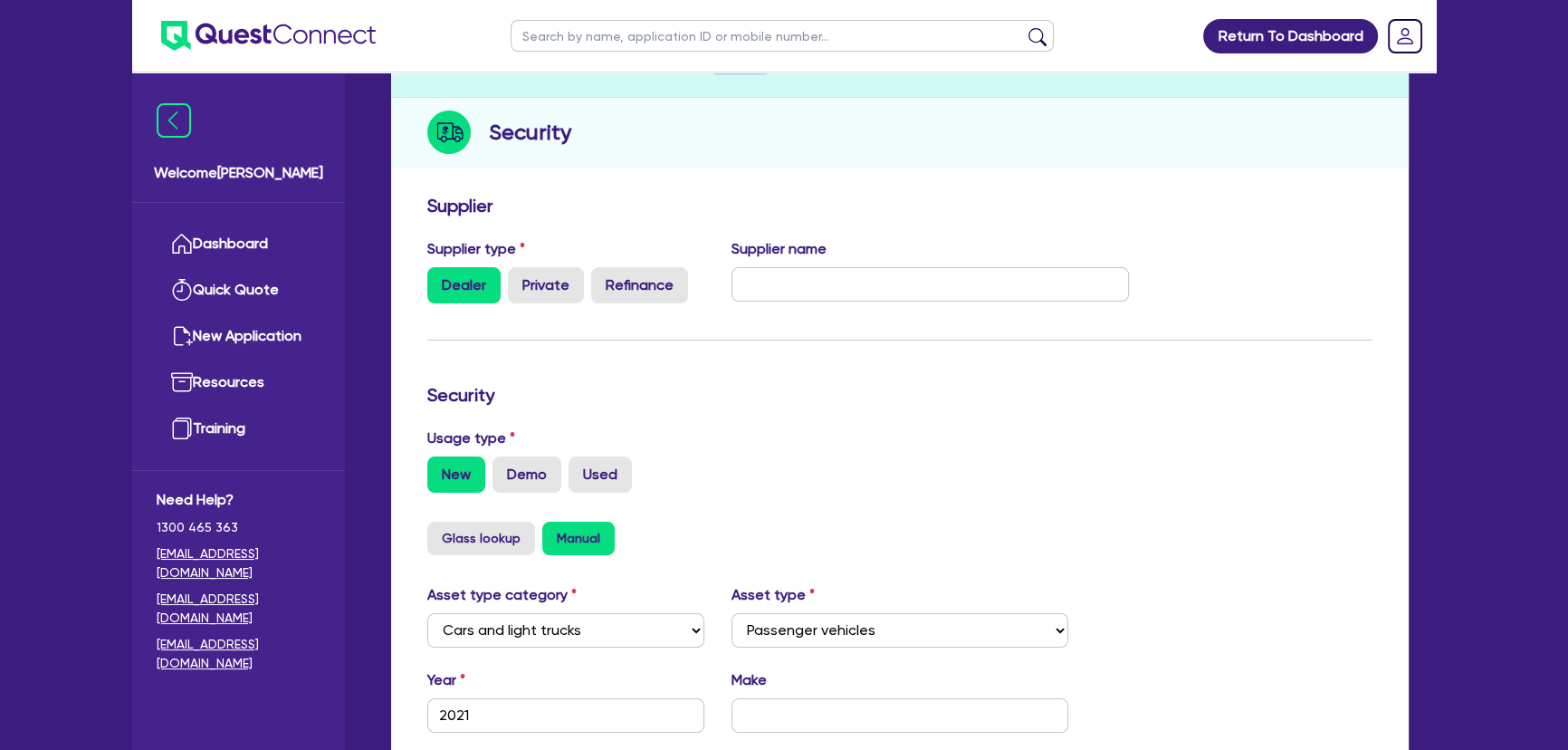
scroll to position [328, 0]
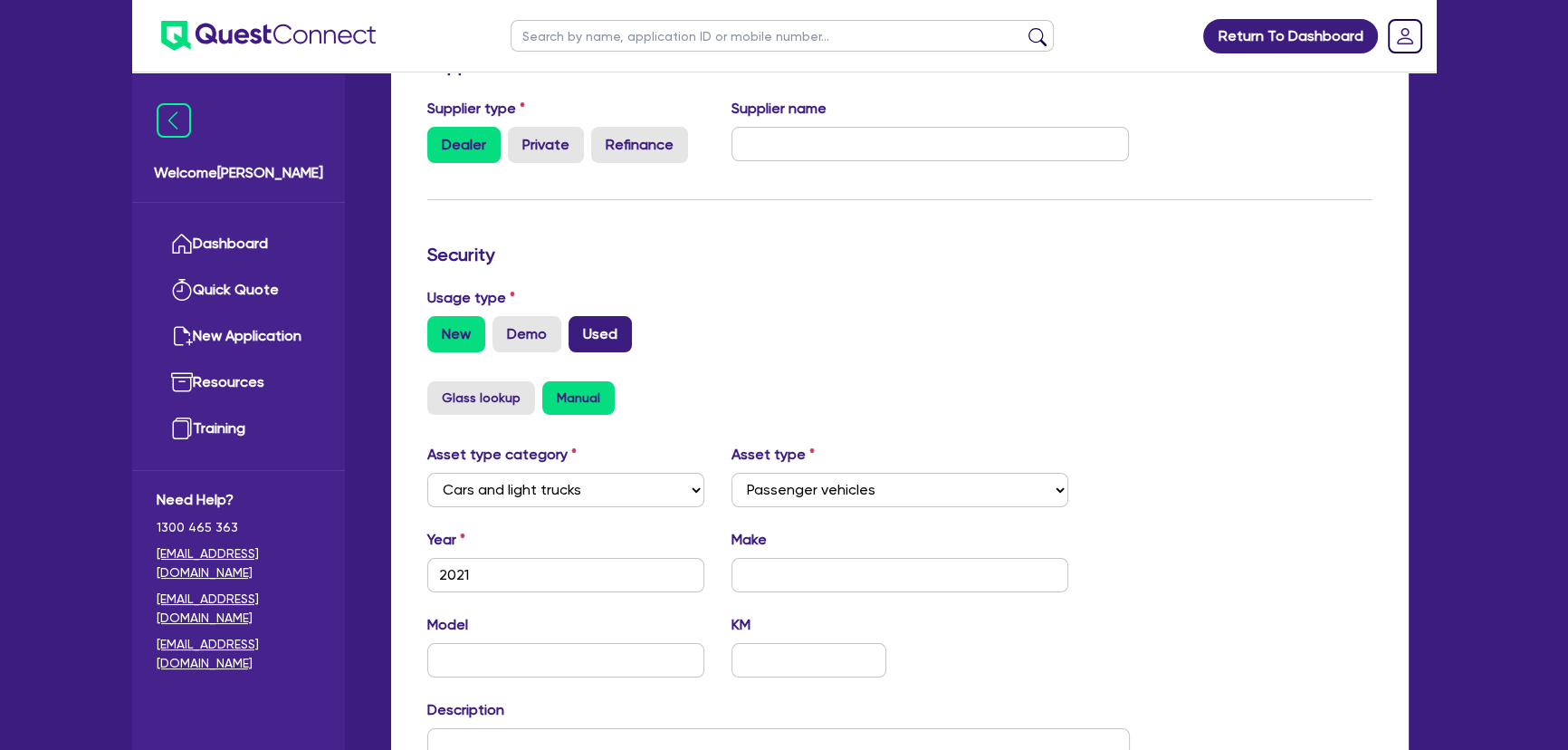
click at [594, 318] on label "Used" at bounding box center [600, 334] width 64 height 36
click at [580, 318] on input "Used" at bounding box center [574, 322] width 11 height 11
radio input "true"
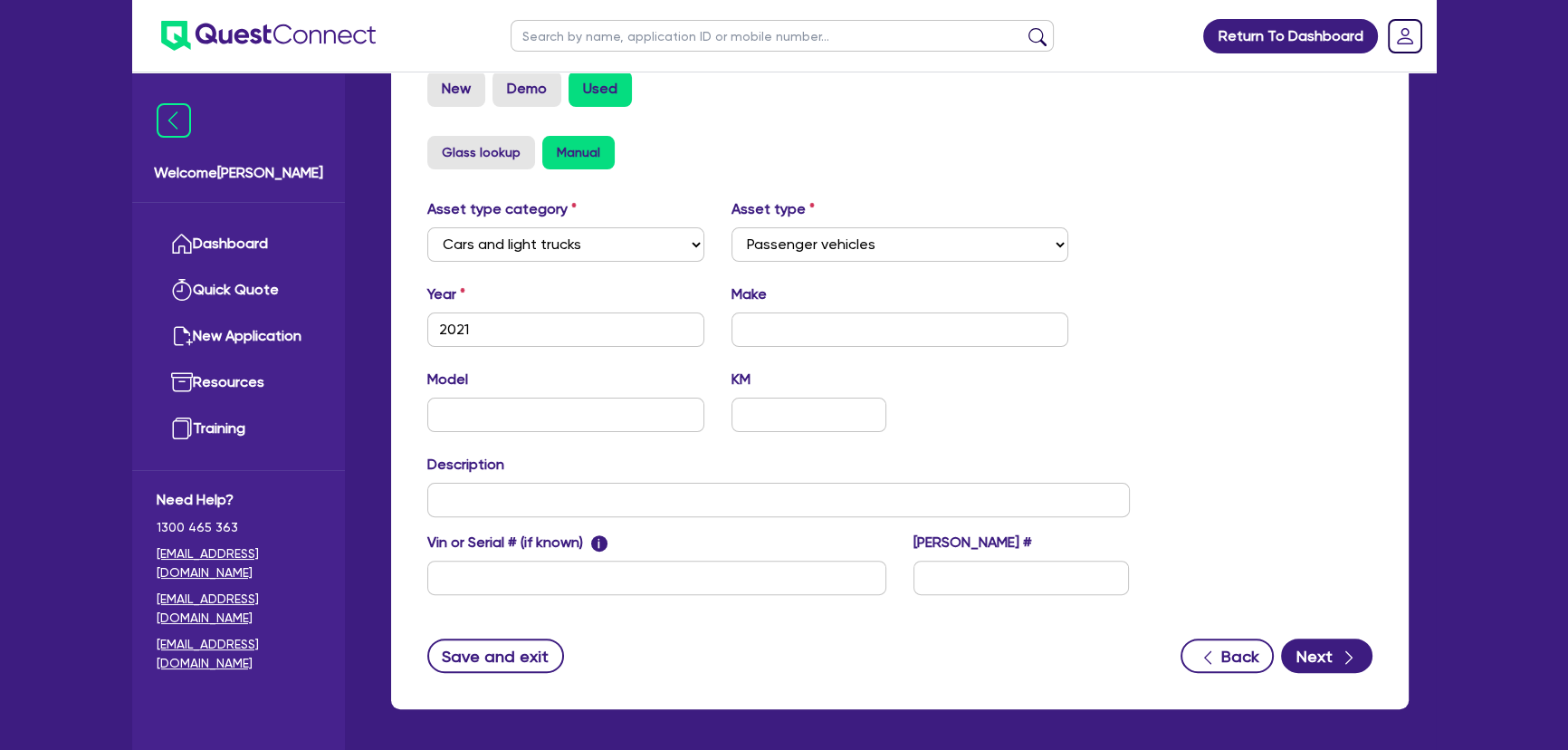
scroll to position [575, 0]
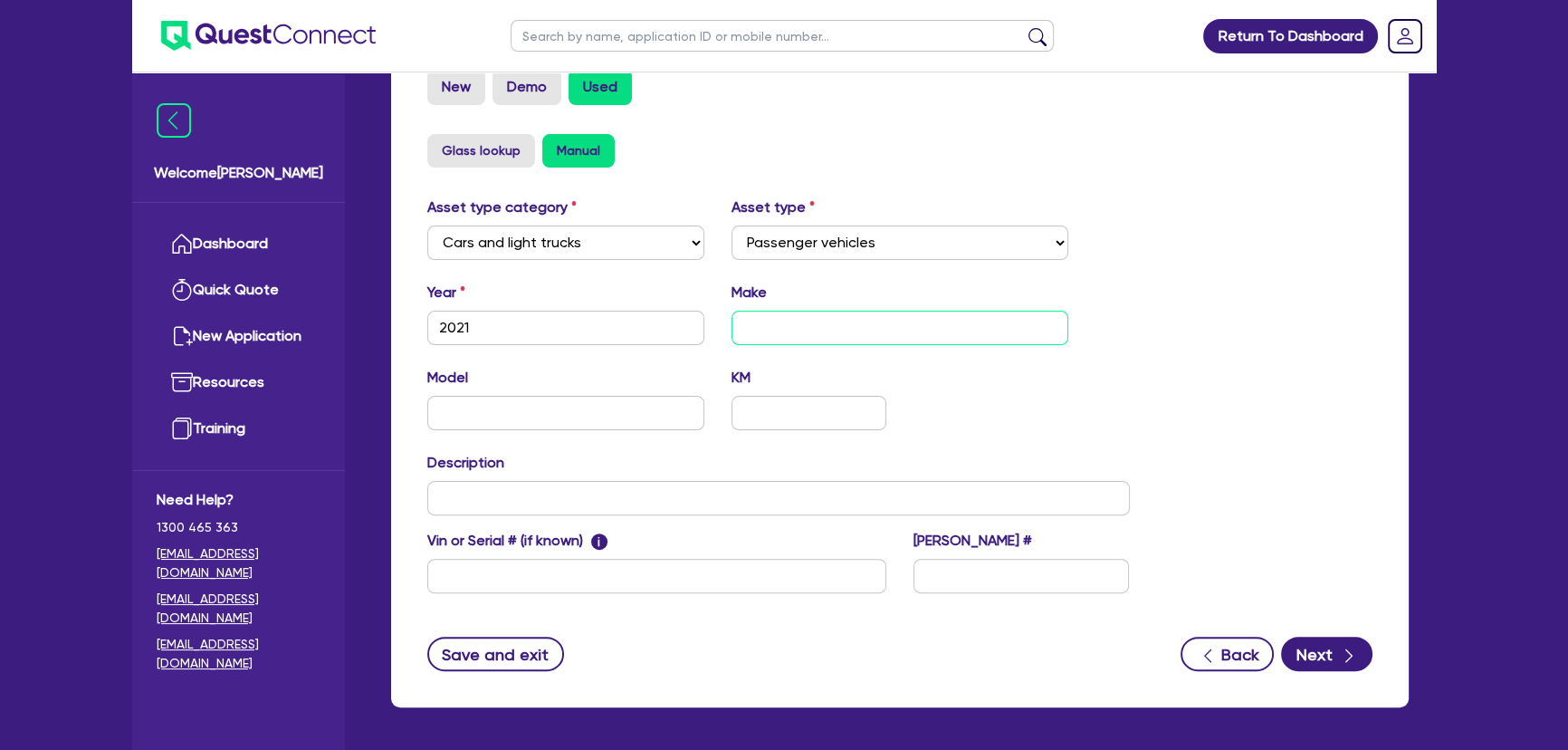
click at [807, 339] on input "text" at bounding box center [900, 328] width 338 height 34
drag, startPoint x: 831, startPoint y: 326, endPoint x: 793, endPoint y: 324, distance: 38.1
click at [793, 324] on input "Toyota Kluga" at bounding box center [900, 328] width 338 height 34
type input "Toyota Kluga"
click at [512, 422] on input "text" at bounding box center [566, 413] width 277 height 34
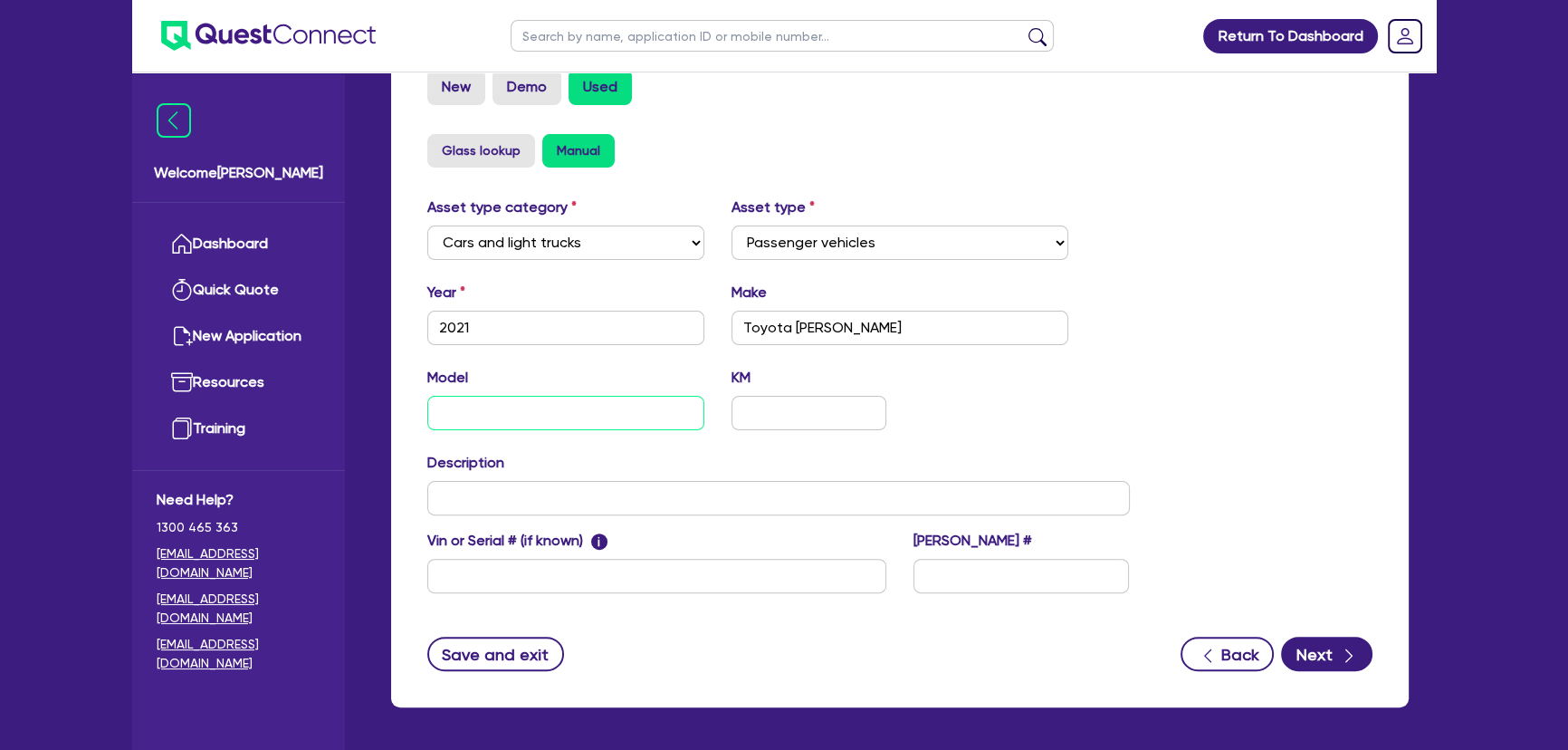
paste input "Kluga"
type input "Kluga"
click at [609, 492] on input "text" at bounding box center [778, 497] width 702 height 34
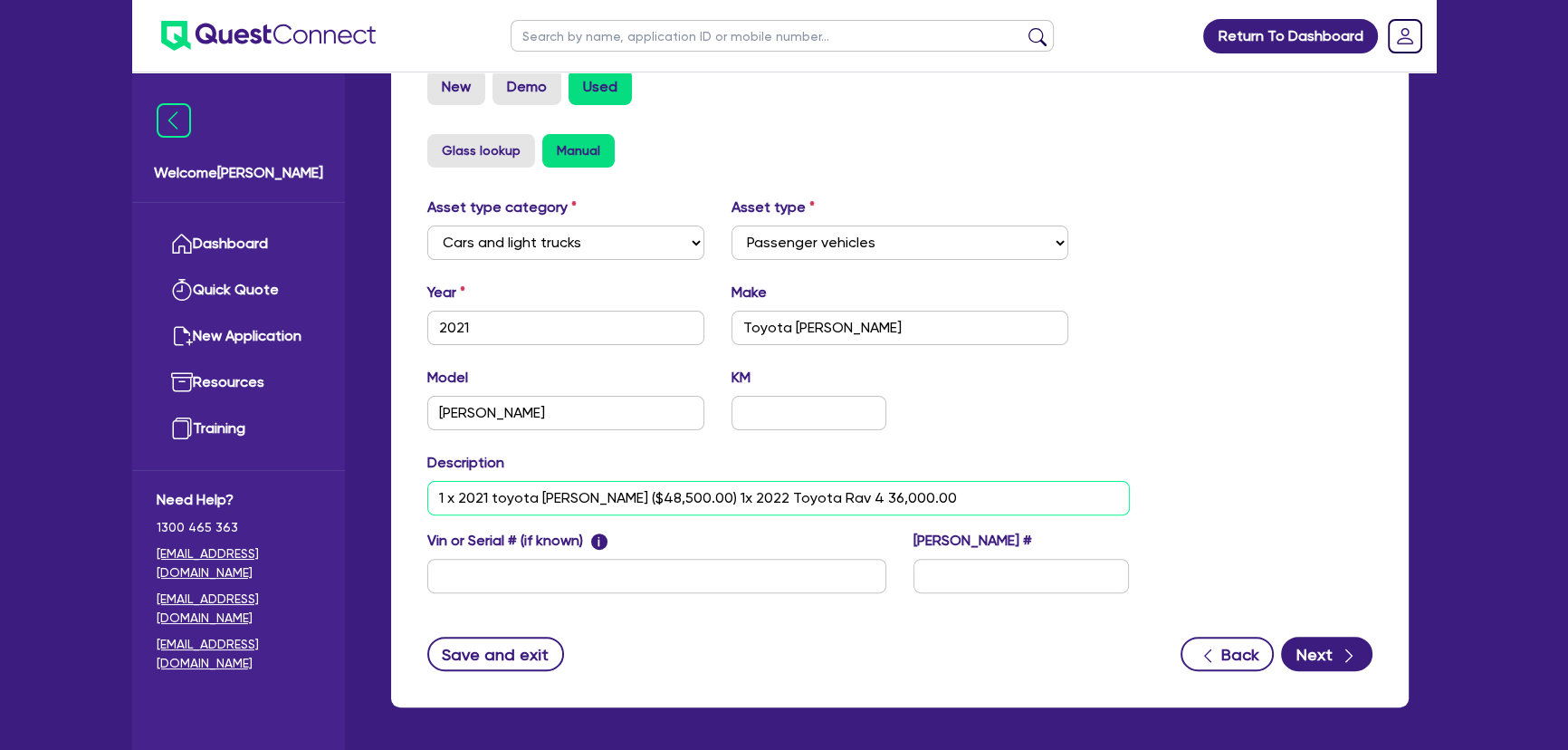
click at [811, 497] on input "1 x 2021 toyota Kluga ($48,500.00) 1x 2022 Toyota Rav 4 36,000.00" at bounding box center [778, 497] width 702 height 34
type input "1 x 2021 toyota Kluga ($48,500.00) 1x 2022 Toyota Rav 4 ($36,000.00)"
click at [978, 438] on div "Model Kluga KM" at bounding box center [778, 405] width 730 height 78
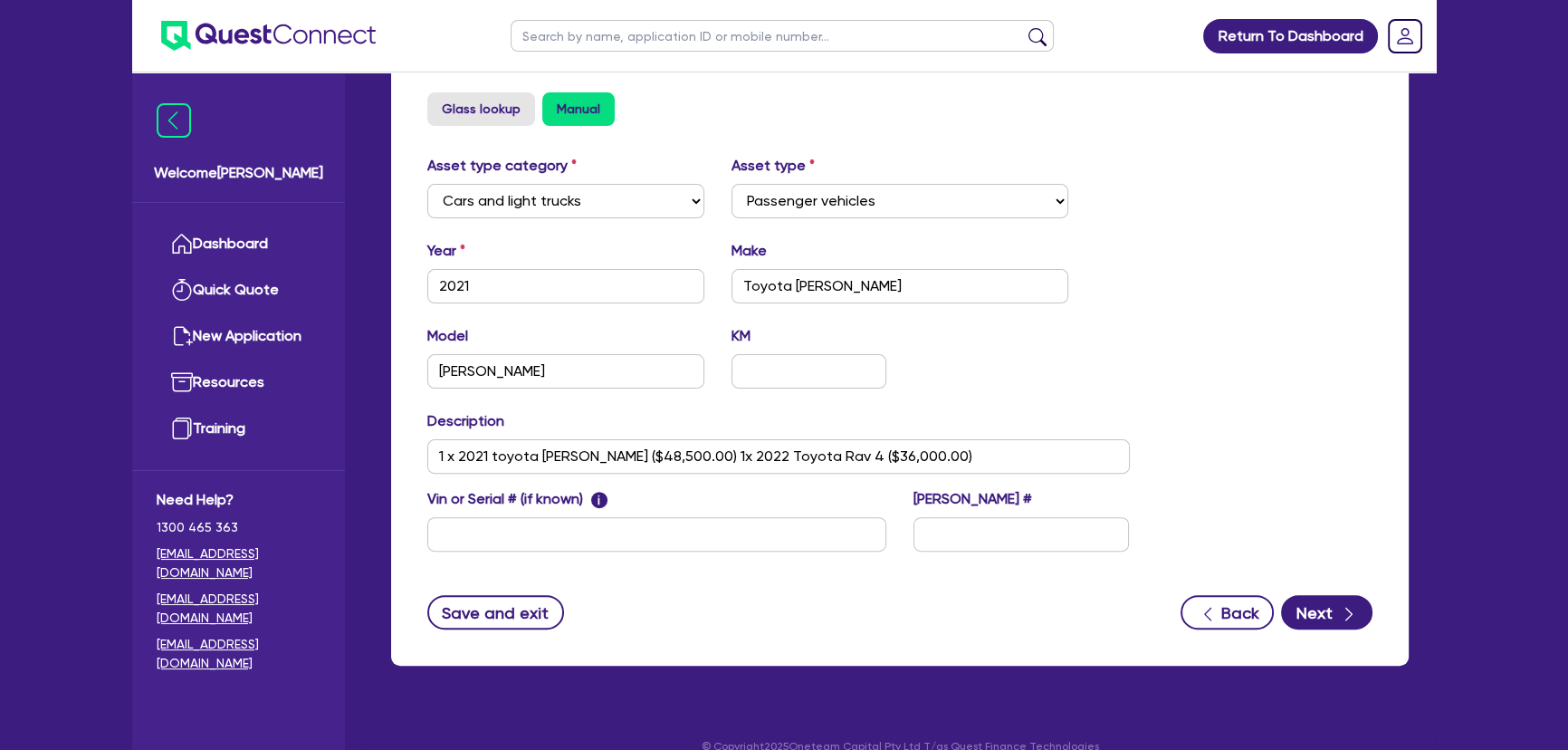
scroll to position [642, 0]
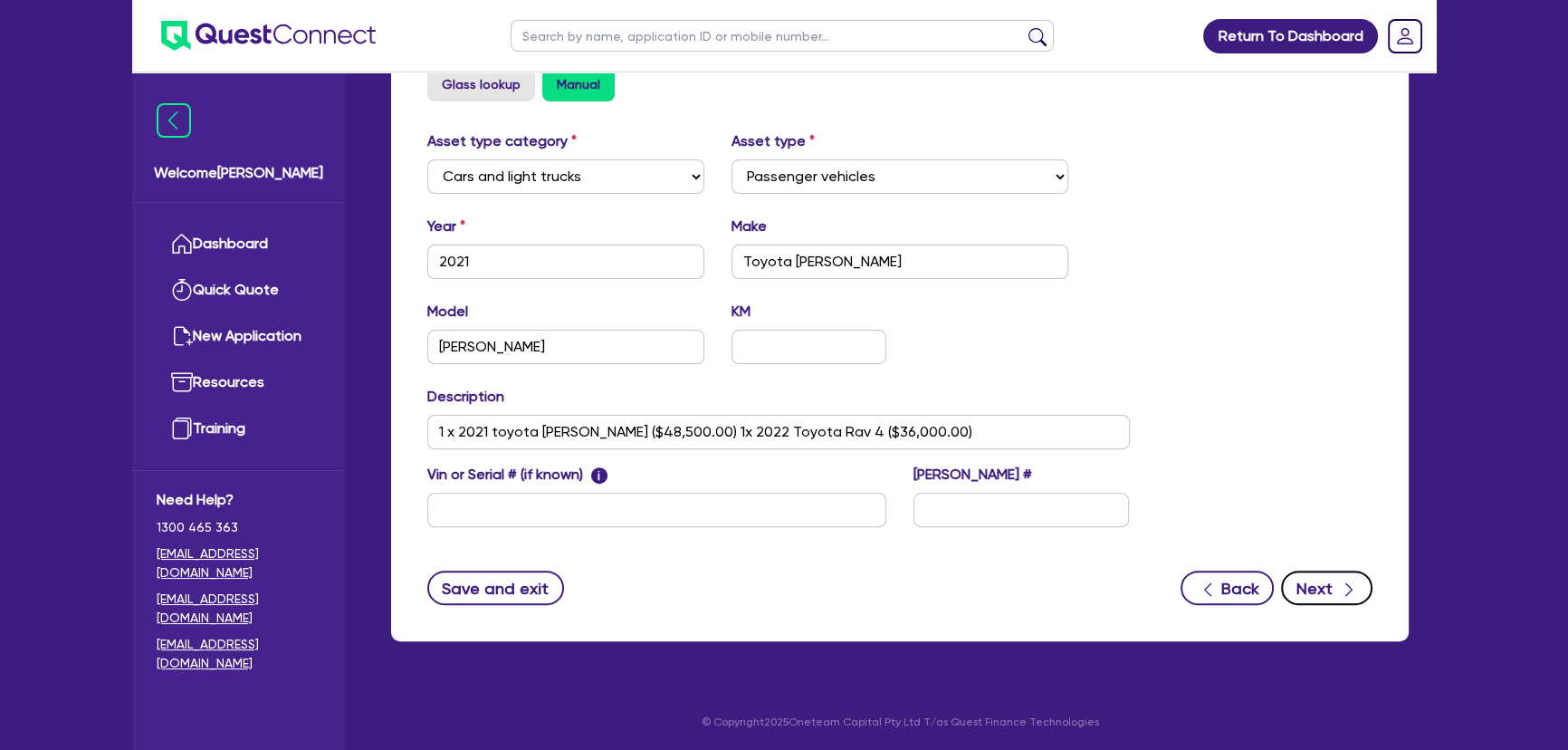
click at [1328, 584] on button "Next" at bounding box center [1326, 588] width 91 height 34
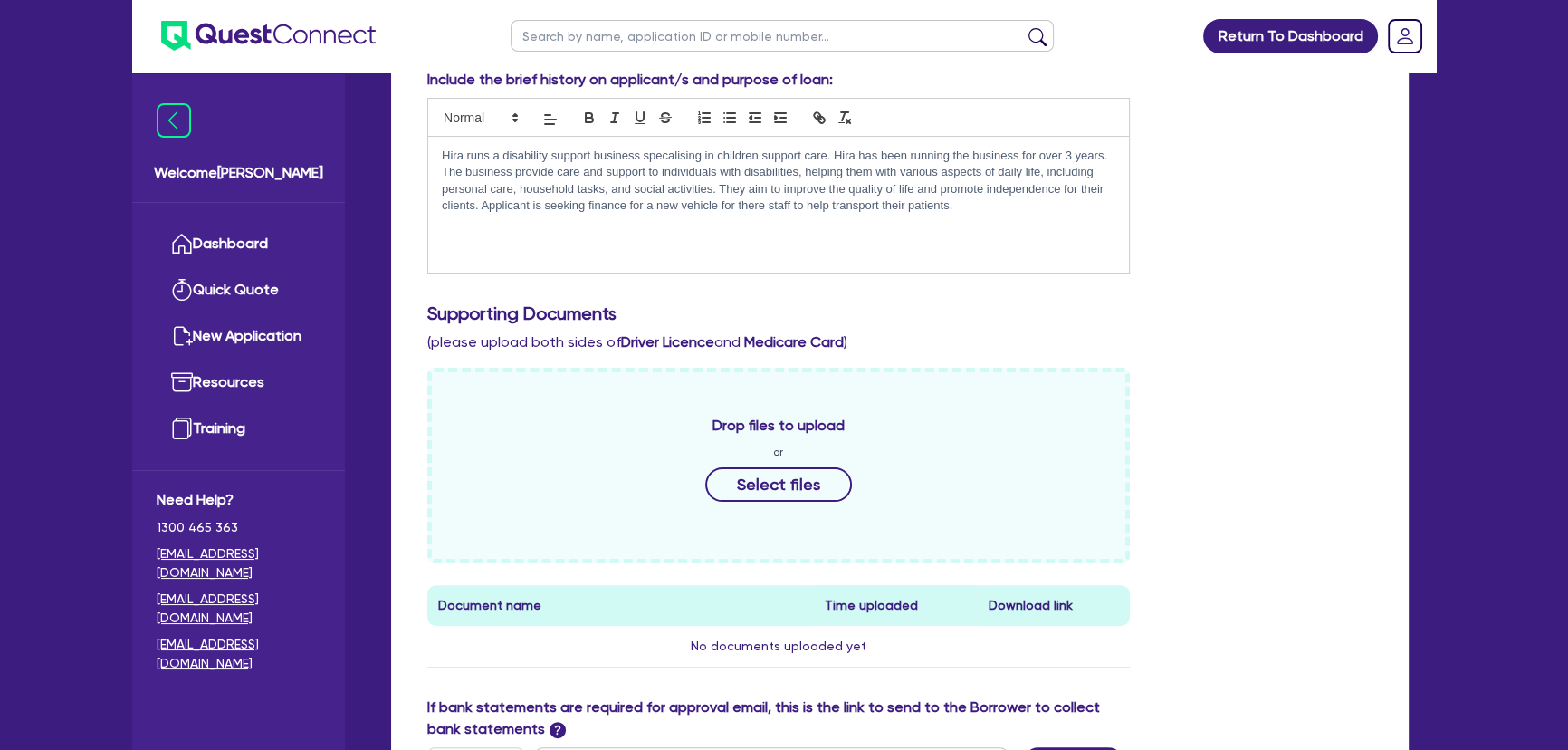
scroll to position [164, 0]
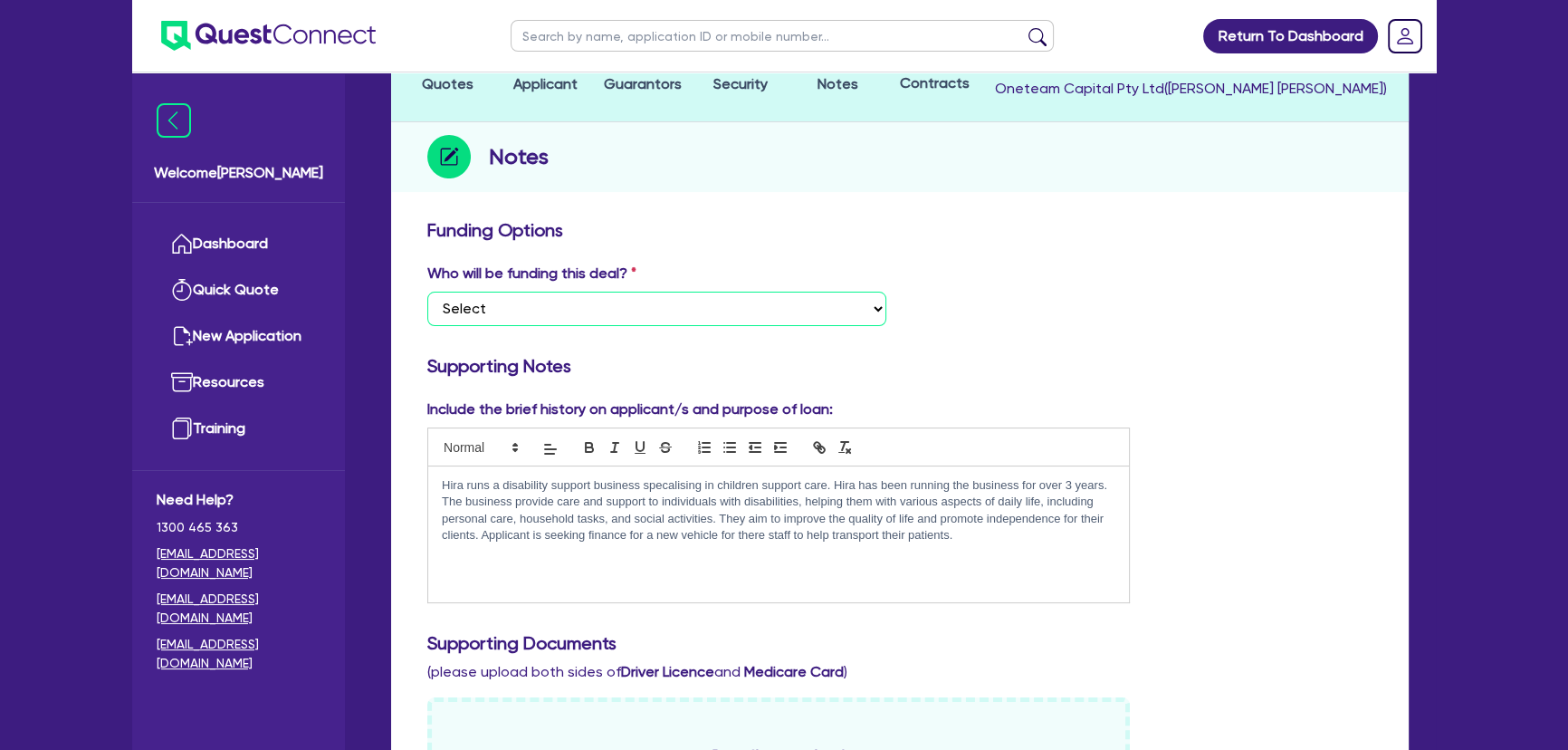
click at [713, 295] on select "Select I want Quest to fund 100% I will fund 100% I will co-fund with Quest Oth…" at bounding box center [656, 309] width 458 height 34
select select "Other"
click at [427, 291] on select "Select I want Quest to fund 100% I will fund 100% I will co-fund with Quest Oth…" at bounding box center [656, 309] width 458 height 34
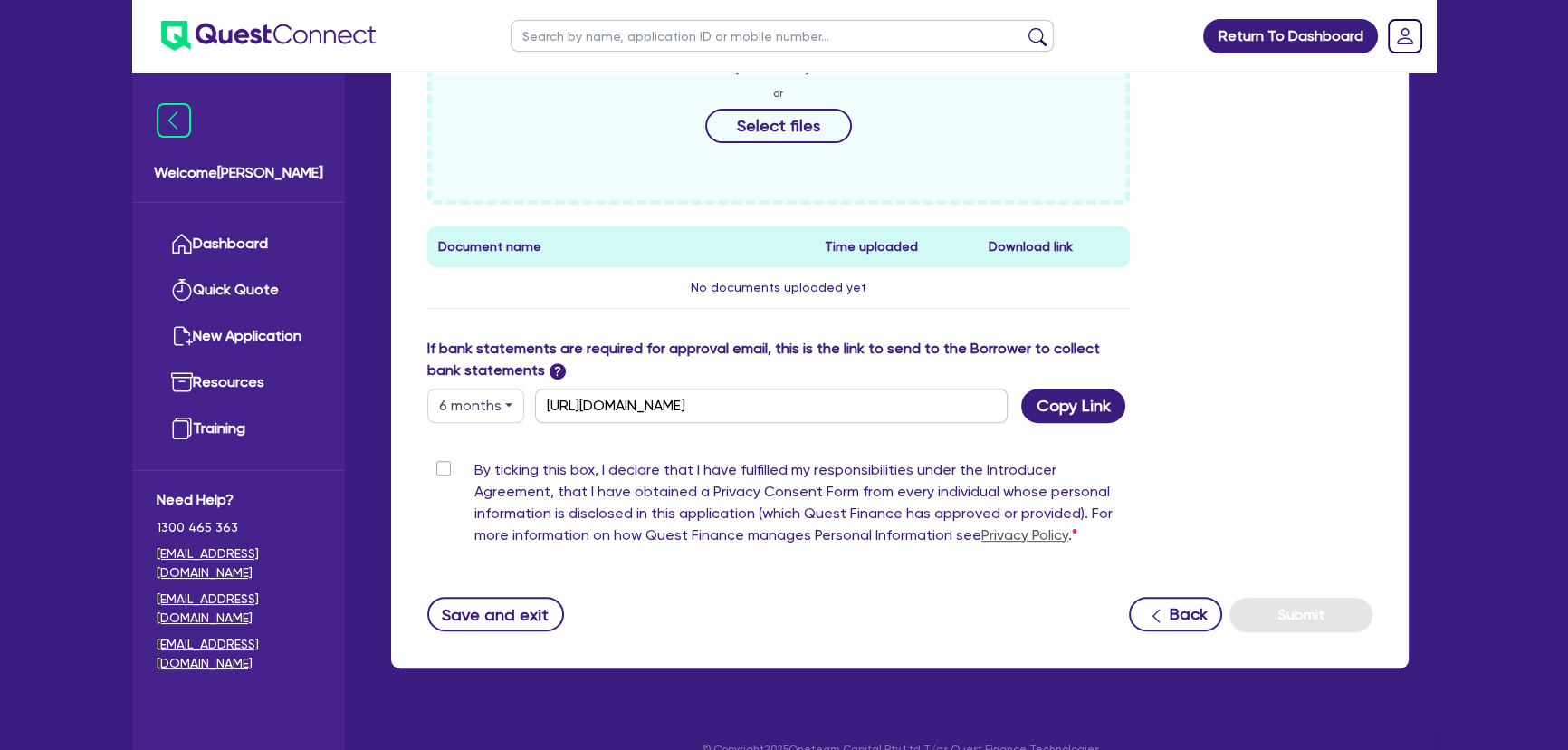
scroll to position [878, 0]
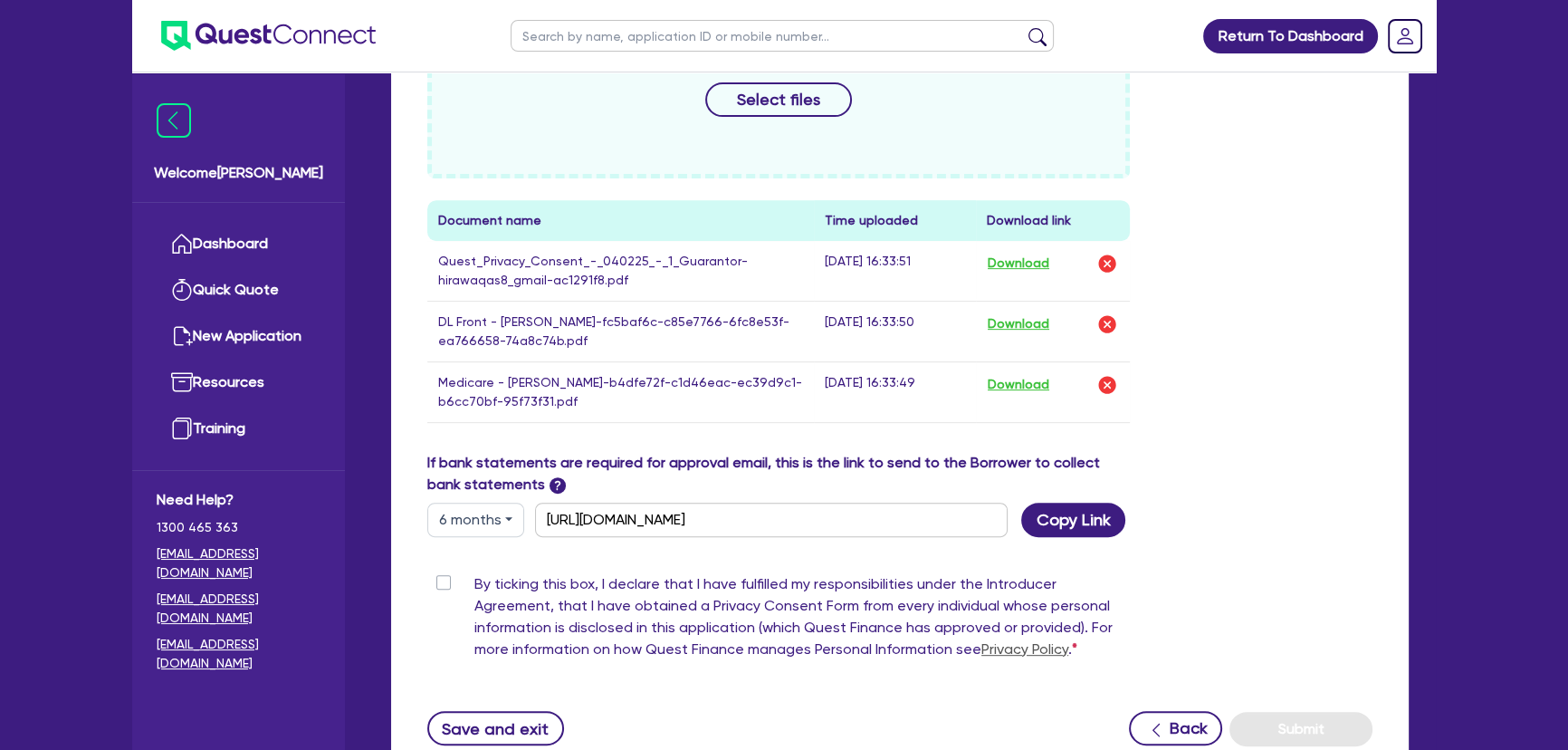
click at [475, 573] on label "By ticking this box, I declare that I have fulfilled my responsibilities under …" at bounding box center [802, 620] width 655 height 94
click at [441, 573] on input "By ticking this box, I declare that I have fulfilled my responsibilities under …" at bounding box center [434, 582] width 14 height 17
checkbox input "true"
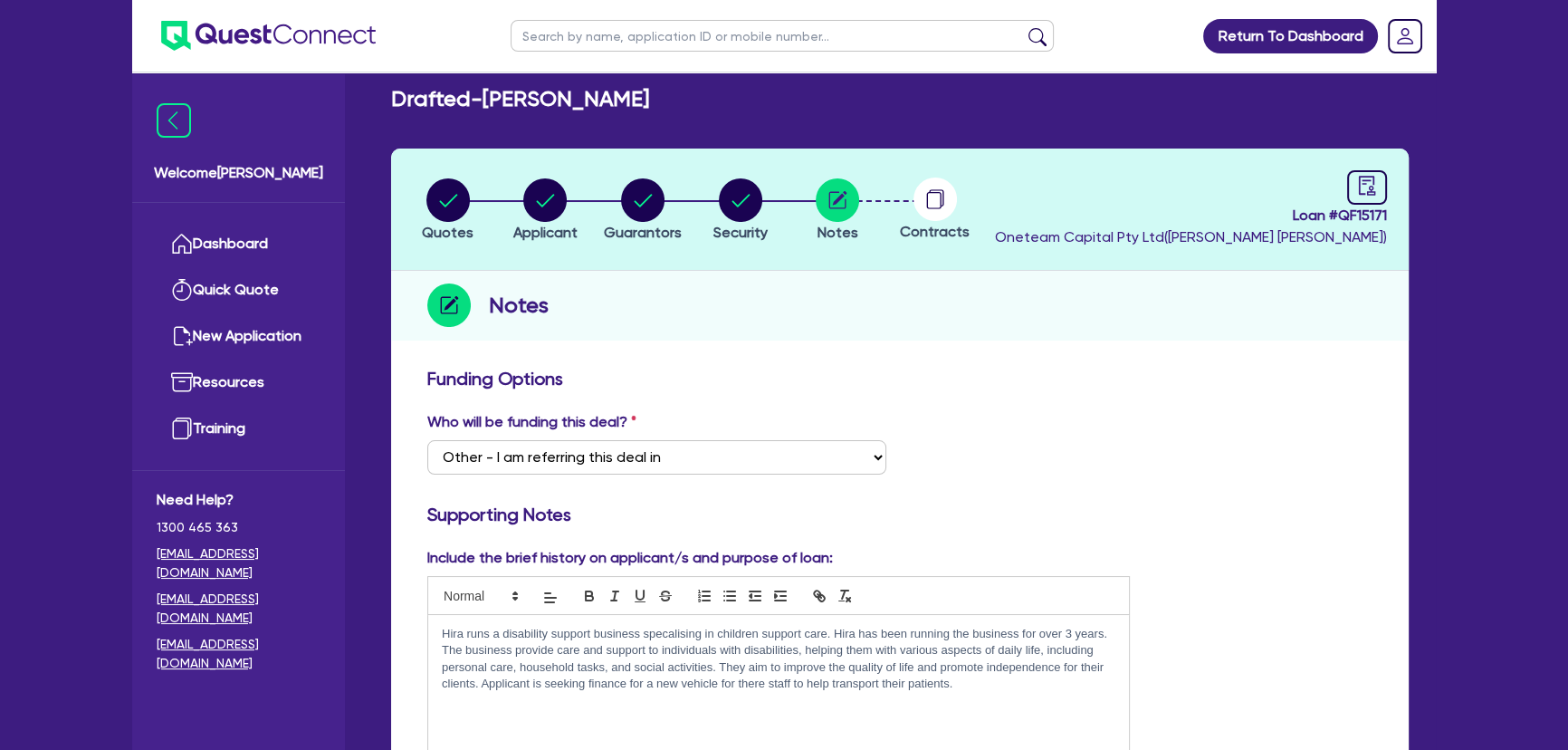
scroll to position [0, 0]
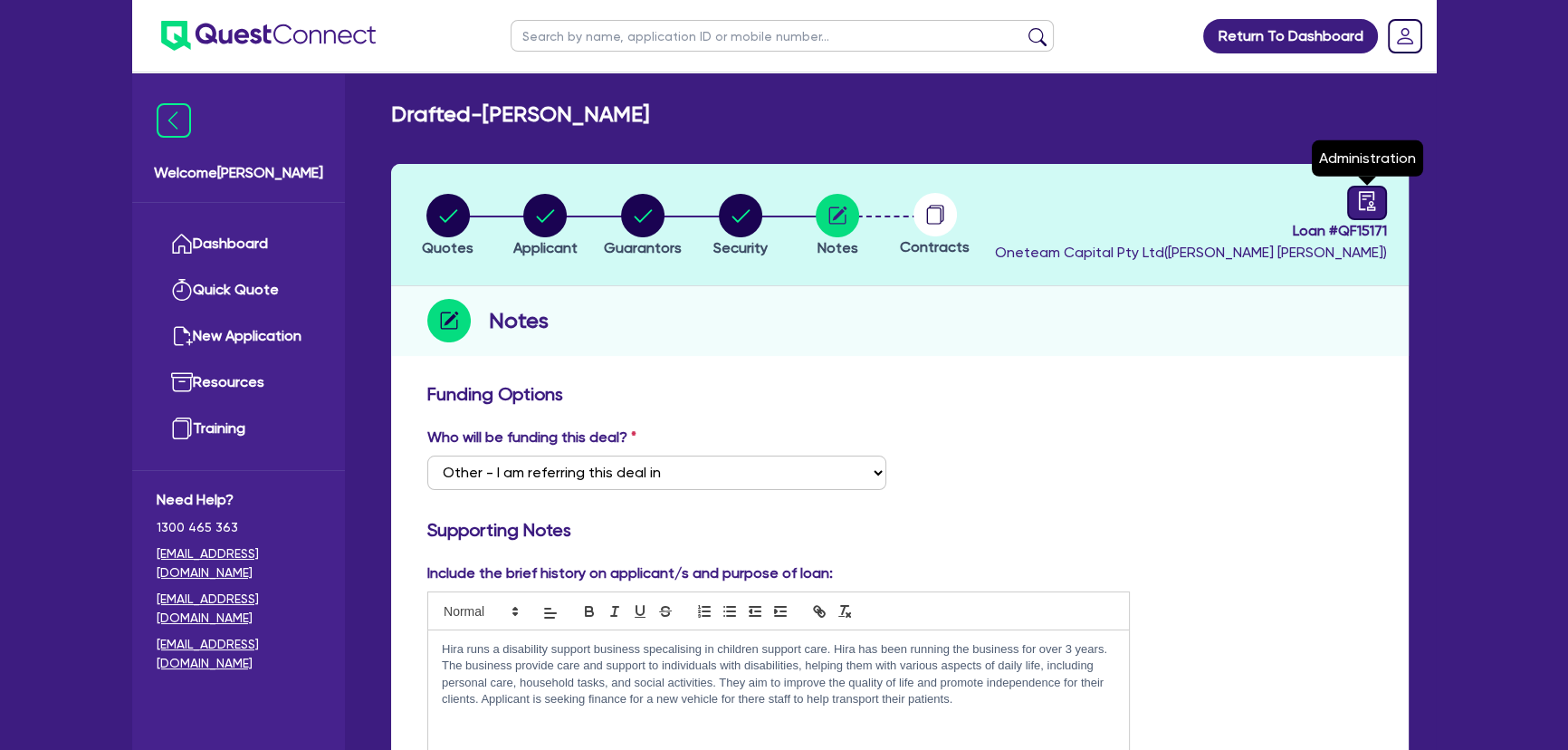
click at [1359, 201] on icon "audit" at bounding box center [1366, 200] width 20 height 20
select select "DRAFTED_NEW"
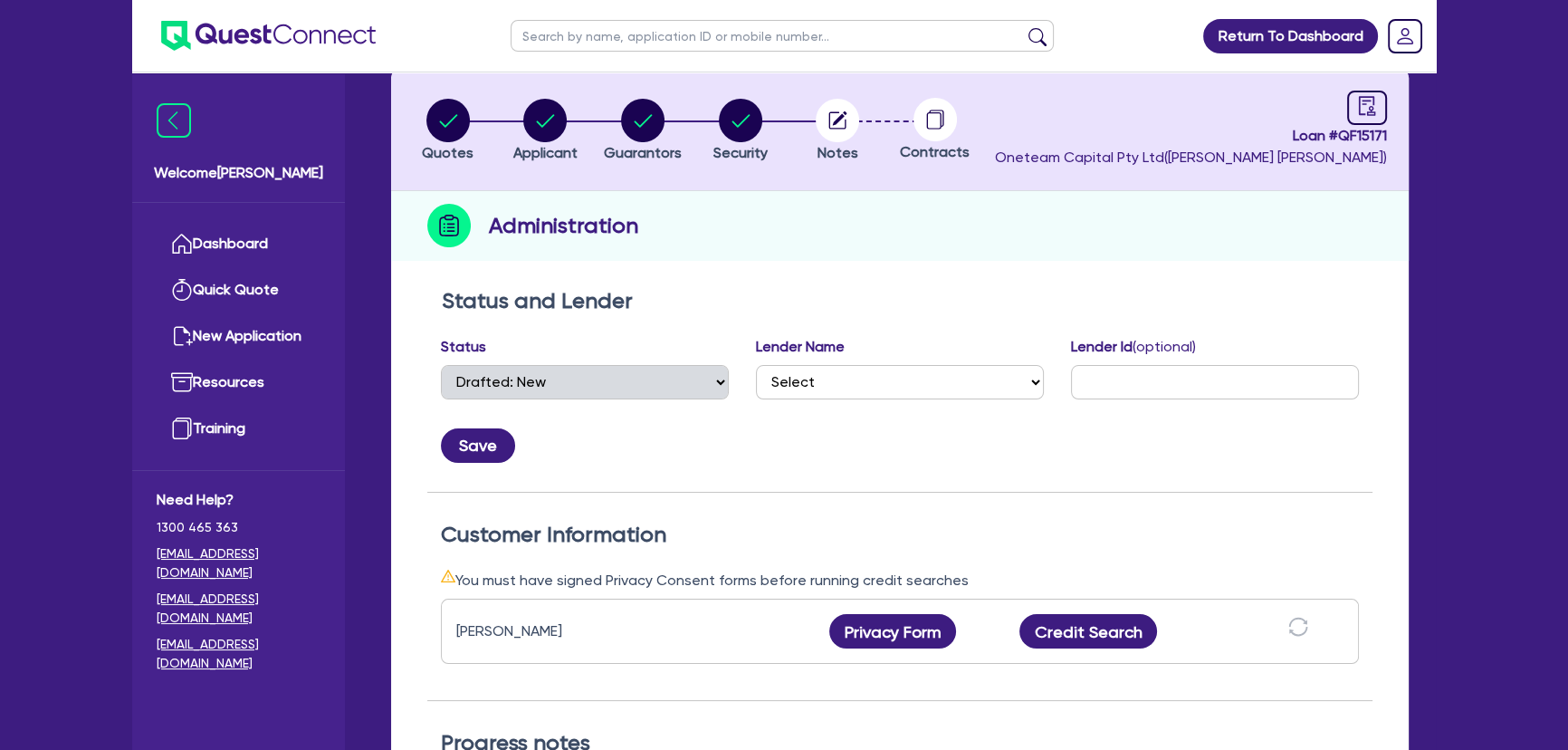
scroll to position [246, 0]
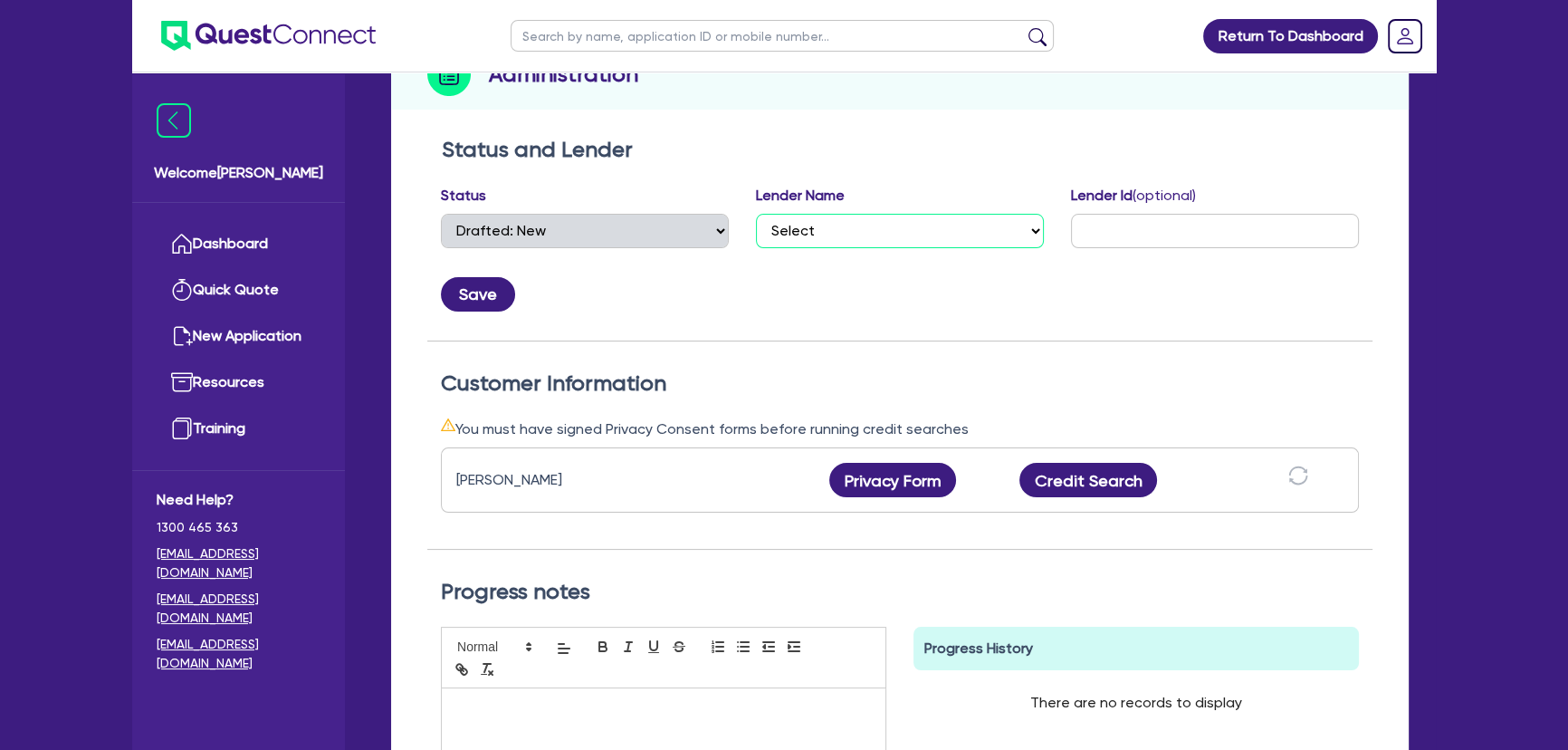
click at [924, 216] on select "Select AAMF AFS Alex Bank Angle Finance Azora Banjo BigStone BOQ Finance Brande…" at bounding box center [899, 231] width 288 height 34
click at [923, 216] on select "Select AAMF AFS Alex Bank Angle Finance Azora Banjo BigStone BOQ Finance Brande…" at bounding box center [899, 231] width 288 height 34
click at [856, 231] on select "Select AAMF AFS Alex Bank Angle Finance Azora Banjo BigStone BOQ Finance Brande…" at bounding box center [899, 231] width 288 height 34
click at [849, 224] on select "Select AAMF AFS Alex Bank Angle Finance Azora Banjo BigStone BOQ Finance Brande…" at bounding box center [899, 231] width 288 height 34
click at [849, 222] on select "Select AAMF AFS Alex Bank Angle Finance Azora Banjo BigStone BOQ Finance Brande…" at bounding box center [899, 231] width 288 height 34
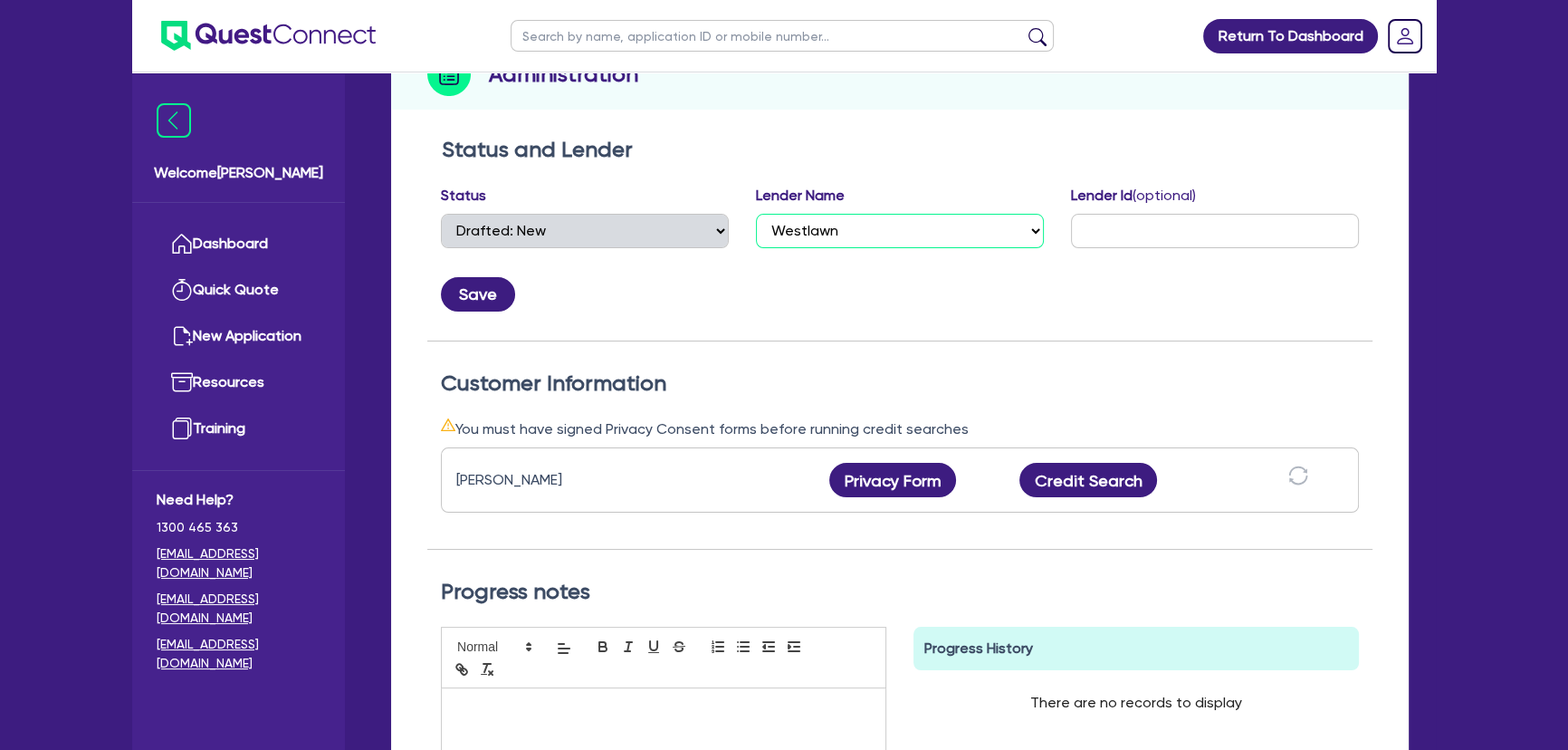
click at [849, 222] on select "Select AAMF AFS Alex Bank Angle Finance Azora Banjo BigStone BOQ Finance Brande…" at bounding box center [899, 231] width 288 height 34
select select "Westpac"
click at [756, 214] on select "Select AAMF AFS Alex Bank Angle Finance Azora Banjo BigStone BOQ Finance Brande…" at bounding box center [899, 231] width 288 height 34
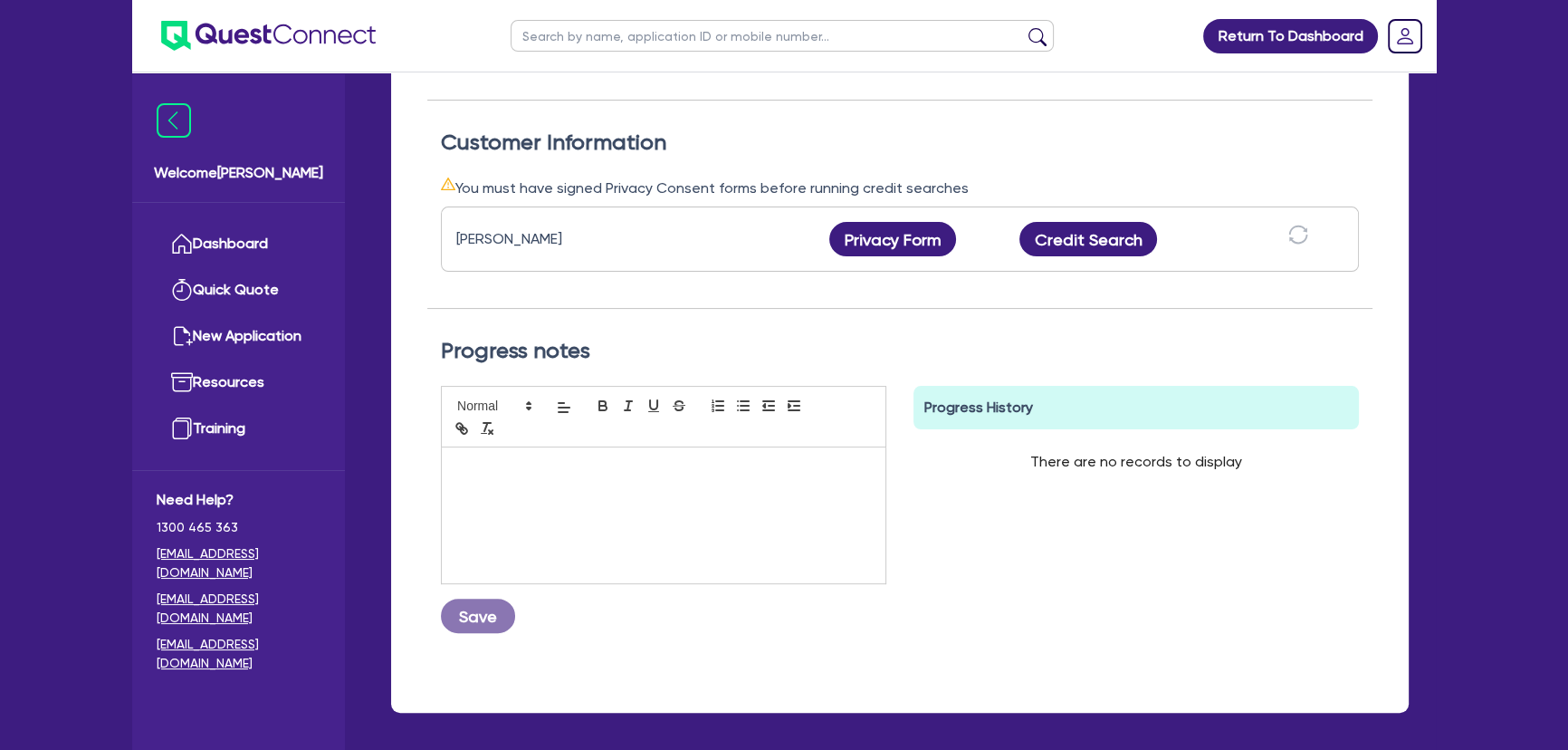
scroll to position [558, 0]
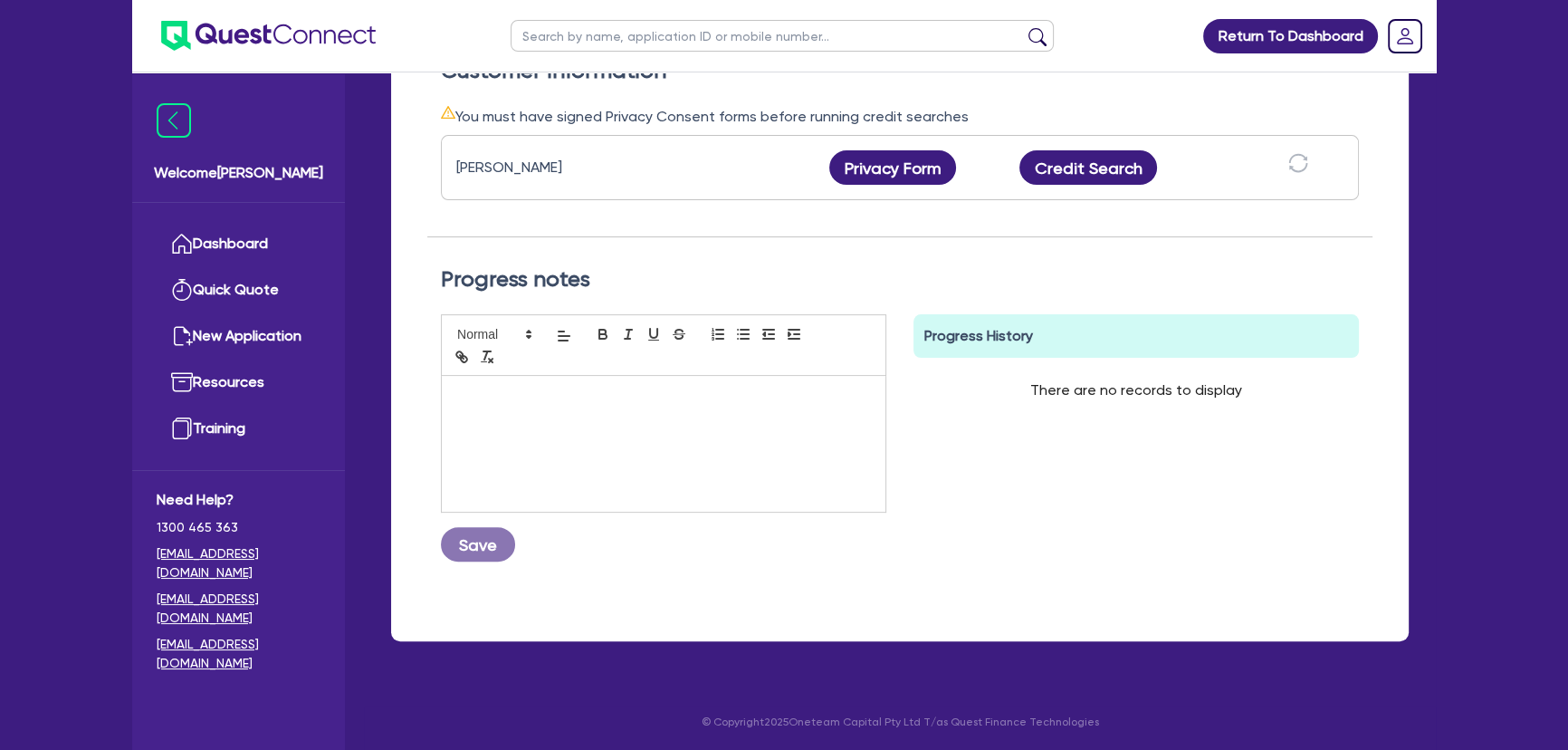
click at [631, 426] on div at bounding box center [663, 443] width 443 height 136
click at [483, 543] on button "Save" at bounding box center [477, 544] width 74 height 34
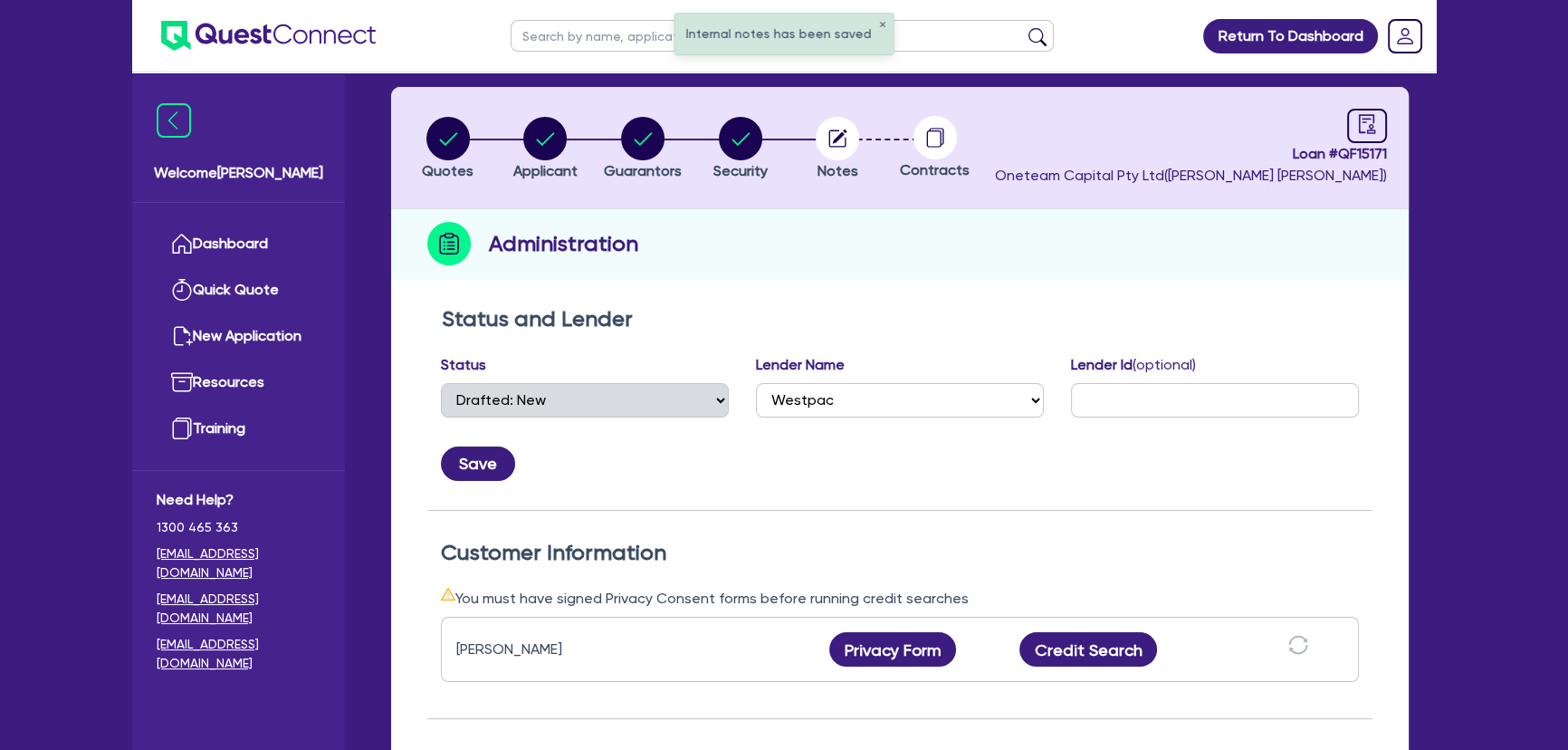
scroll to position [0, 0]
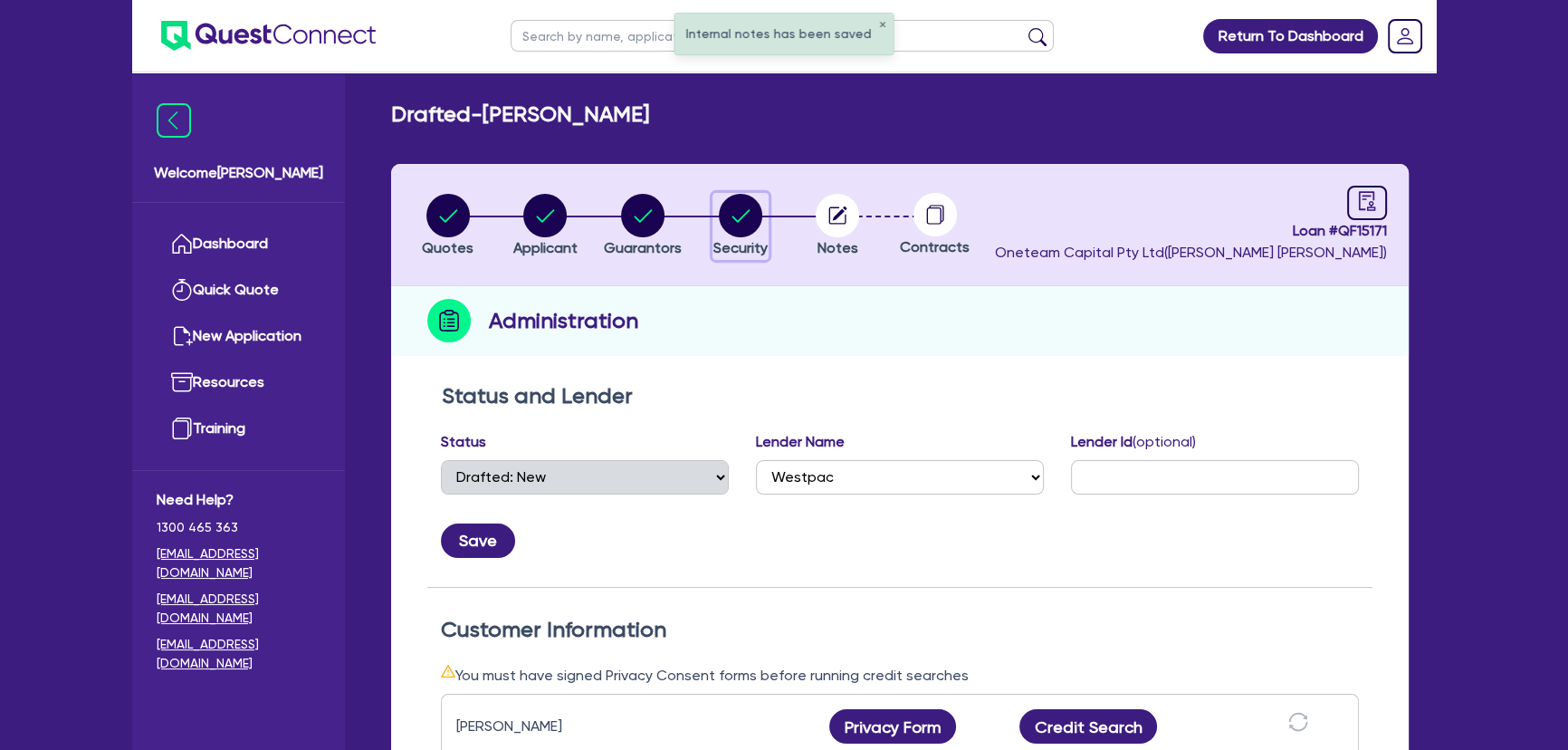
click at [748, 216] on circle "button" at bounding box center [740, 216] width 44 height 44
select select "CARS_AND_LIGHT_TRUCKS"
select select "PASSENGER_VEHICLES"
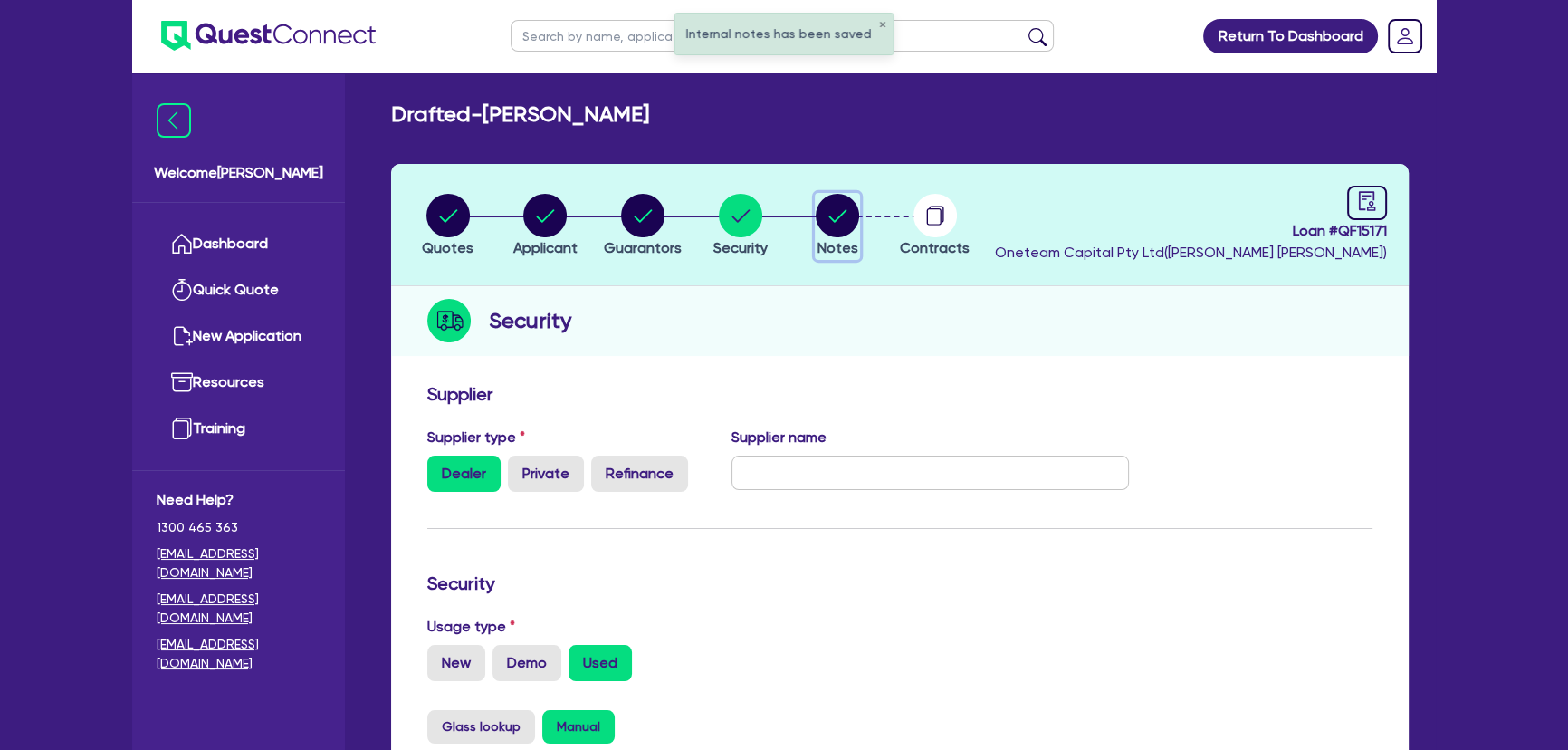
click at [845, 235] on button "Notes" at bounding box center [837, 226] width 46 height 67
select select "Other"
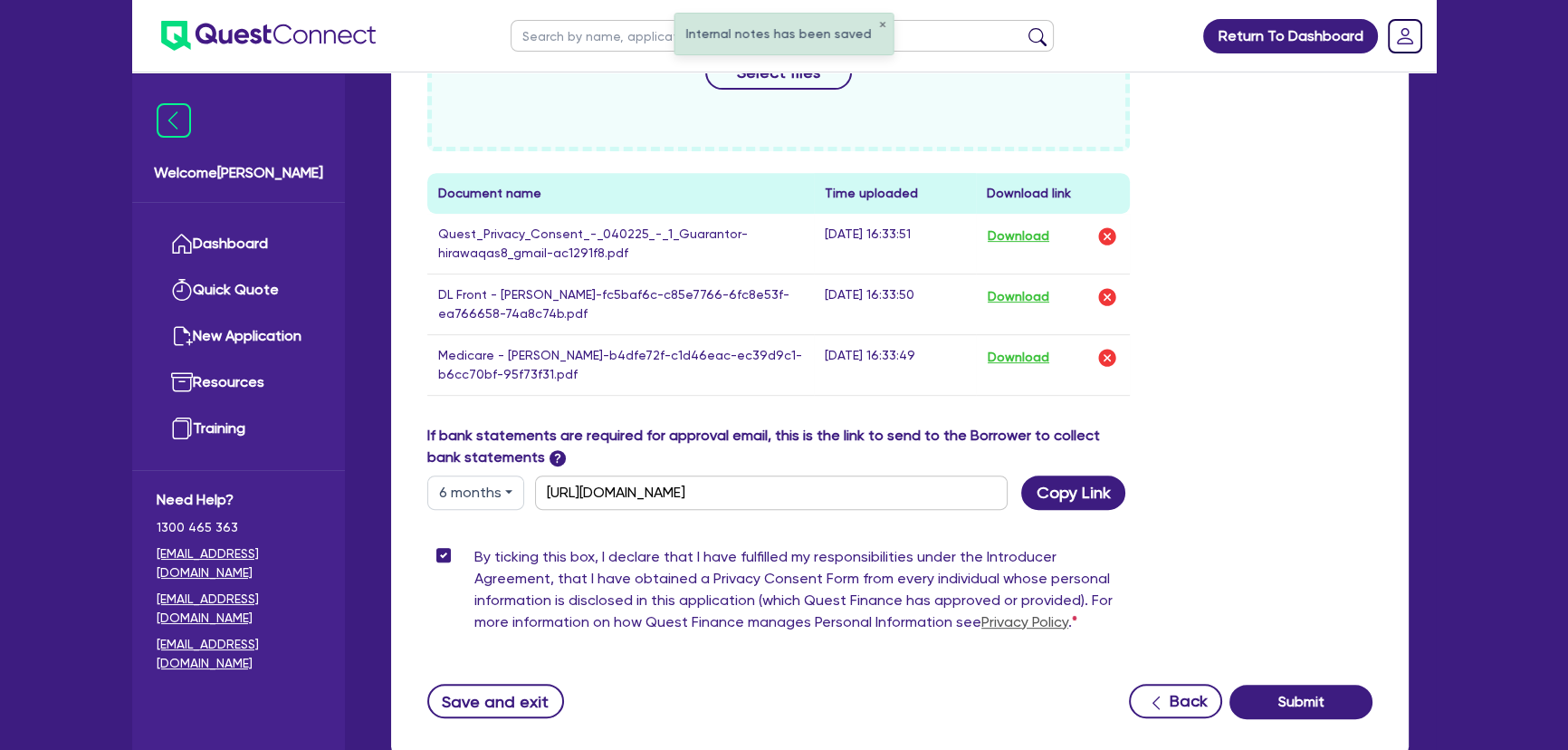
scroll to position [1020, 0]
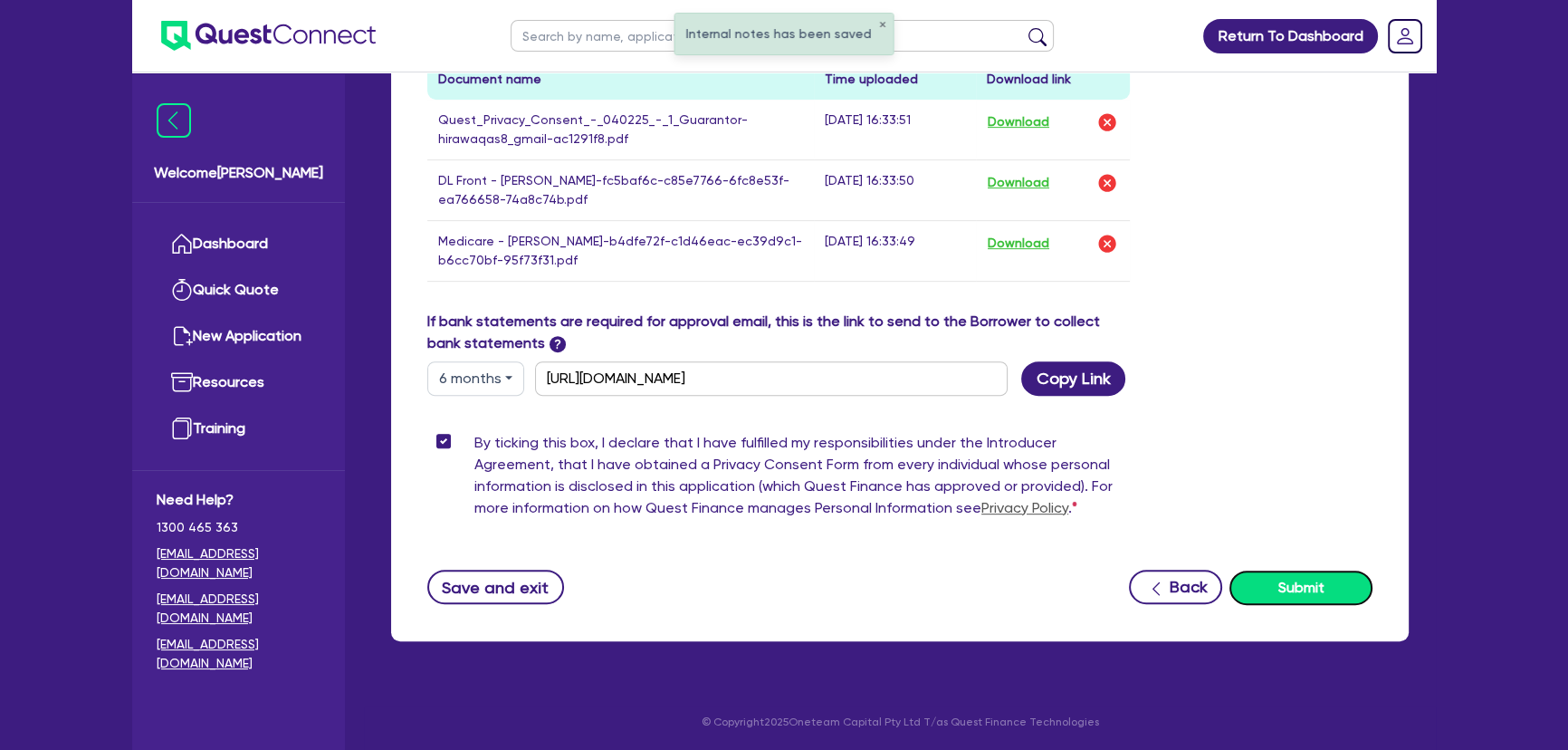
click at [1277, 581] on button "Submit" at bounding box center [1300, 588] width 143 height 34
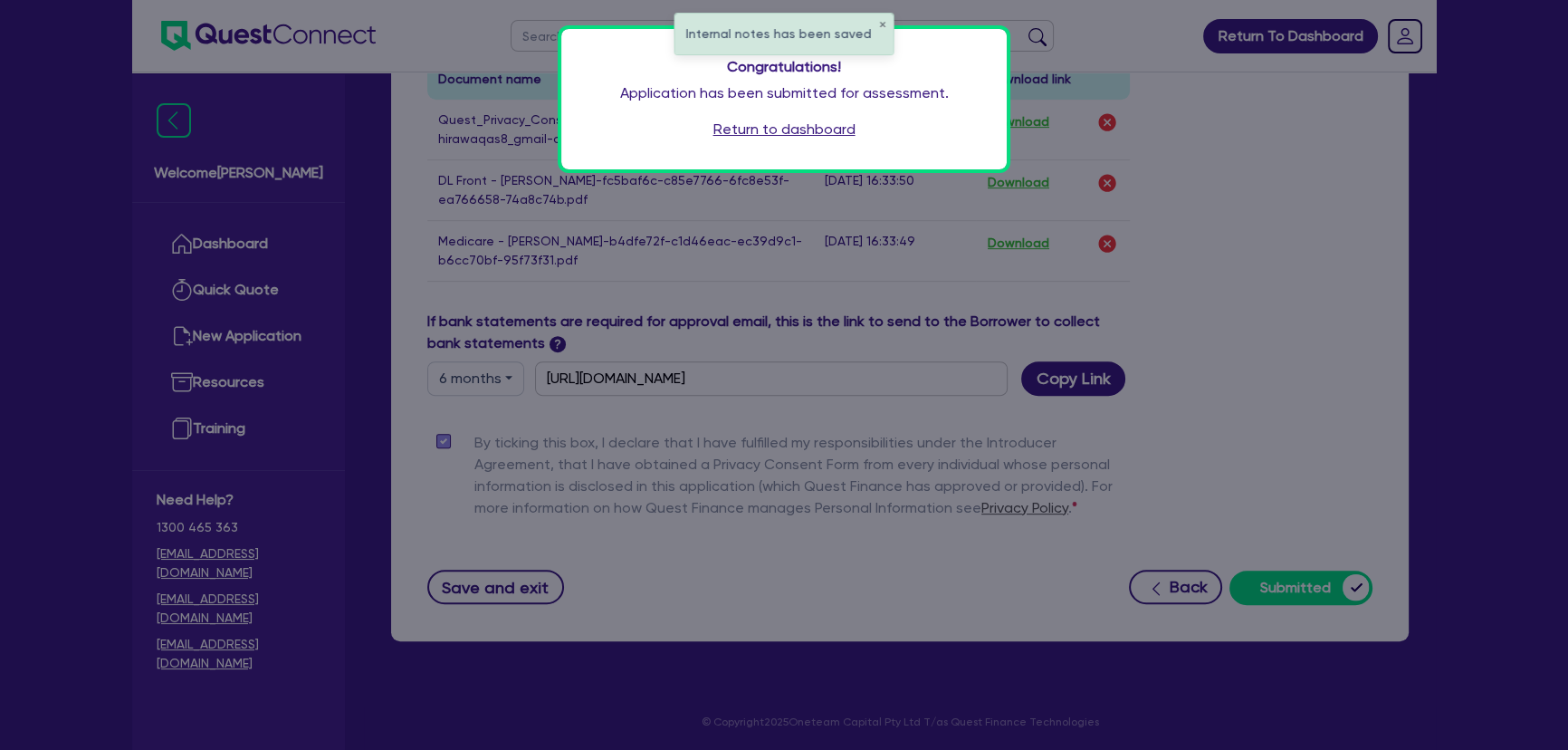
click at [799, 137] on link "Return to dashboard" at bounding box center [784, 129] width 142 height 22
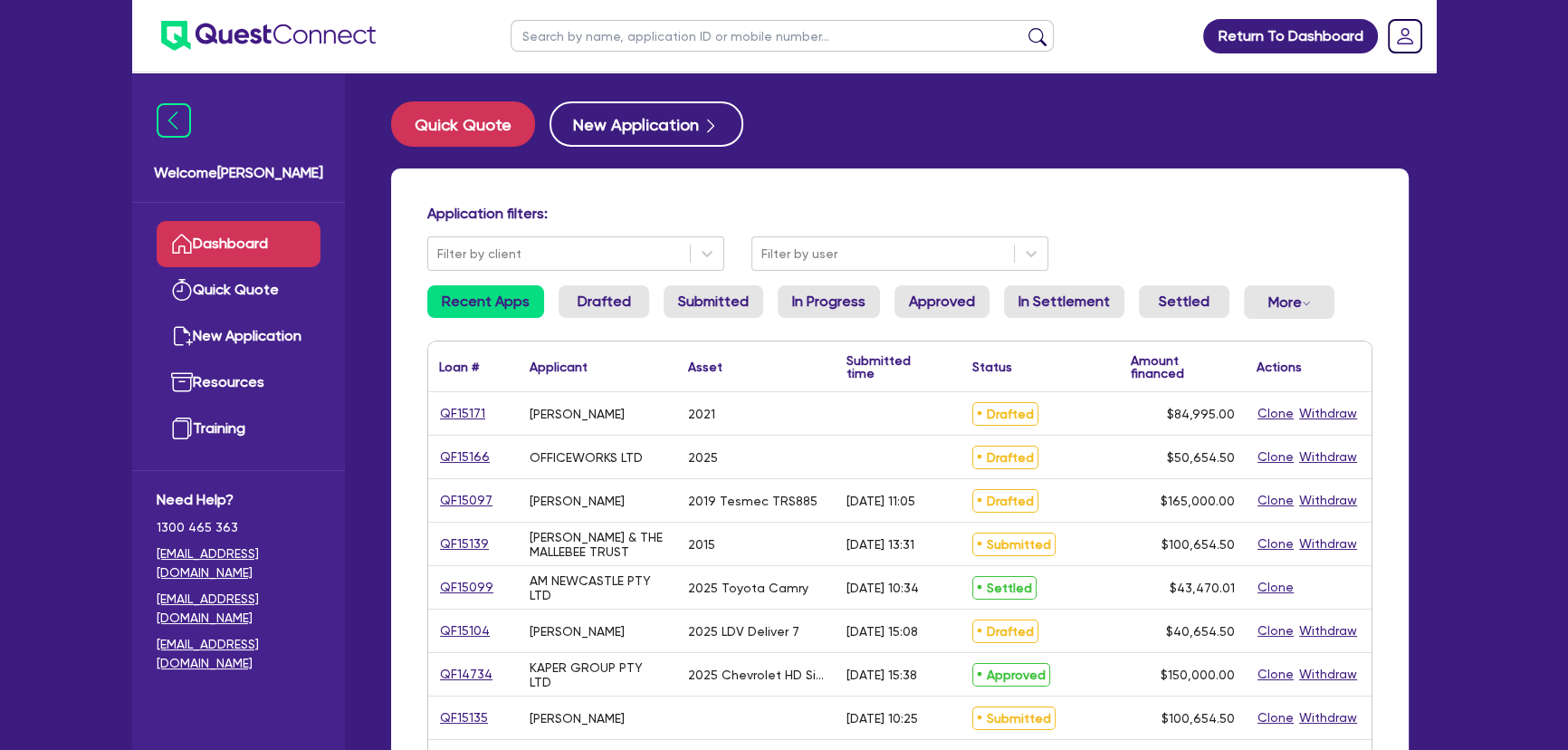
click at [732, 39] on input "text" at bounding box center [782, 35] width 543 height 31
type input "hira"
click at [1023, 28] on button "submit" at bounding box center [1037, 40] width 29 height 26
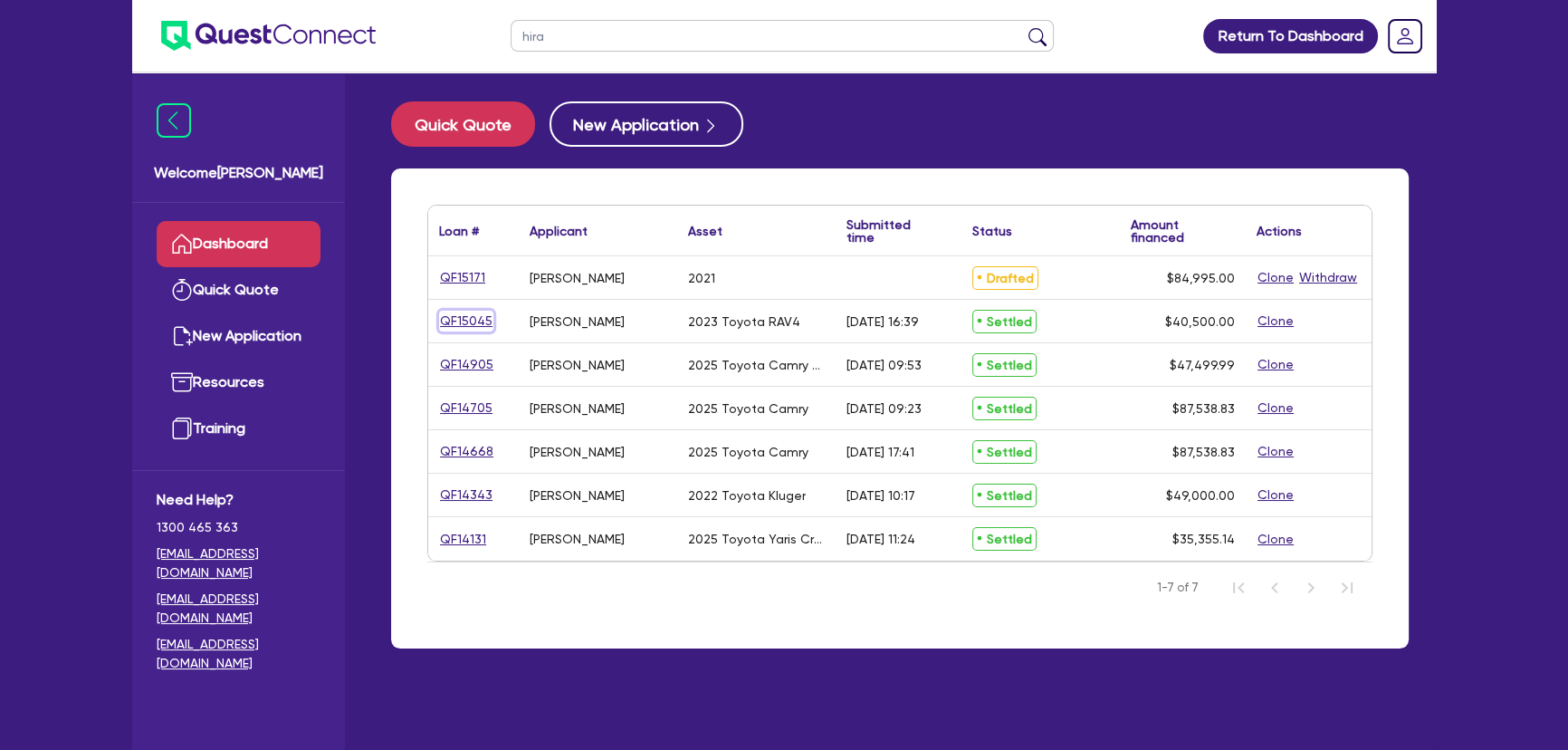
click at [479, 320] on link "QF15045" at bounding box center [465, 321] width 54 height 21
select select "CARS_AND_LIGHT_TRUCKS"
select select "PASSENGER_VEHICLES"
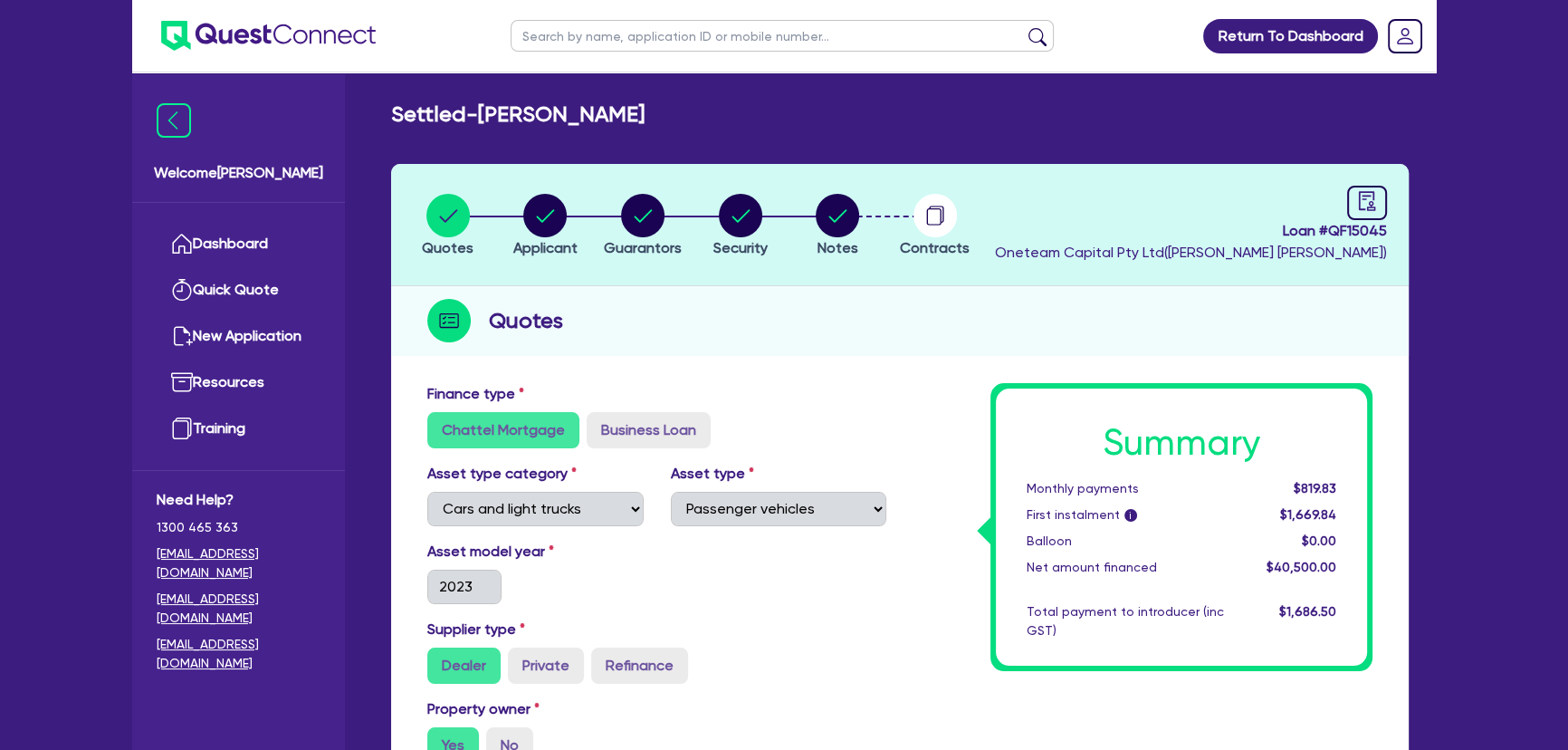
click at [866, 211] on li "Notes" at bounding box center [837, 224] width 98 height 64
click at [854, 211] on circle "button" at bounding box center [837, 216] width 44 height 44
select select "Other"
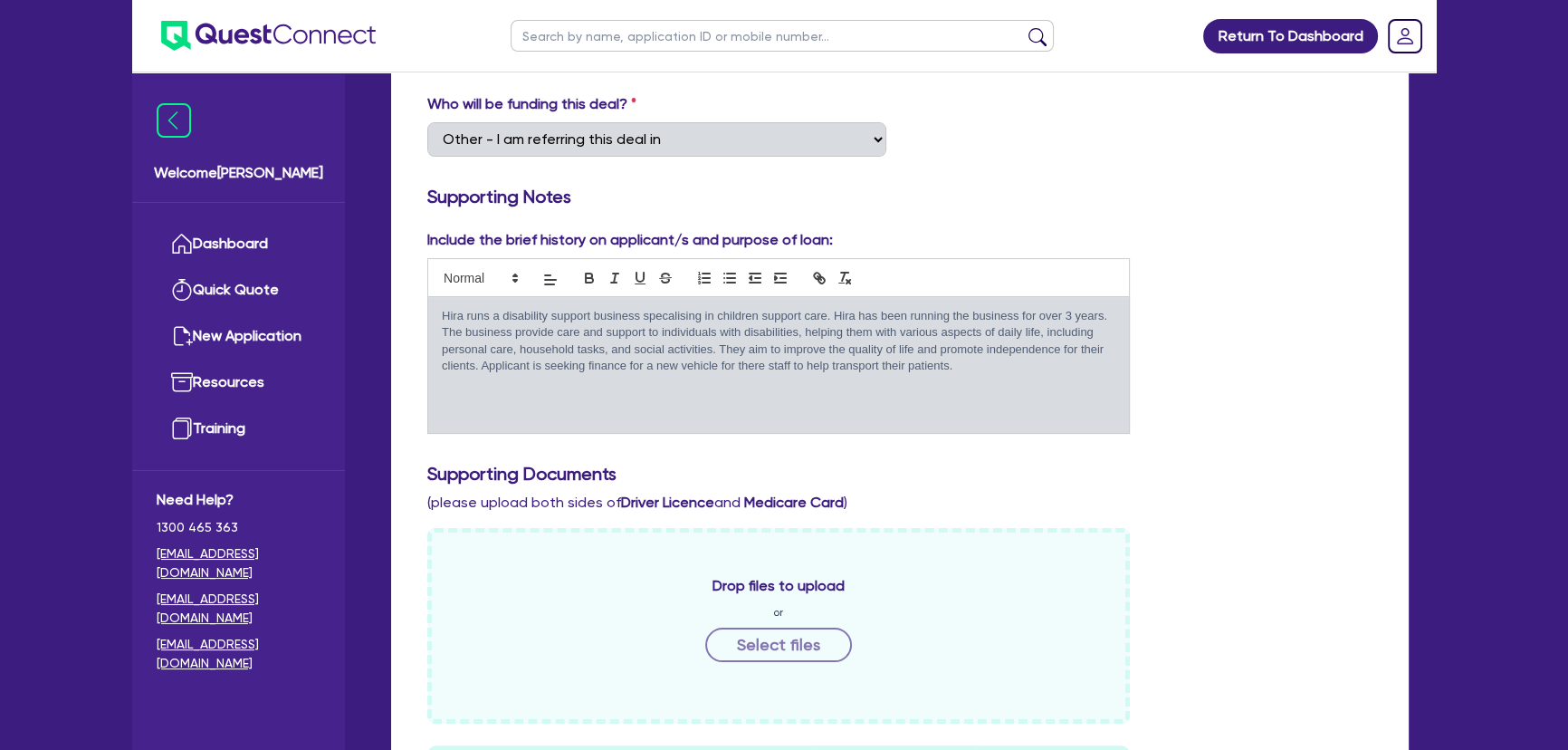
scroll to position [494, 0]
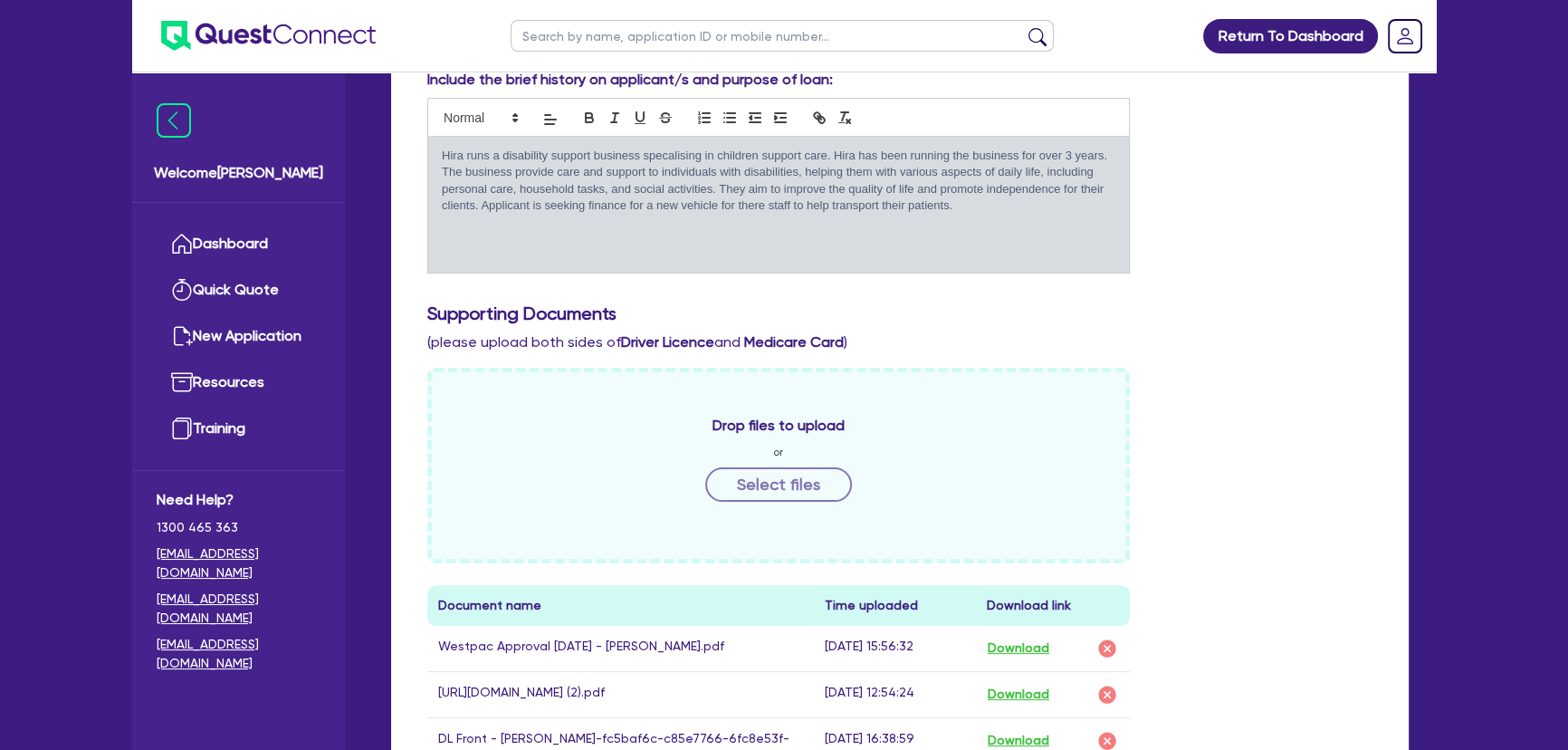
drag, startPoint x: 977, startPoint y: 219, endPoint x: 439, endPoint y: 161, distance: 541.1
click at [439, 161] on div "Hira runs a disability support business specalising in children support care. H…" at bounding box center [778, 204] width 700 height 136
copy p "Hira runs a disability support business specalising in children support care. H…"
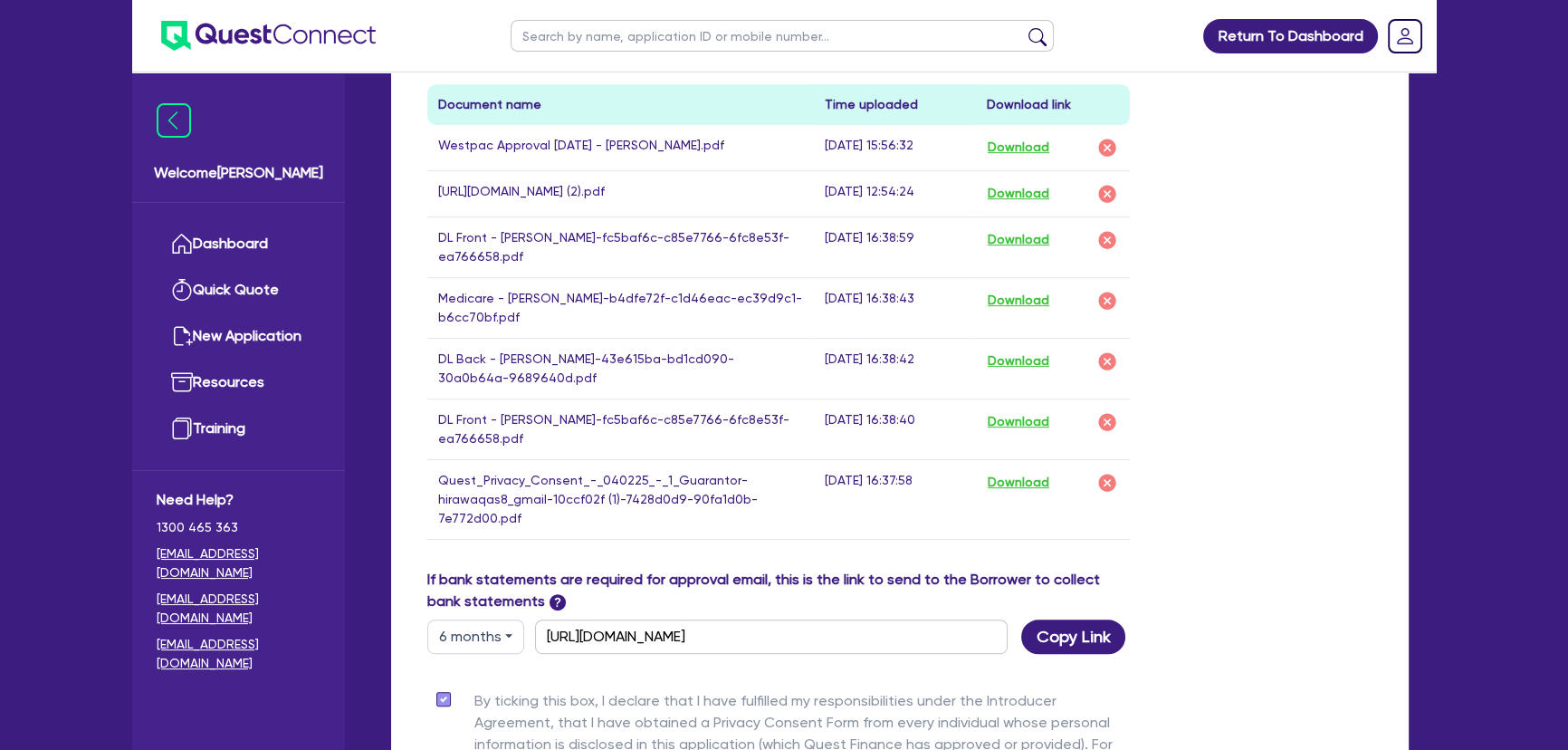
scroll to position [823, 0]
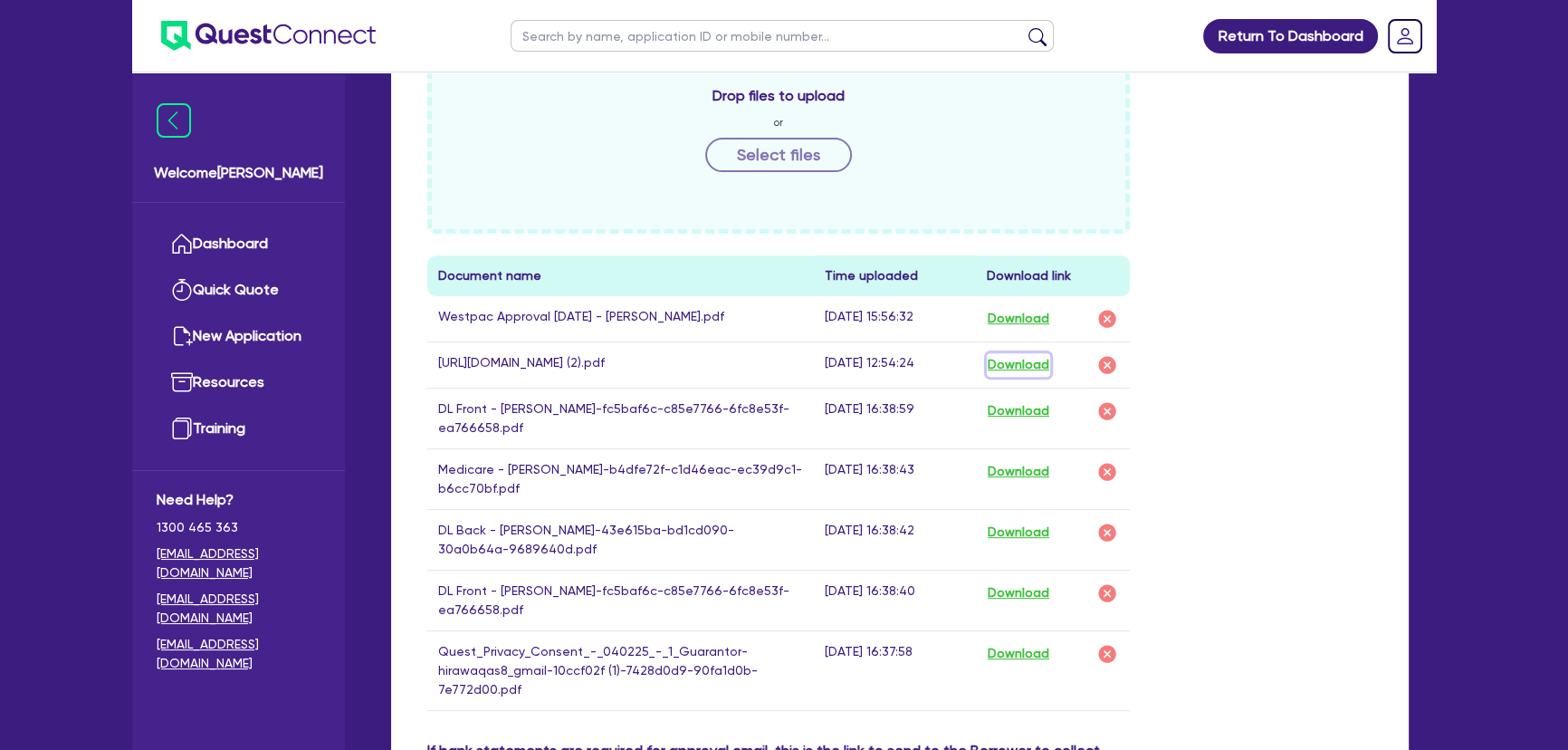
click at [1026, 361] on button "Download" at bounding box center [1017, 365] width 64 height 24
click at [999, 420] on button "Download" at bounding box center [1017, 411] width 64 height 24
click at [1009, 483] on button "Download" at bounding box center [1017, 471] width 64 height 24
click at [1433, 587] on div "Return To Dashboard Edit Profile Logout Welcome Joel Dashboard Quick Quote New …" at bounding box center [784, 178] width 1331 height 2003
click at [277, 28] on img at bounding box center [269, 35] width 215 height 29
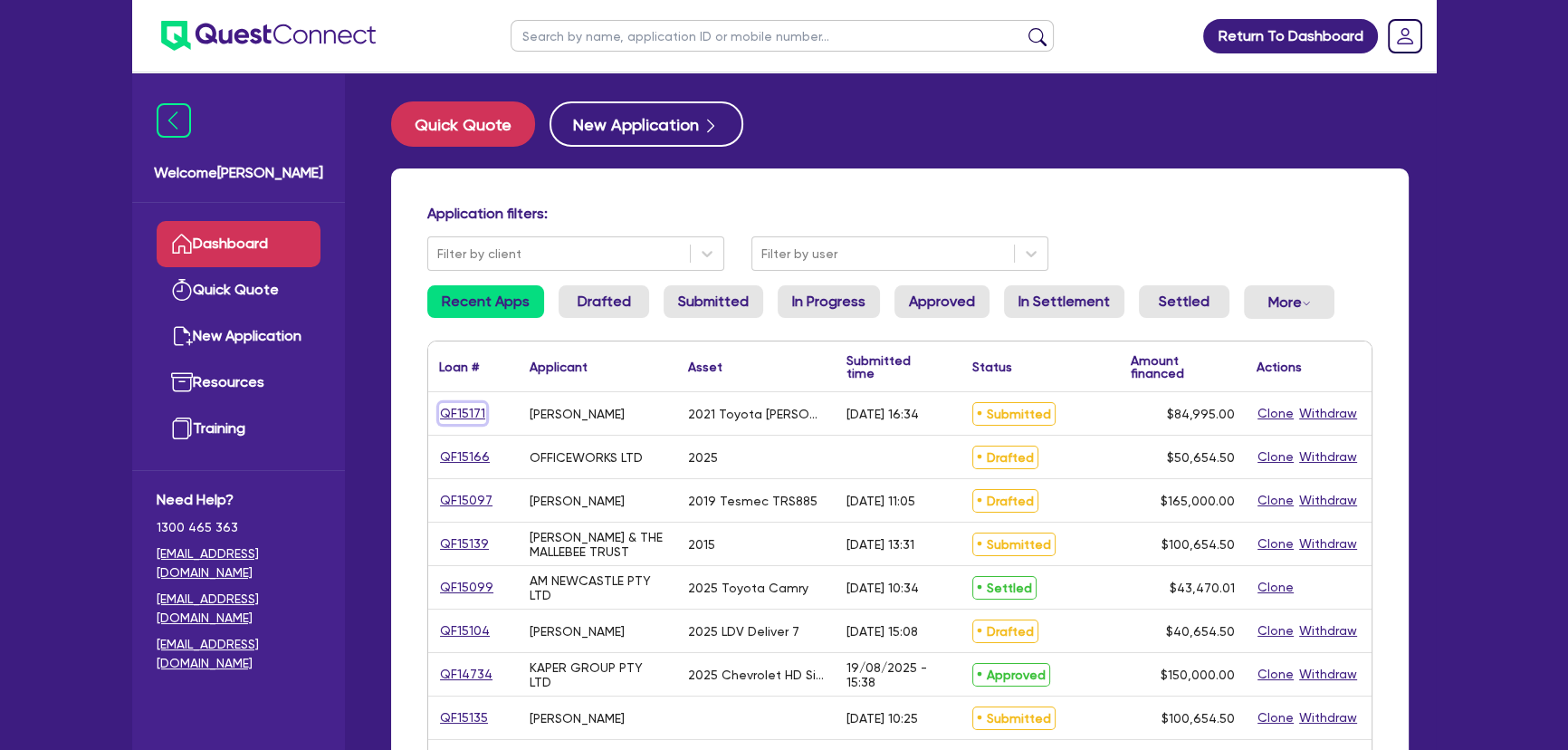
click at [474, 404] on link "QF15171" at bounding box center [462, 413] width 47 height 21
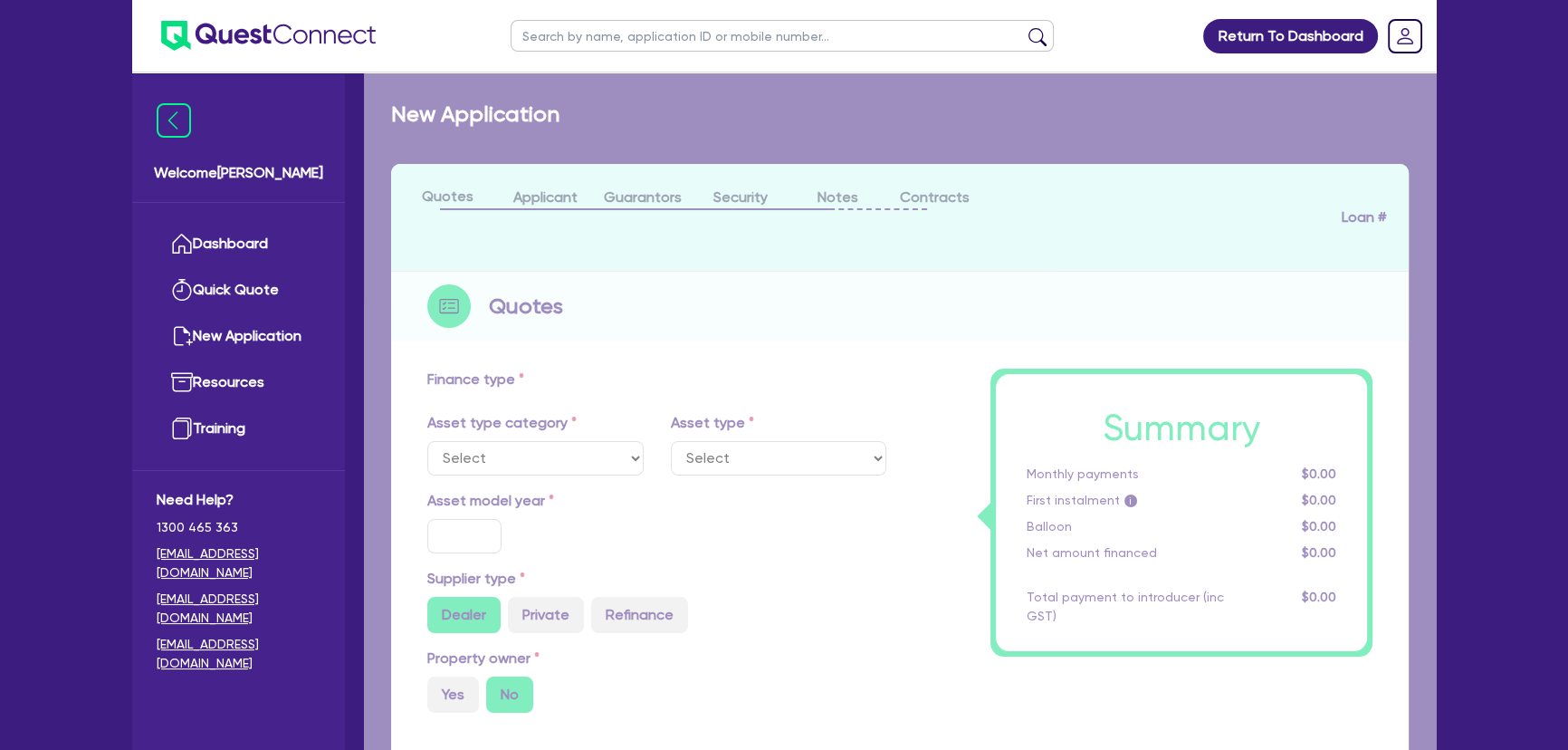
select select "CARS_AND_LIGHT_TRUCKS"
type input "2021"
radio input "true"
type input "84,500"
type input "3"
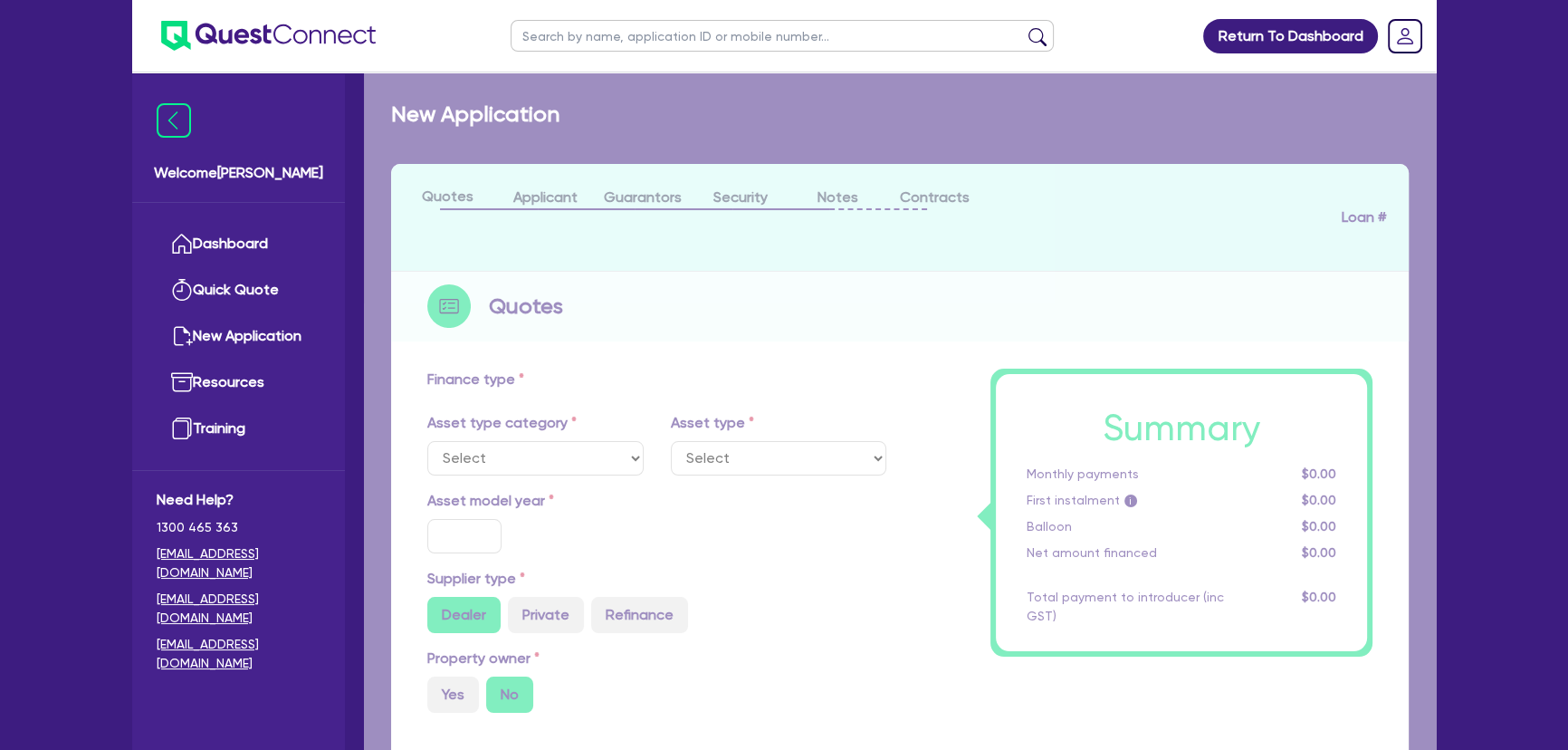
type input "2,549.85"
type input "6.75"
type input "450"
type input "318.18"
select select "PASSENGER_VEHICLES"
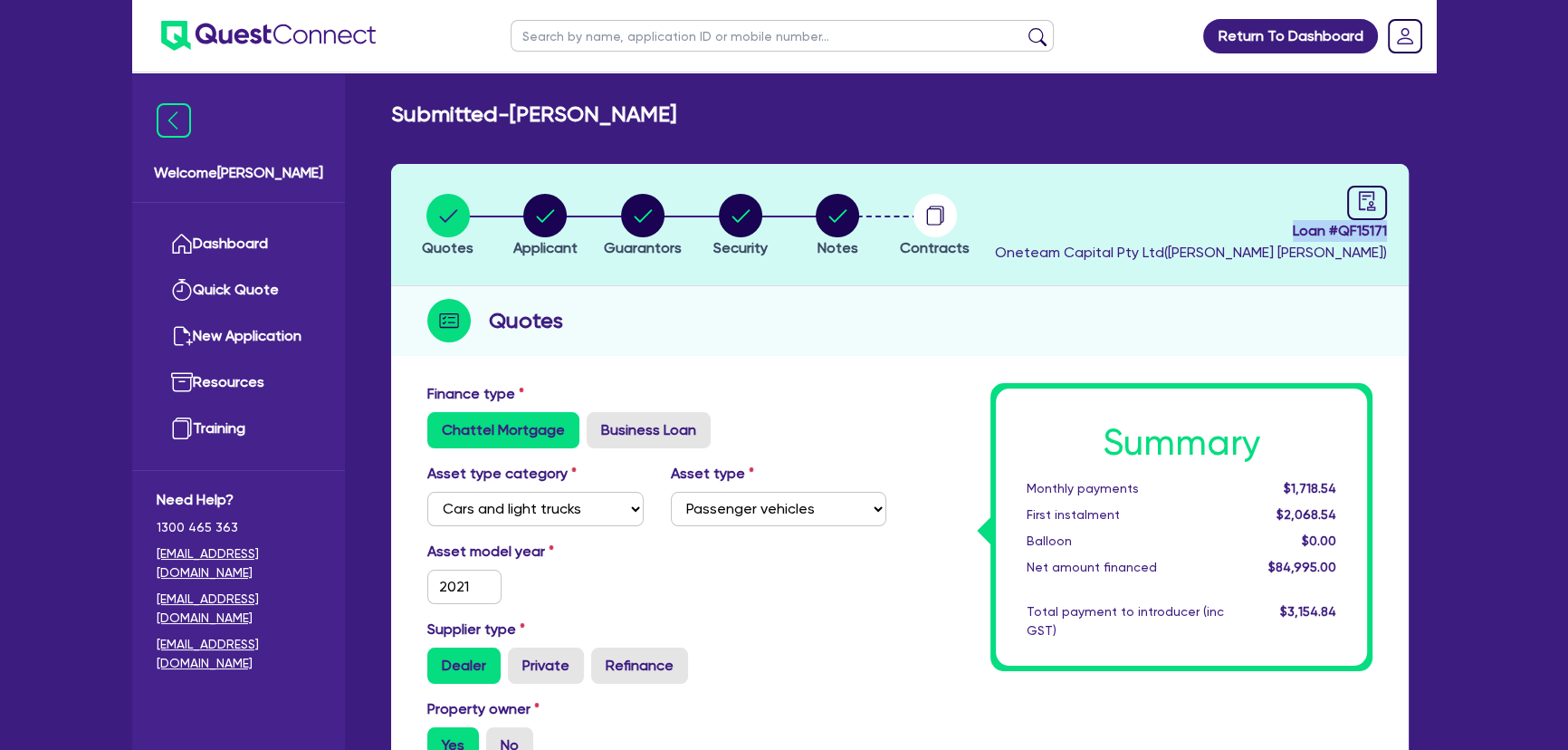
drag, startPoint x: 1266, startPoint y: 230, endPoint x: 1462, endPoint y: 229, distance: 196.0
copy span "Loan # QF15171"
click at [335, 38] on img at bounding box center [269, 35] width 215 height 29
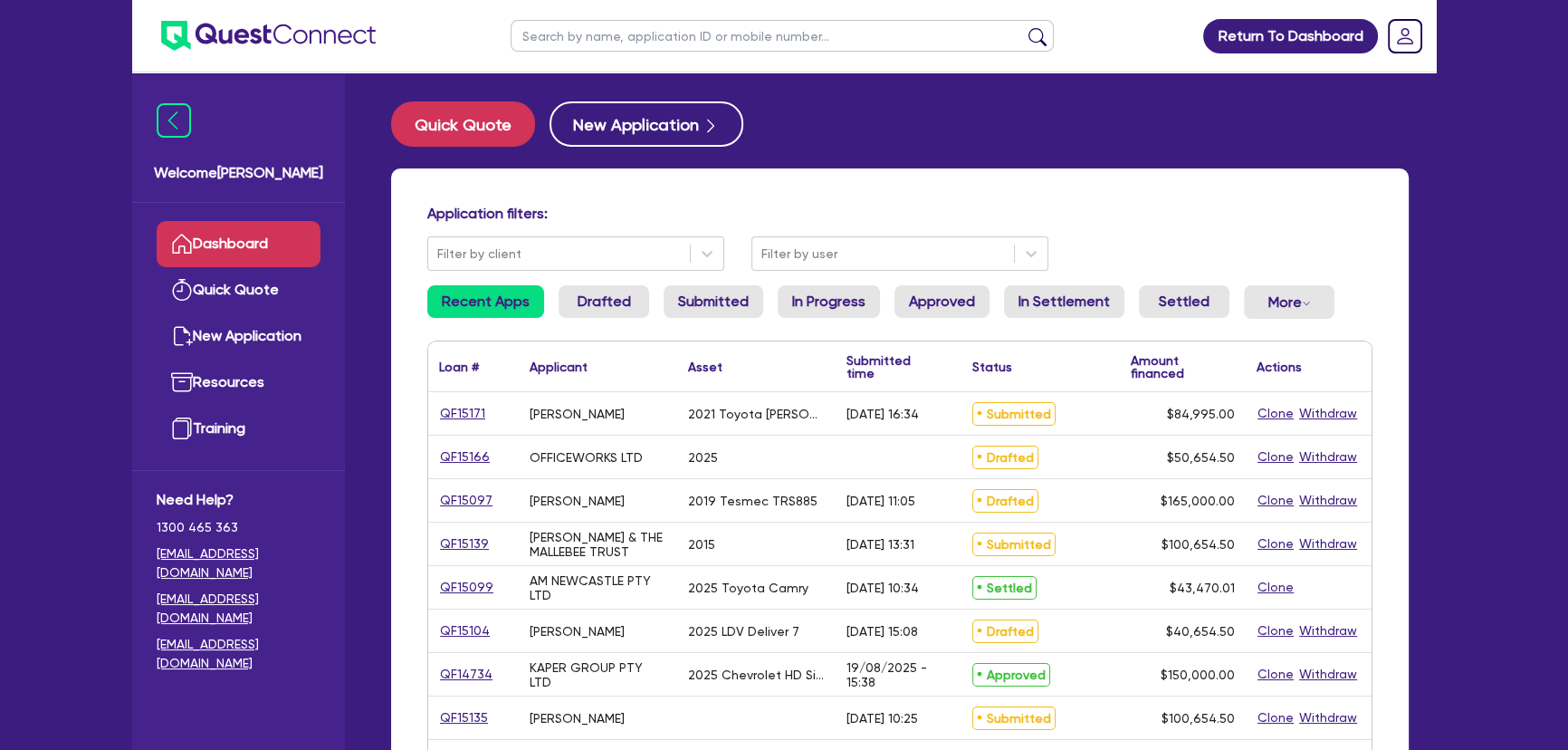
click at [1079, 172] on div "Application filters: Filter by client Filter by user Recent Apps Drafted Submit…" at bounding box center [900, 759] width 1017 height 1181
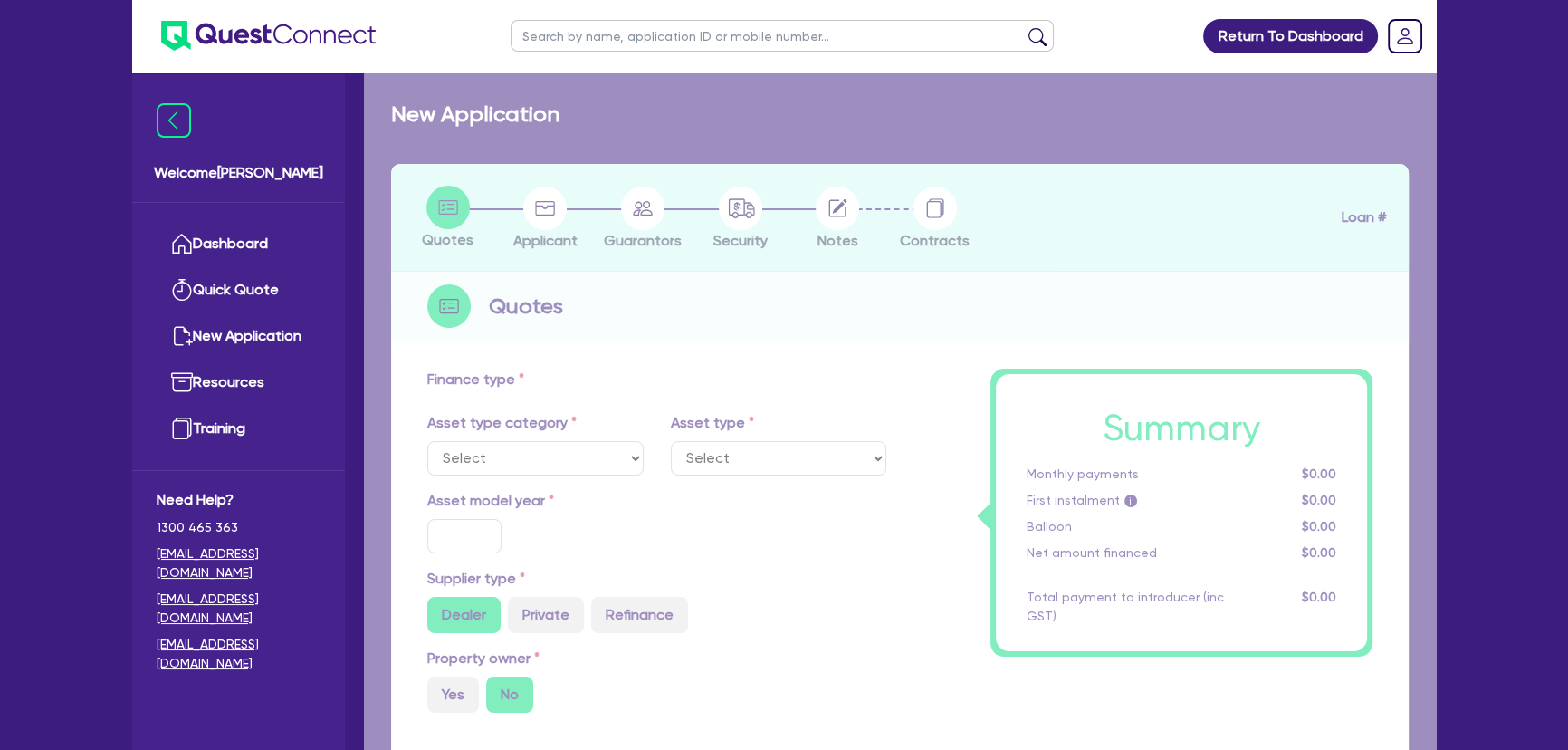
select select "CARS_AND_LIGHT_TRUCKS"
type input "2021"
radio input "true"
type input "84,500"
type input "3"
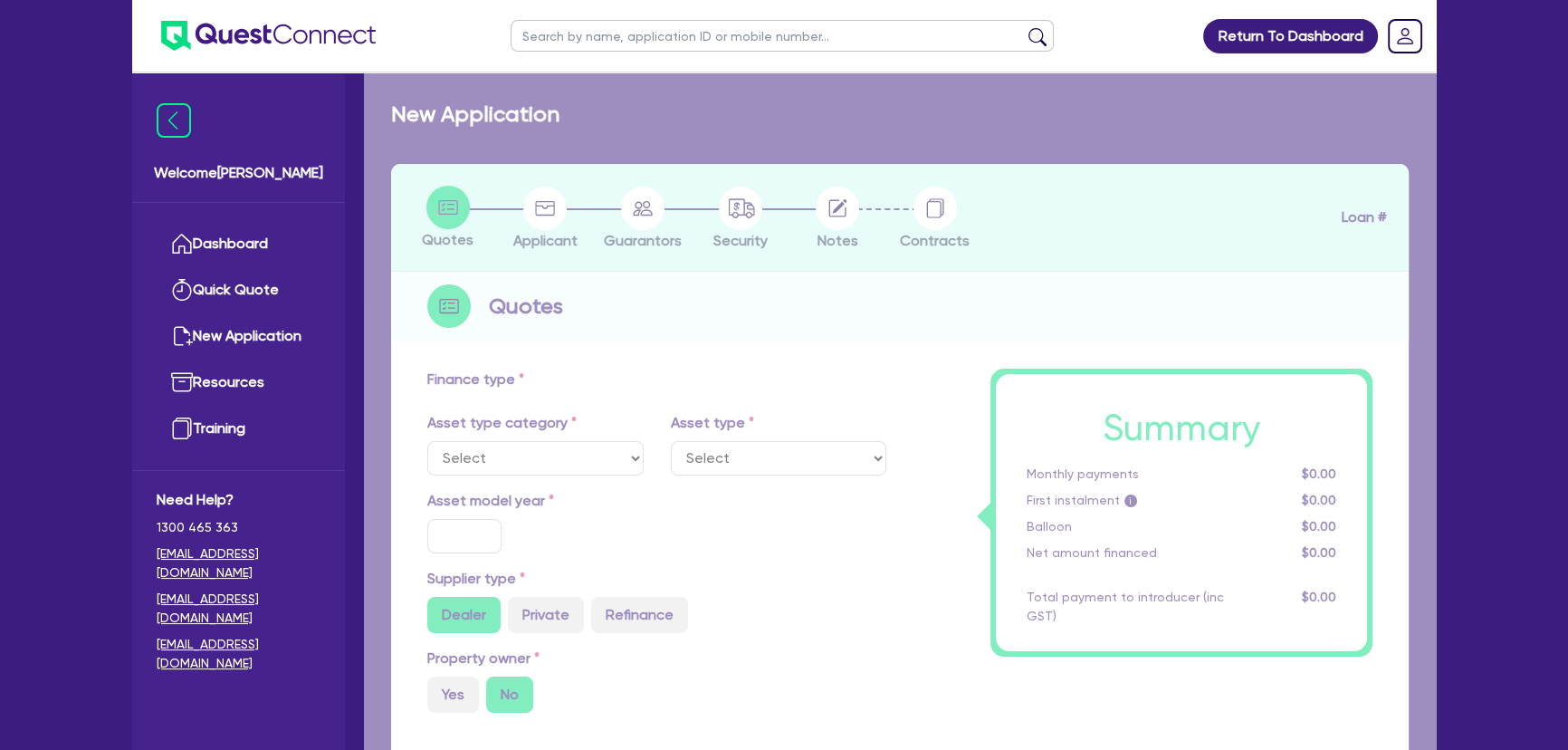
type input "2,549.85"
type input "6.75"
type input "450"
type input "318.18"
select select "PASSENGER_VEHICLES"
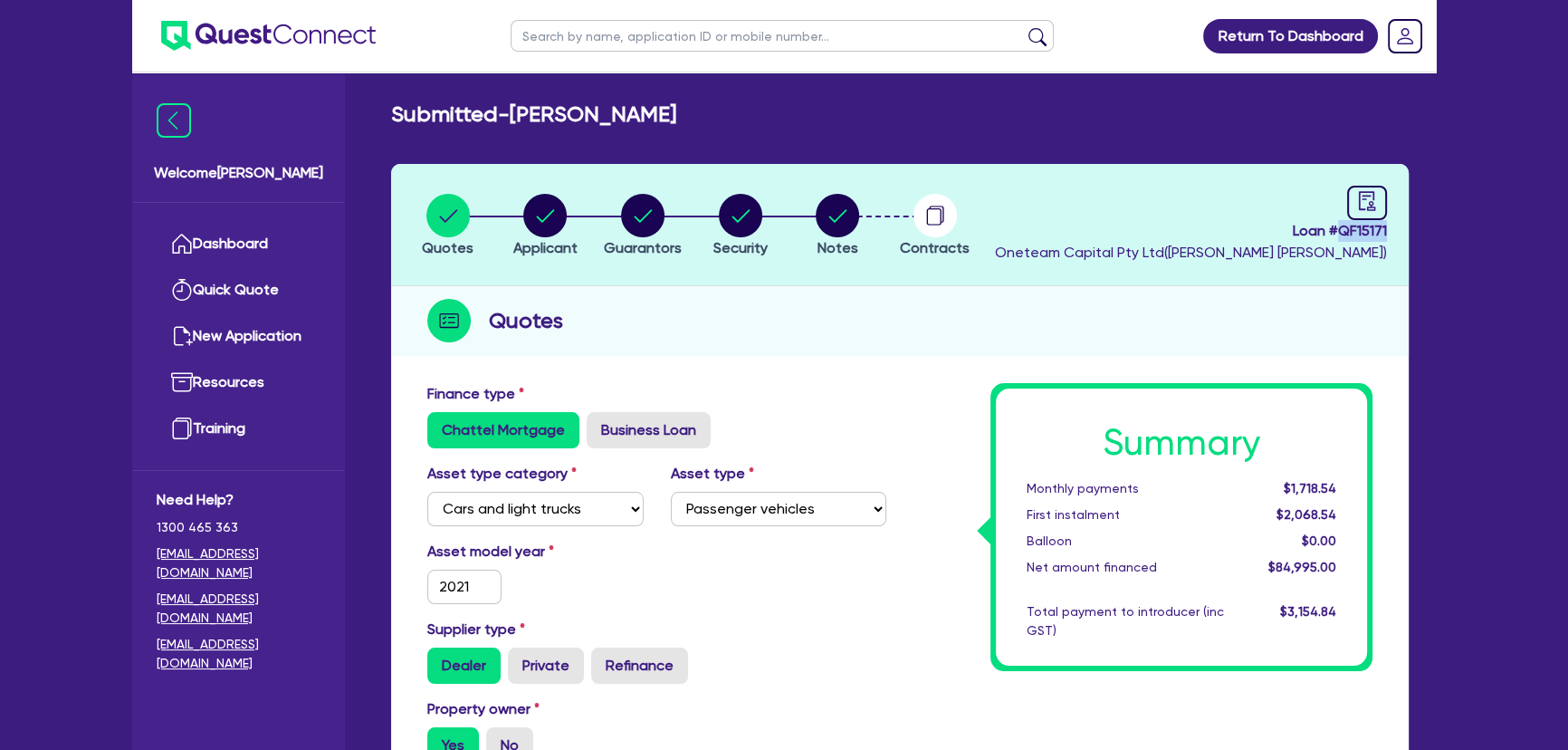
drag, startPoint x: 1336, startPoint y: 234, endPoint x: 1401, endPoint y: 235, distance: 65.0
click at [1401, 235] on header "Quotes Applicant Guarantors Security Notes Contracts Loan # QF15171 Oneteam Cap…" at bounding box center [900, 225] width 1017 height 122
copy span "QF15171"
drag, startPoint x: 665, startPoint y: 115, endPoint x: 516, endPoint y: 109, distance: 149.1
click at [516, 109] on div "Submitted - IRFAN, HIRA" at bounding box center [900, 115] width 1044 height 27
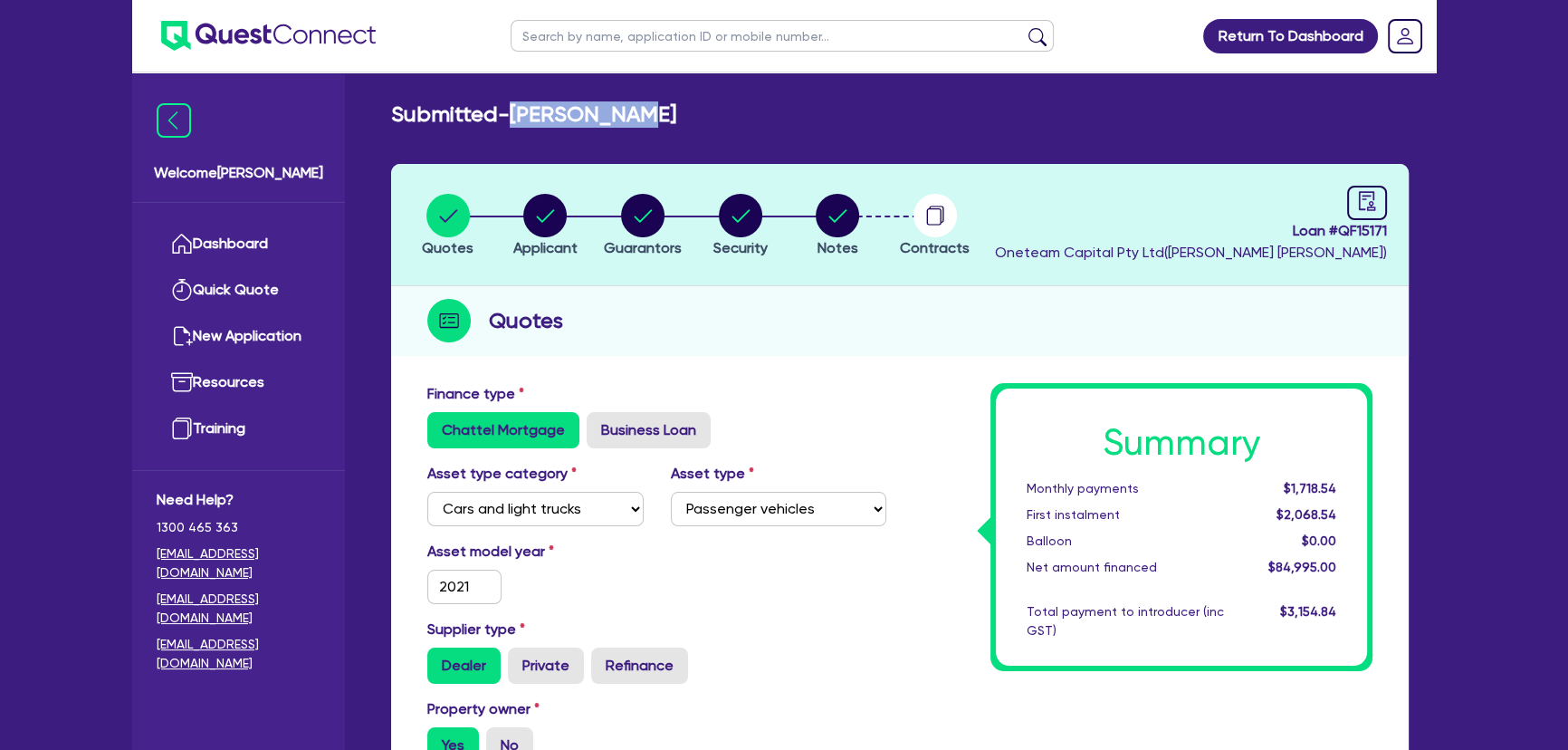
copy h2 "[PERSON_NAME]"
click at [873, 123] on div "Submitted - IRFAN, HIRA" at bounding box center [900, 115] width 1044 height 27
click at [522, 206] on div "button" at bounding box center [546, 216] width 65 height 44
select select "SOLE_TRADER"
select select "ADMINISTRATIVE_SUPPORT"
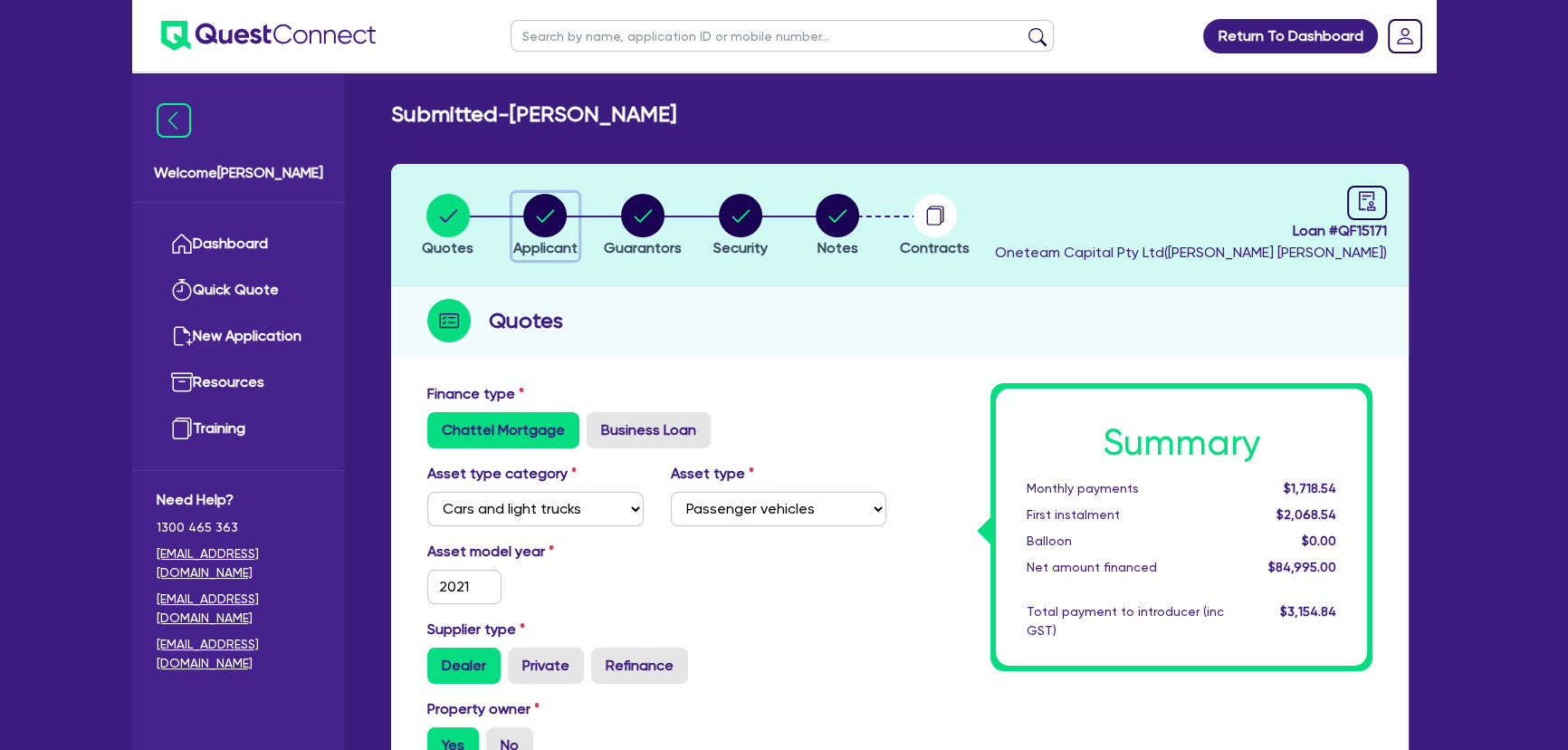
select select "SUPPORT_OPERATIONS"
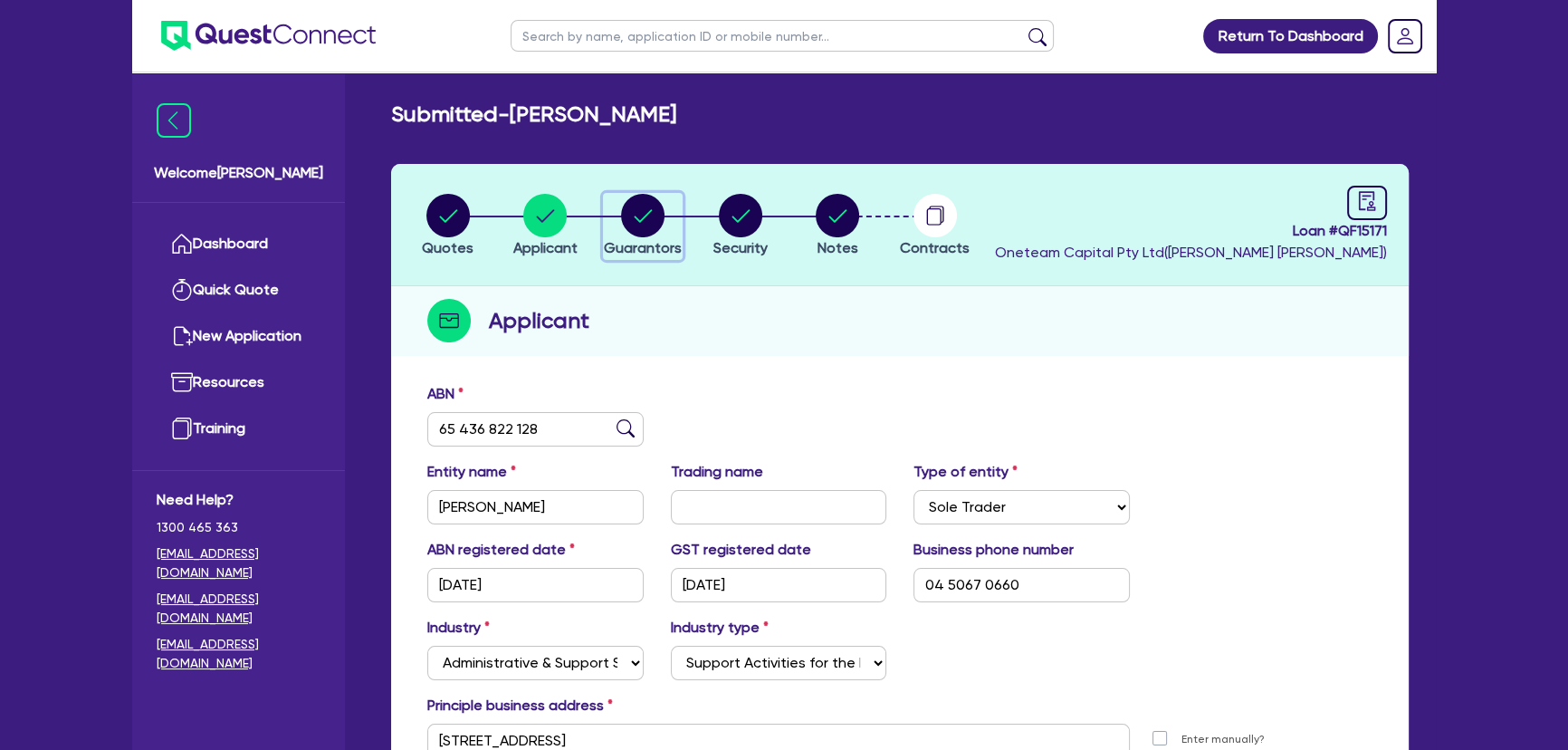
click at [655, 214] on circle "button" at bounding box center [643, 216] width 44 height 44
select select "MRS"
select select "NSW"
select select "MARRIED"
select select "PROPERTY"
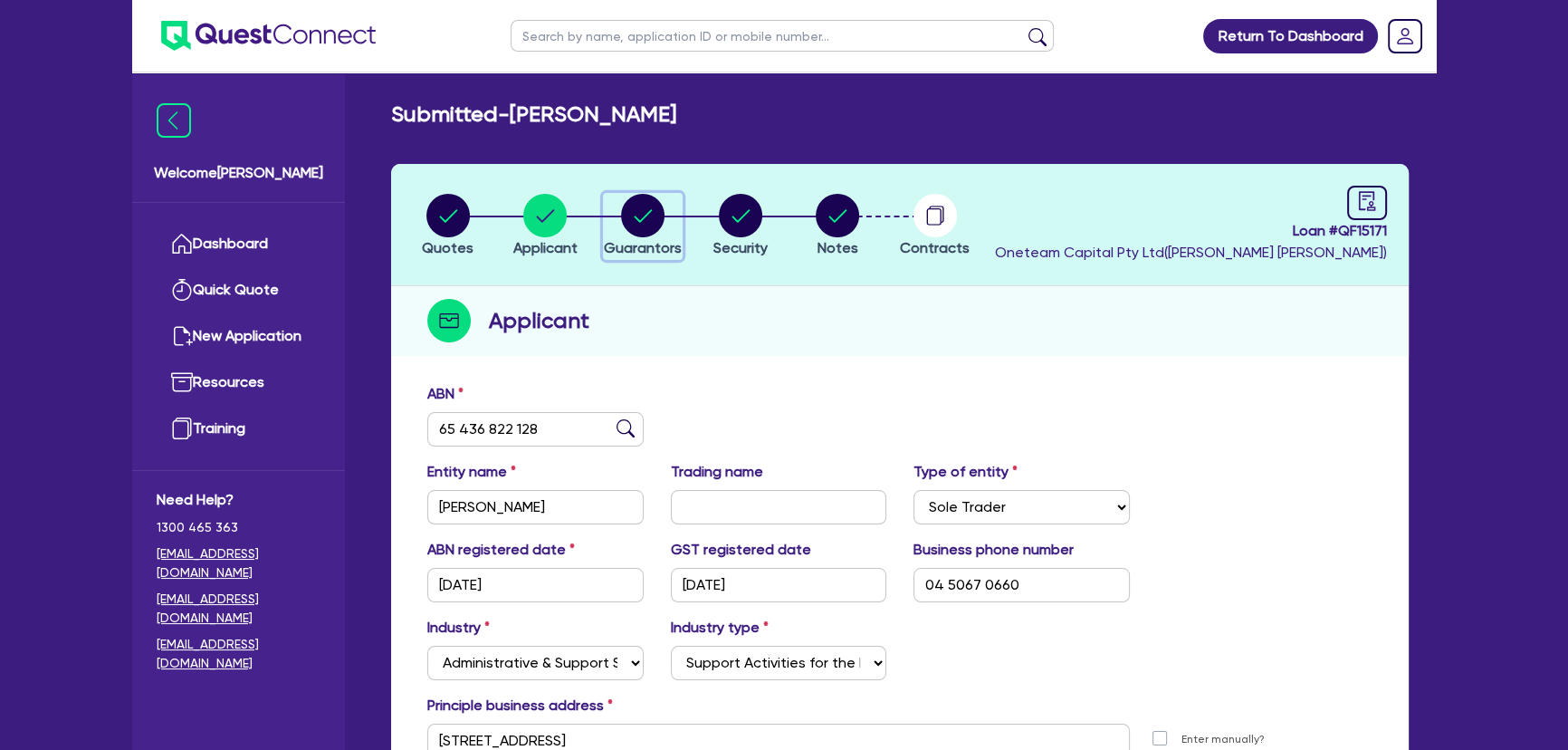
select select "CASH"
select select "VEHICLE"
select select "MORTGAGE"
select select "VEHICLE_LOAN"
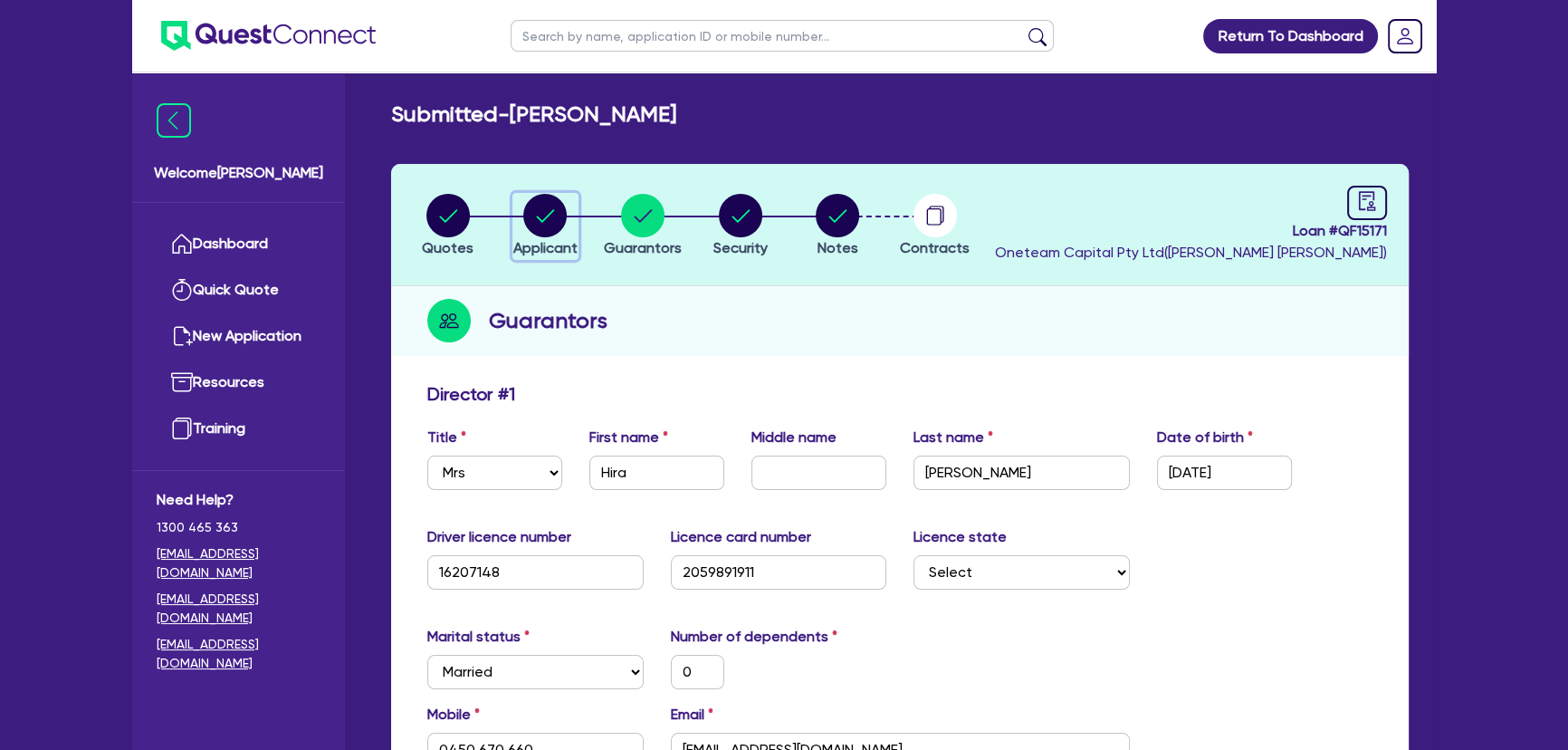
click at [532, 228] on circle "button" at bounding box center [545, 216] width 44 height 44
select select "SOLE_TRADER"
select select "ADMINISTRATIVE_SUPPORT"
select select "SUPPORT_OPERATIONS"
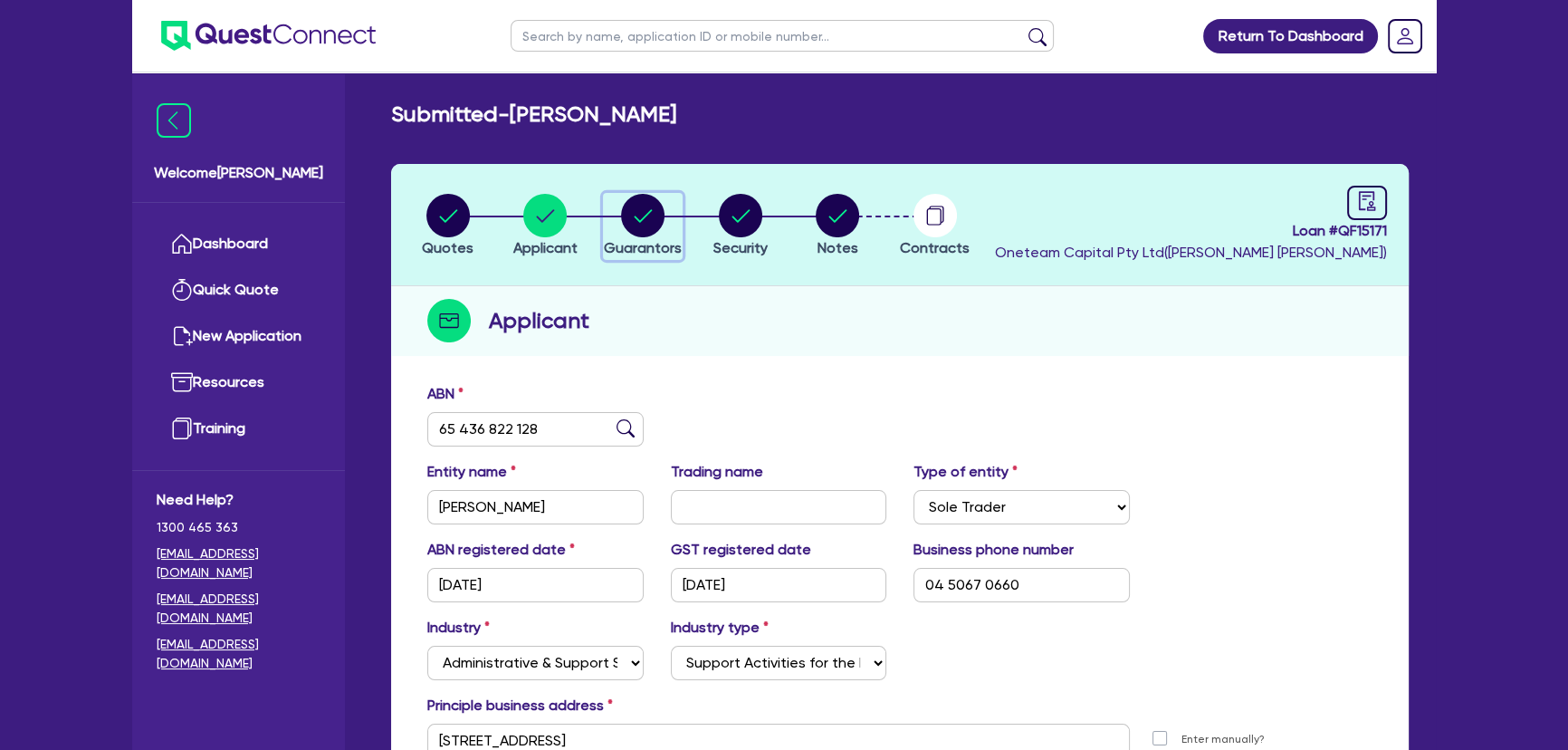
click at [653, 224] on circle "button" at bounding box center [643, 216] width 44 height 44
select select "MRS"
select select "NSW"
select select "MARRIED"
select select "PROPERTY"
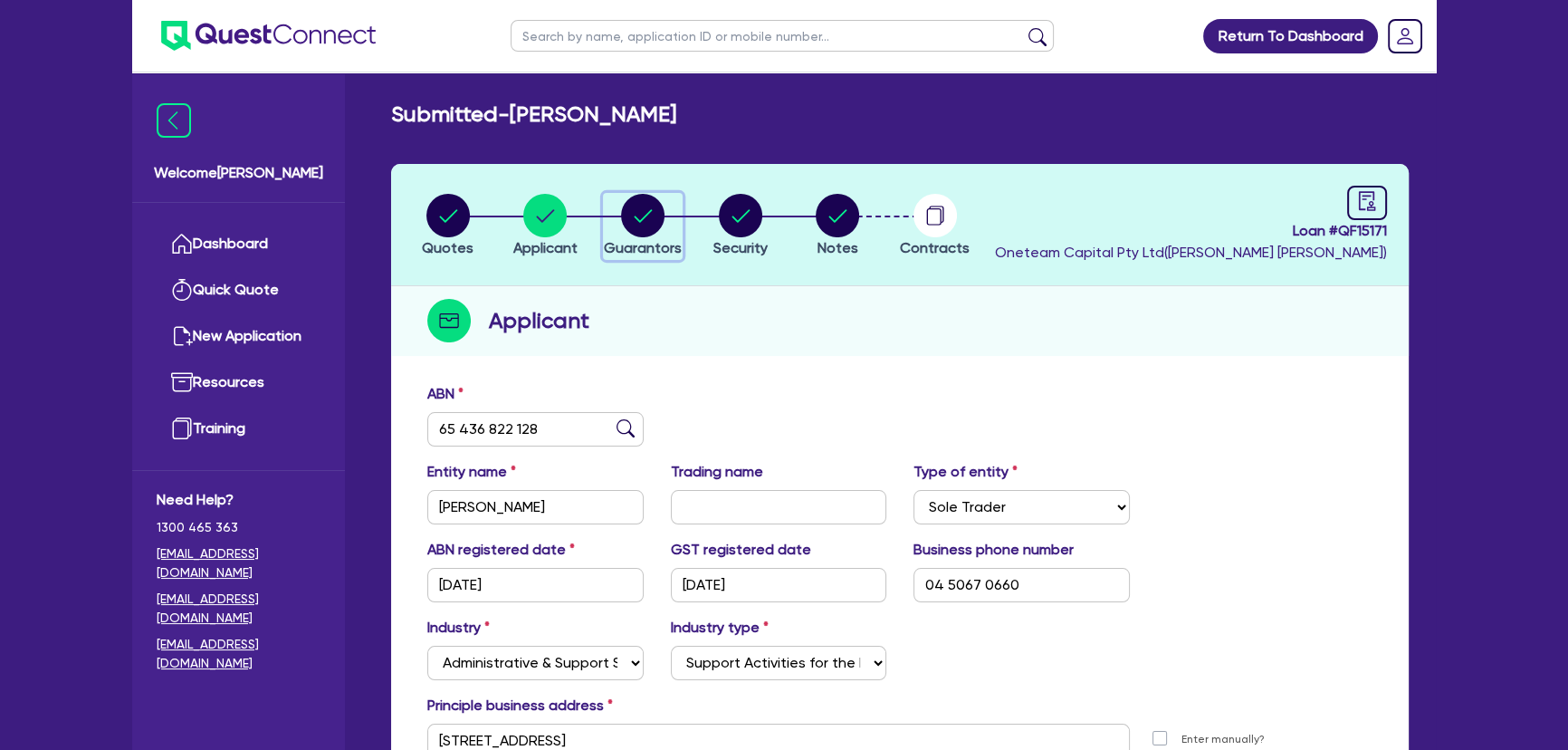
select select "CASH"
select select "VEHICLE"
select select "MORTGAGE"
select select "VEHICLE_LOAN"
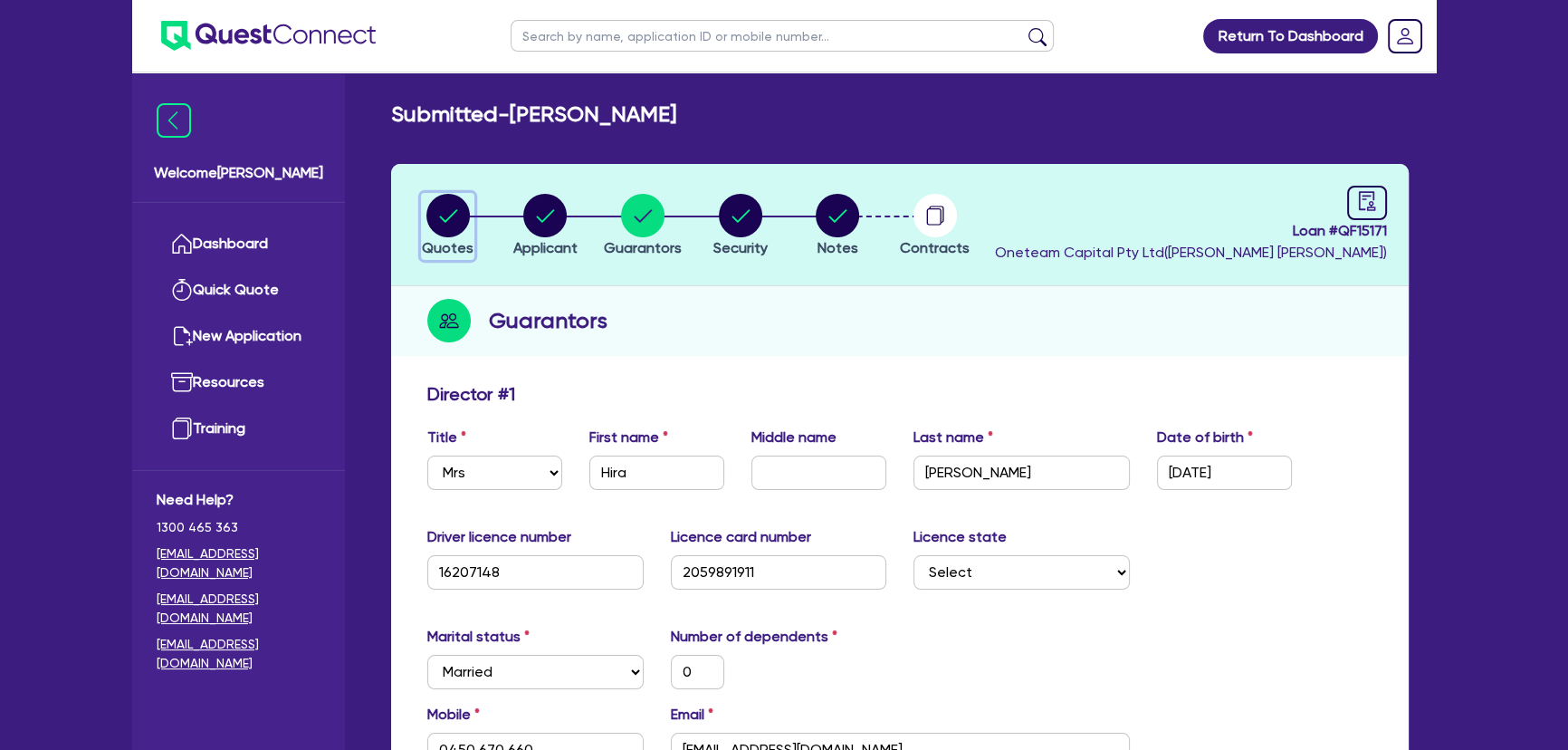
click at [451, 206] on circle "button" at bounding box center [448, 216] width 44 height 44
select select "CARS_AND_LIGHT_TRUCKS"
select select "PASSENGER_VEHICLES"
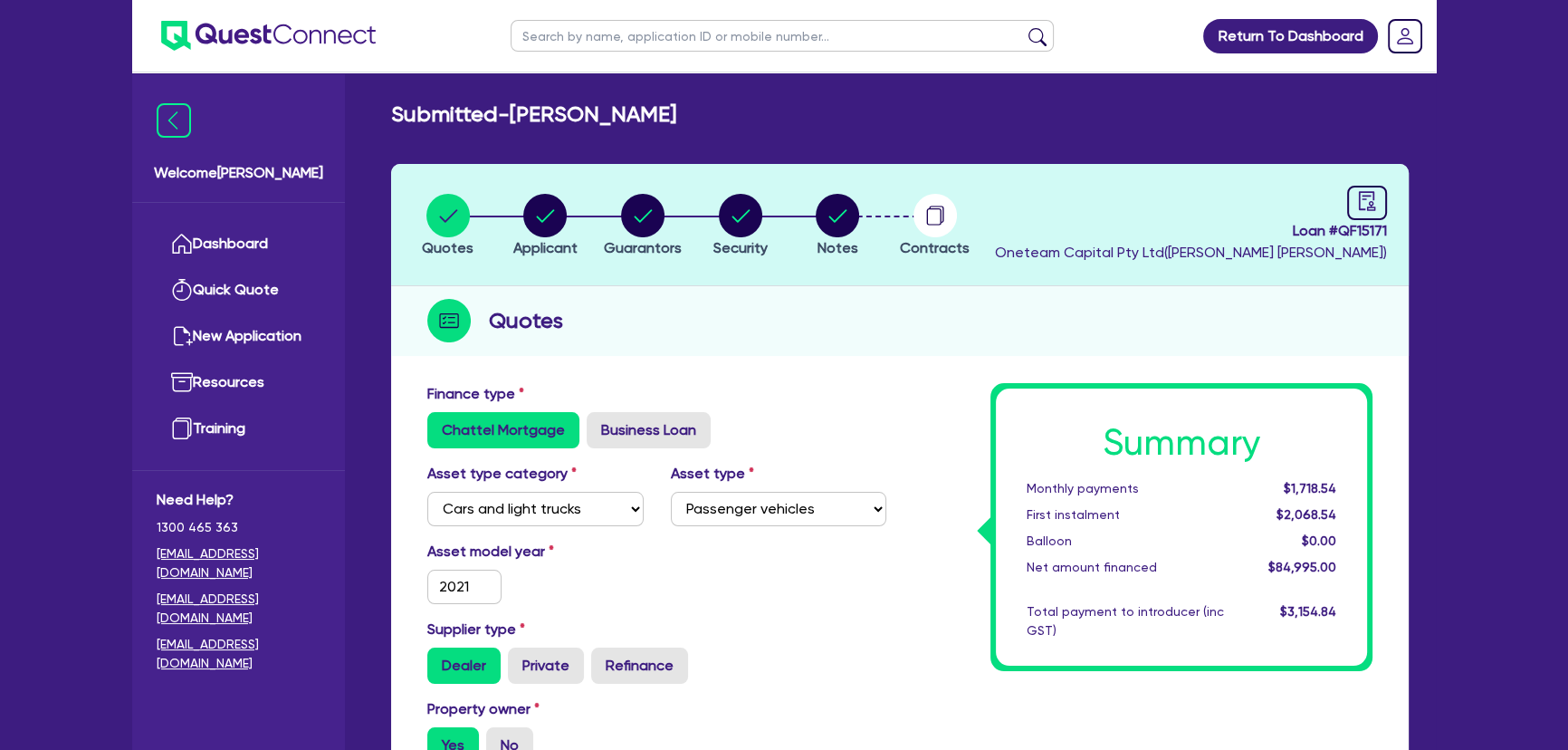
click at [271, 32] on img at bounding box center [269, 35] width 215 height 29
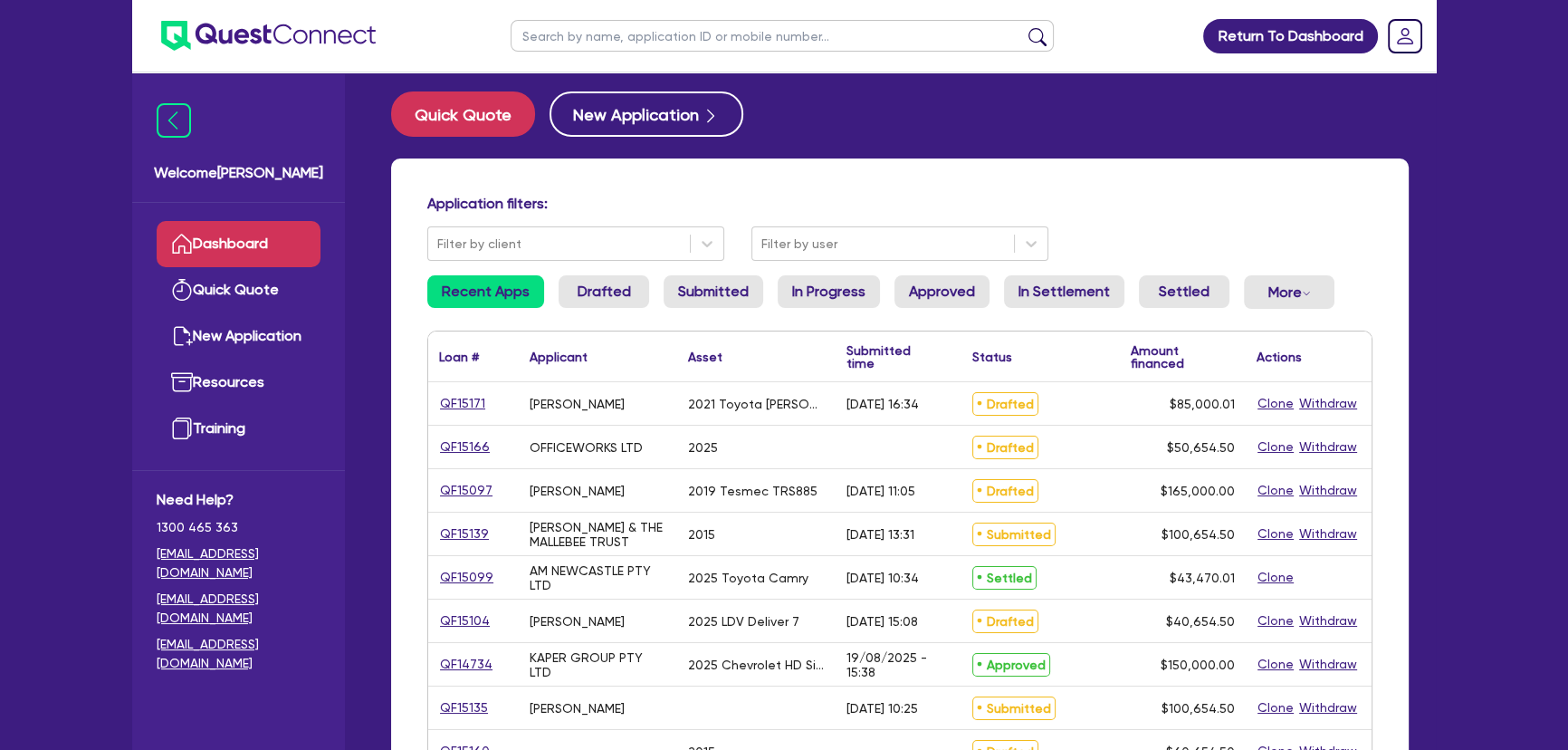
scroll to position [164, 0]
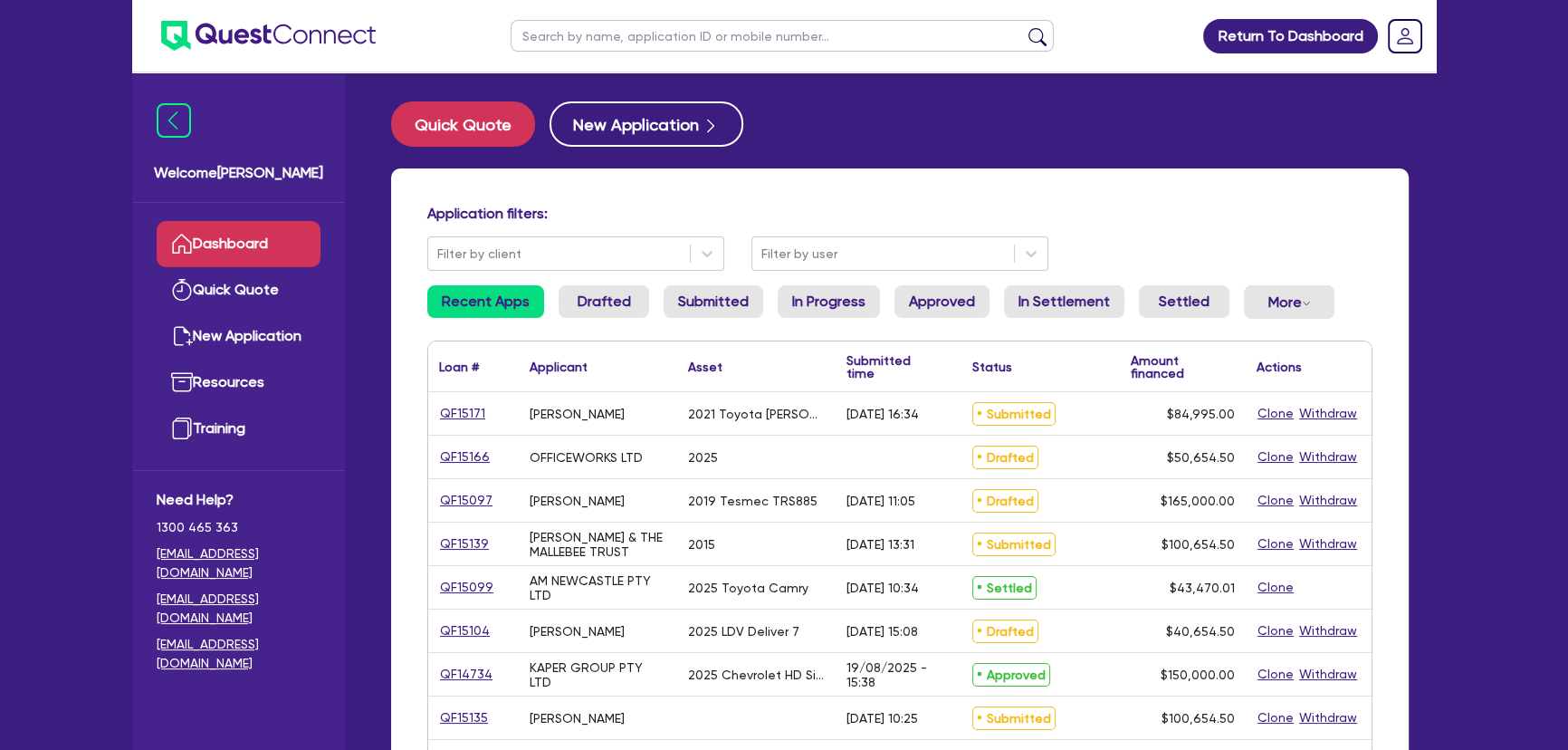
click at [633, 40] on input "text" at bounding box center [782, 35] width 543 height 31
type input "[PERSON_NAME]"
click at [1023, 28] on button "submit" at bounding box center [1037, 40] width 29 height 26
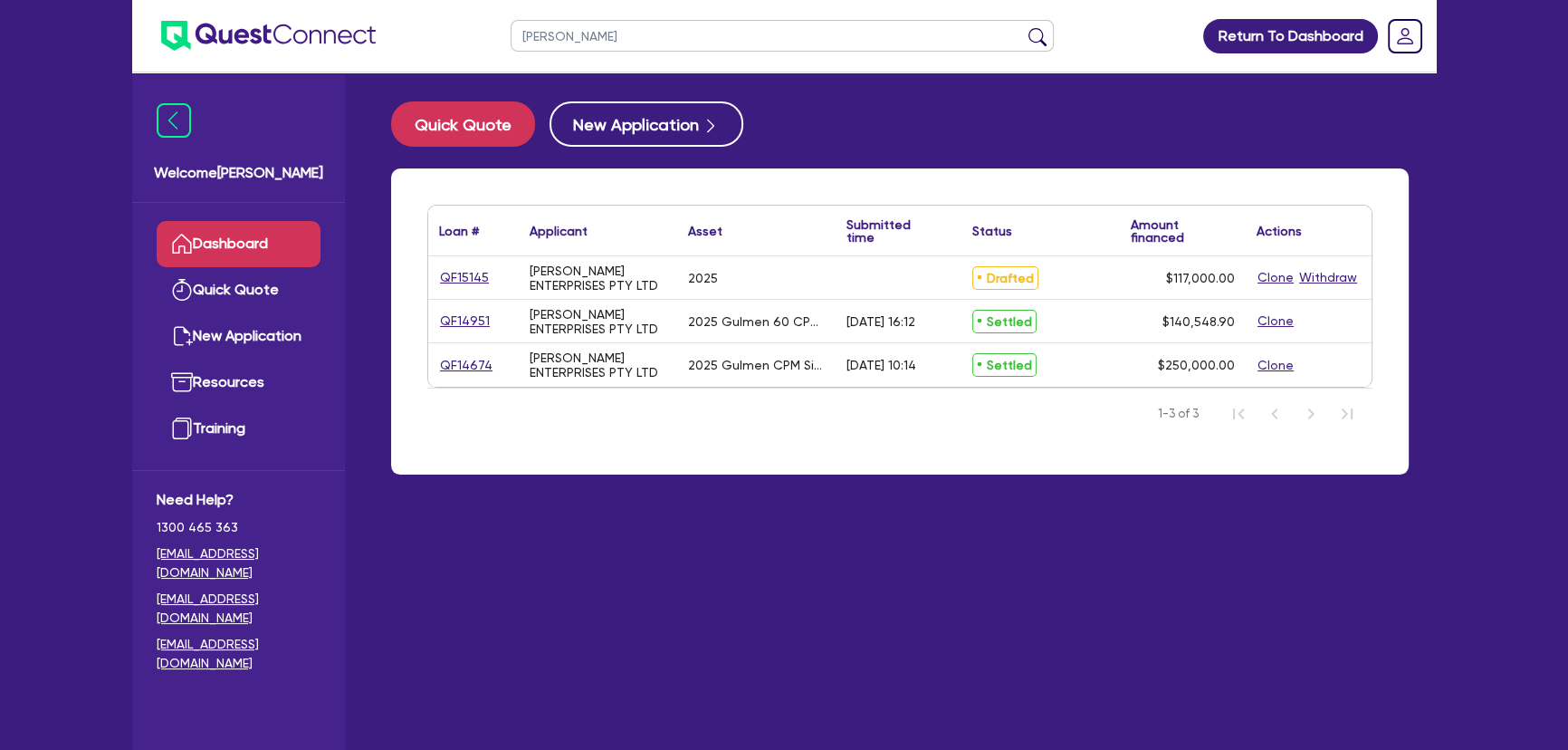
drag, startPoint x: 497, startPoint y: 334, endPoint x: 490, endPoint y: 318, distance: 17.5
click at [494, 323] on div "QF14951" at bounding box center [473, 321] width 90 height 43
click at [484, 318] on link "QF14951" at bounding box center [464, 321] width 51 height 21
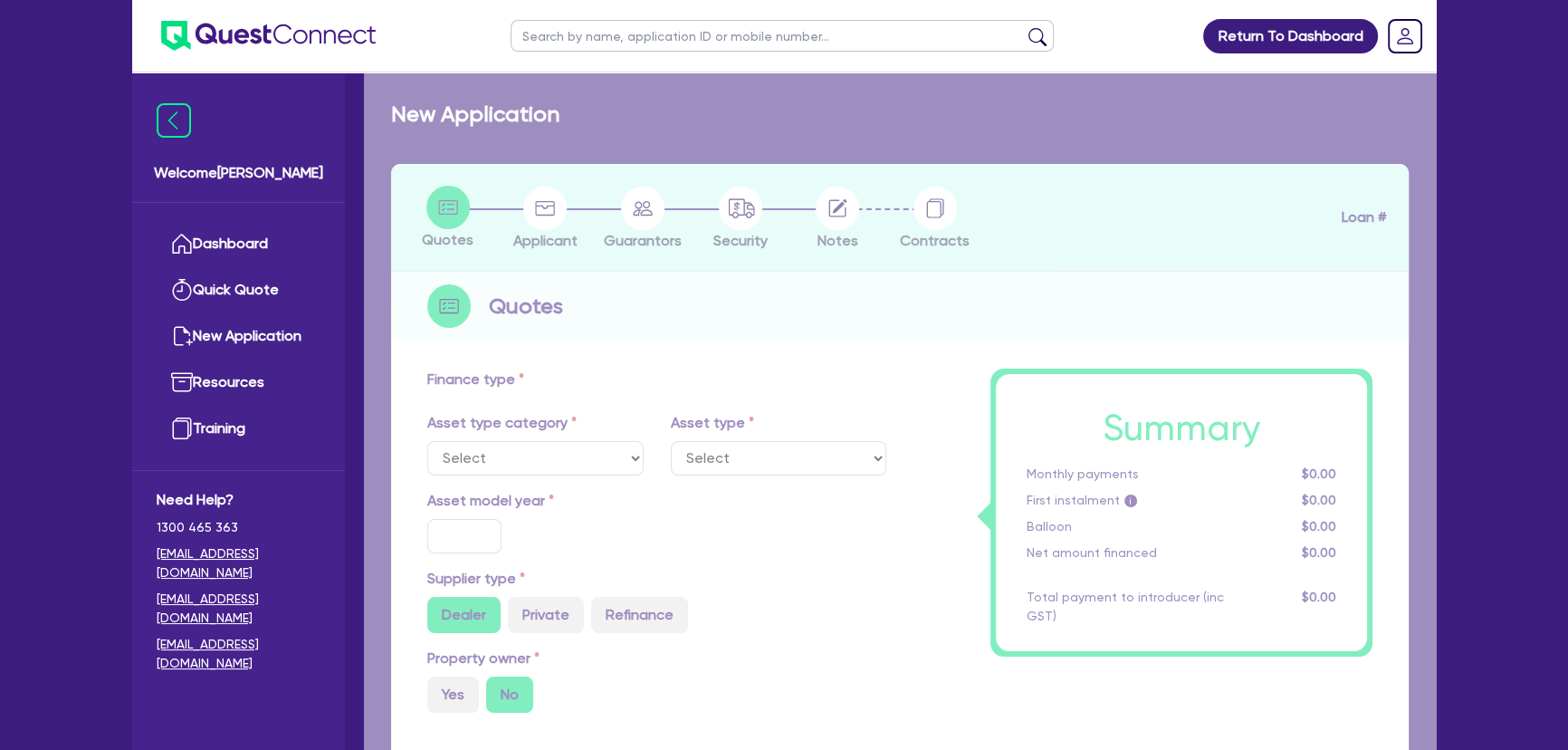
select select "SECONDARY_ASSETS"
type input "2025"
radio input "true"
type input "140,000"
type input "6.47"
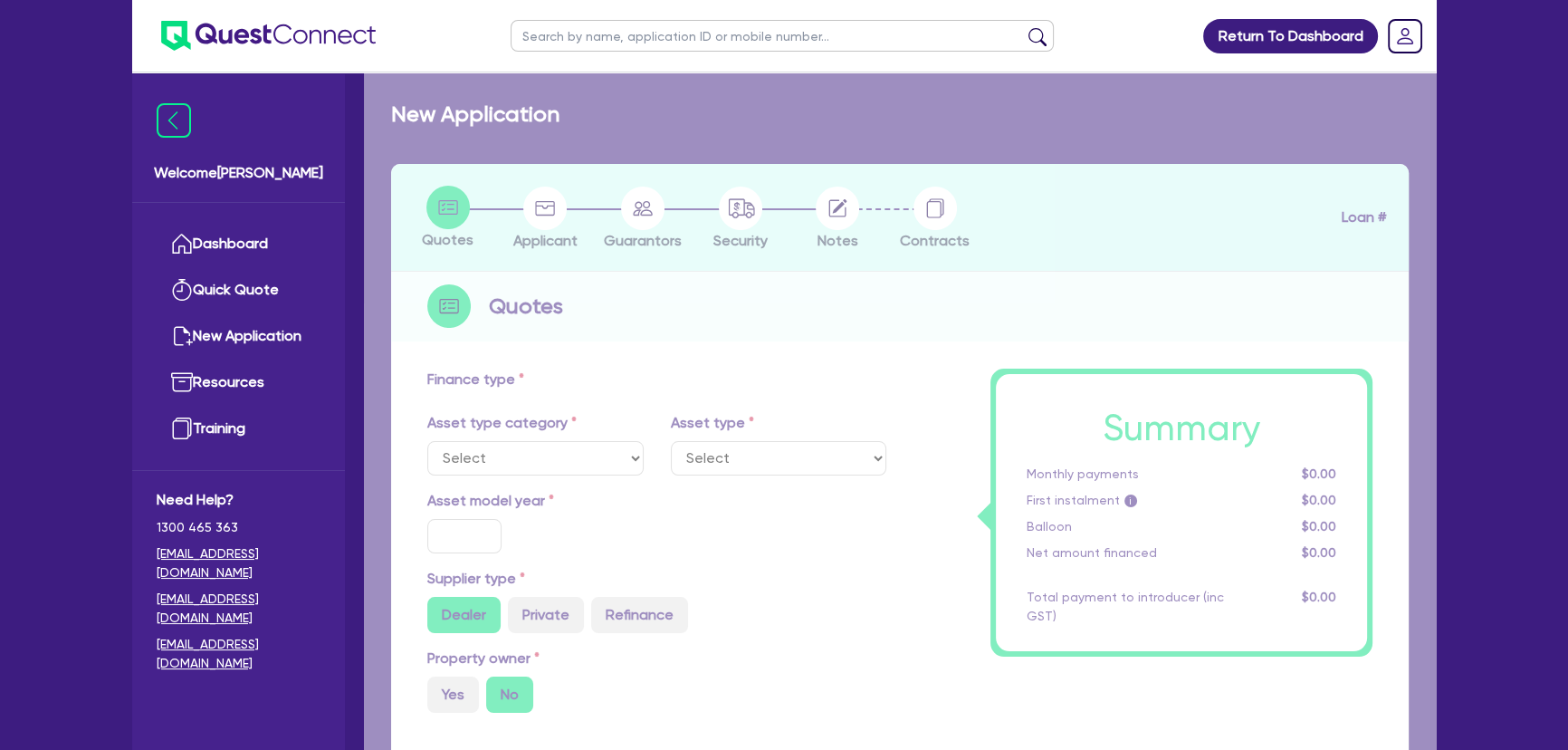
type input "9,090.91"
type input "8.74"
type input "499"
select select "PRINTING_AND_PACKAGING_EQUIPMENT"
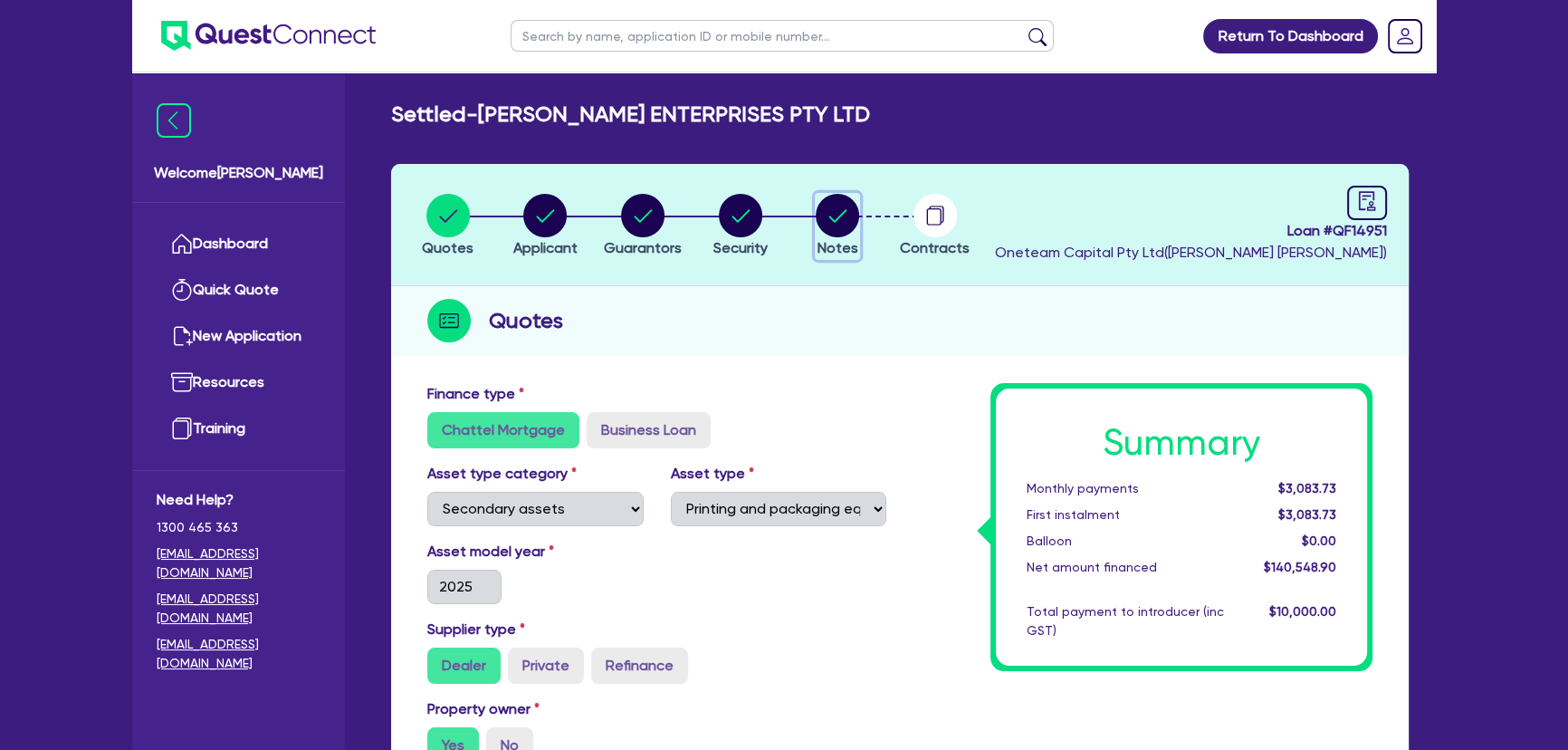
click at [823, 217] on circle "button" at bounding box center [837, 216] width 44 height 44
select select "Other"
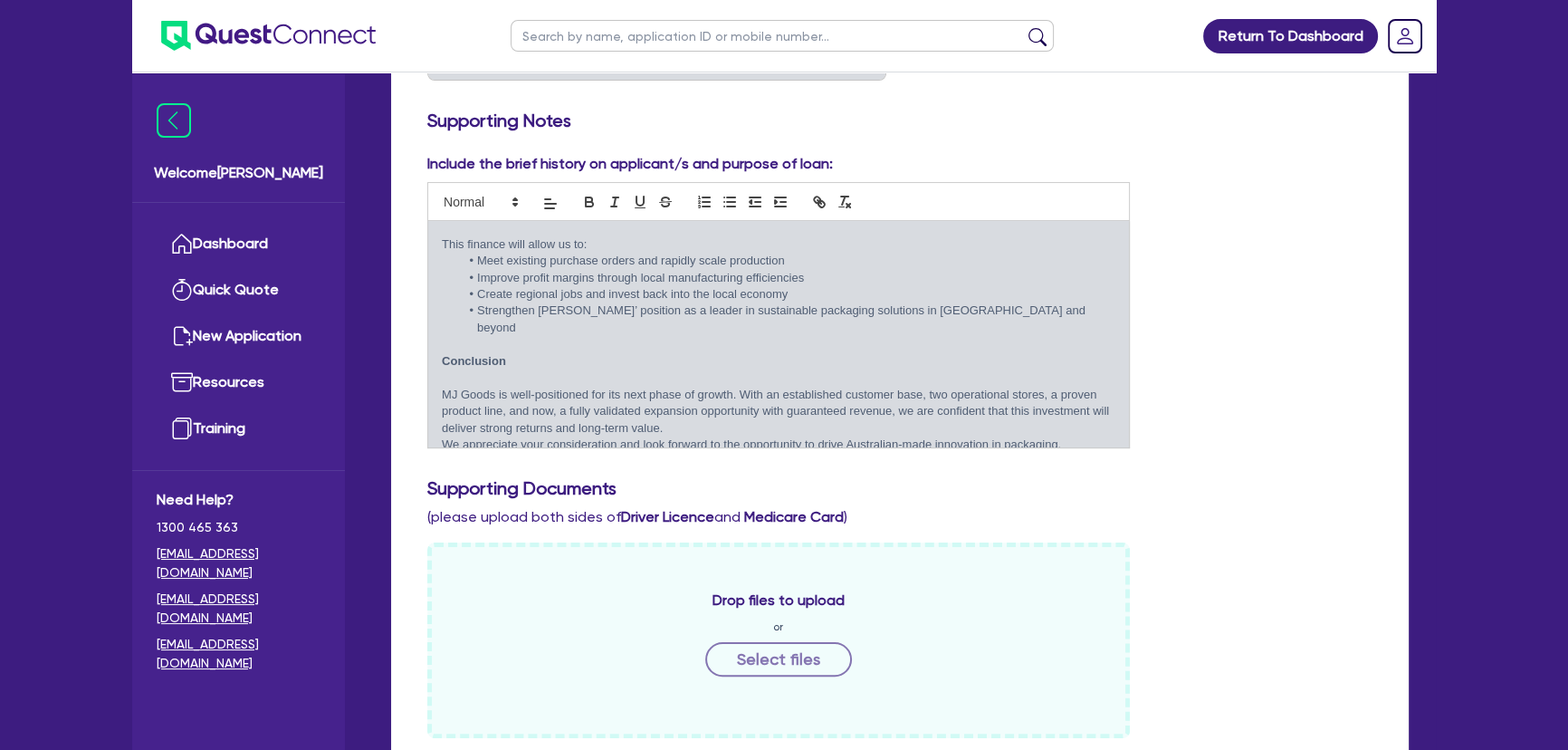
scroll to position [411, 0]
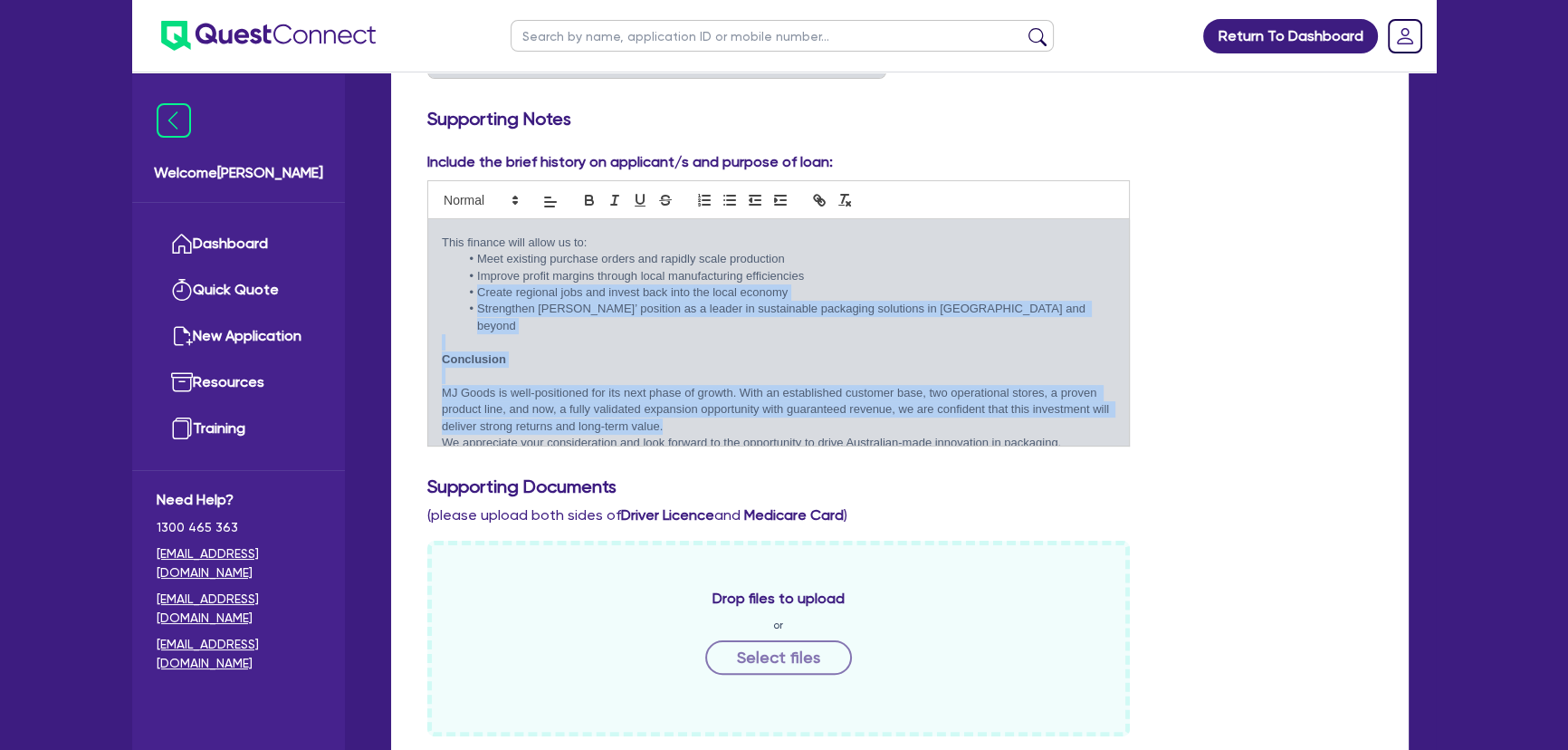
drag, startPoint x: 1074, startPoint y: 416, endPoint x: 477, endPoint y: 314, distance: 605.7
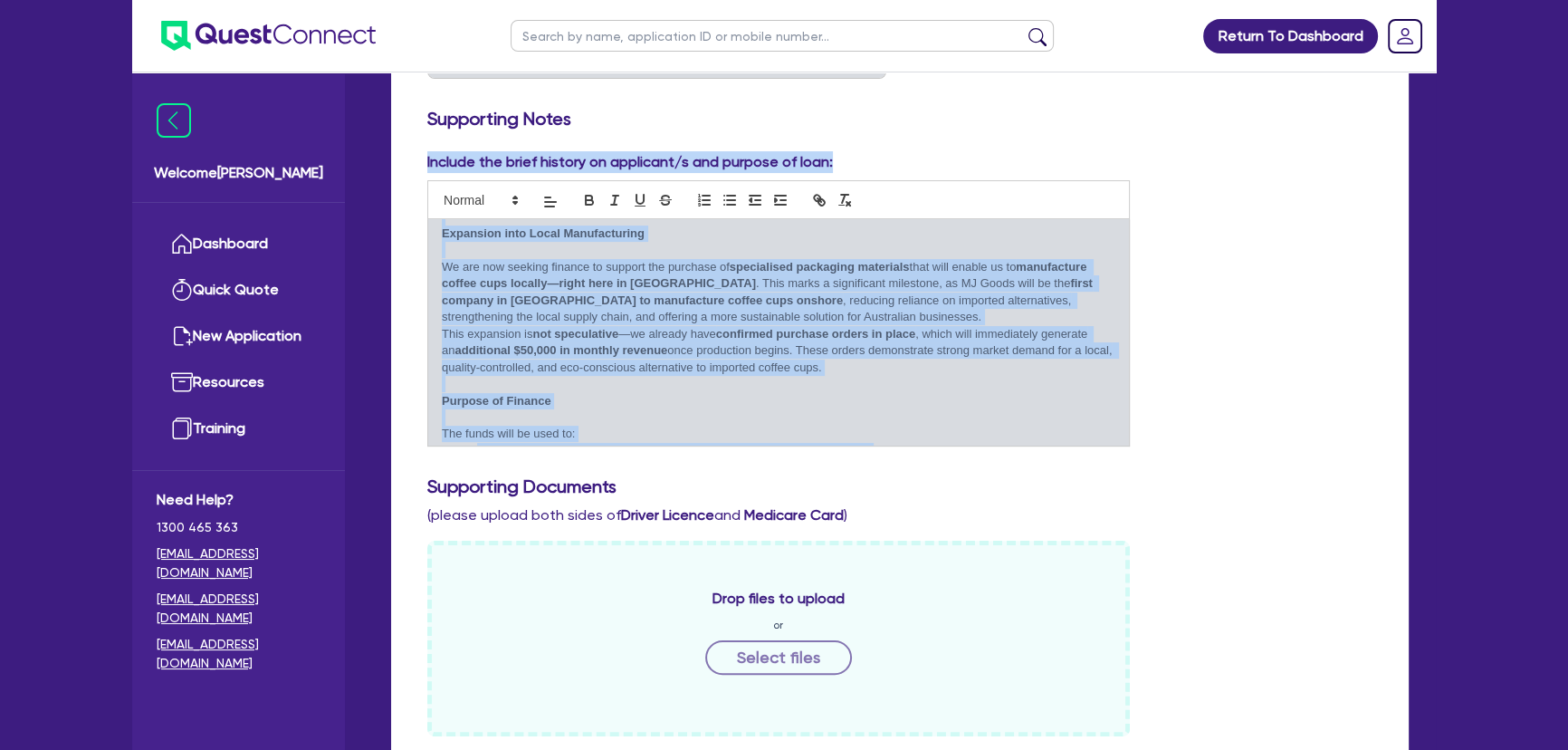
scroll to position [0, 0]
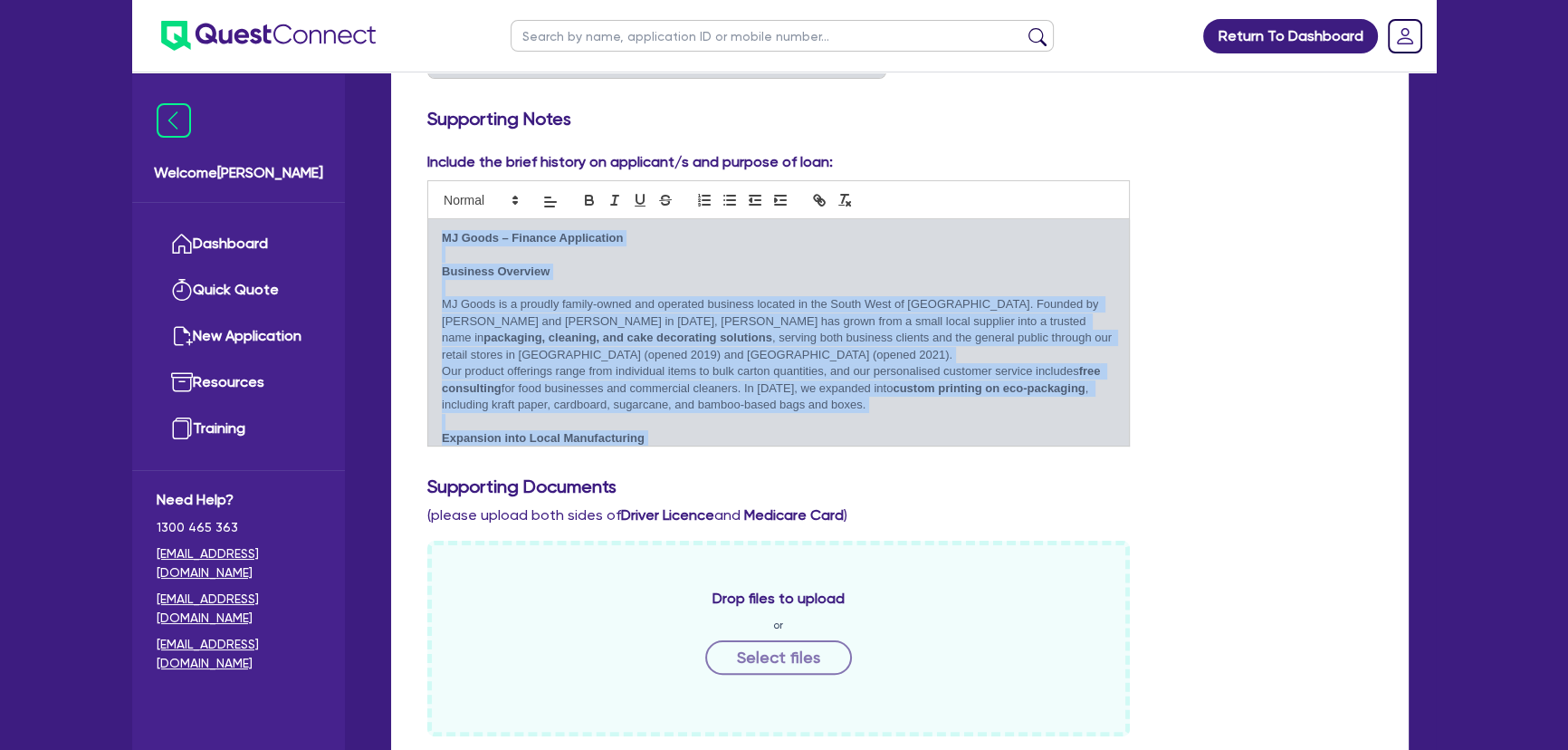
drag, startPoint x: 1072, startPoint y: 421, endPoint x: 442, endPoint y: 240, distance: 655.5
click at [442, 240] on div "MJ Goods – Finance Application Business Overview MJ Goods is a proudly family-o…" at bounding box center [778, 332] width 700 height 226
copy div "LO Ipsum – Dolorsi Ametconsect Adipisci Elitsedd EI Tempo in u laboree dolore-m…"
